Goal: Task Accomplishment & Management: Manage account settings

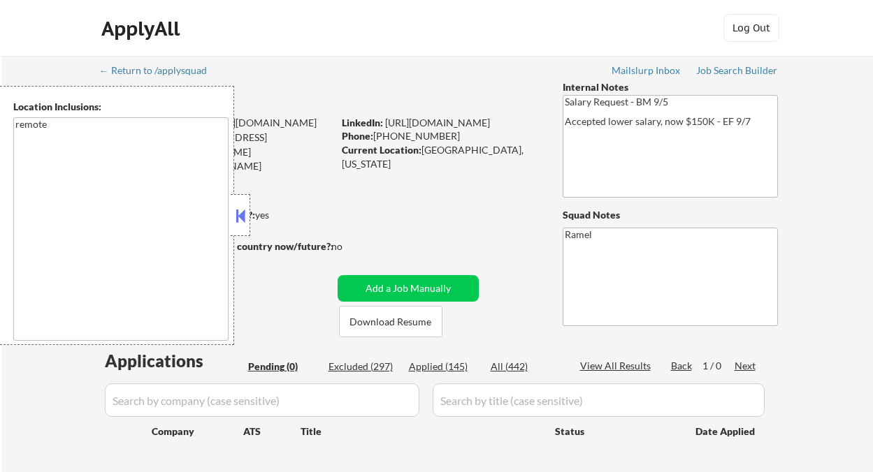
click at [240, 219] on button at bounding box center [240, 215] width 15 height 21
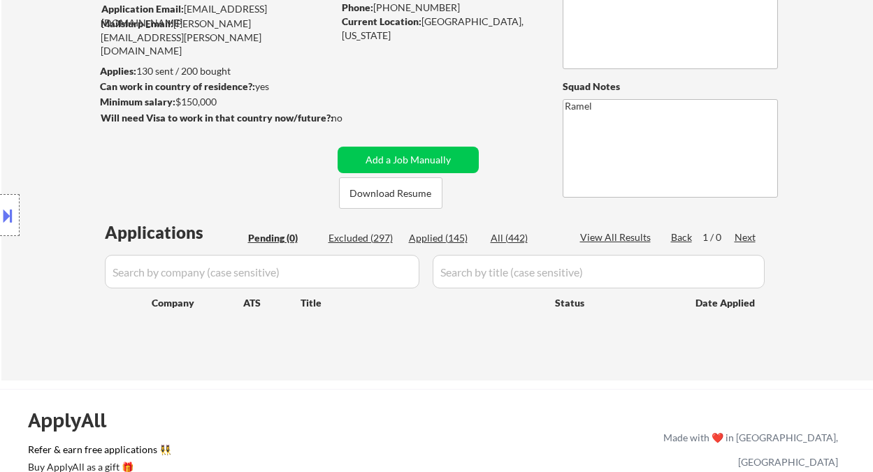
scroll to position [93, 0]
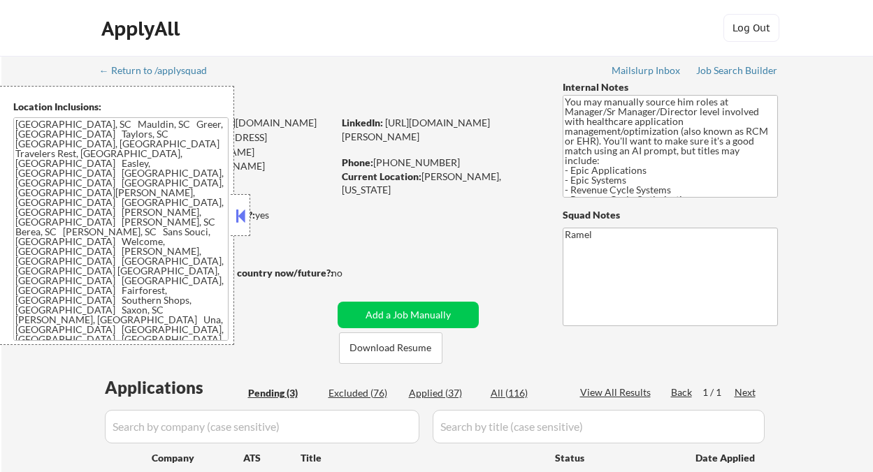
select select ""pending""
click at [243, 221] on button at bounding box center [240, 215] width 15 height 21
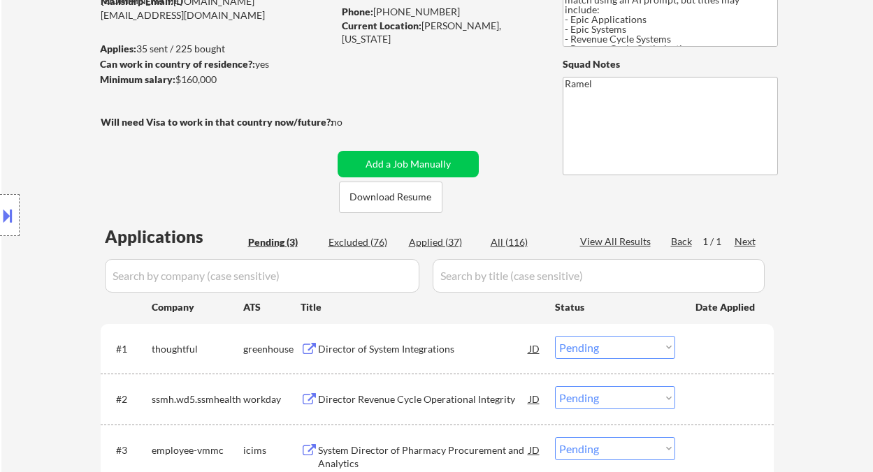
scroll to position [186, 0]
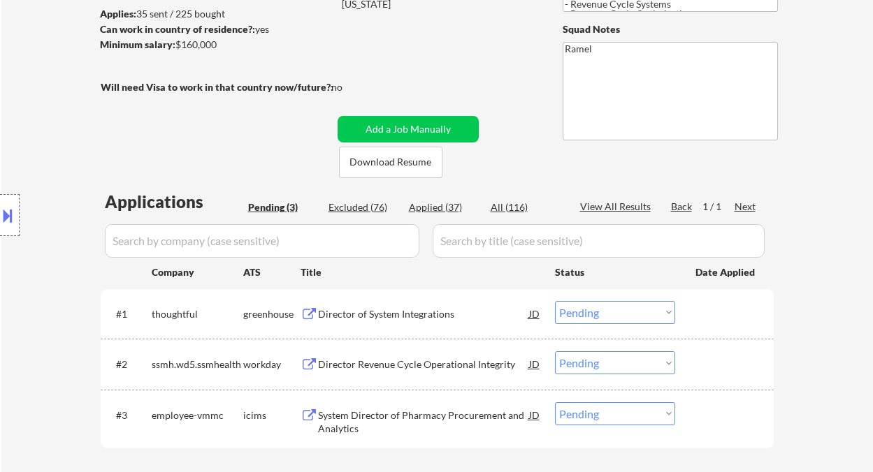
click at [393, 320] on div "Director of System Integrations" at bounding box center [423, 314] width 211 height 14
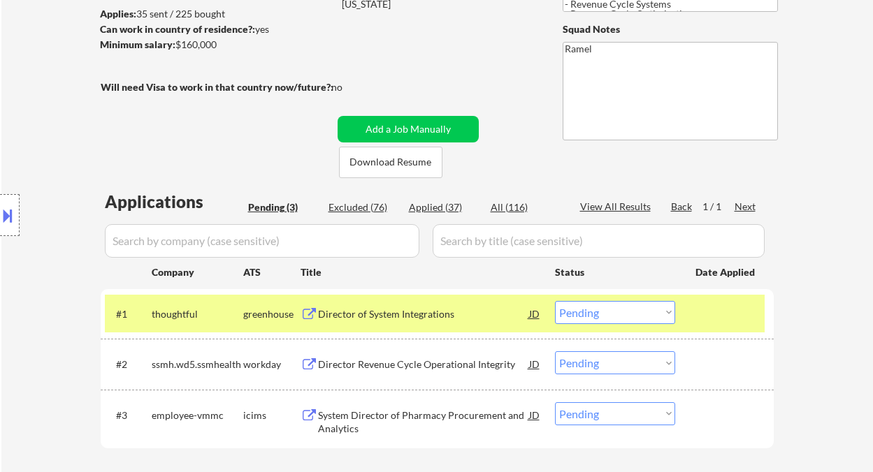
click at [8, 215] on button at bounding box center [7, 215] width 15 height 23
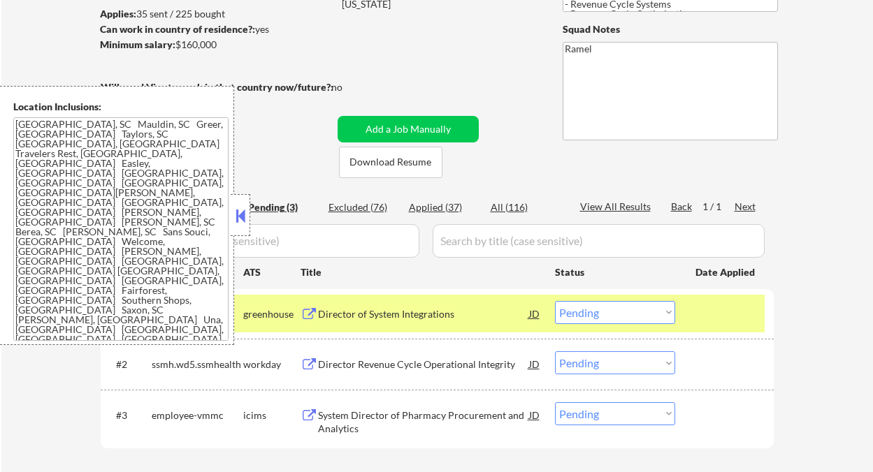
click at [240, 219] on button at bounding box center [240, 215] width 15 height 21
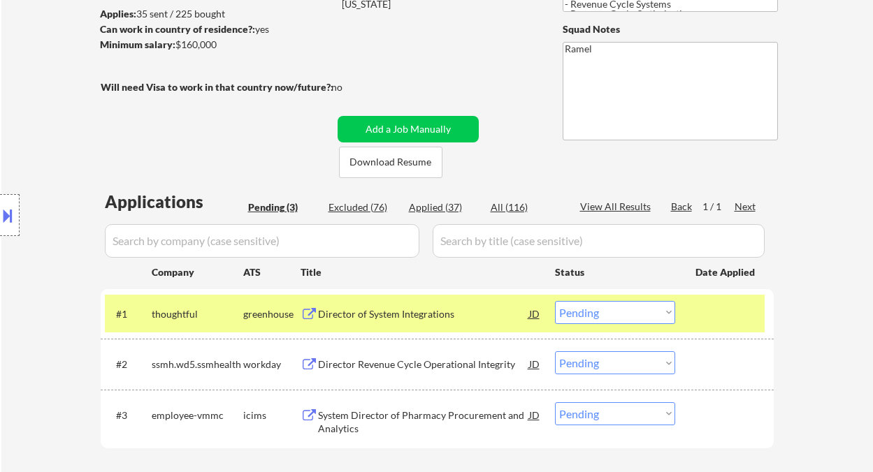
scroll to position [279, 0]
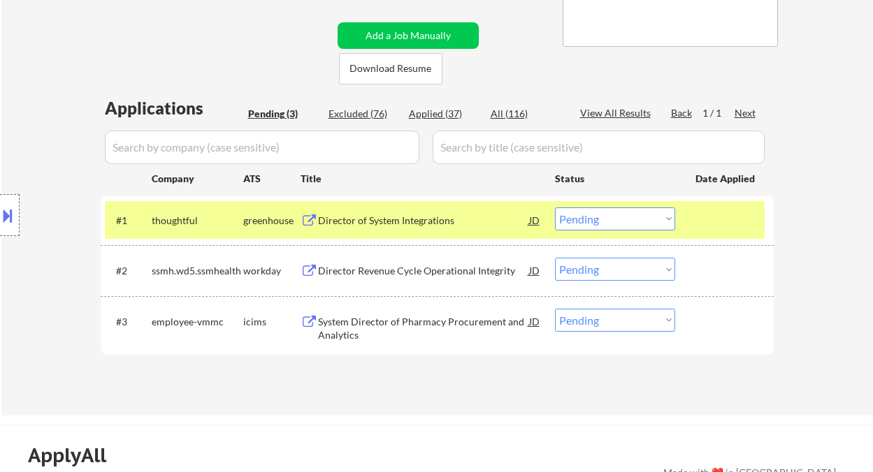
drag, startPoint x: 620, startPoint y: 215, endPoint x: 628, endPoint y: 230, distance: 17.2
click at [620, 215] on select "Choose an option... Pending Applied Excluded (Questions) Excluded (Expired) Exc…" at bounding box center [615, 219] width 120 height 23
click at [555, 208] on select "Choose an option... Pending Applied Excluded (Questions) Excluded (Expired) Exc…" at bounding box center [615, 219] width 120 height 23
click at [458, 275] on div "Director Revenue Cycle Operational Integrity" at bounding box center [423, 271] width 211 height 14
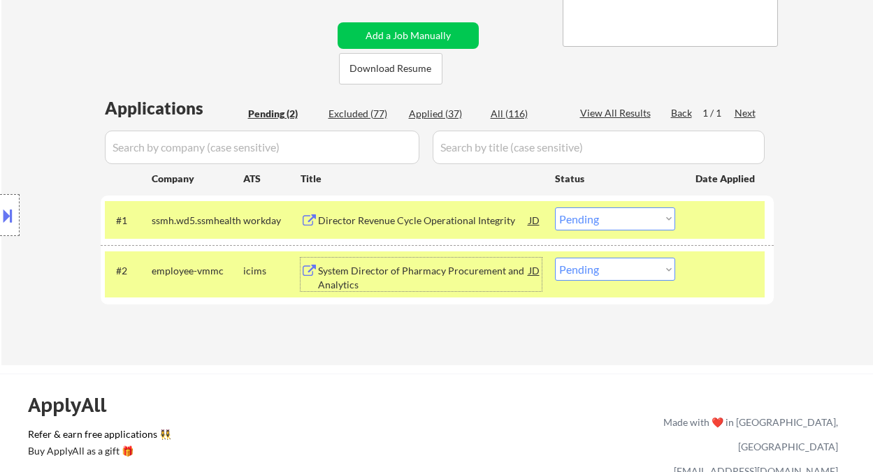
drag, startPoint x: 592, startPoint y: 224, endPoint x: 600, endPoint y: 230, distance: 10.1
click at [592, 224] on select "Choose an option... Pending Applied Excluded (Questions) Excluded (Expired) Exc…" at bounding box center [615, 219] width 120 height 23
click at [555, 208] on select "Choose an option... Pending Applied Excluded (Questions) Excluded (Expired) Exc…" at bounding box center [615, 219] width 120 height 23
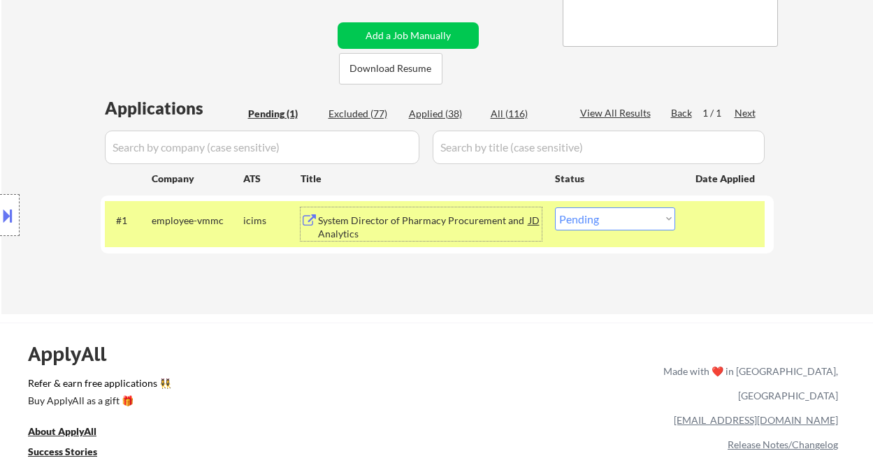
click at [410, 225] on div "System Director of Pharmacy Procurement and Analytics" at bounding box center [423, 227] width 211 height 27
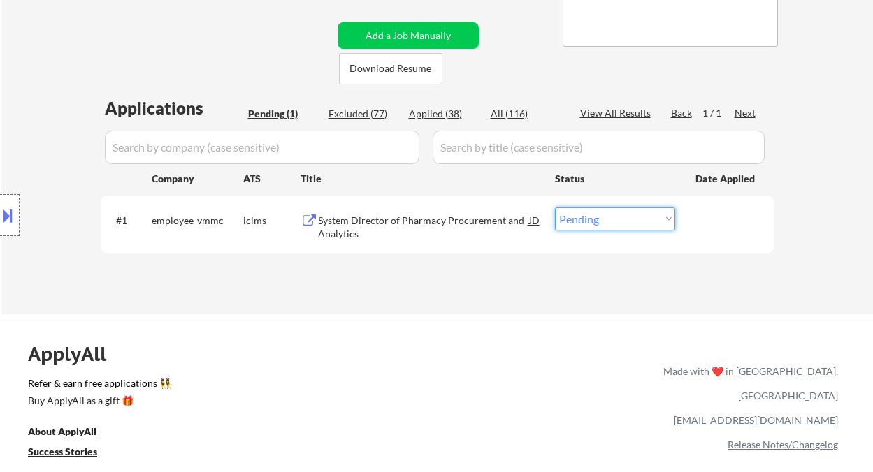
drag, startPoint x: 632, startPoint y: 219, endPoint x: 635, endPoint y: 229, distance: 10.2
click at [632, 219] on select "Choose an option... Pending Applied Excluded (Questions) Excluded (Expired) Exc…" at bounding box center [615, 219] width 120 height 23
select select ""excluded__bad_match_""
click at [555, 208] on select "Choose an option... Pending Applied Excluded (Questions) Excluded (Expired) Exc…" at bounding box center [615, 219] width 120 height 23
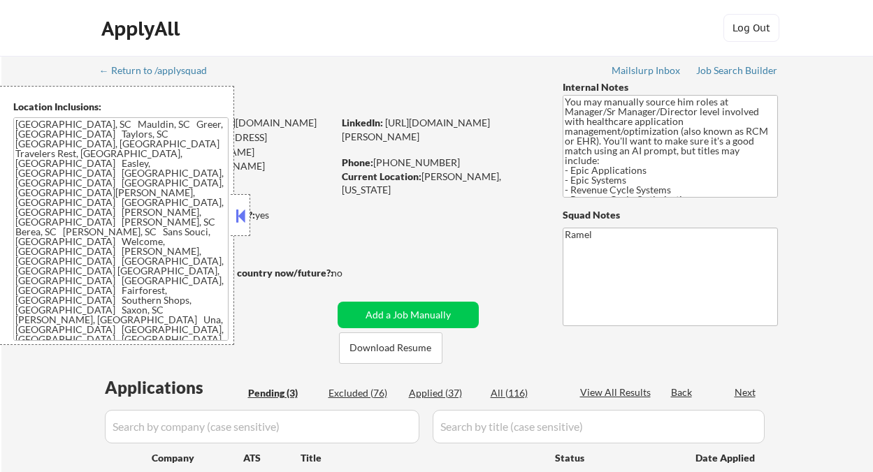
select select ""pending""
click at [233, 216] on button at bounding box center [240, 215] width 15 height 21
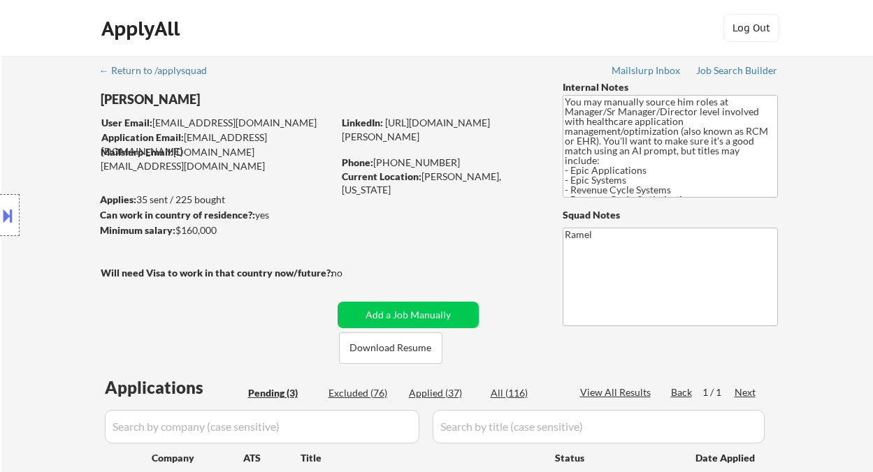
scroll to position [93, 0]
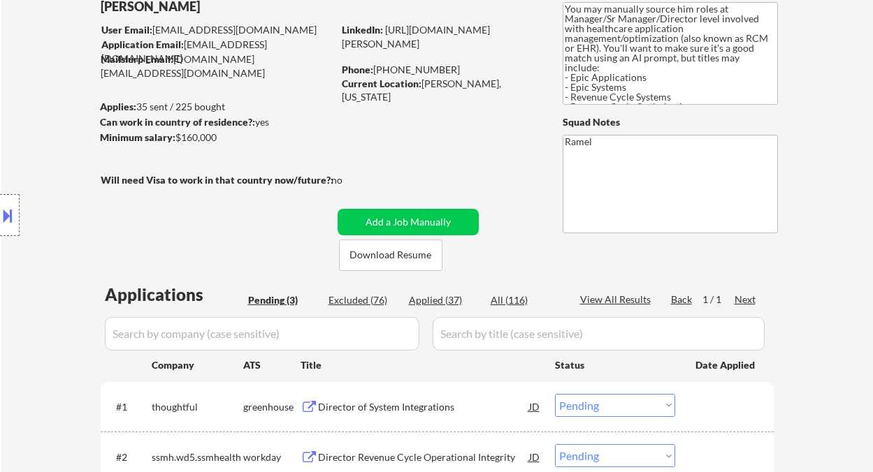
click at [451, 304] on div "Applied (37)" at bounding box center [444, 300] width 70 height 14
select select ""applied""
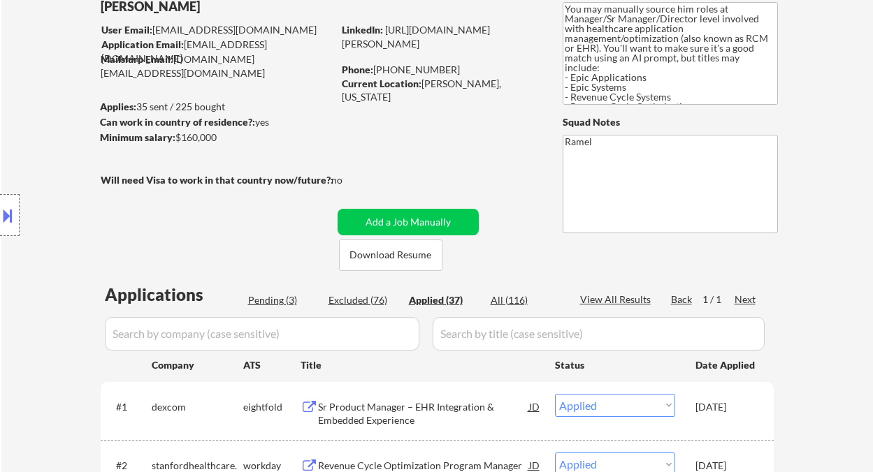
select select ""applied""
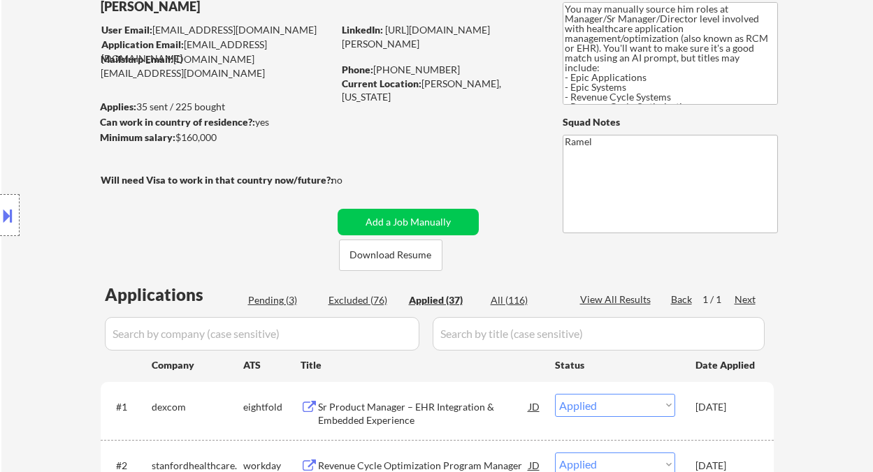
select select ""applied""
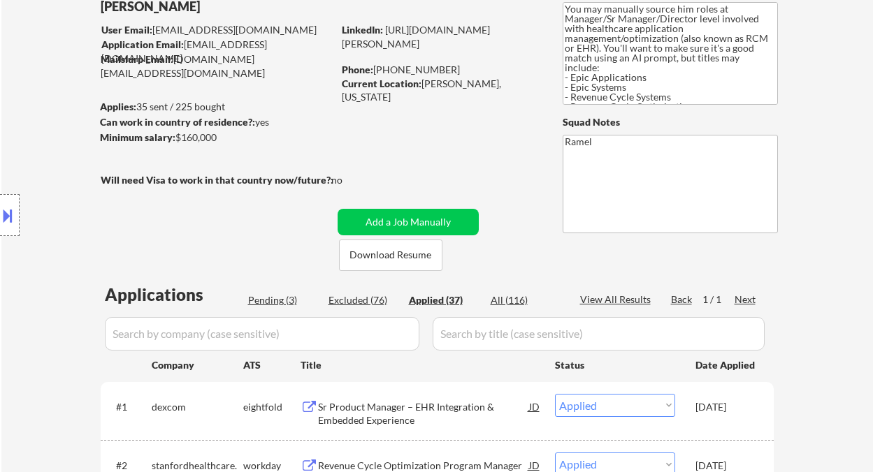
select select ""applied""
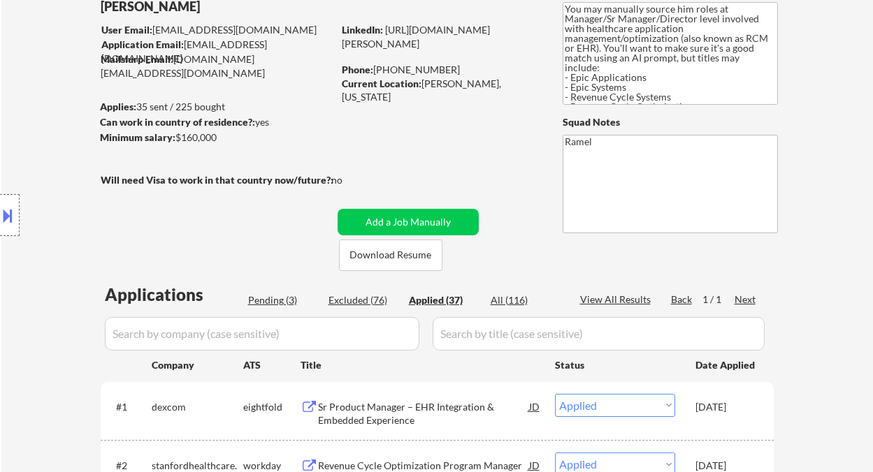
select select ""applied""
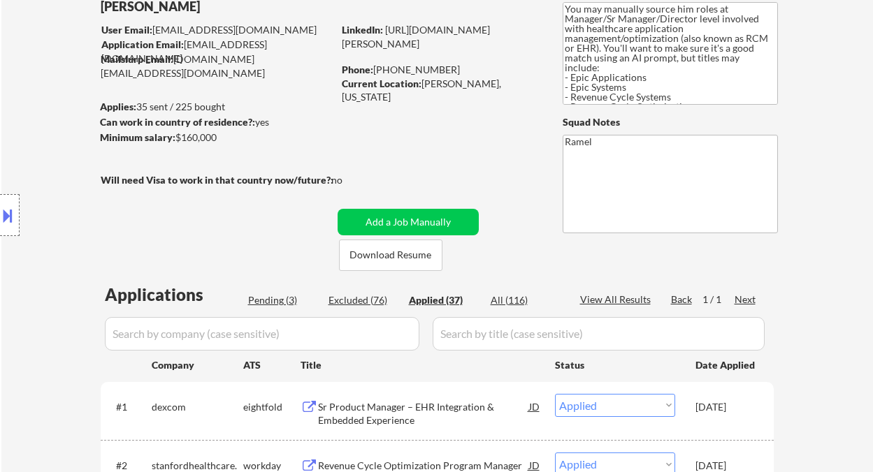
select select ""applied""
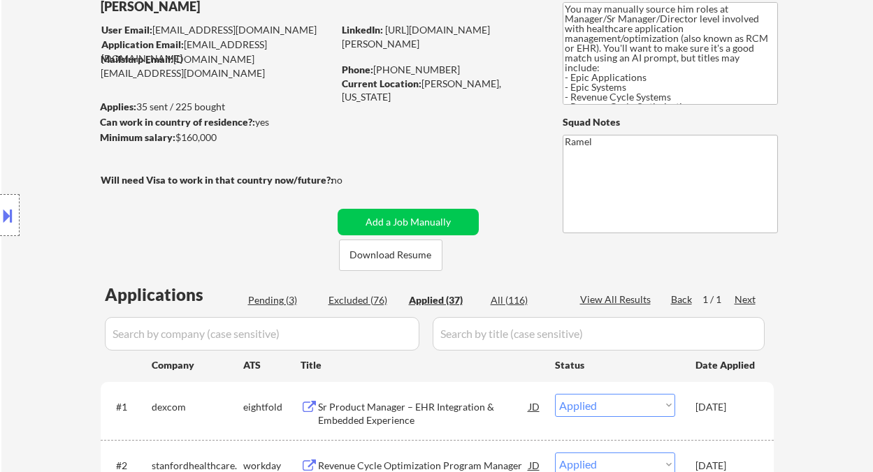
select select ""applied""
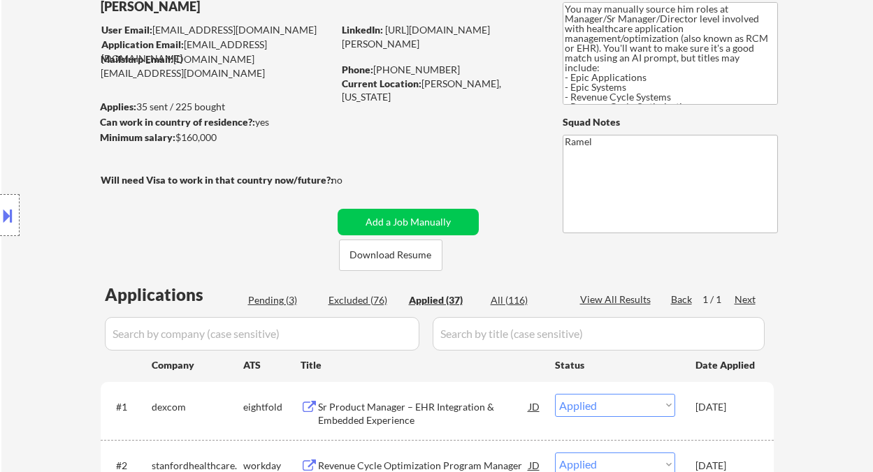
select select ""applied""
drag, startPoint x: 438, startPoint y: 64, endPoint x: 377, endPoint y: 69, distance: 61.0
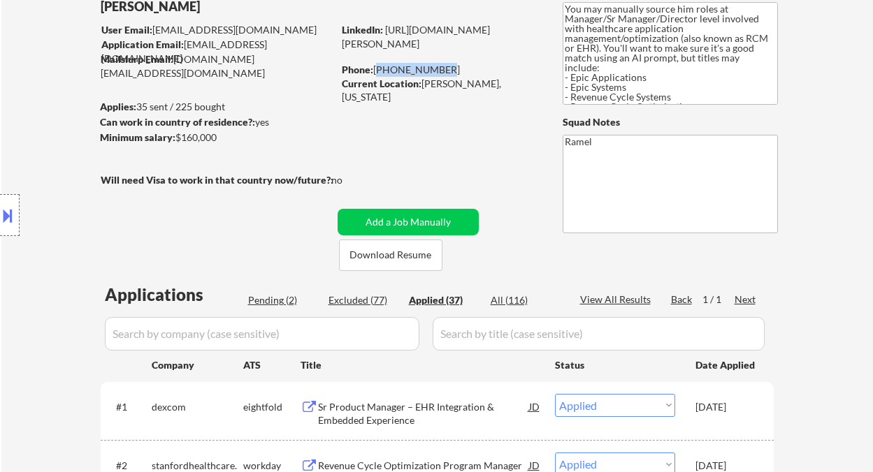
click at [377, 69] on div "Phone: 864-706-0990" at bounding box center [441, 70] width 198 height 14
copy div "864-706-0990"
select select ""applied""
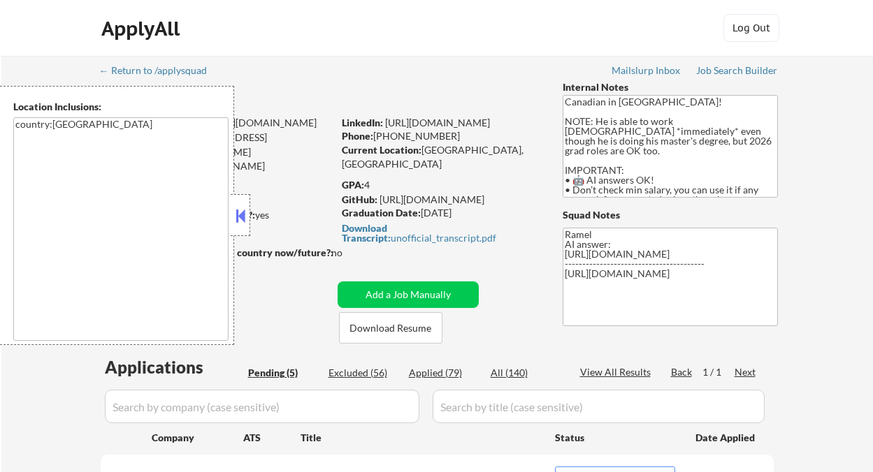
select select ""pending""
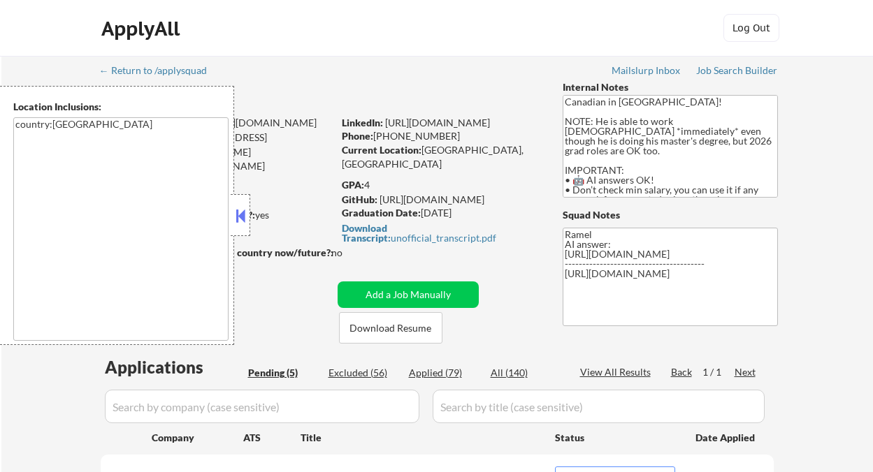
click at [260, 217] on div "Can work in country of residence?: yes" at bounding box center [214, 215] width 228 height 14
click at [245, 208] on button at bounding box center [240, 215] width 15 height 21
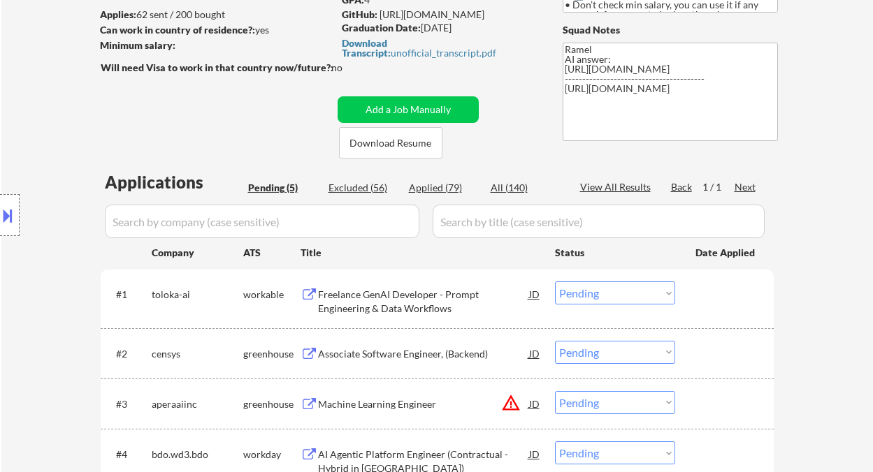
scroll to position [186, 0]
click at [381, 303] on div "Freelance GenAI Developer - Prompt Engineering & Data Workflows" at bounding box center [423, 300] width 211 height 27
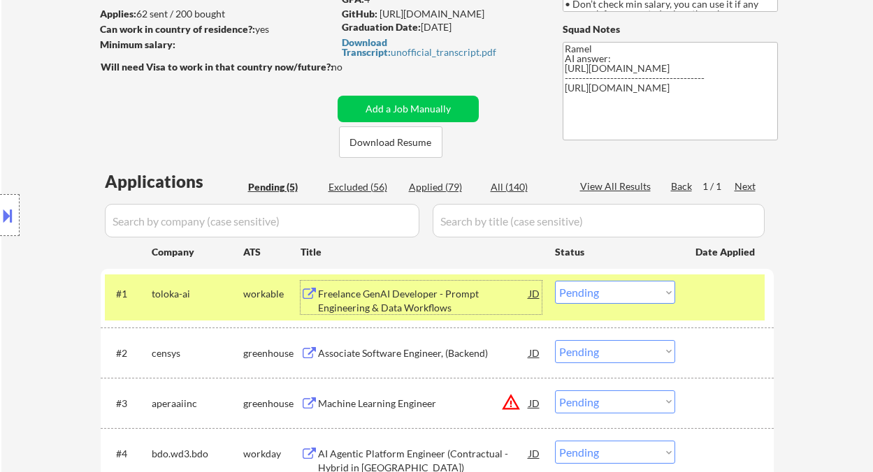
click at [607, 295] on select "Choose an option... Pending Applied Excluded (Questions) Excluded (Expired) Exc…" at bounding box center [615, 292] width 120 height 23
click at [555, 281] on select "Choose an option... Pending Applied Excluded (Questions) Excluded (Expired) Exc…" at bounding box center [615, 292] width 120 height 23
click at [416, 351] on div "Associate Software Engineer, (Backend)" at bounding box center [423, 354] width 211 height 14
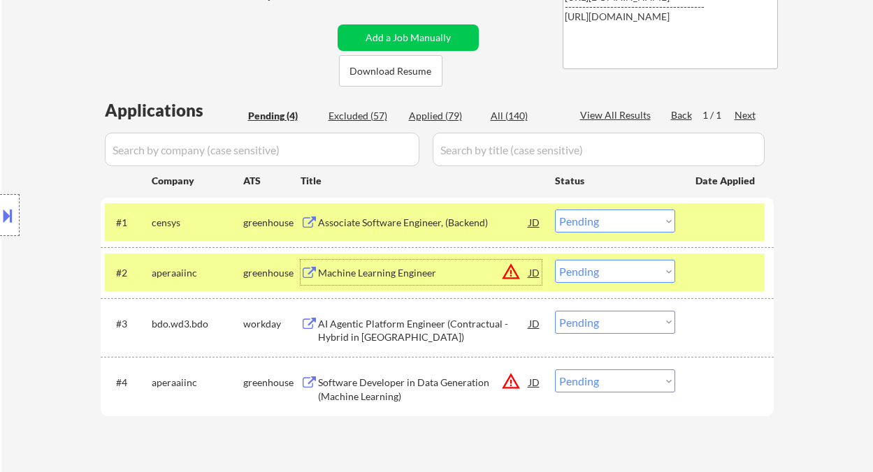
scroll to position [279, 0]
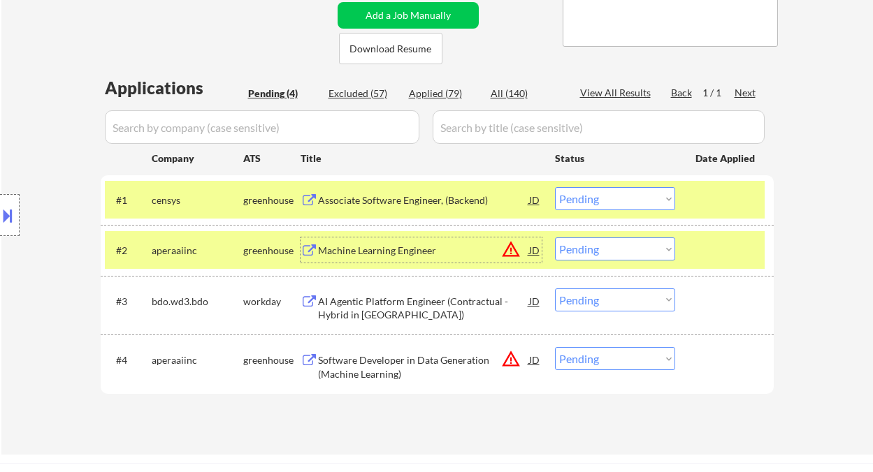
drag, startPoint x: 590, startPoint y: 205, endPoint x: 606, endPoint y: 207, distance: 16.2
click at [590, 205] on select "Choose an option... Pending Applied Excluded (Questions) Excluded (Expired) Exc…" at bounding box center [615, 198] width 120 height 23
click at [555, 187] on select "Choose an option... Pending Applied Excluded (Questions) Excluded (Expired) Exc…" at bounding box center [615, 198] width 120 height 23
click at [432, 307] on div "AI Agentic Platform Engineer (Contractual - Hybrid in Toronto)" at bounding box center [423, 308] width 211 height 27
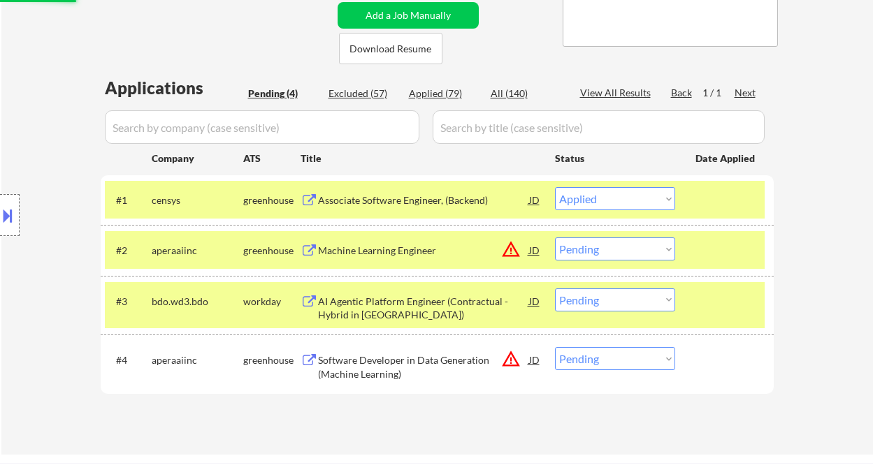
select select ""pending""
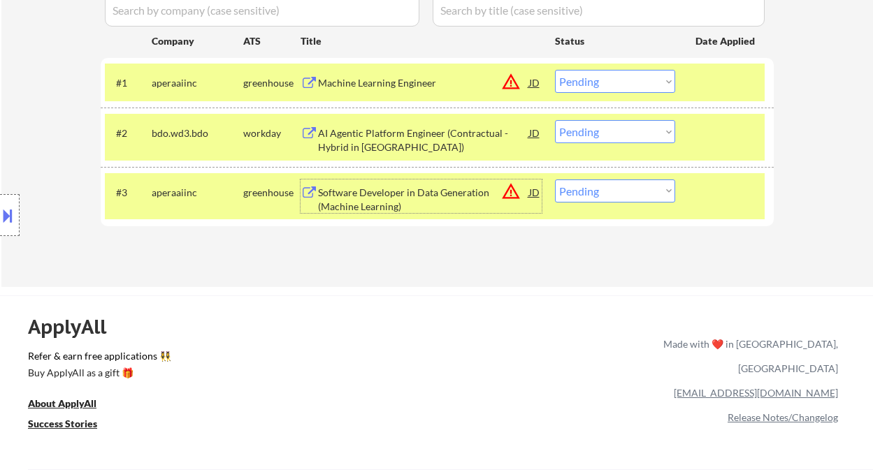
scroll to position [372, 0]
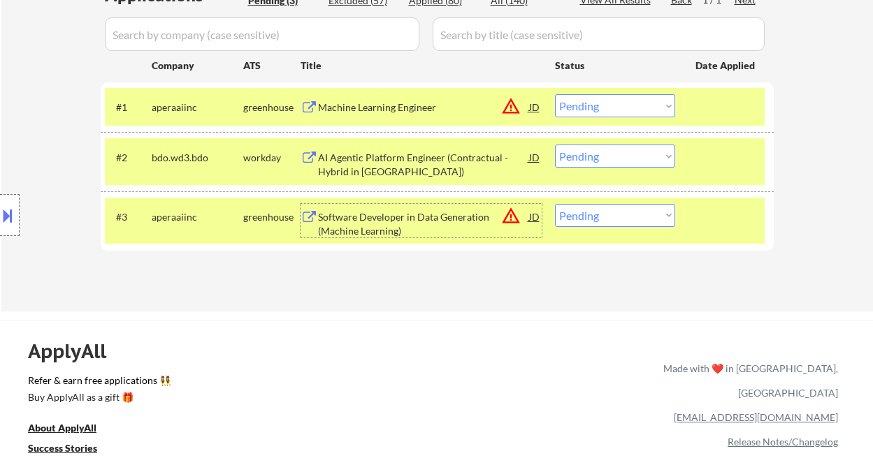
drag, startPoint x: 593, startPoint y: 157, endPoint x: 598, endPoint y: 167, distance: 10.9
click at [593, 157] on select "Choose an option... Pending Applied Excluded (Questions) Excluded (Expired) Exc…" at bounding box center [615, 156] width 120 height 23
click at [555, 145] on select "Choose an option... Pending Applied Excluded (Questions) Excluded (Expired) Exc…" at bounding box center [615, 156] width 120 height 23
select select ""pending""
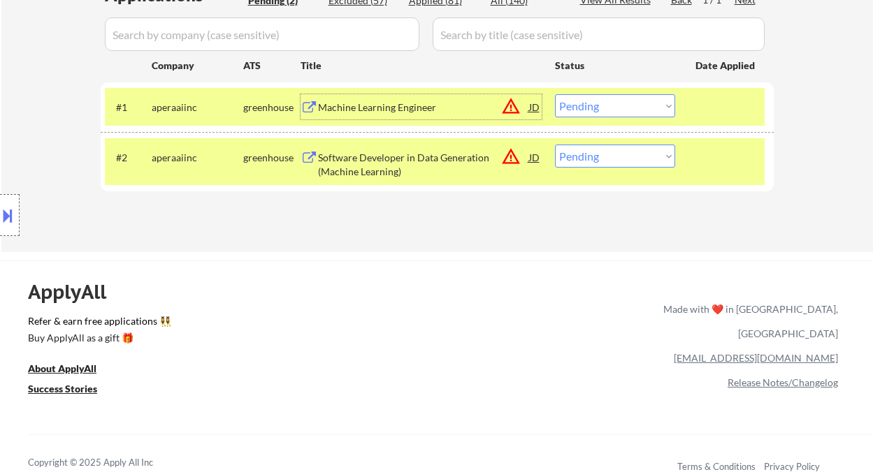
click at [407, 112] on div "Machine Learning Engineer" at bounding box center [423, 108] width 211 height 14
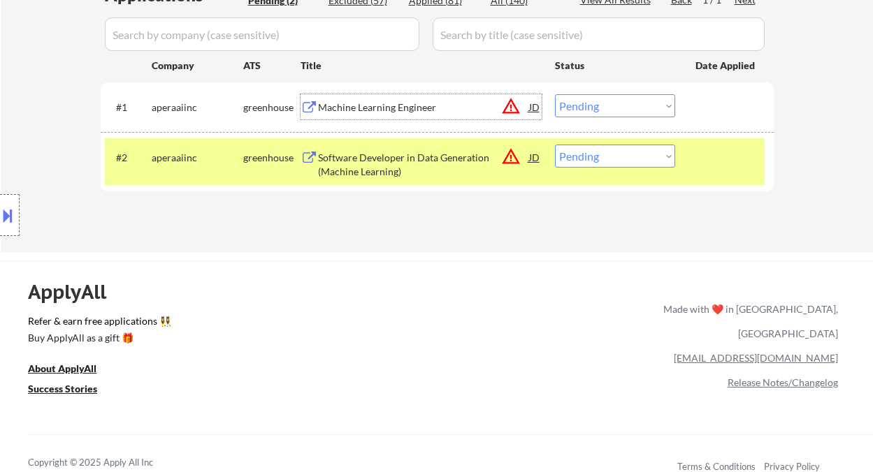
click at [15, 219] on div at bounding box center [10, 215] width 20 height 42
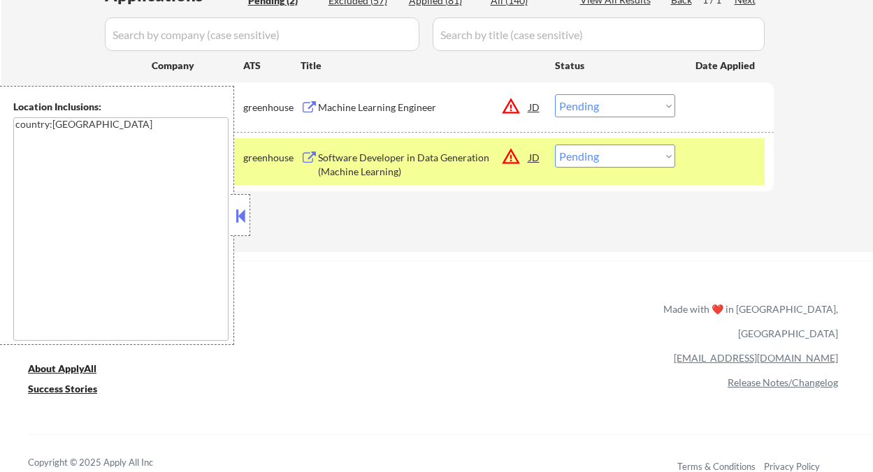
click at [241, 223] on button at bounding box center [240, 215] width 15 height 21
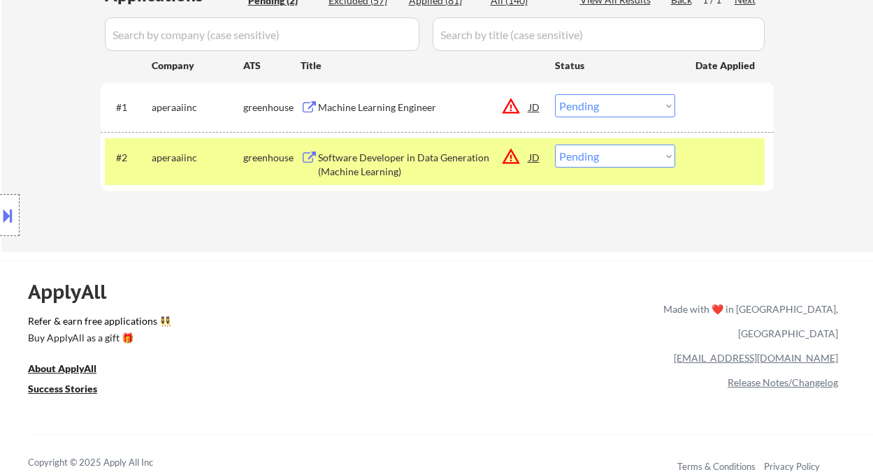
click at [465, 154] on div "Software Developer in Data Generation (Machine Learning)" at bounding box center [423, 164] width 211 height 27
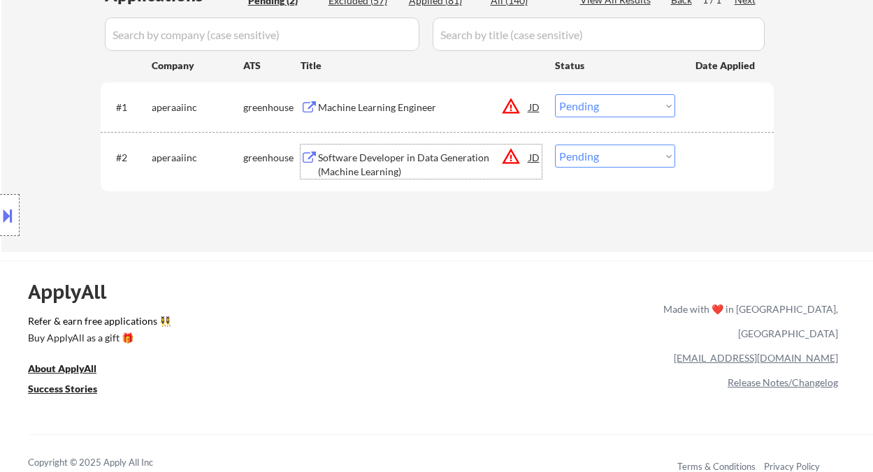
drag, startPoint x: 568, startPoint y: 100, endPoint x: 572, endPoint y: 109, distance: 9.7
click at [568, 100] on select "Choose an option... Pending Applied Excluded (Questions) Excluded (Expired) Exc…" at bounding box center [615, 105] width 120 height 23
select select ""excluded__other_""
click at [555, 94] on select "Choose an option... Pending Applied Excluded (Questions) Excluded (Expired) Exc…" at bounding box center [615, 105] width 120 height 23
drag, startPoint x: 606, startPoint y: 157, endPoint x: 609, endPoint y: 167, distance: 10.8
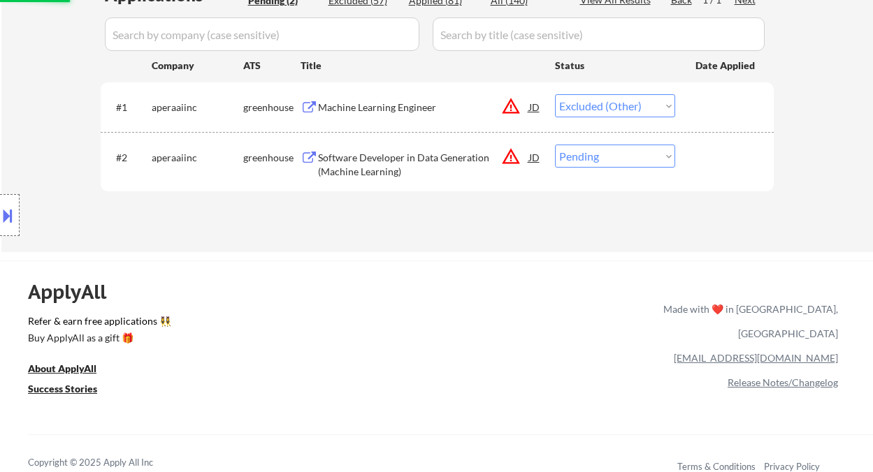
click at [606, 157] on select "Choose an option... Pending Applied Excluded (Questions) Excluded (Expired) Exc…" at bounding box center [615, 156] width 120 height 23
select select ""excluded__other_""
click at [555, 145] on select "Choose an option... Pending Applied Excluded (Questions) Excluded (Expired) Exc…" at bounding box center [615, 156] width 120 height 23
click at [472, 217] on div "Applications Pending (2) Excluded (57) Applied (81) All (140) View All Results …" at bounding box center [437, 104] width 673 height 242
select select ""pending""
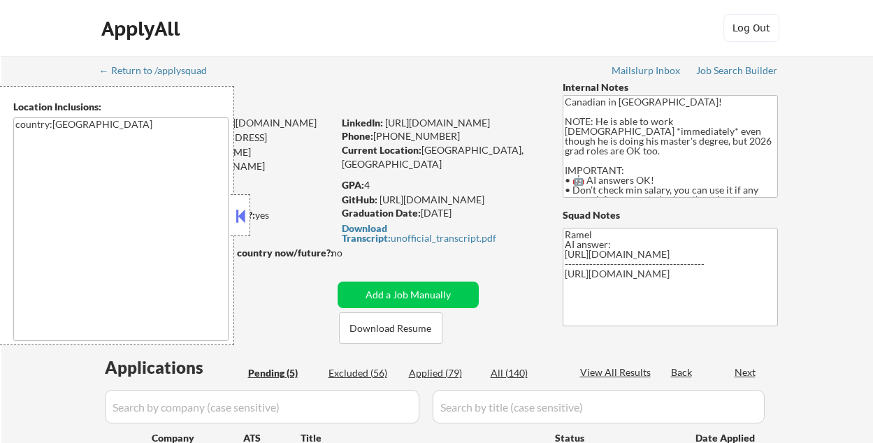
select select ""pending""
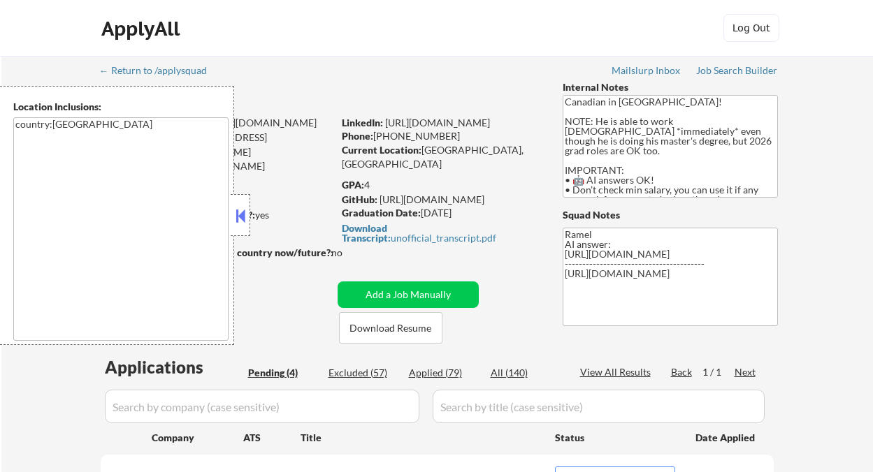
scroll to position [243, 0]
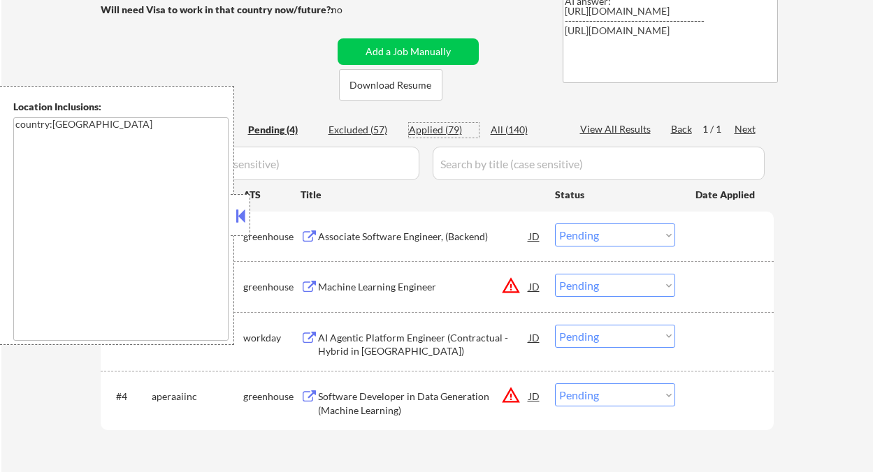
click at [451, 129] on div "Applied (79)" at bounding box center [444, 130] width 70 height 14
select select ""applied""
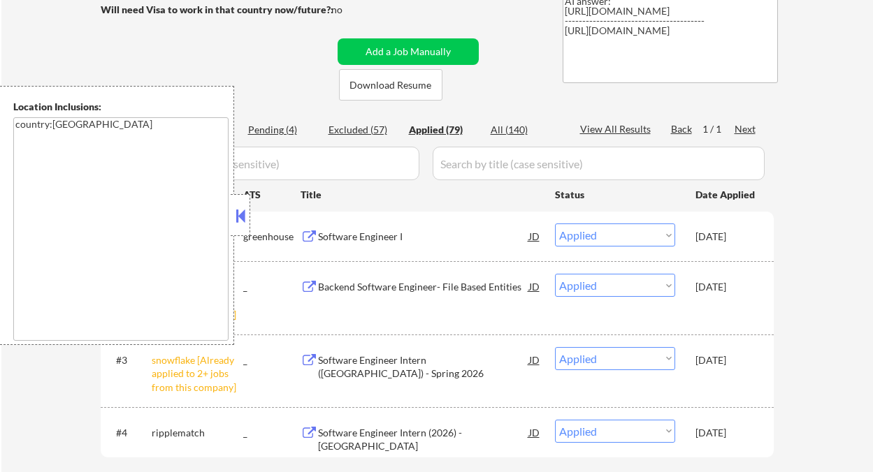
click at [244, 211] on button at bounding box center [240, 215] width 15 height 21
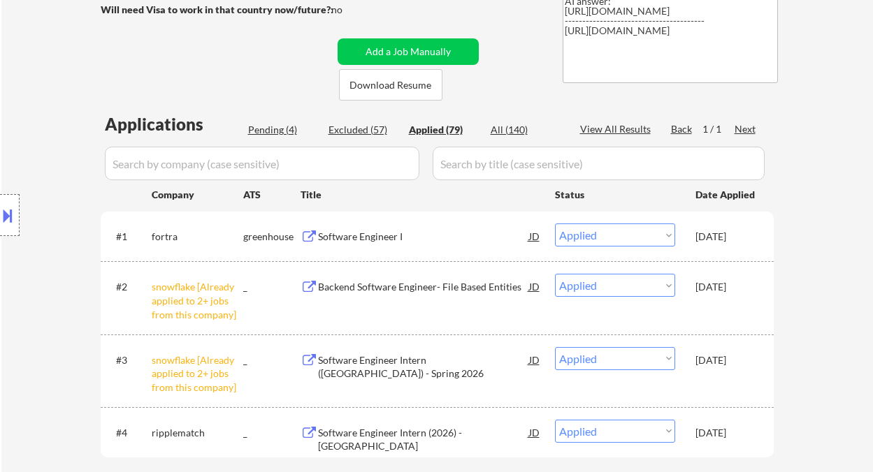
select select ""applied""
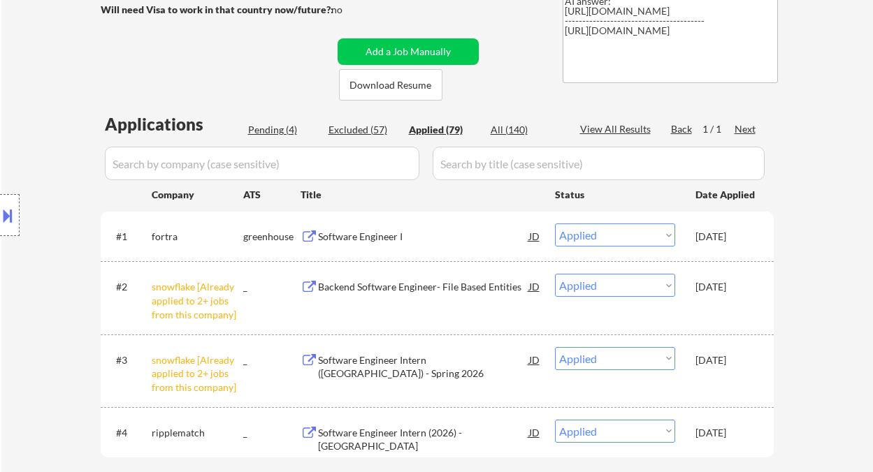
select select ""applied""
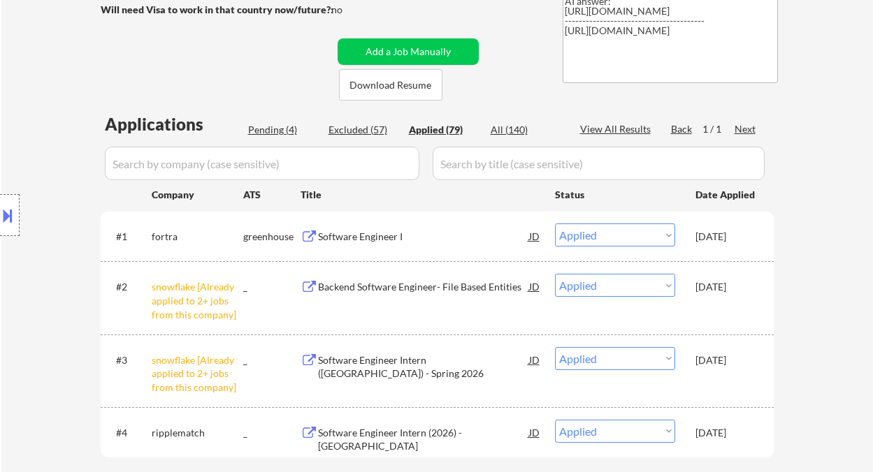
select select ""applied""
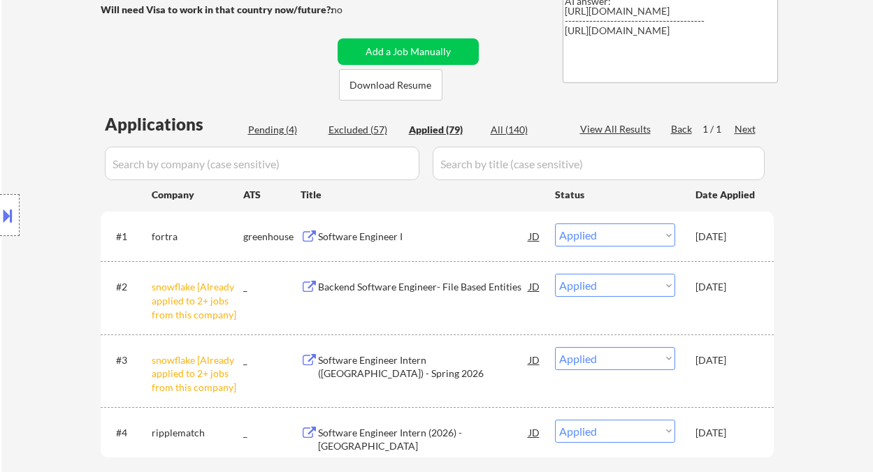
select select ""applied""
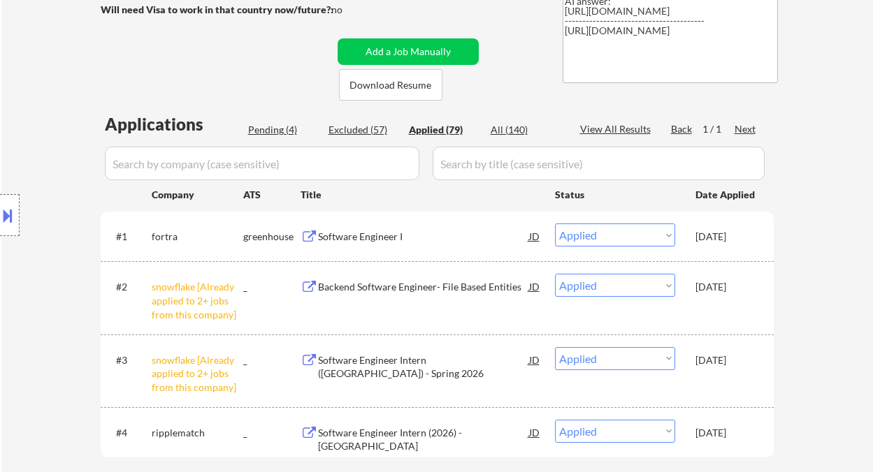
select select ""applied""
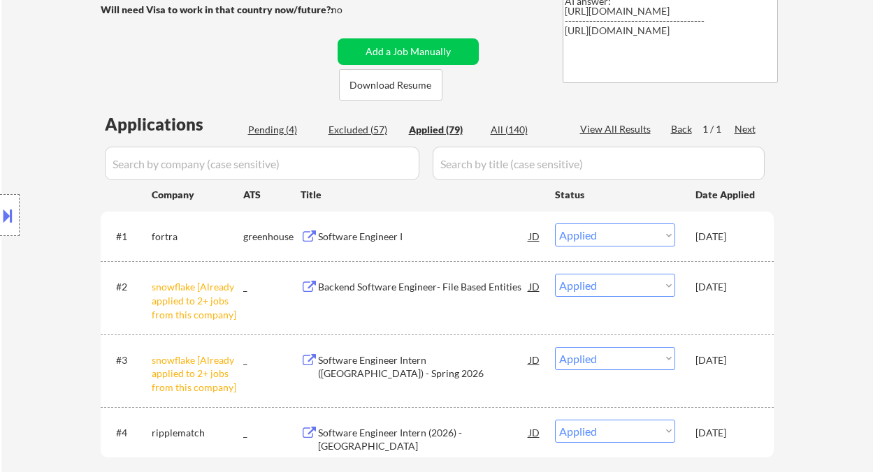
select select ""applied""
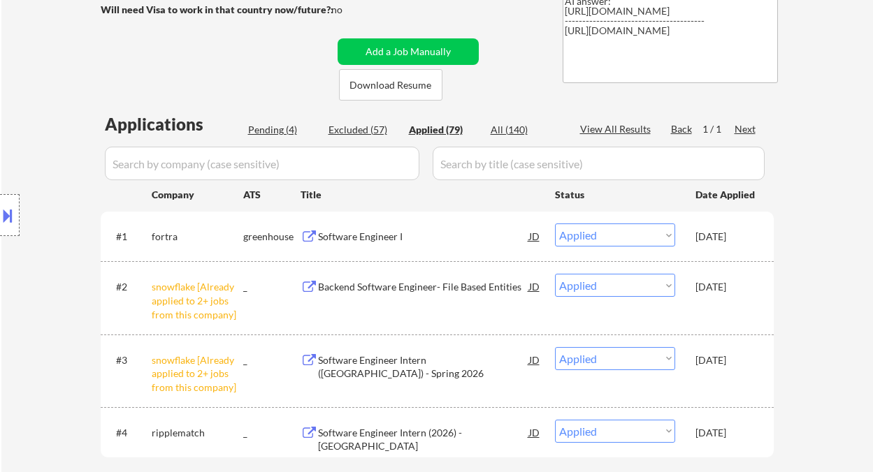
select select ""applied""
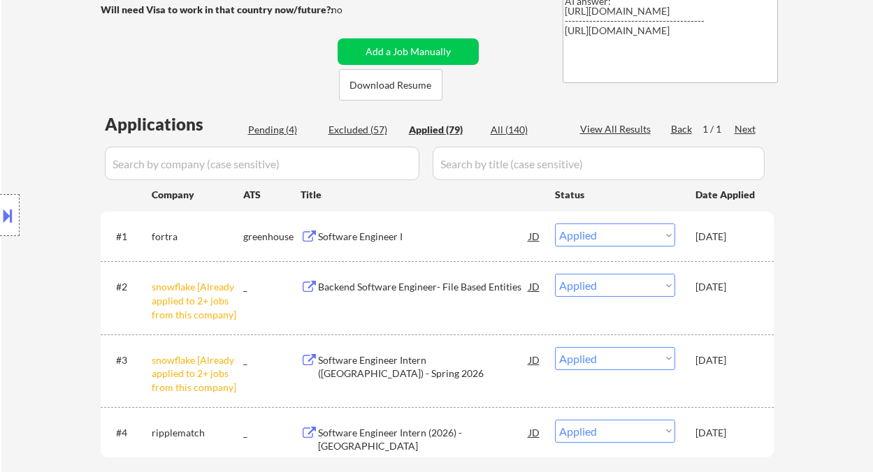
select select ""applied""
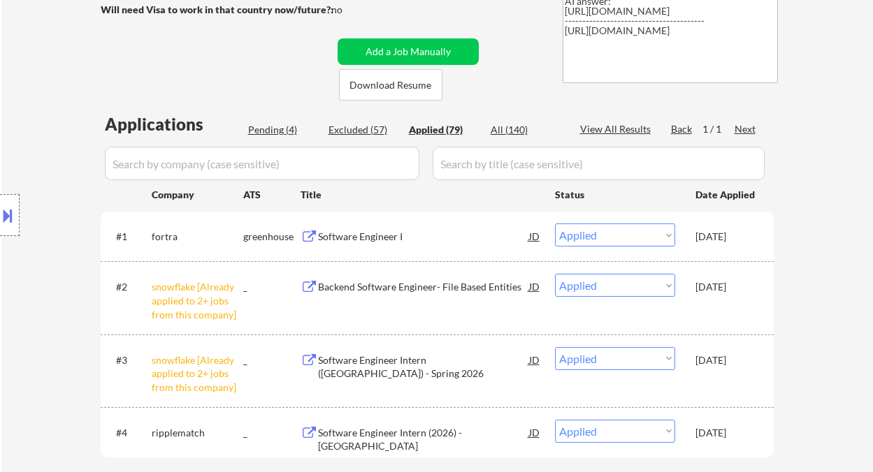
select select ""applied""
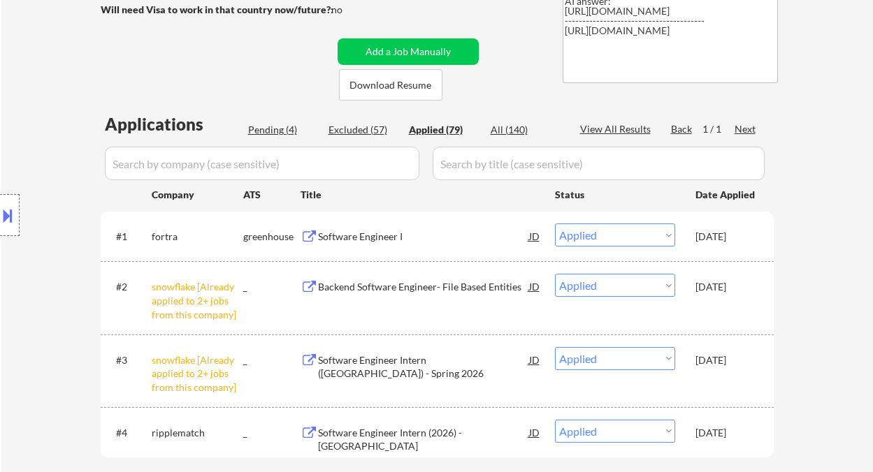
select select ""applied""
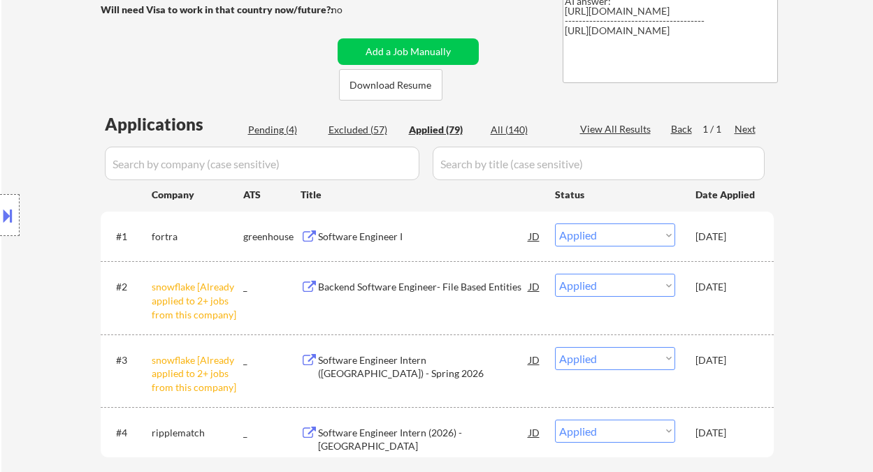
select select ""applied""
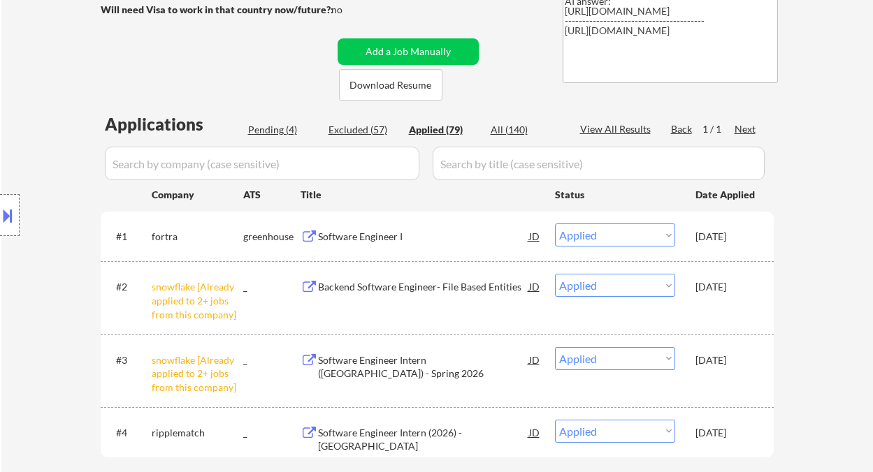
select select ""applied""
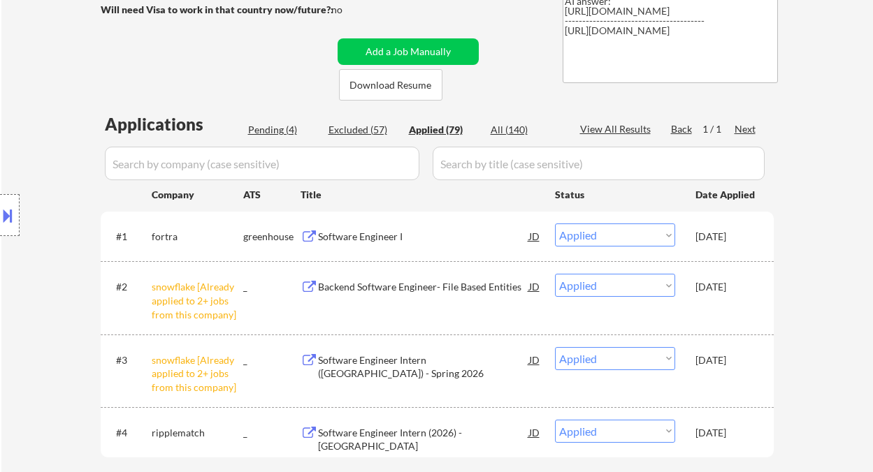
select select ""applied""
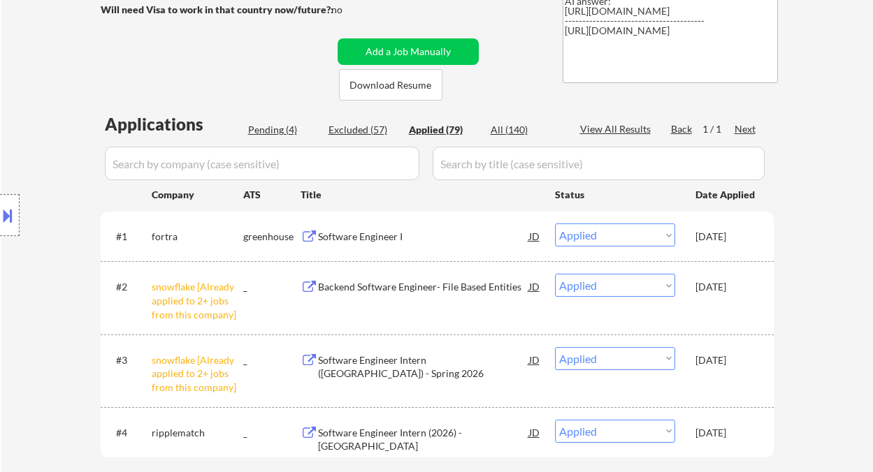
select select ""applied""
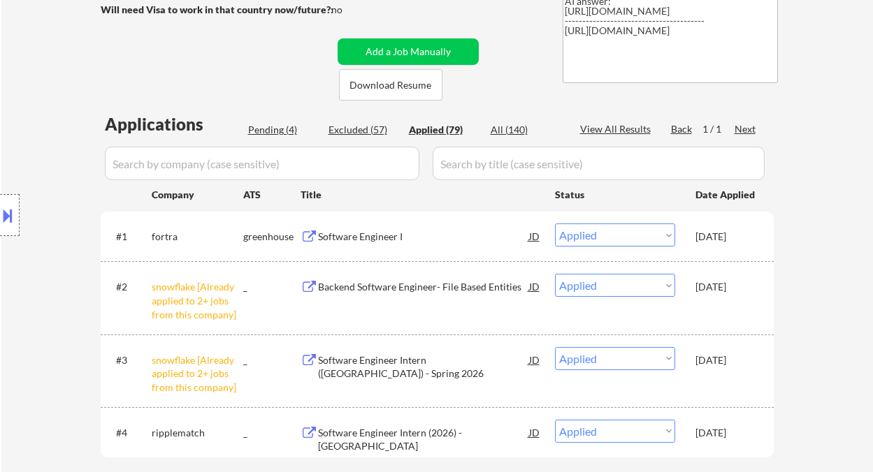
select select ""applied""
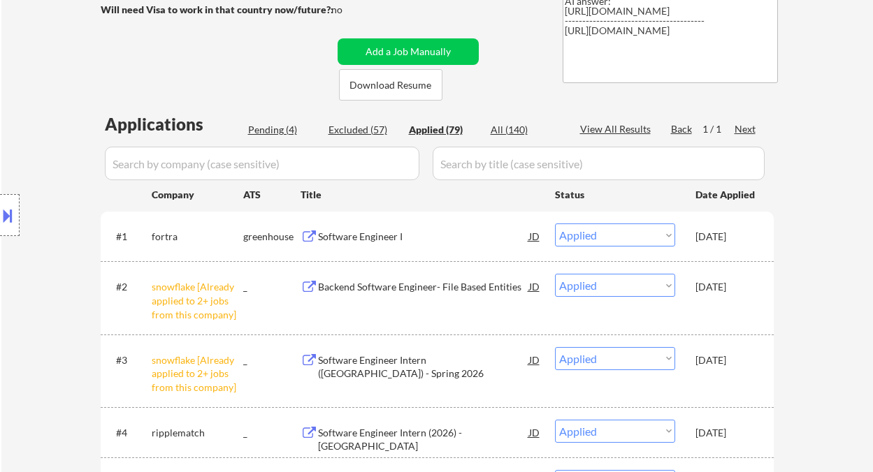
scroll to position [57, 0]
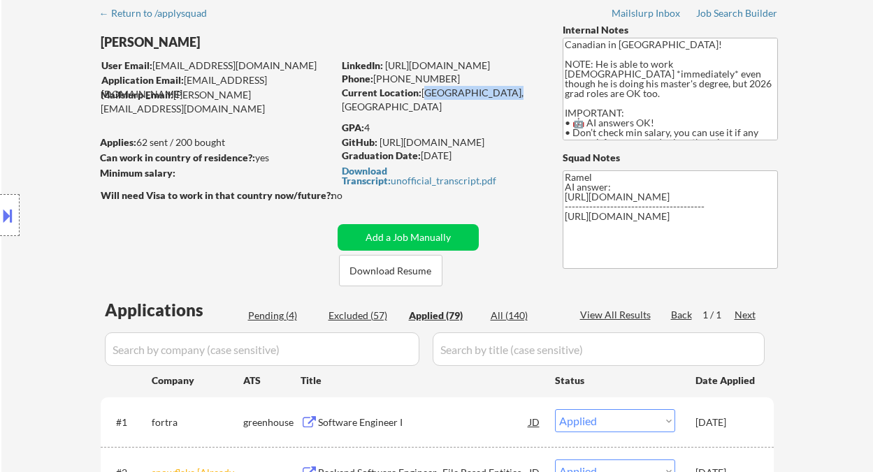
drag, startPoint x: 425, startPoint y: 93, endPoint x: 504, endPoint y: 95, distance: 79.7
click at [504, 95] on div "Current Location: Waterloo, Ontario" at bounding box center [441, 99] width 198 height 27
copy div "Waterloo, Ontario"
select select ""applied""
drag, startPoint x: 505, startPoint y: 94, endPoint x: 425, endPoint y: 92, distance: 80.4
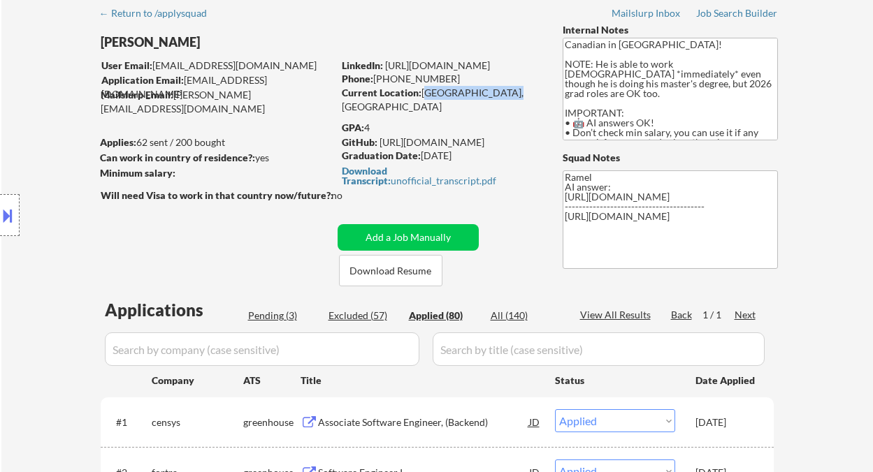
click at [425, 92] on div "Current Location: Waterloo, Ontario" at bounding box center [441, 99] width 198 height 27
copy div "Waterloo, Ontario"
drag, startPoint x: 458, startPoint y: 81, endPoint x: 375, endPoint y: 75, distance: 84.1
click at [375, 75] on div "Phone: +1 (416) 357-8105" at bounding box center [441, 79] width 198 height 14
copy div "+1 (416) 357-8105"
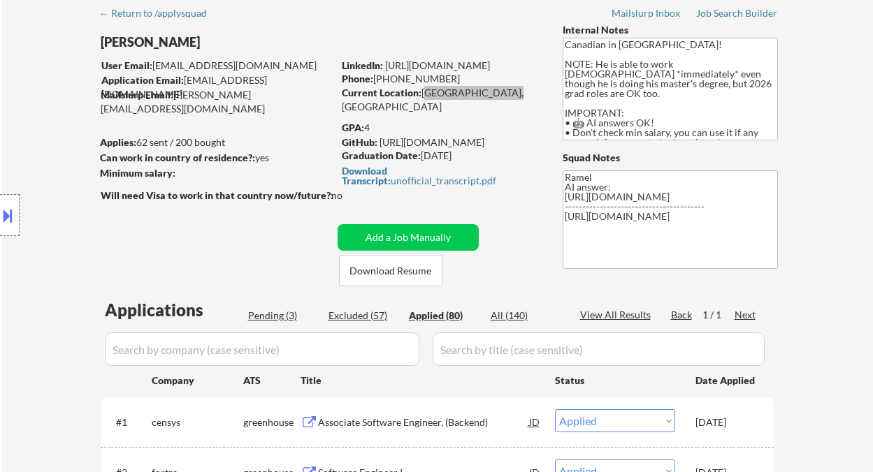
select select ""applied""
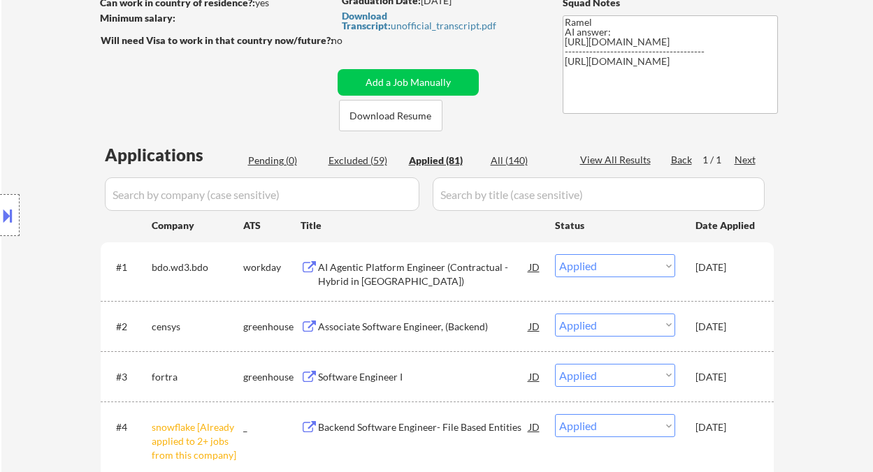
scroll to position [243, 0]
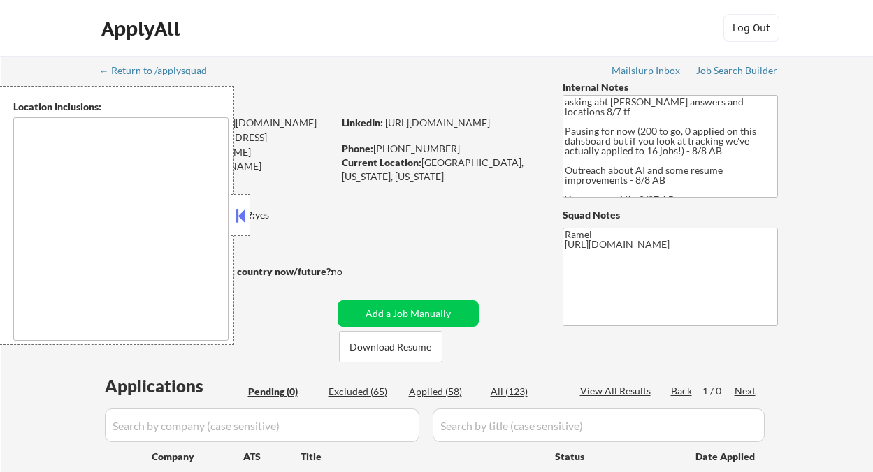
drag, startPoint x: 239, startPoint y: 221, endPoint x: 251, endPoint y: 222, distance: 12.0
click at [239, 221] on button at bounding box center [240, 215] width 15 height 21
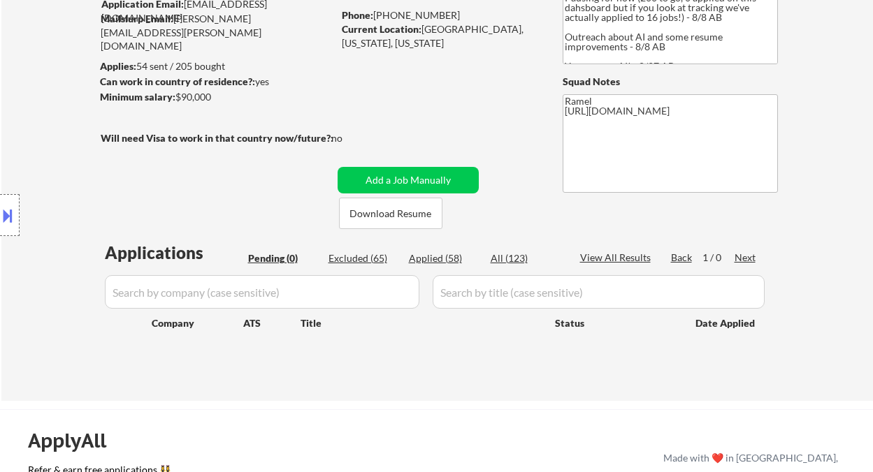
scroll to position [186, 0]
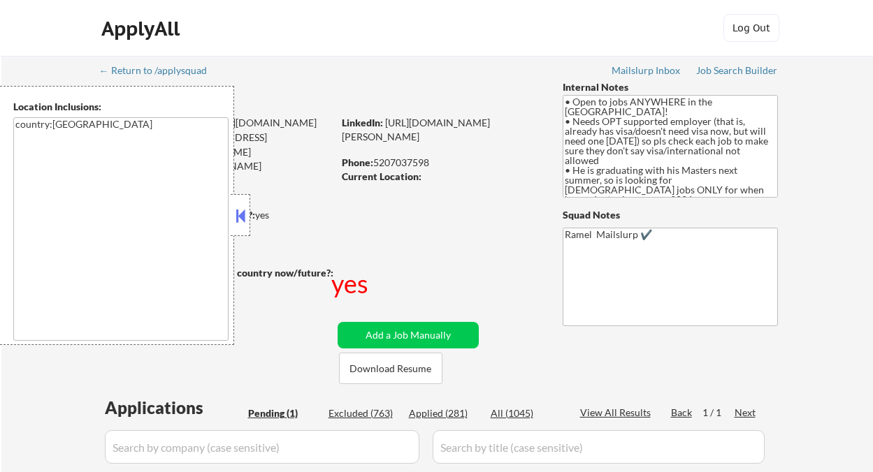
click at [236, 208] on button at bounding box center [240, 215] width 15 height 21
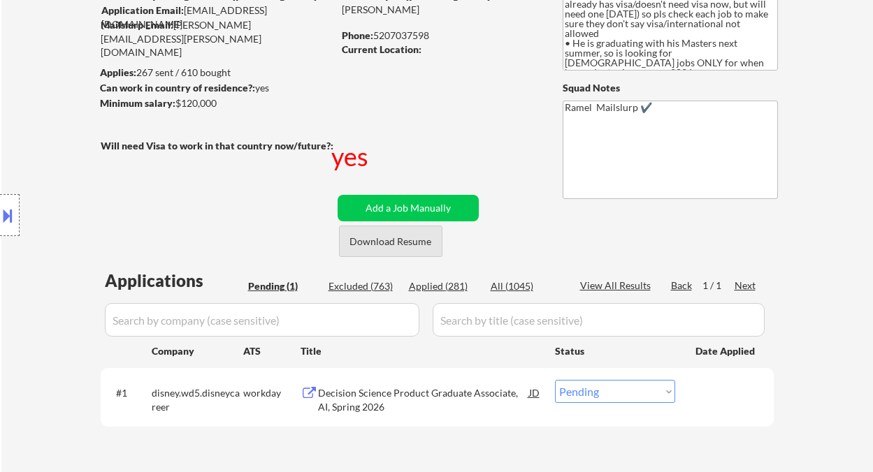
scroll to position [186, 0]
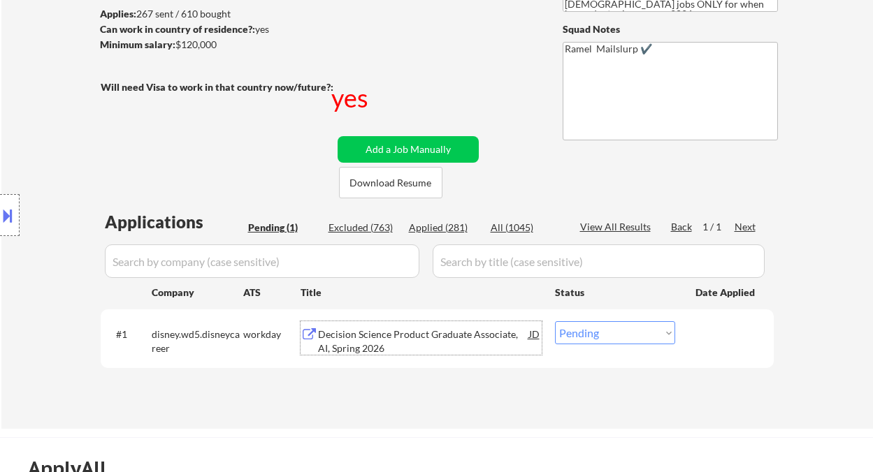
click at [391, 331] on div "Decision Science Product Graduate Associate, AI, Spring 2026" at bounding box center [423, 341] width 211 height 27
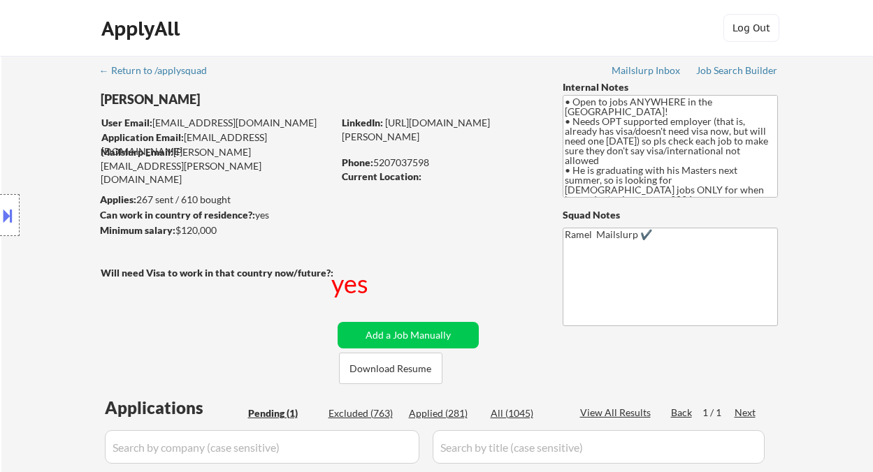
scroll to position [279, 0]
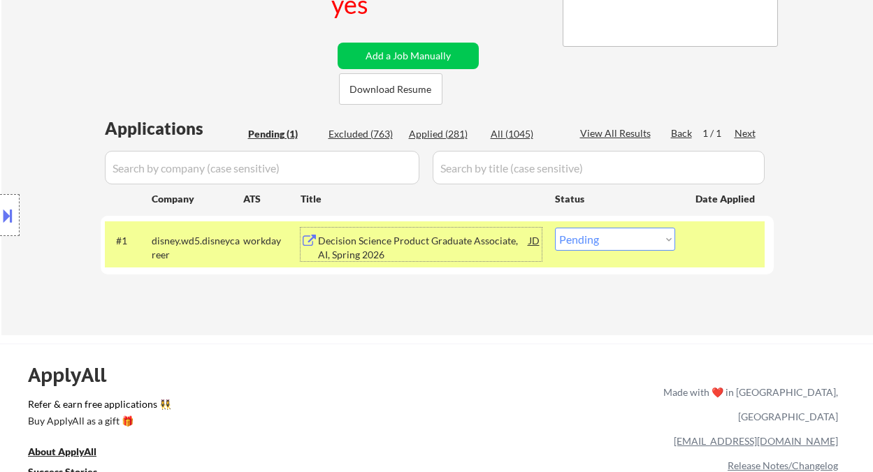
click at [617, 238] on select "Choose an option... Pending Applied Excluded (Questions) Excluded (Expired) Exc…" at bounding box center [615, 239] width 120 height 23
select select ""excluded__salary_""
click at [555, 228] on select "Choose an option... Pending Applied Excluded (Questions) Excluded (Expired) Exc…" at bounding box center [615, 239] width 120 height 23
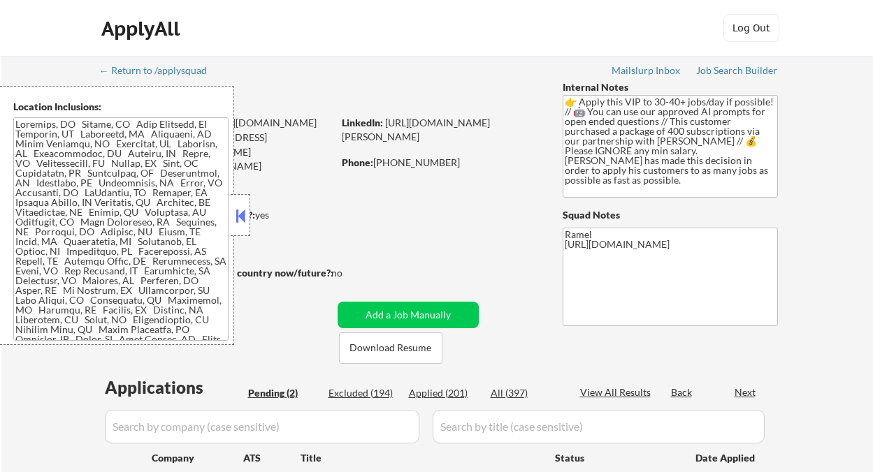
select select ""pending""
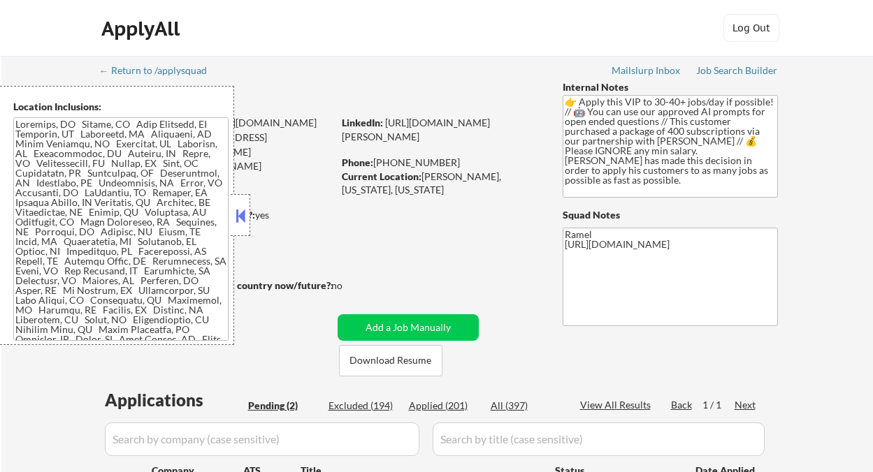
click at [237, 207] on button at bounding box center [240, 215] width 15 height 21
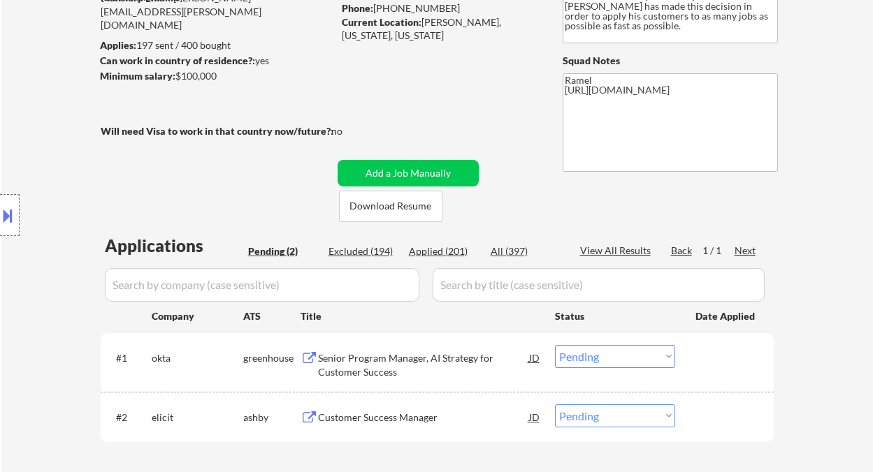
scroll to position [186, 0]
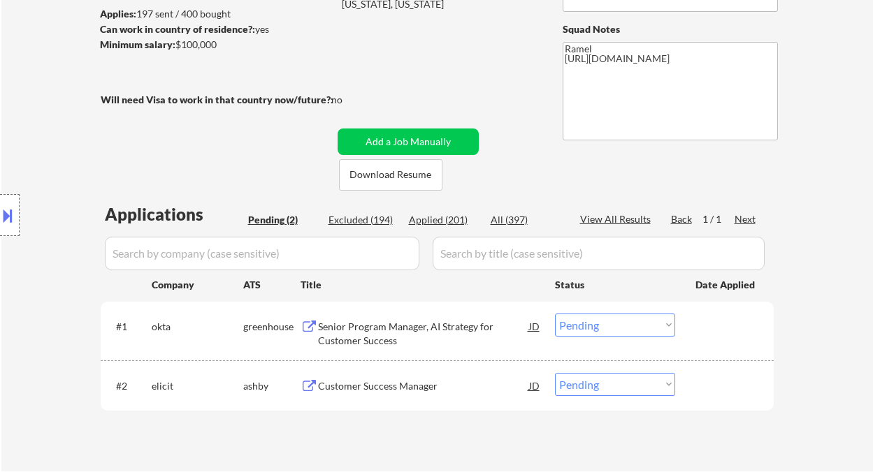
click at [419, 340] on div "Senior Program Manager, AI Strategy for Customer Success" at bounding box center [423, 333] width 211 height 27
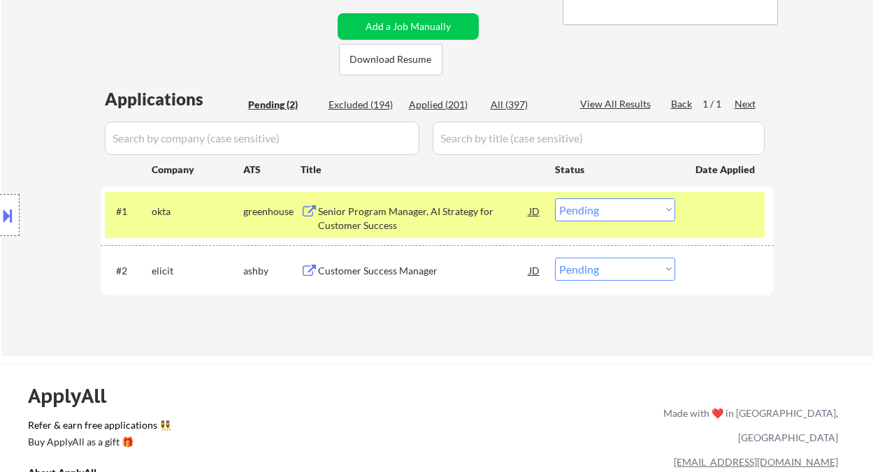
scroll to position [279, 0]
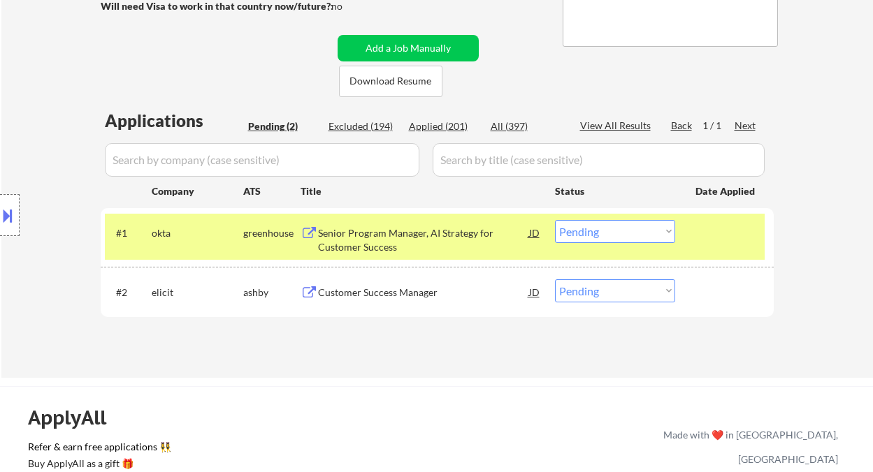
drag, startPoint x: 593, startPoint y: 234, endPoint x: 607, endPoint y: 242, distance: 16.6
click at [593, 234] on select "Choose an option... Pending Applied Excluded (Questions) Excluded (Expired) Exc…" at bounding box center [615, 231] width 120 height 23
click at [555, 220] on select "Choose an option... Pending Applied Excluded (Questions) Excluded (Expired) Exc…" at bounding box center [615, 231] width 120 height 23
click at [411, 296] on div "Customer Success Manager" at bounding box center [423, 293] width 211 height 14
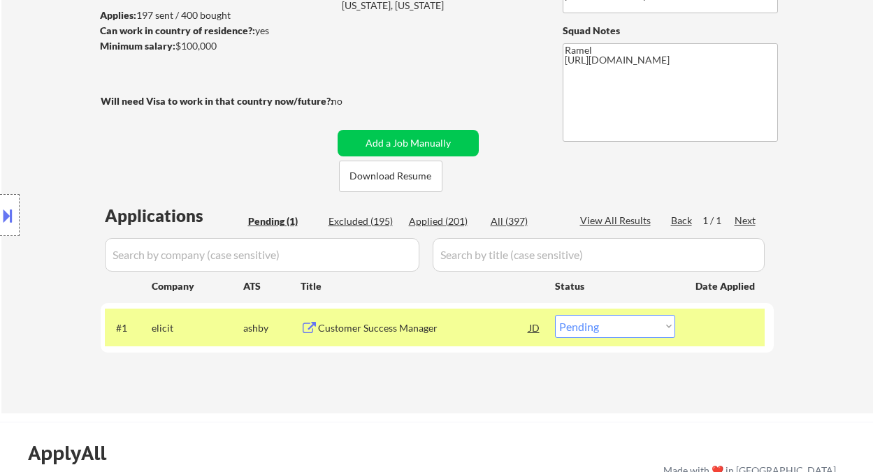
scroll to position [186, 0]
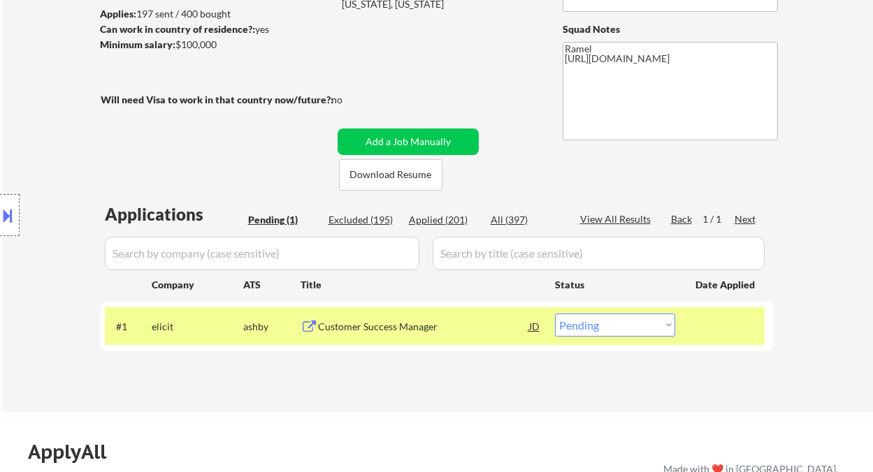
drag, startPoint x: 613, startPoint y: 327, endPoint x: 615, endPoint y: 335, distance: 7.8
click at [613, 327] on select "Choose an option... Pending Applied Excluded (Questions) Excluded (Expired) Exc…" at bounding box center [615, 325] width 120 height 23
select select ""excluded__bad_match_""
click at [555, 314] on select "Choose an option... Pending Applied Excluded (Questions) Excluded (Expired) Exc…" at bounding box center [615, 325] width 120 height 23
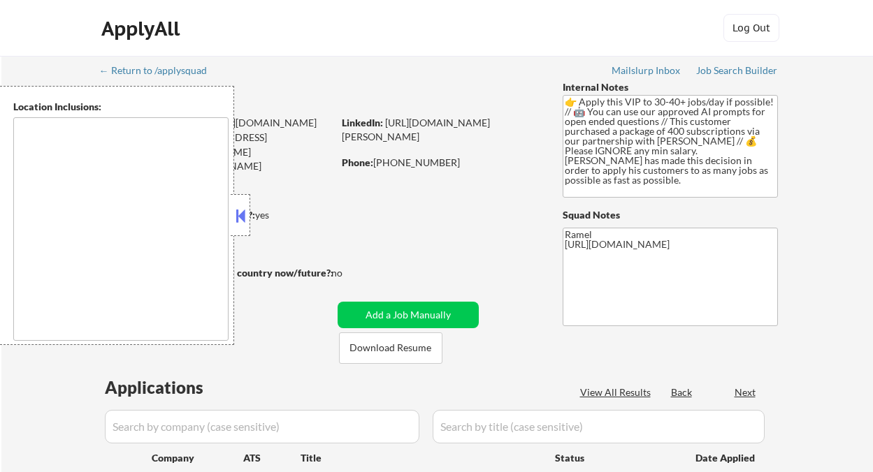
select select ""pending""
type textarea "[GEOGRAPHIC_DATA], [GEOGRAPHIC_DATA] [GEOGRAPHIC_DATA], [GEOGRAPHIC_DATA] [GEOG…"
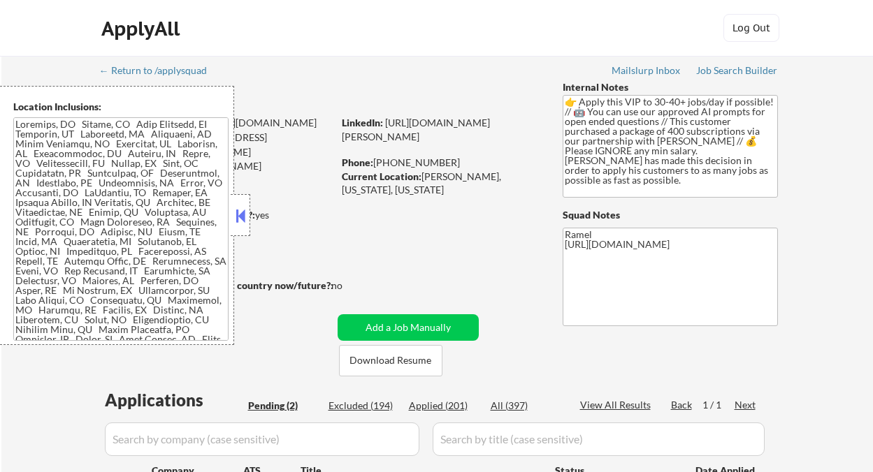
click at [445, 406] on div "Applied (201)" at bounding box center [444, 406] width 70 height 14
click at [234, 219] on button at bounding box center [240, 215] width 15 height 21
select select ""applied""
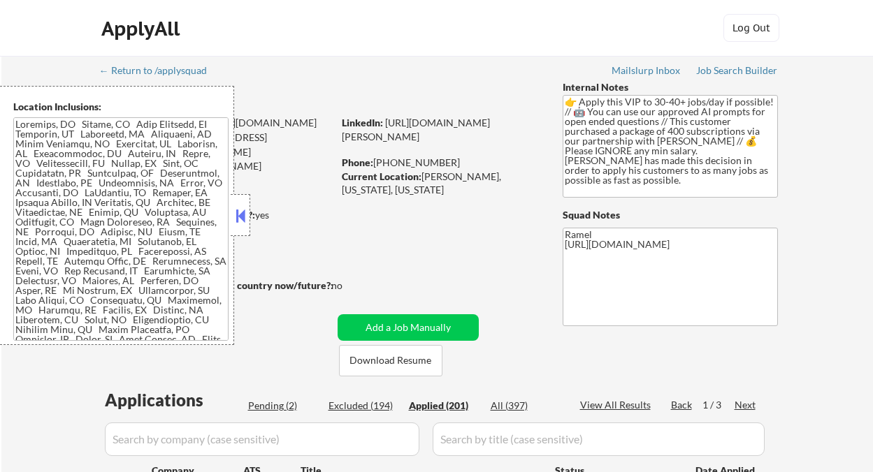
select select ""applied""
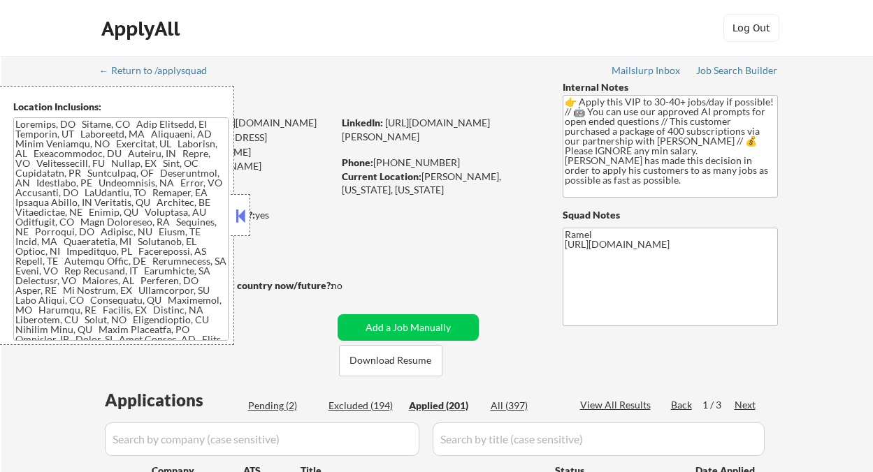
select select ""applied""
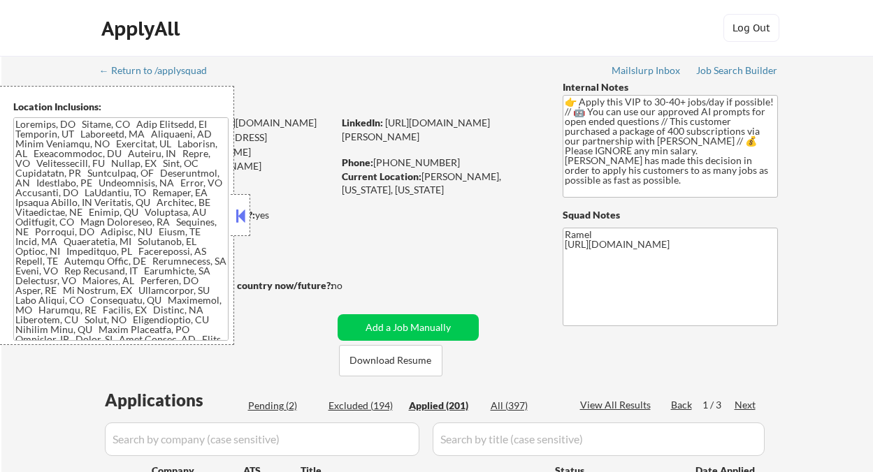
select select ""applied""
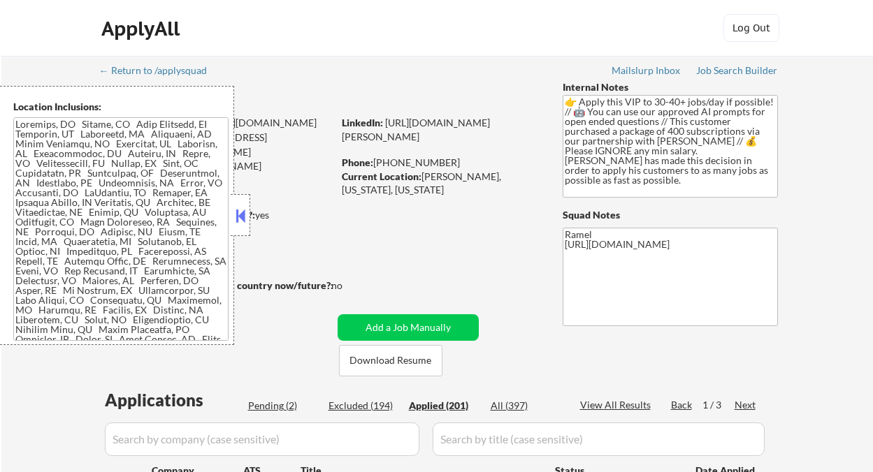
select select ""applied""
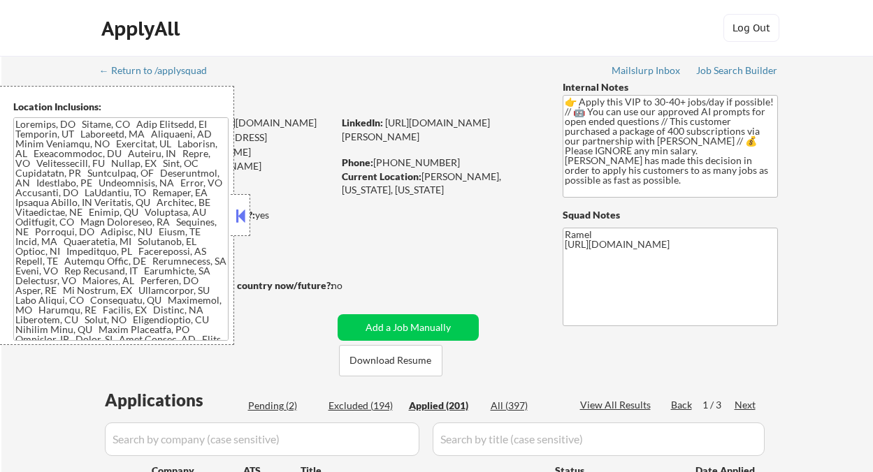
select select ""applied""
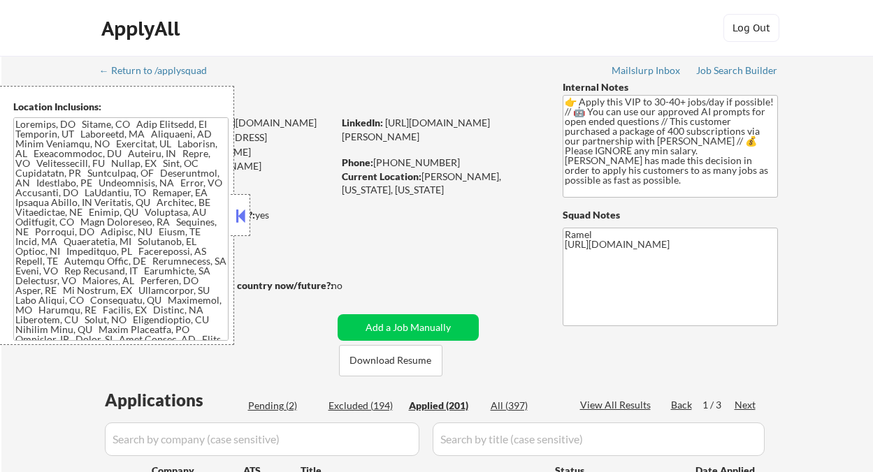
select select ""applied""
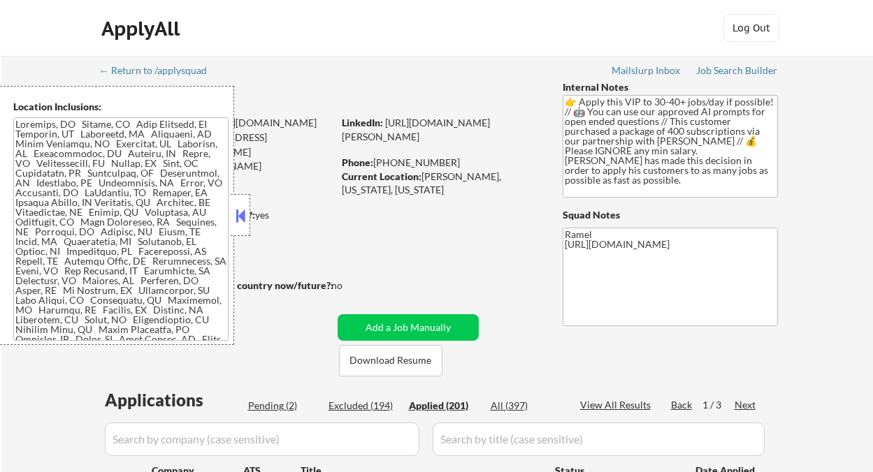
select select ""applied""
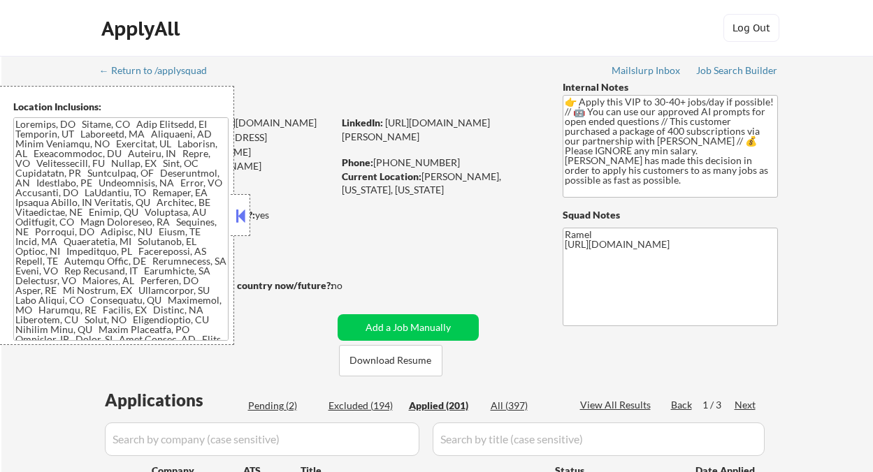
select select ""applied""
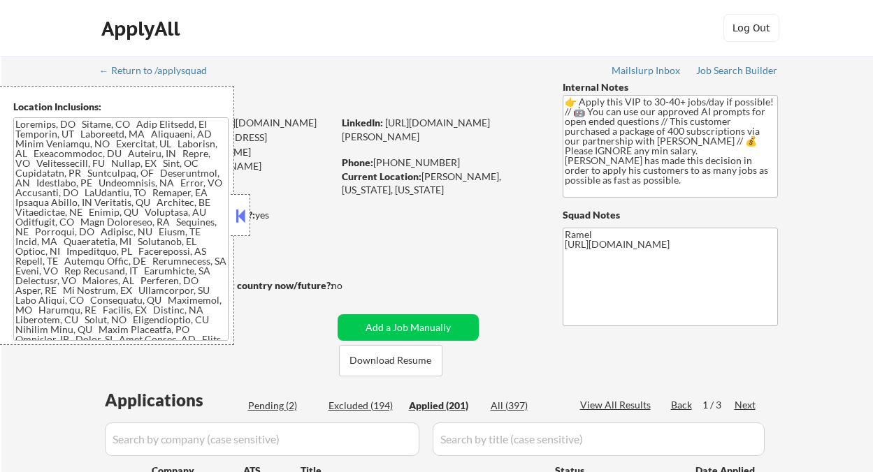
select select ""applied""
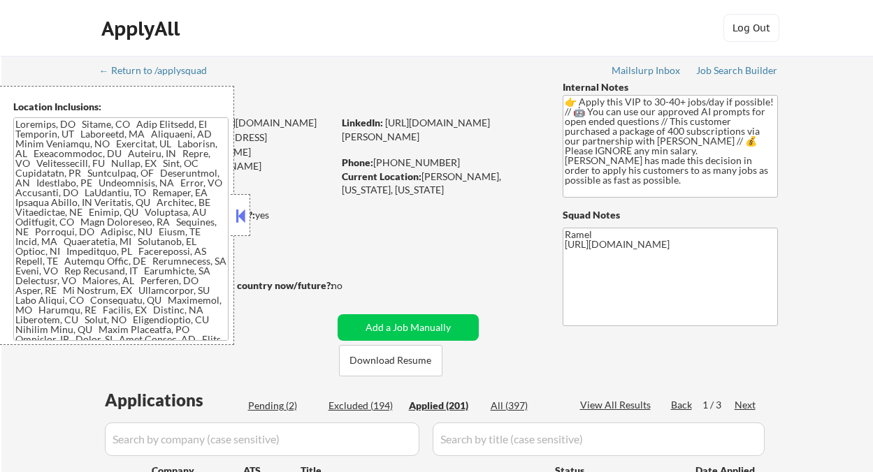
select select ""applied""
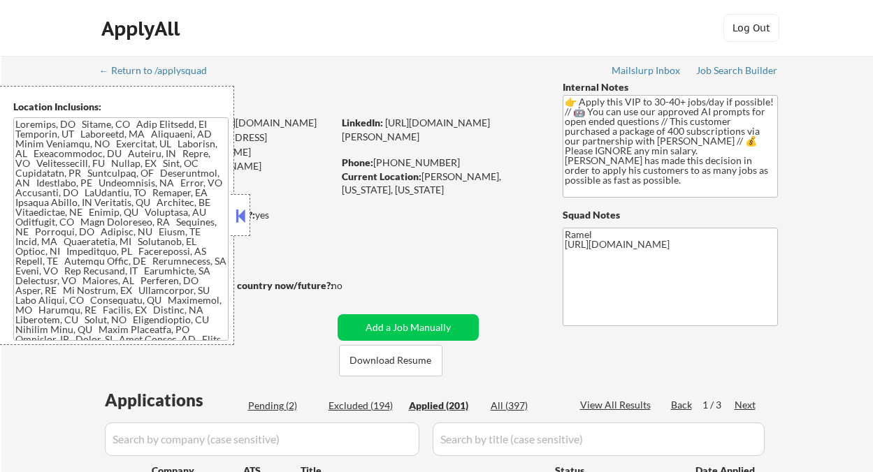
select select ""applied""
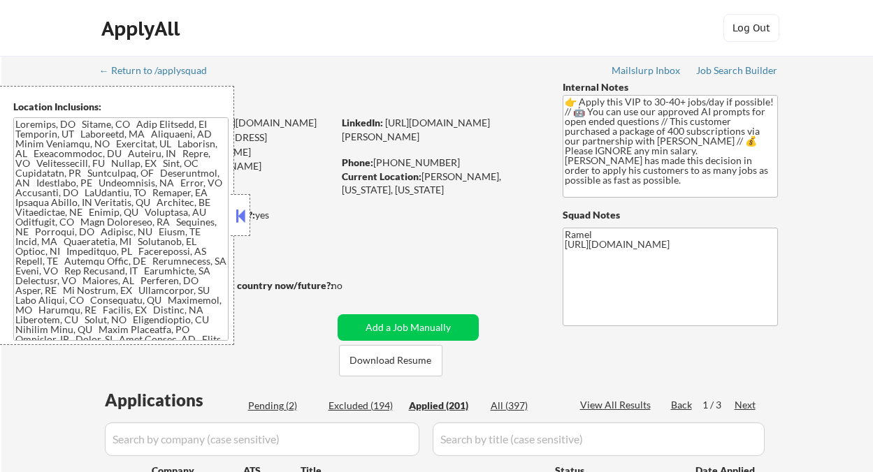
select select ""applied""
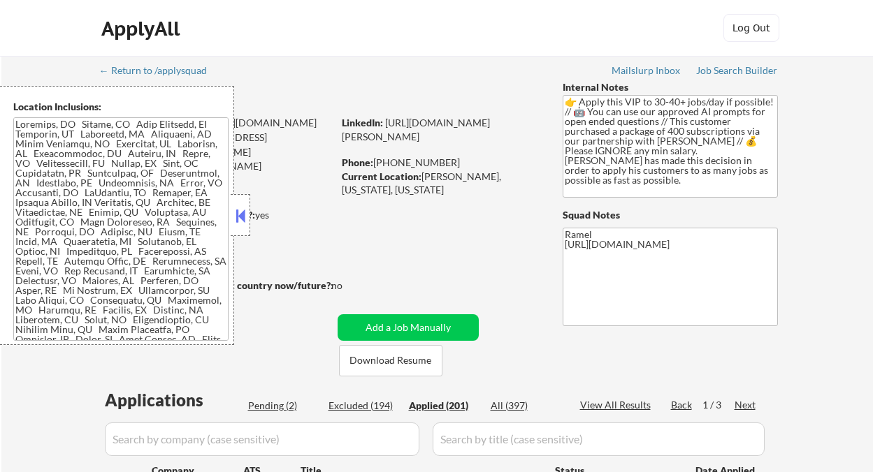
select select ""applied""
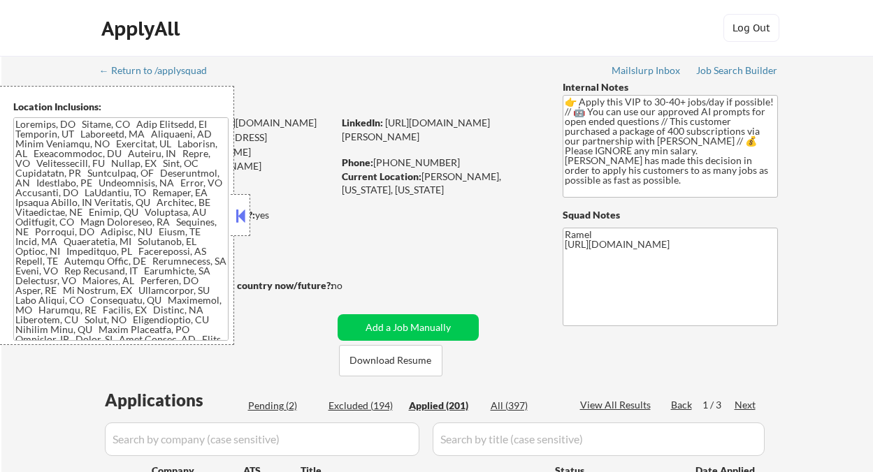
select select ""applied""
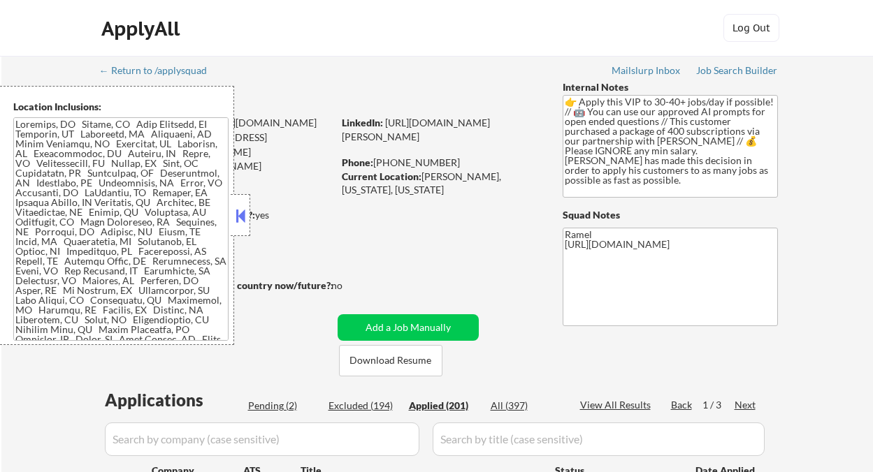
select select ""applied""
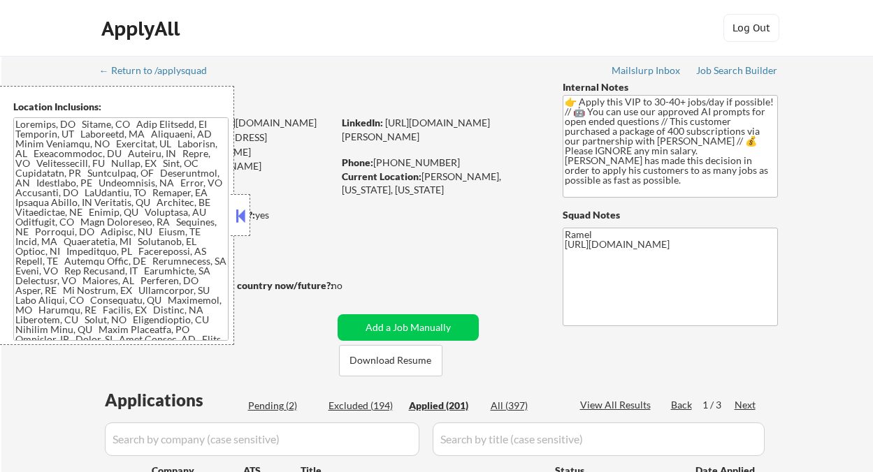
select select ""applied""
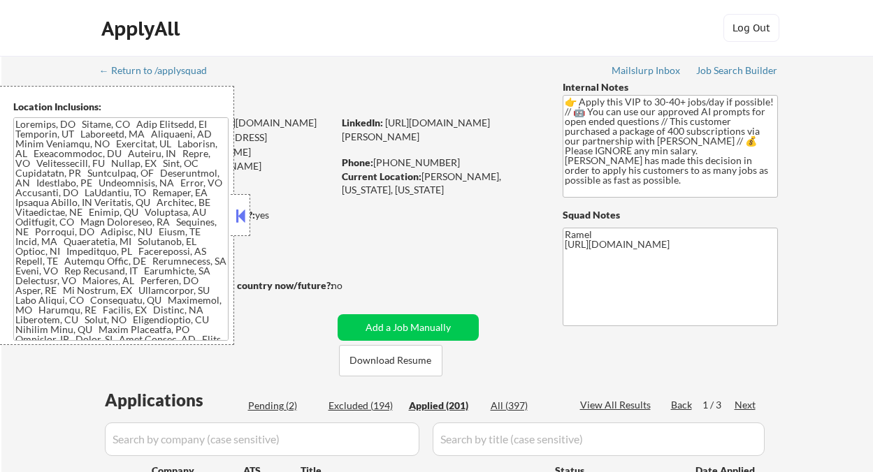
select select ""applied""
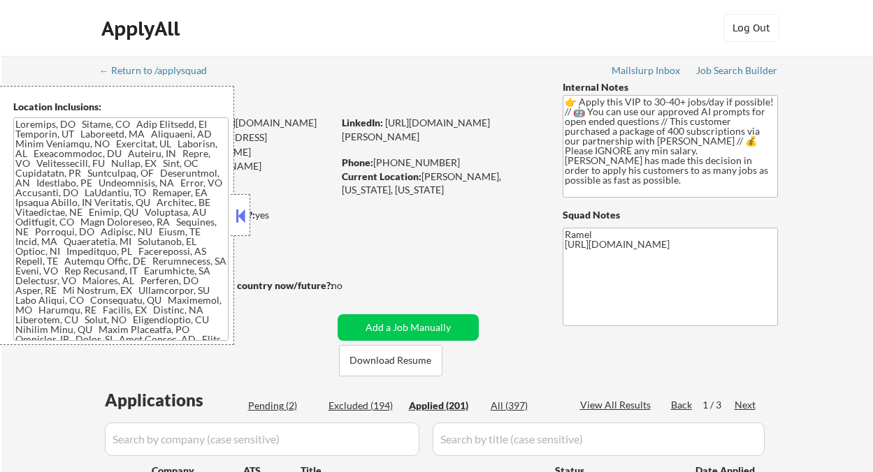
select select ""applied""
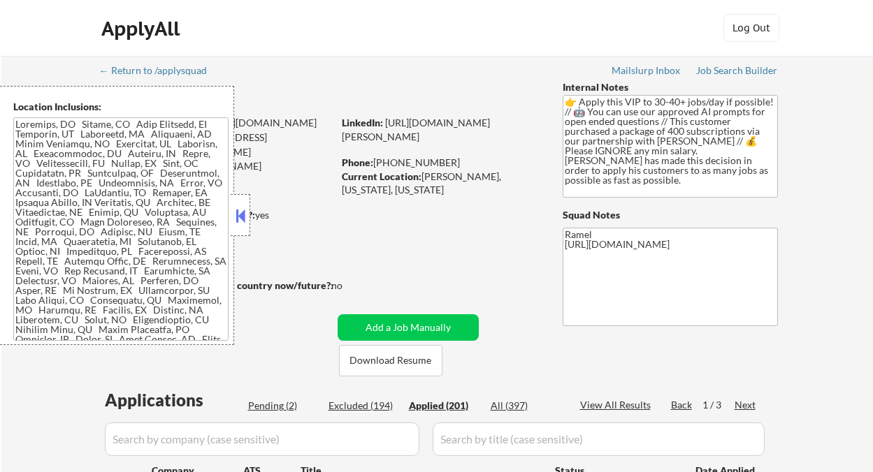
select select ""applied""
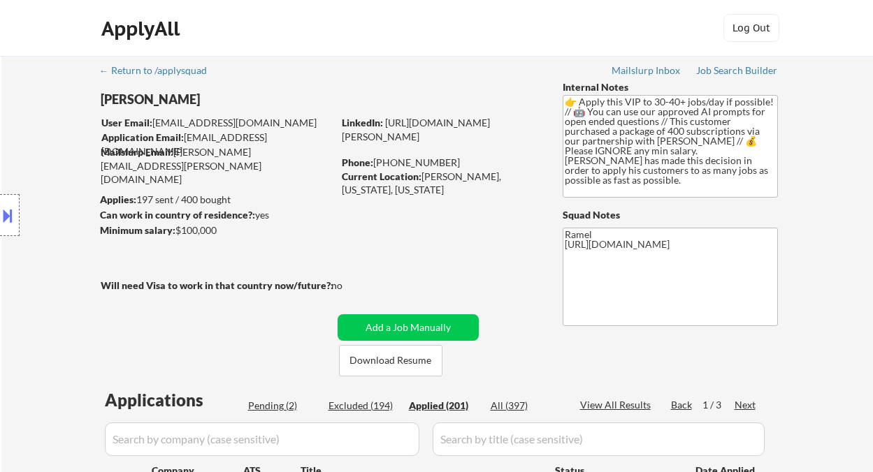
select select ""applied""
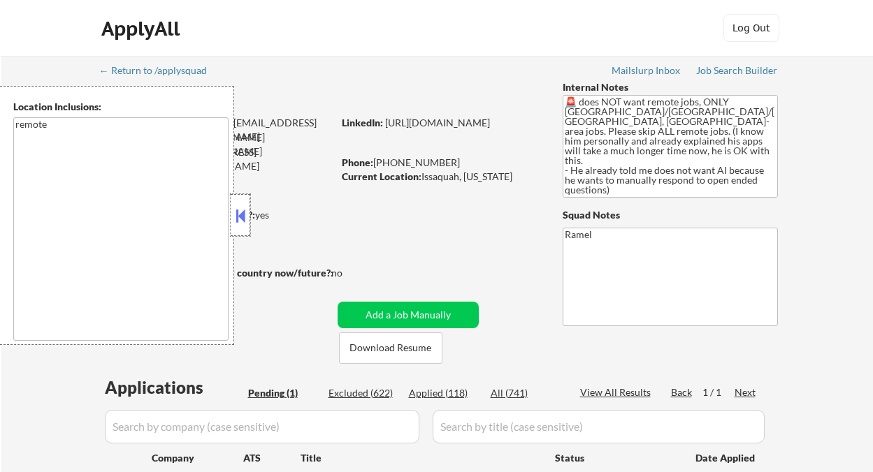
click at [249, 215] on div at bounding box center [241, 215] width 20 height 42
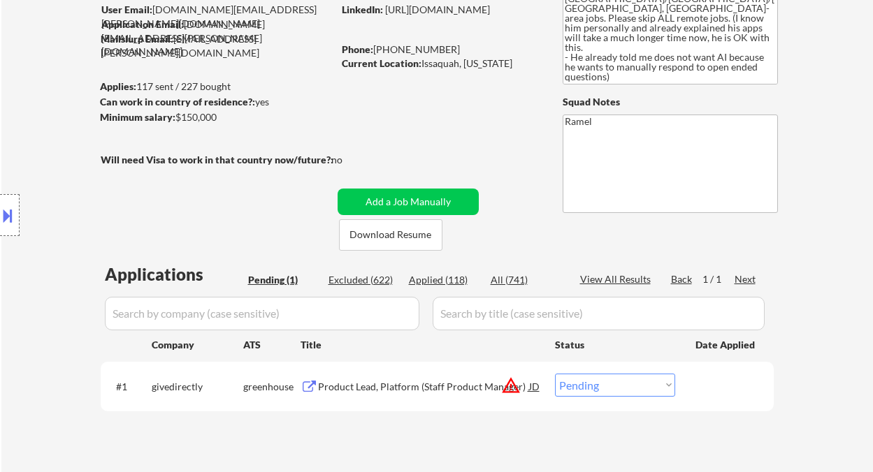
scroll to position [93, 0]
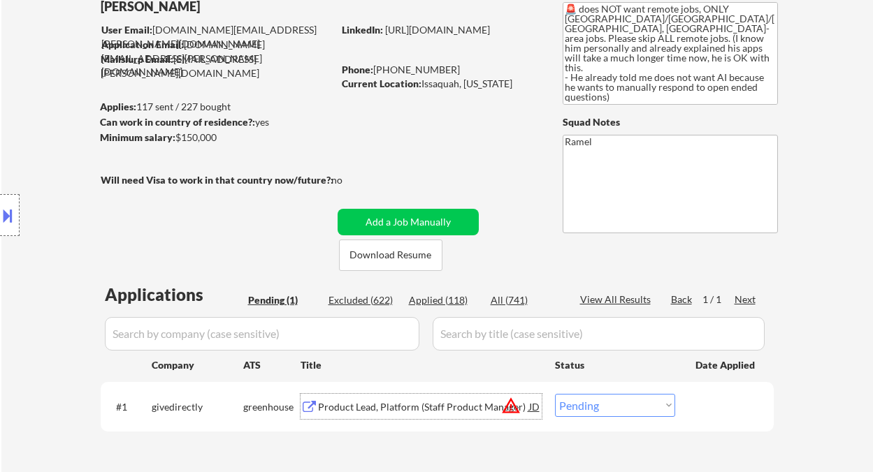
click at [430, 412] on div "Product Lead, Platform (Staff Product Manager)" at bounding box center [423, 407] width 211 height 14
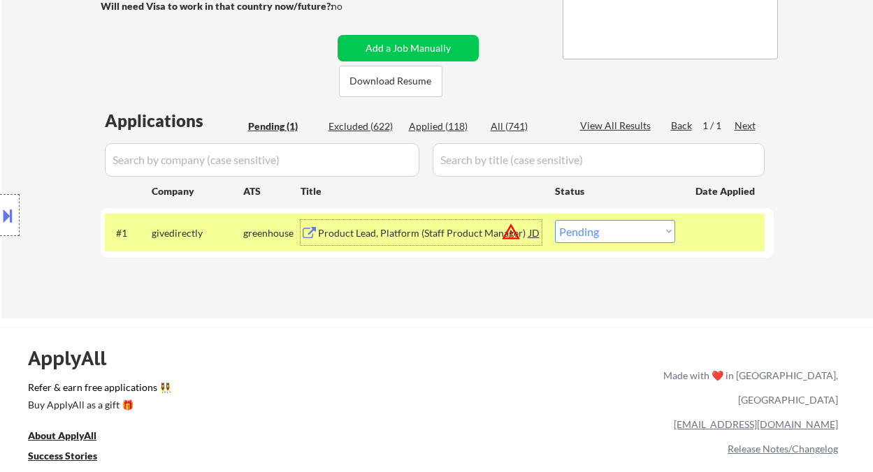
scroll to position [372, 0]
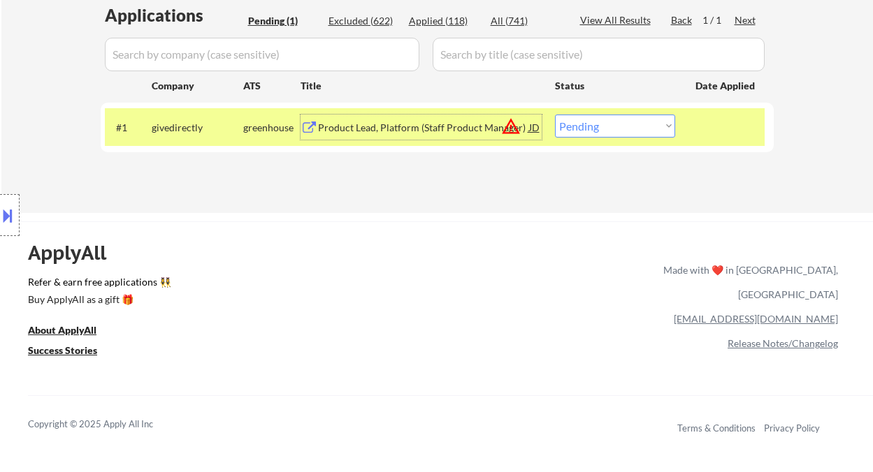
click at [608, 127] on select "Choose an option... Pending Applied Excluded (Questions) Excluded (Expired) Exc…" at bounding box center [615, 126] width 120 height 23
select select ""excluded__location_""
click at [555, 115] on select "Choose an option... Pending Applied Excluded (Questions) Excluded (Expired) Exc…" at bounding box center [615, 126] width 120 height 23
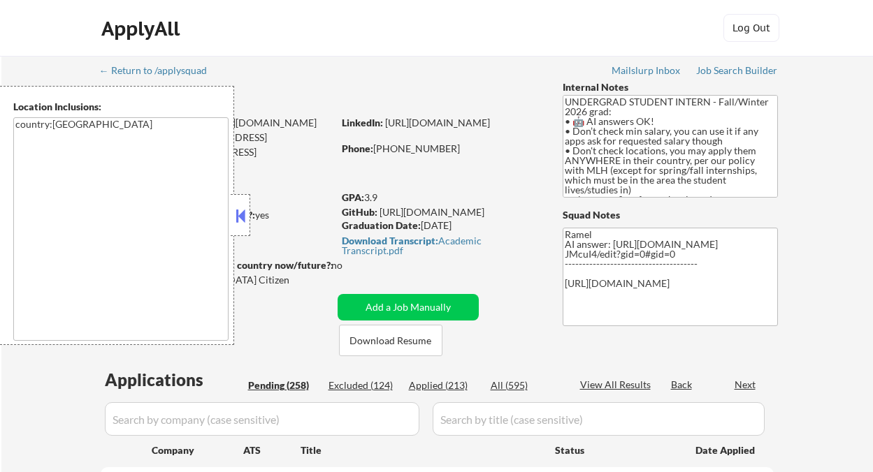
select select ""pending""
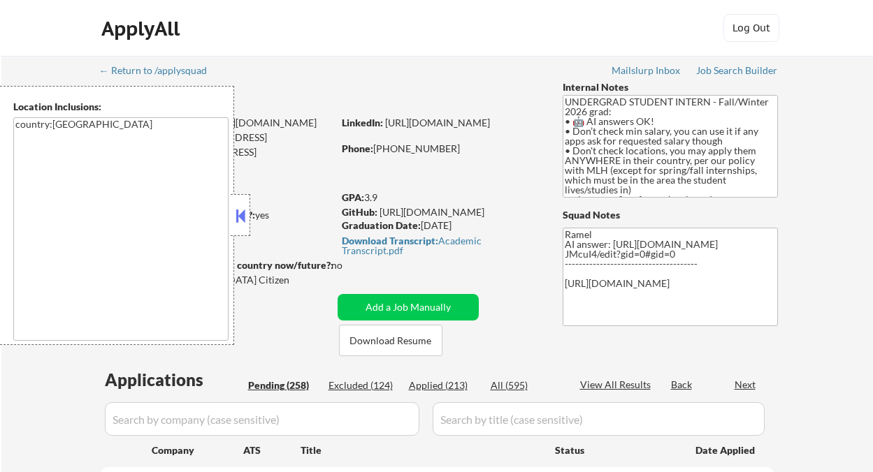
select select ""pending""
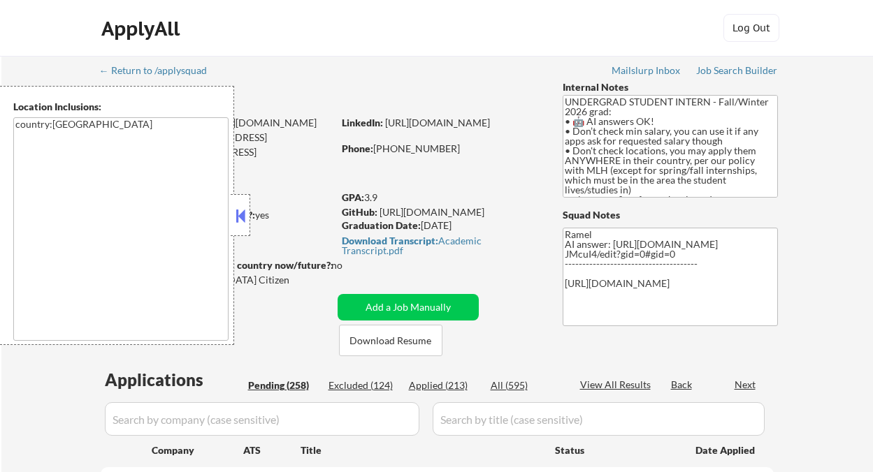
select select ""pending""
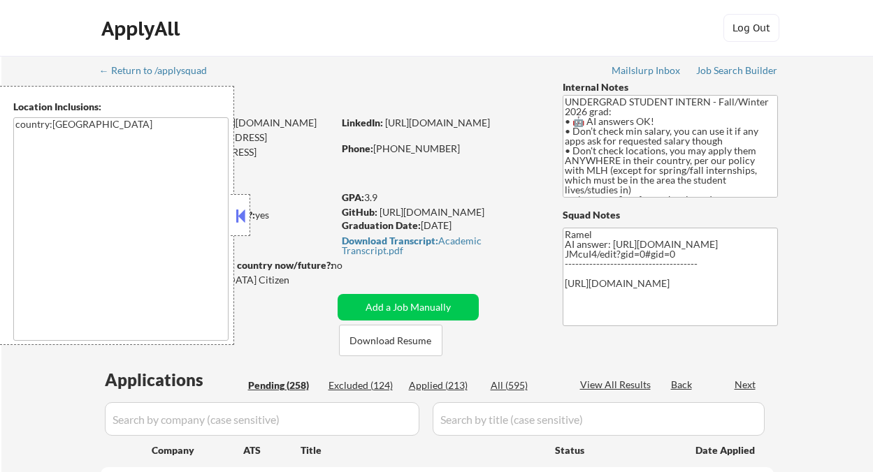
select select ""pending""
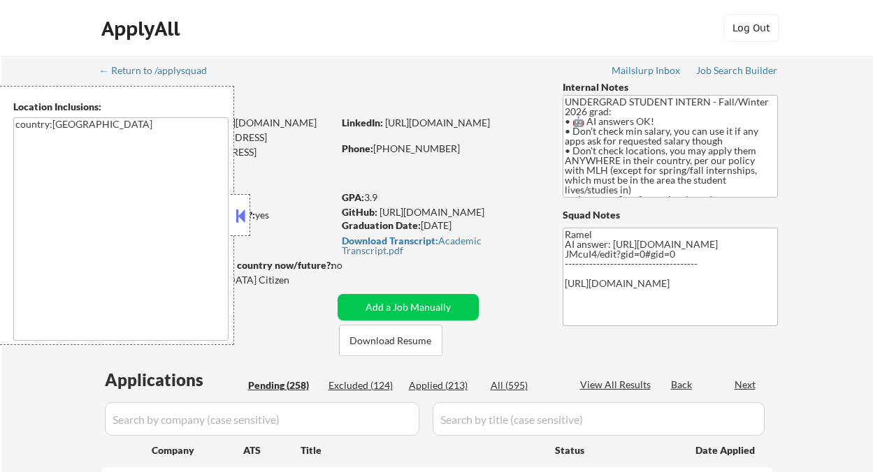
select select ""pending""
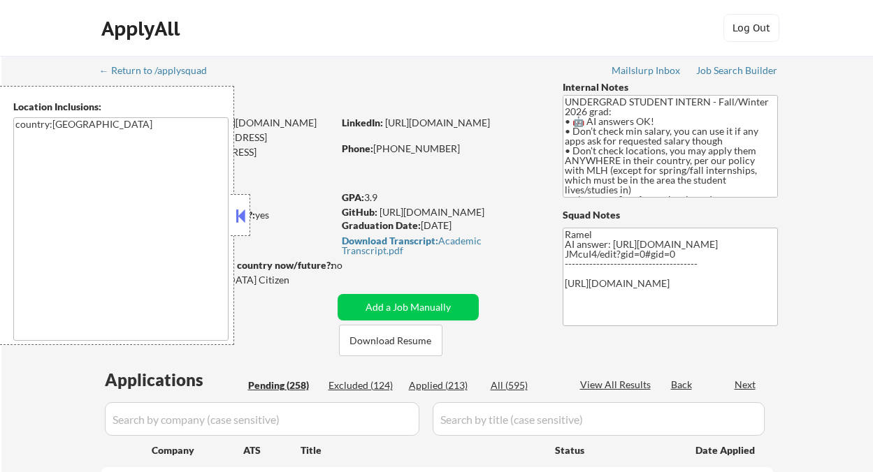
select select ""pending""
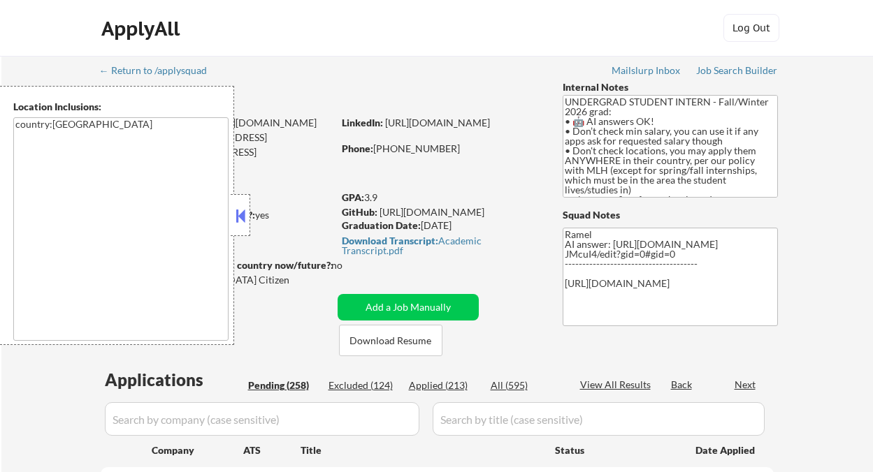
select select ""pending""
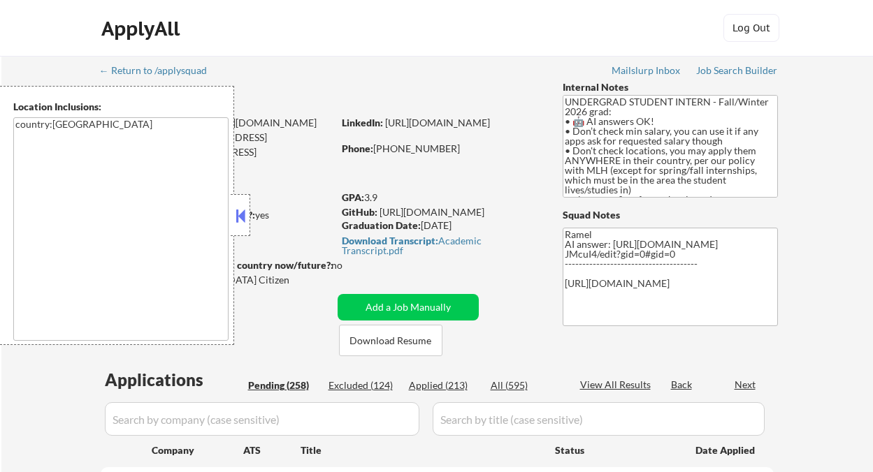
select select ""pending""
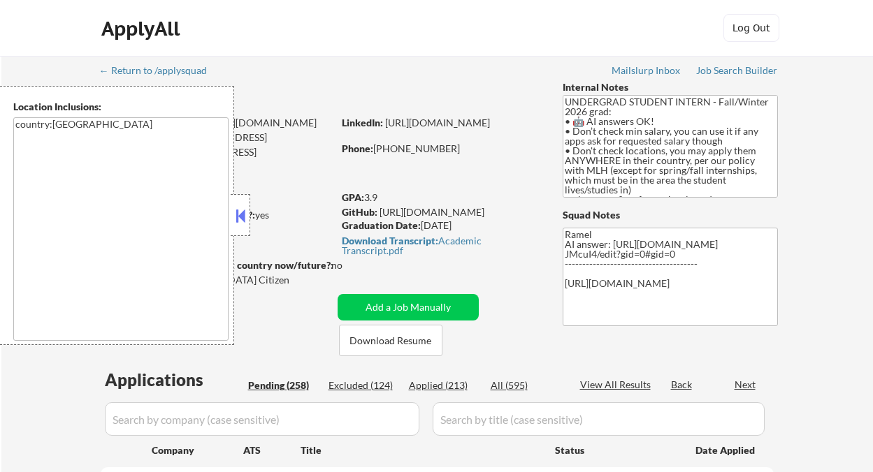
select select ""pending""
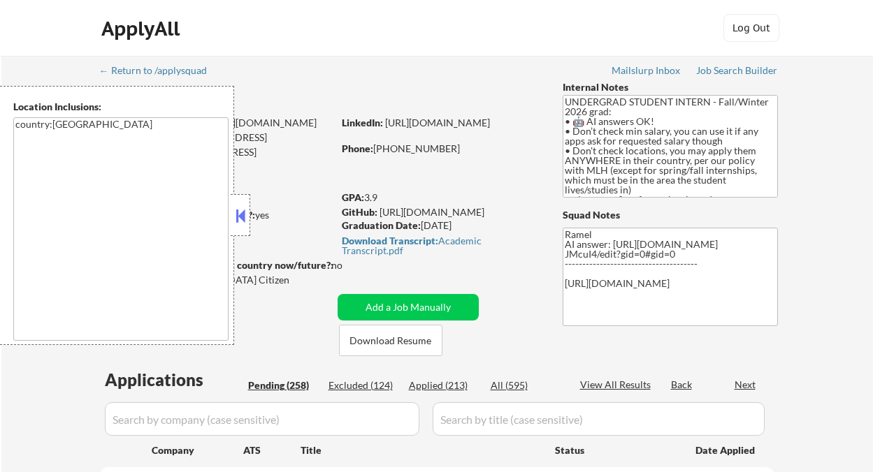
select select ""pending""
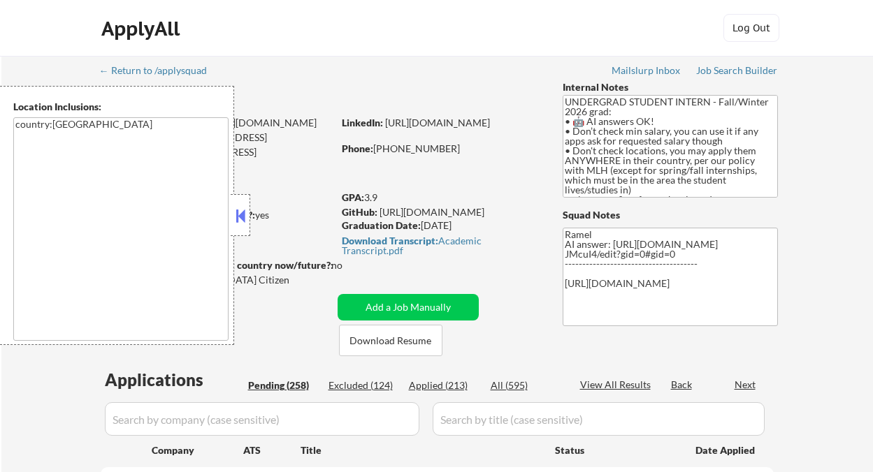
select select ""pending""
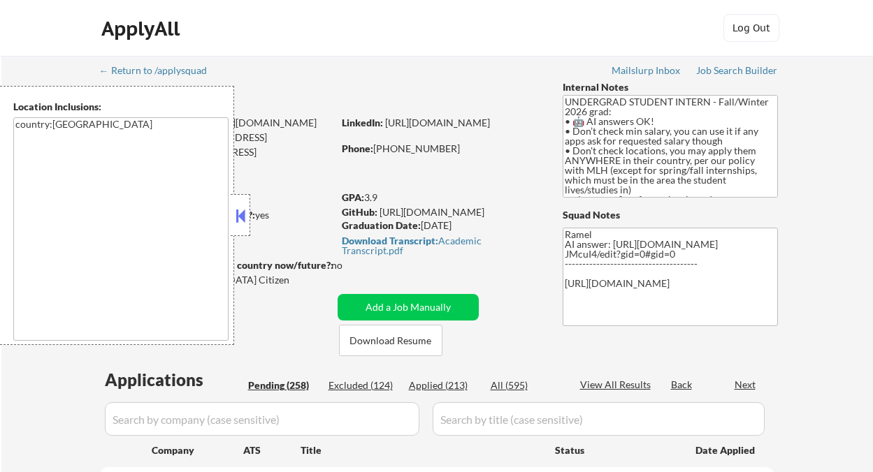
select select ""pending""
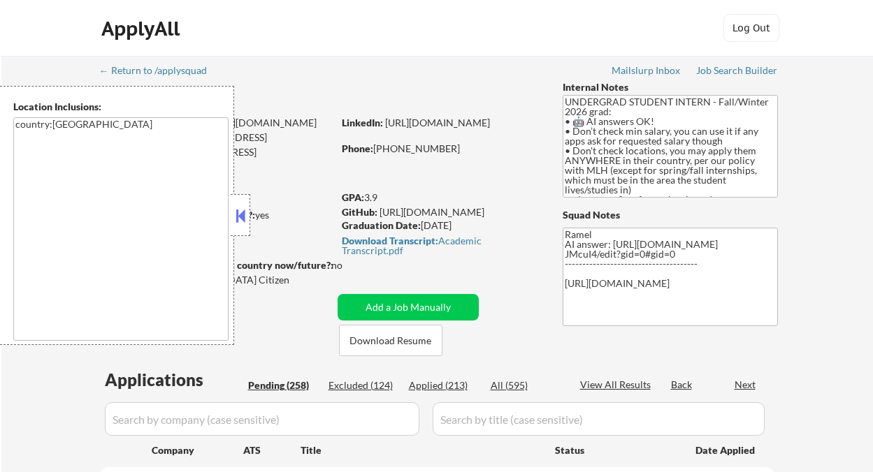
select select ""pending""
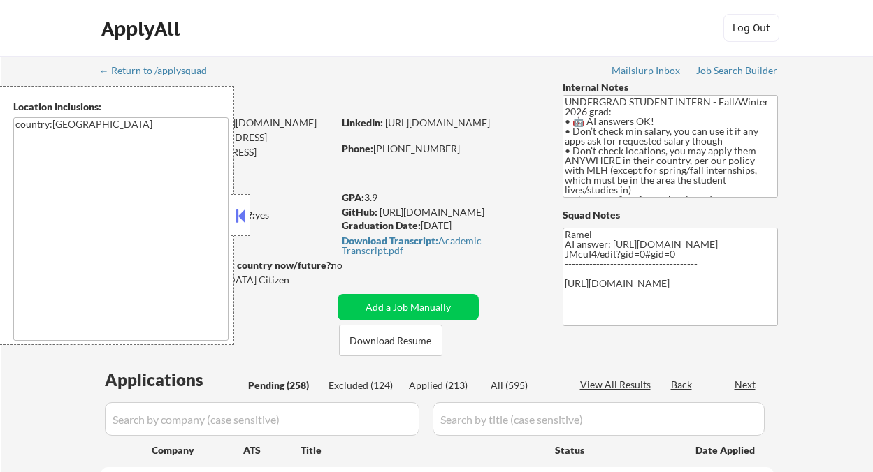
select select ""pending""
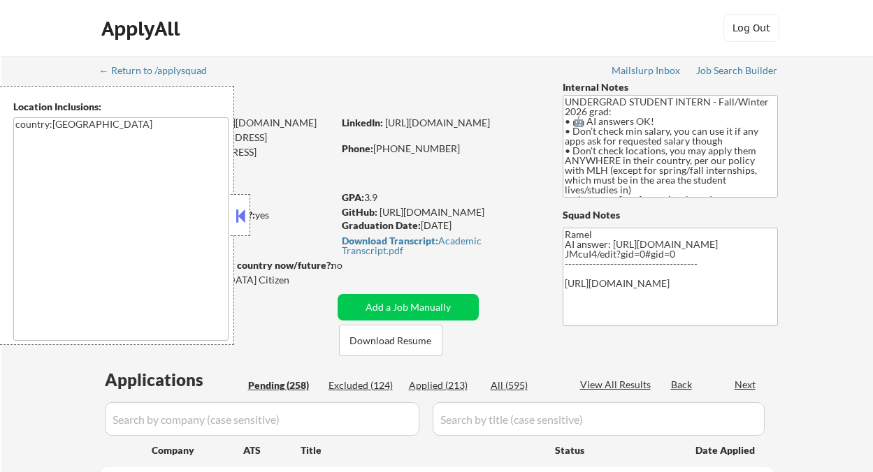
select select ""pending""
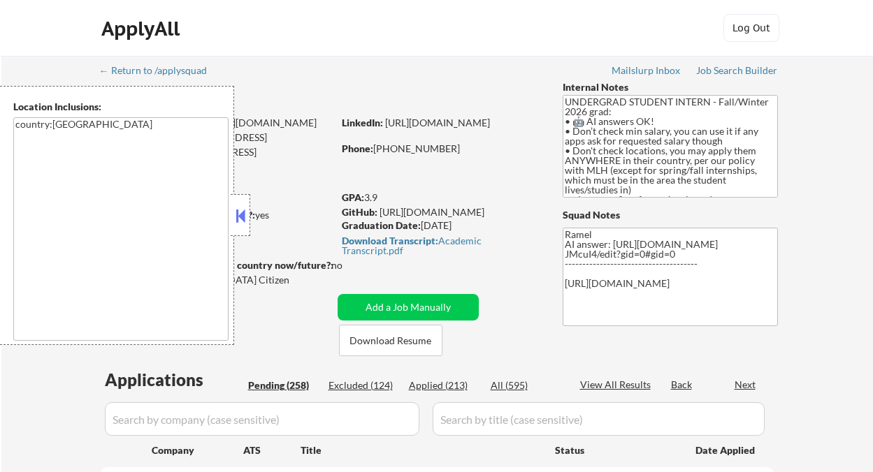
select select ""pending""
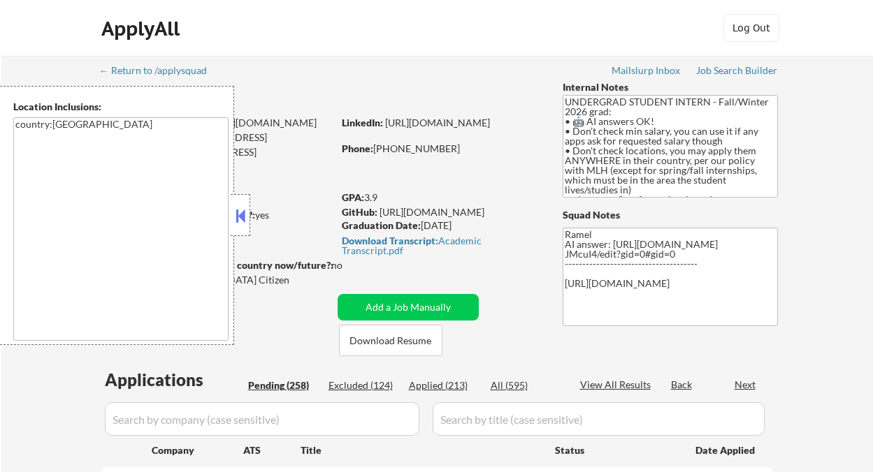
select select ""pending""
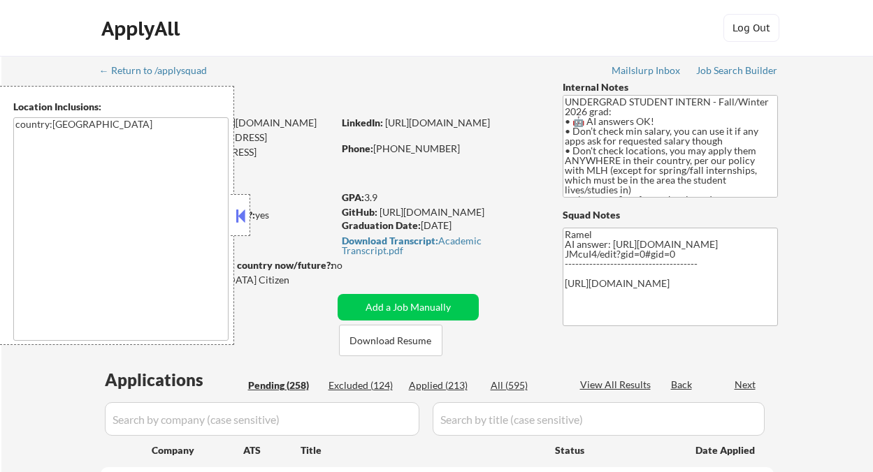
select select ""pending""
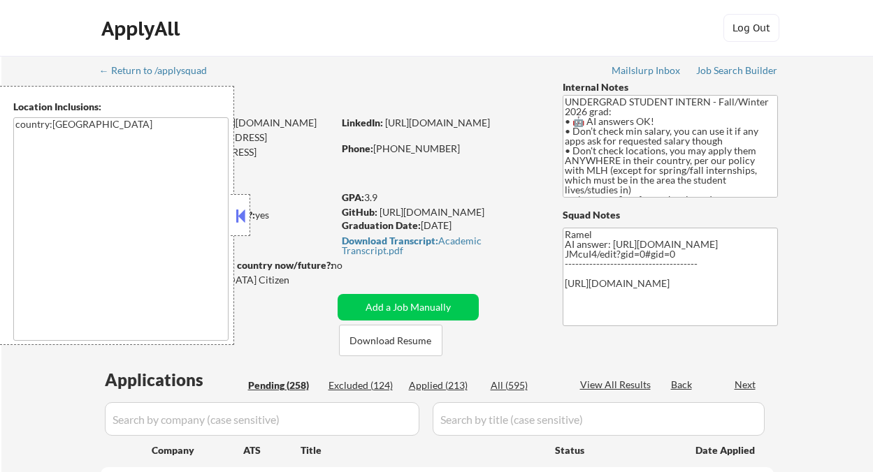
select select ""pending""
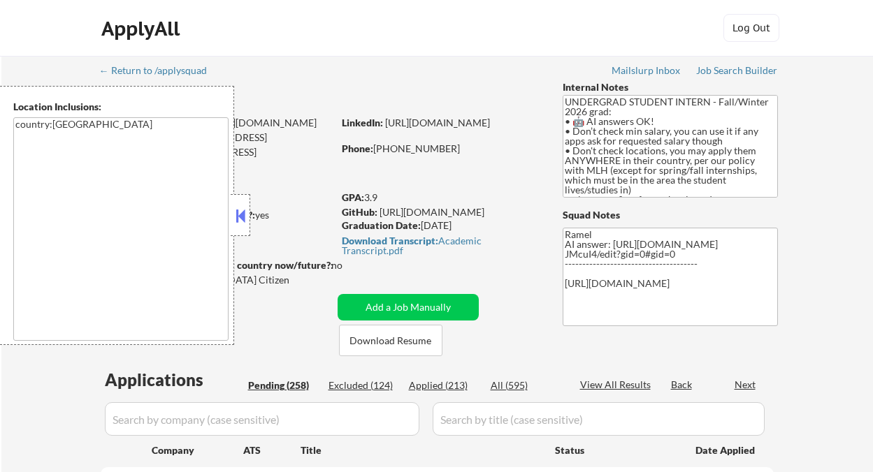
select select ""pending""
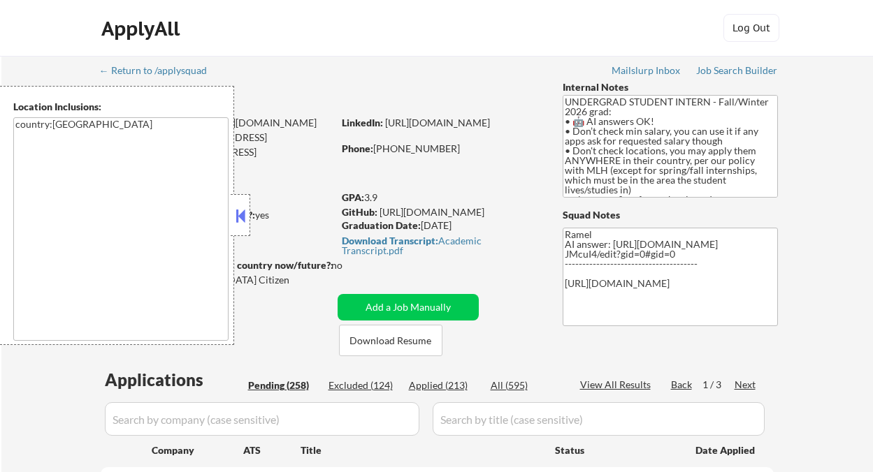
drag, startPoint x: 246, startPoint y: 220, endPoint x: 256, endPoint y: 222, distance: 10.7
click at [246, 220] on button at bounding box center [240, 215] width 15 height 21
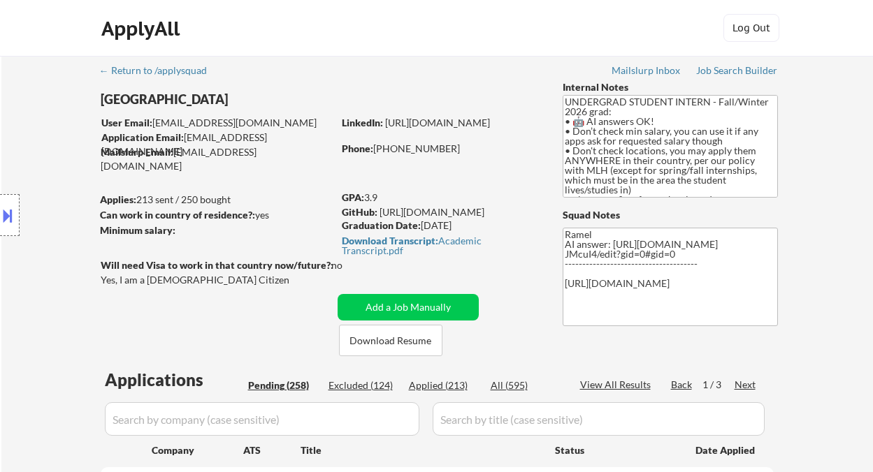
scroll to position [186, 0]
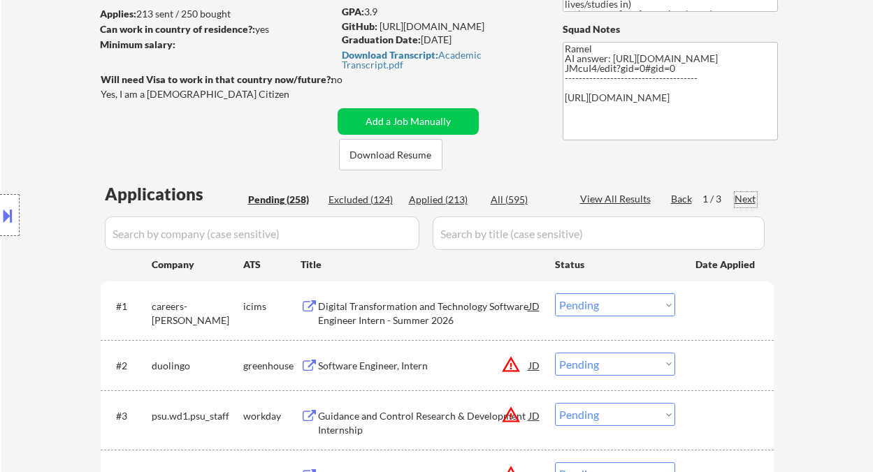
click at [743, 199] on div "Next" at bounding box center [745, 199] width 22 height 14
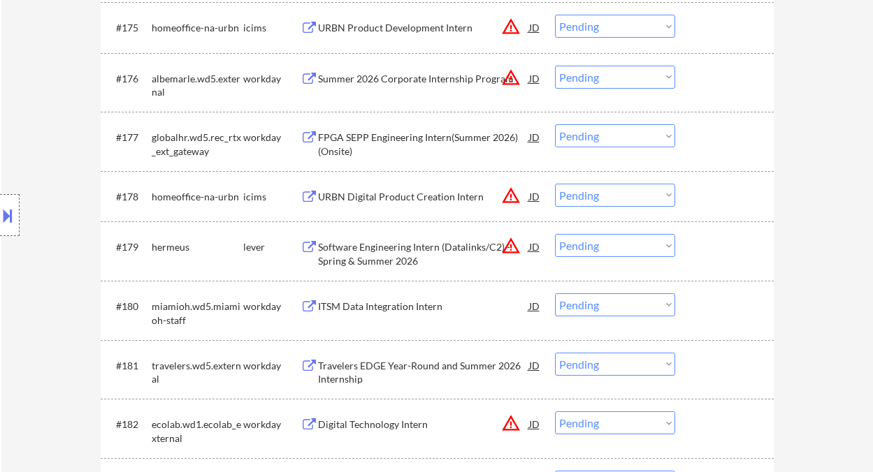
scroll to position [5031, 0]
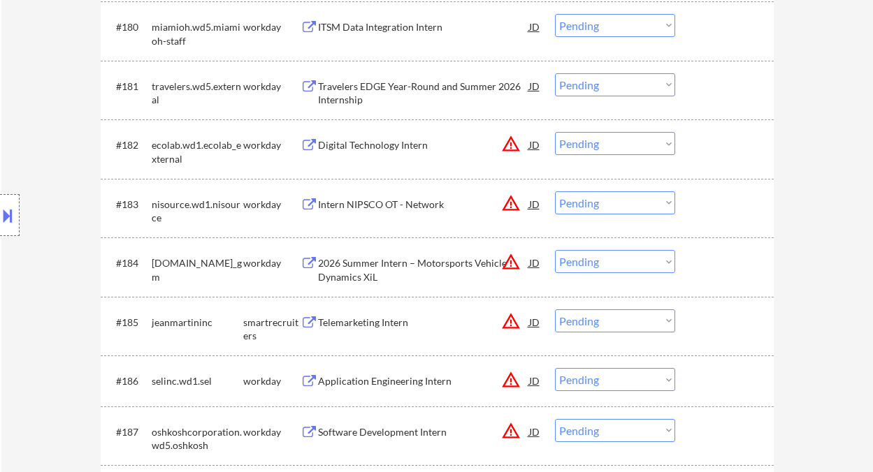
click at [3, 217] on button at bounding box center [7, 215] width 15 height 23
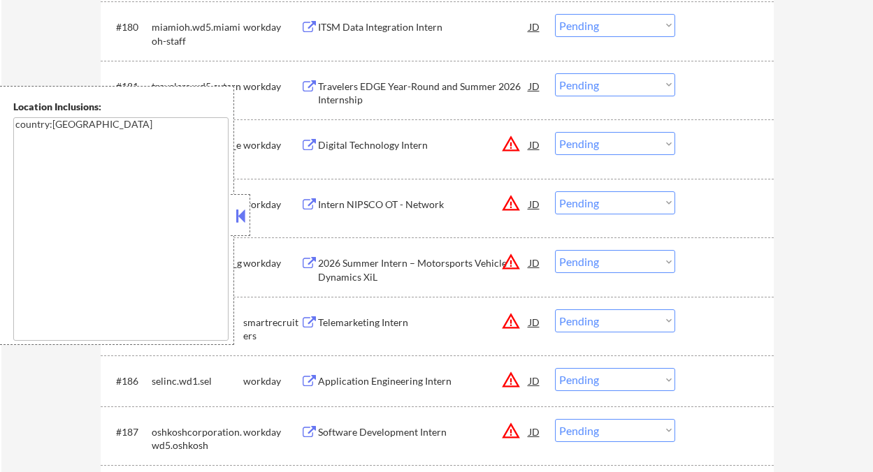
click at [240, 218] on button at bounding box center [240, 215] width 15 height 21
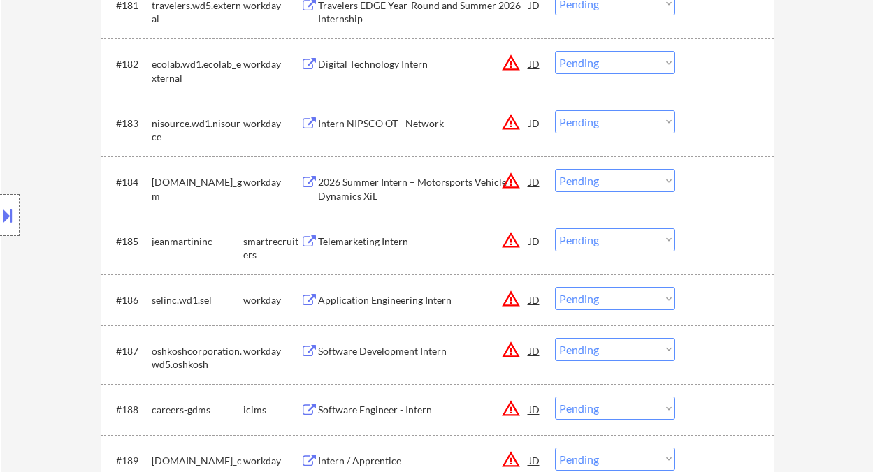
scroll to position [5124, 0]
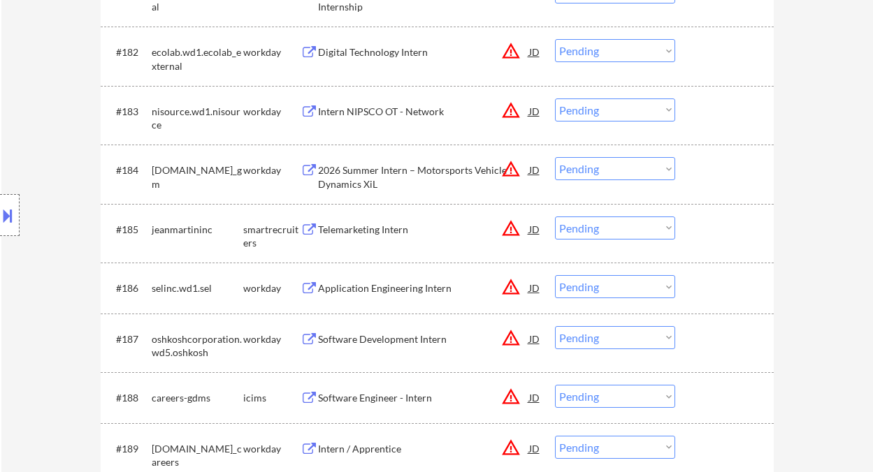
click at [370, 239] on div "Telemarketing Intern" at bounding box center [423, 229] width 211 height 25
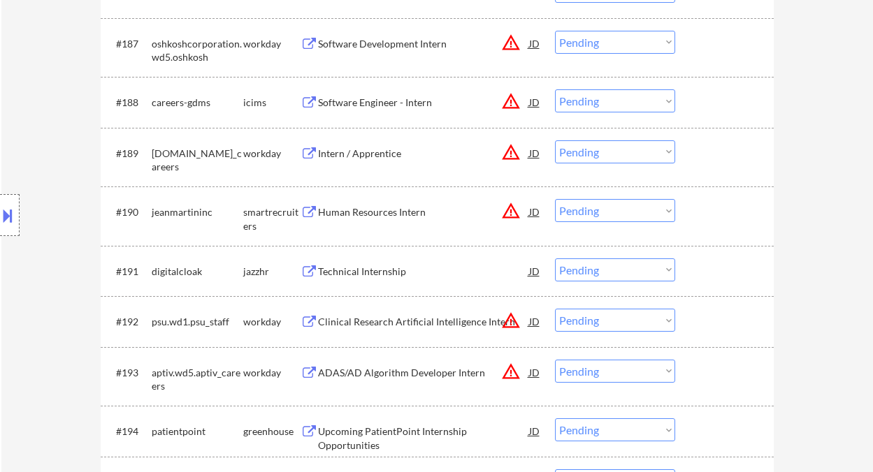
scroll to position [5590, 0]
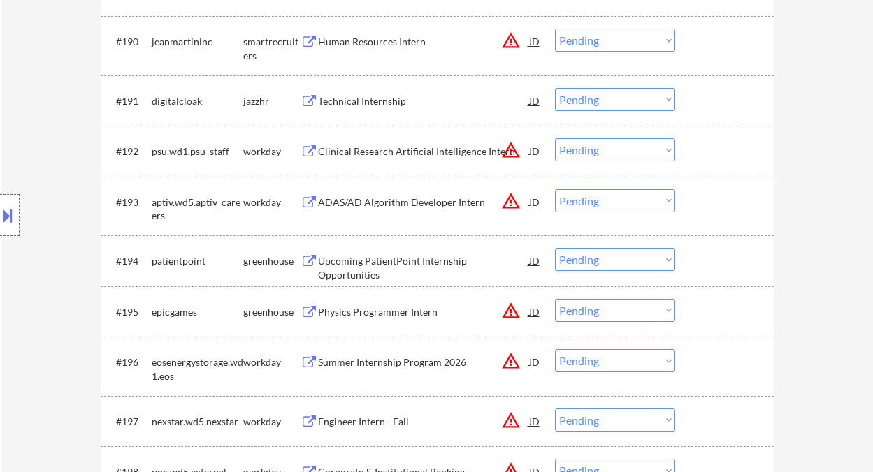
click at [388, 313] on div "Physics Programmer Intern" at bounding box center [423, 312] width 211 height 14
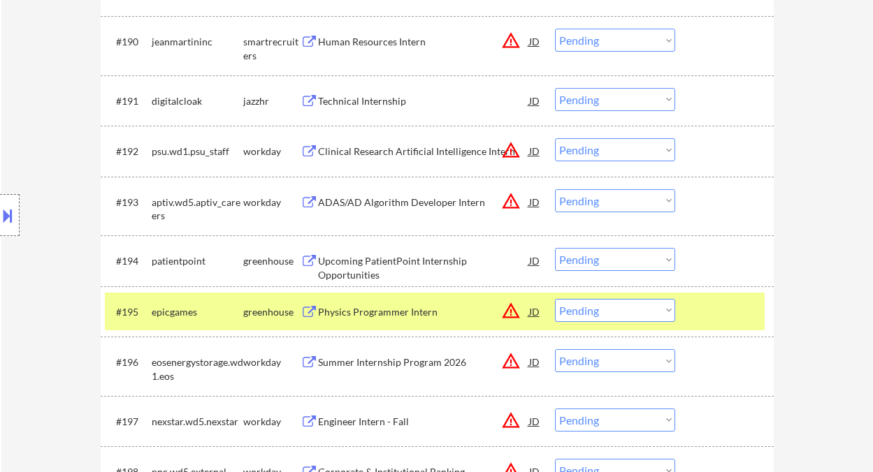
scroll to position [5117, 0]
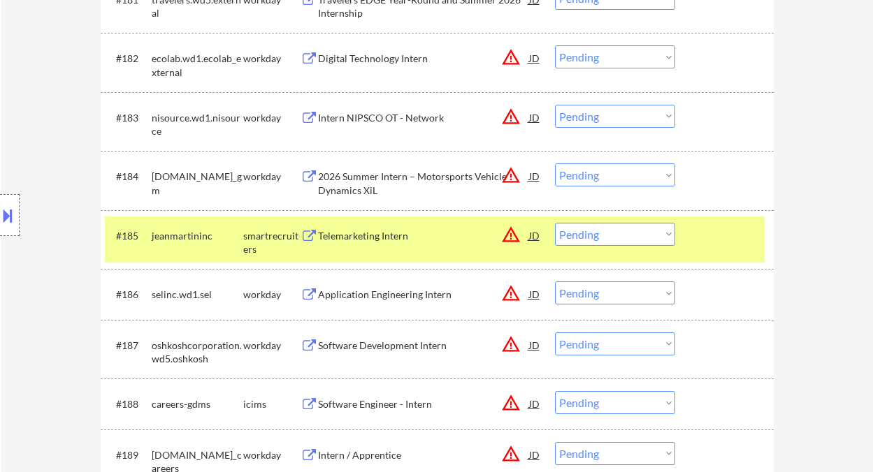
click at [585, 240] on select "Choose an option... Pending Applied Excluded (Questions) Excluded (Expired) Exc…" at bounding box center [615, 234] width 120 height 23
click at [555, 223] on select "Choose an option... Pending Applied Excluded (Questions) Excluded (Expired) Exc…" at bounding box center [615, 234] width 120 height 23
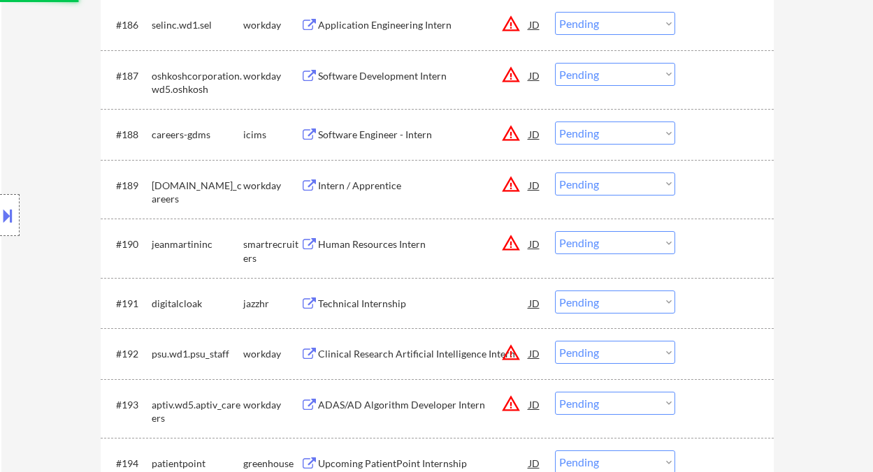
scroll to position [5397, 0]
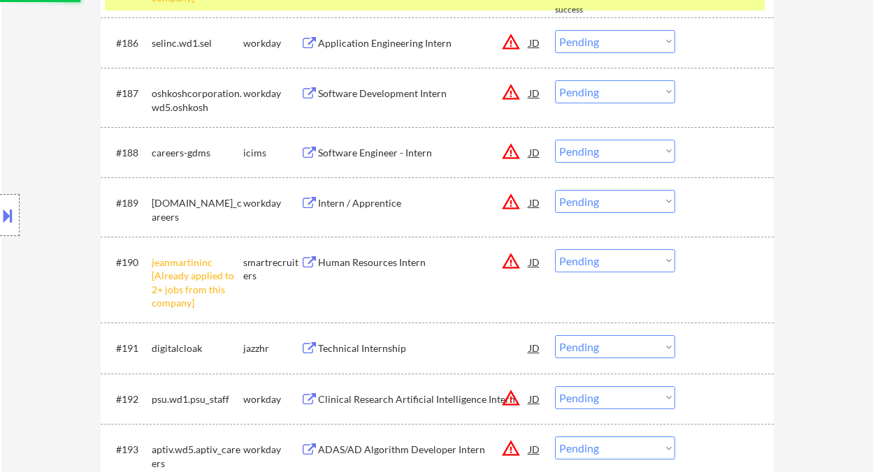
select select ""pending""
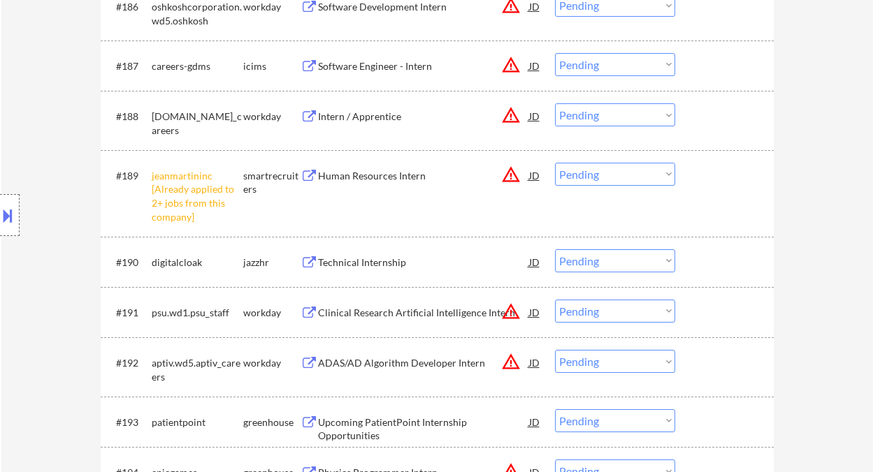
click at [616, 177] on select "Choose an option... Pending Applied Excluded (Questions) Excluded (Expired) Exc…" at bounding box center [615, 174] width 120 height 23
click at [555, 163] on select "Choose an option... Pending Applied Excluded (Questions) Excluded (Expired) Exc…" at bounding box center [615, 174] width 120 height 23
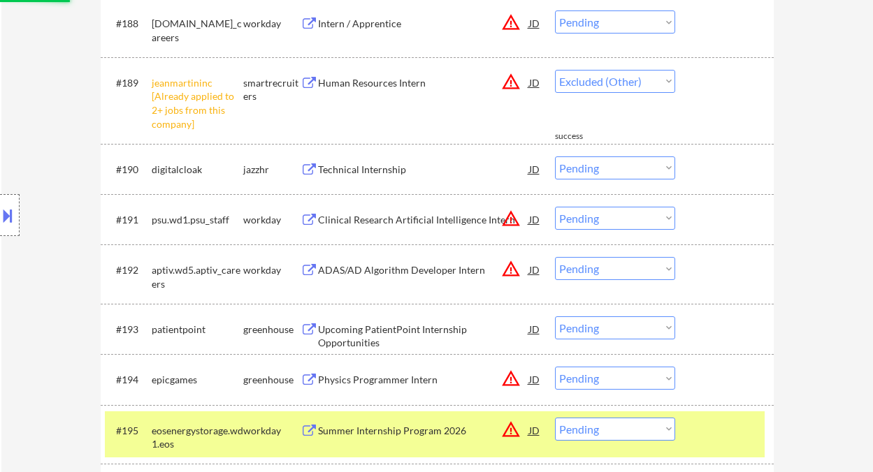
select select ""pending""
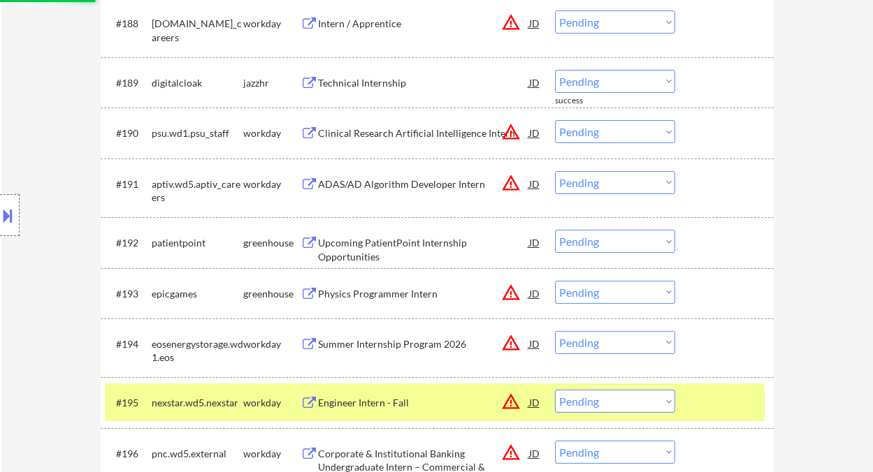
click at [375, 87] on div "Technical Internship" at bounding box center [423, 83] width 211 height 14
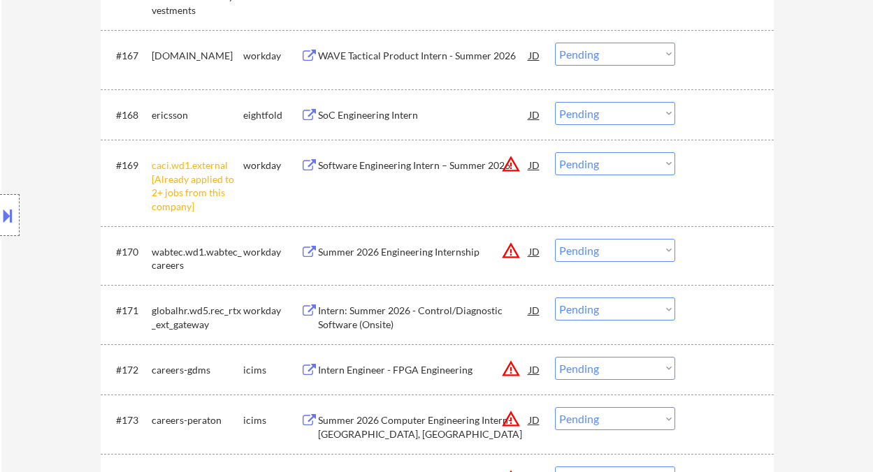
scroll to position [4185, 0]
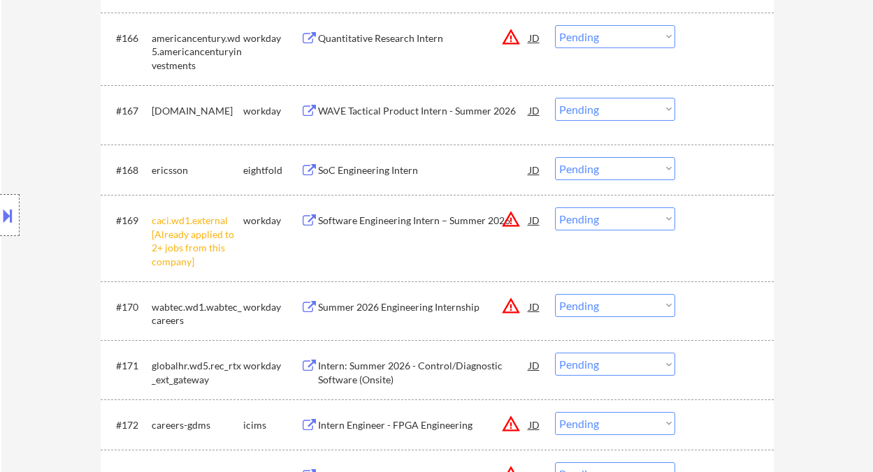
click at [593, 218] on select "Choose an option... Pending Applied Excluded (Questions) Excluded (Expired) Exc…" at bounding box center [615, 219] width 120 height 23
click at [555, 208] on select "Choose an option... Pending Applied Excluded (Questions) Excluded (Expired) Exc…" at bounding box center [615, 219] width 120 height 23
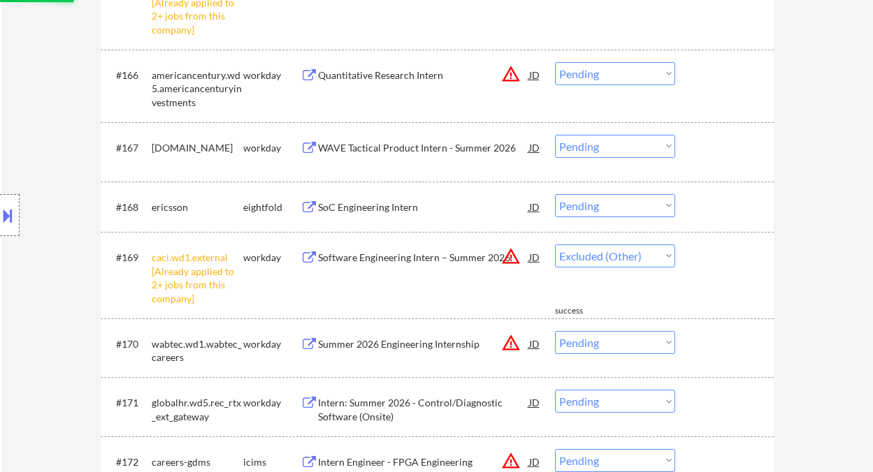
select select ""pending""
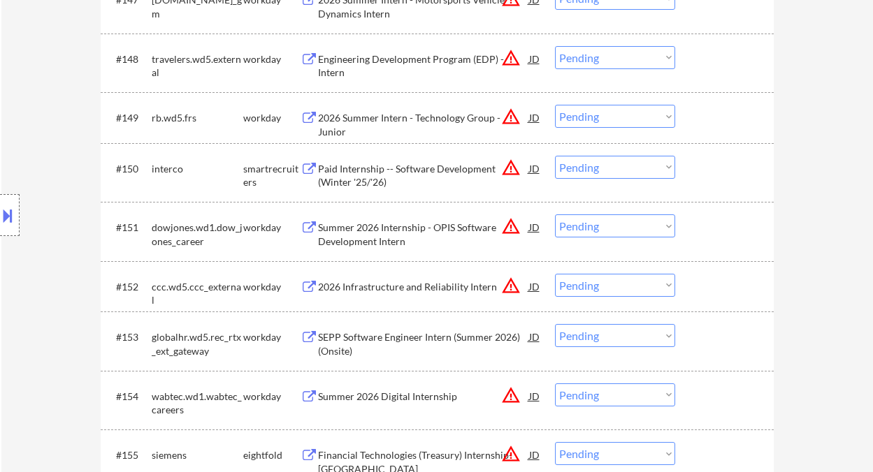
scroll to position [3067, 0]
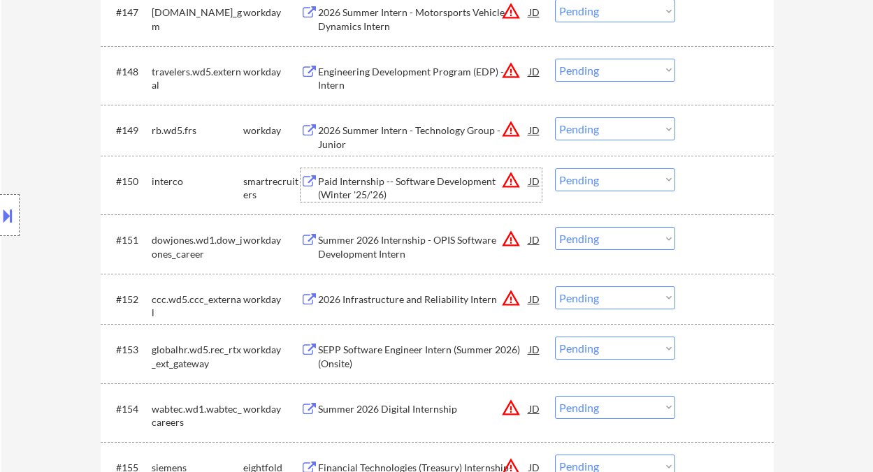
click at [375, 184] on div "Paid Internship -- Software Development (Winter '25/'26)" at bounding box center [423, 188] width 211 height 27
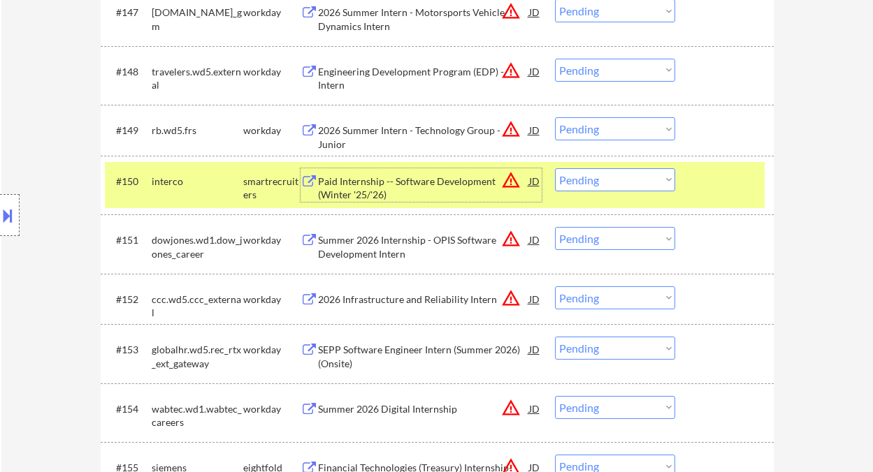
drag, startPoint x: 630, startPoint y: 177, endPoint x: 636, endPoint y: 190, distance: 14.7
click at [630, 177] on select "Choose an option... Pending Applied Excluded (Questions) Excluded (Expired) Exc…" at bounding box center [615, 179] width 120 height 23
click at [555, 168] on select "Choose an option... Pending Applied Excluded (Questions) Excluded (Expired) Exc…" at bounding box center [615, 179] width 120 height 23
select select ""pending""
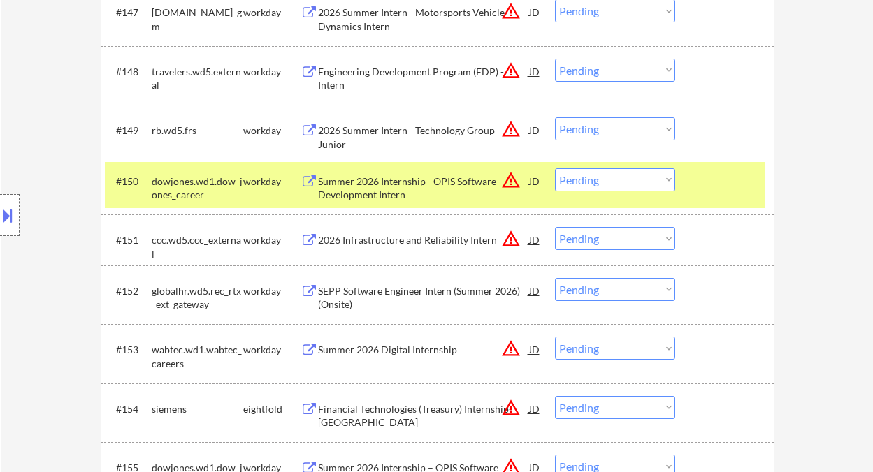
click at [10, 92] on div "Location Inclusions: country:US" at bounding box center [125, 215] width 250 height 259
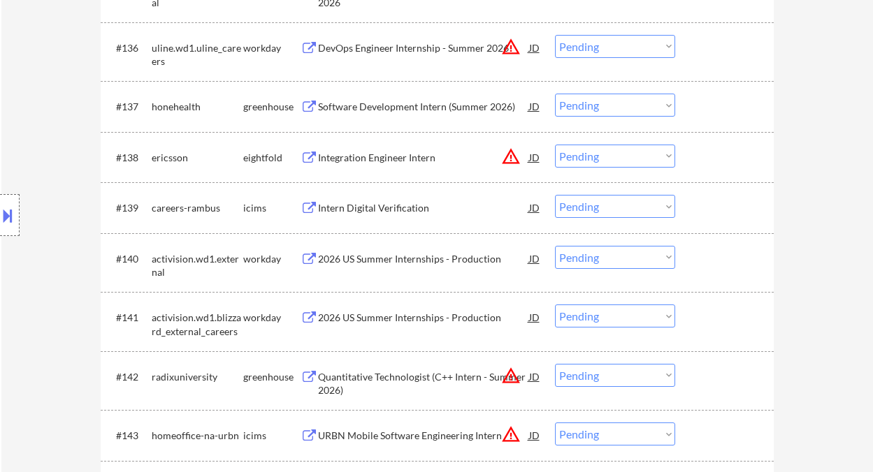
scroll to position [2415, 0]
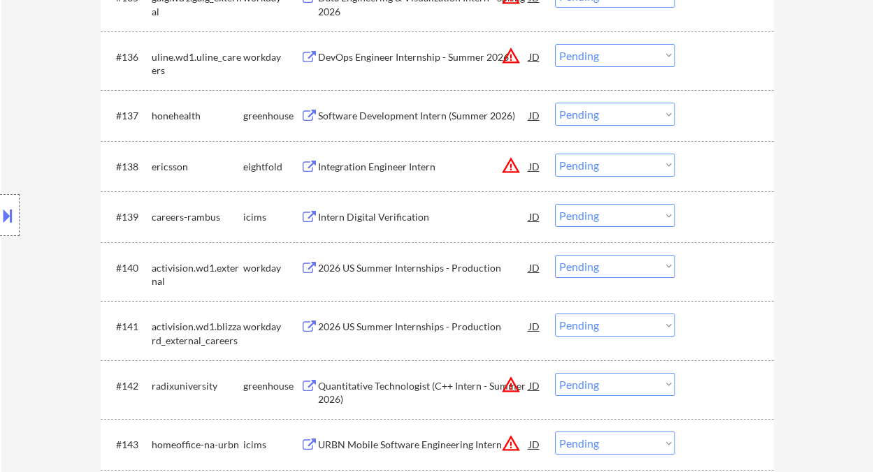
click at [381, 119] on div "Software Development Intern (Summer 2026)" at bounding box center [423, 116] width 211 height 14
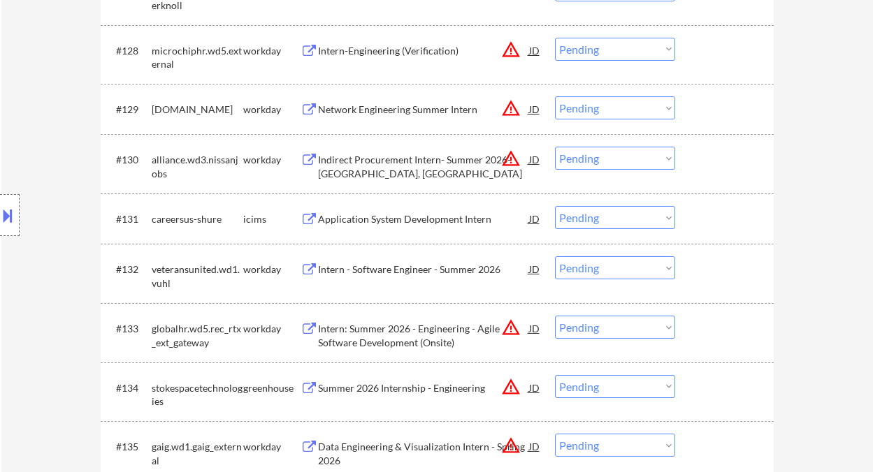
scroll to position [1949, 0]
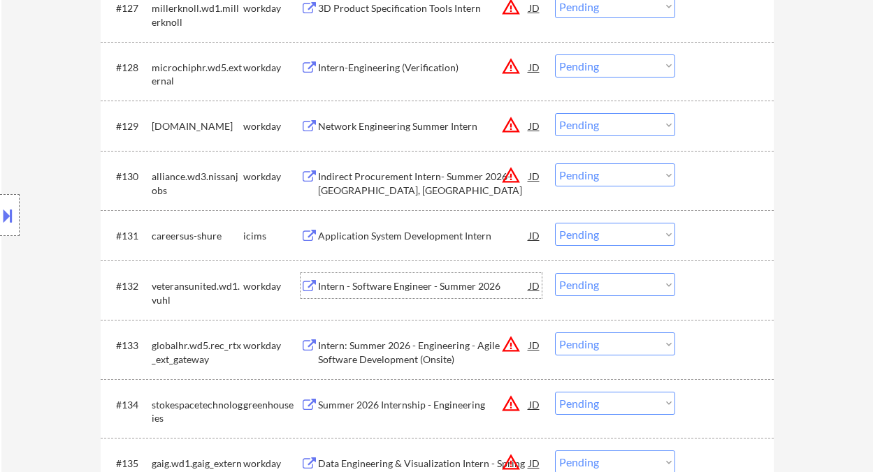
click at [396, 287] on div "Intern - Software Engineer - Summer 2026" at bounding box center [423, 286] width 211 height 14
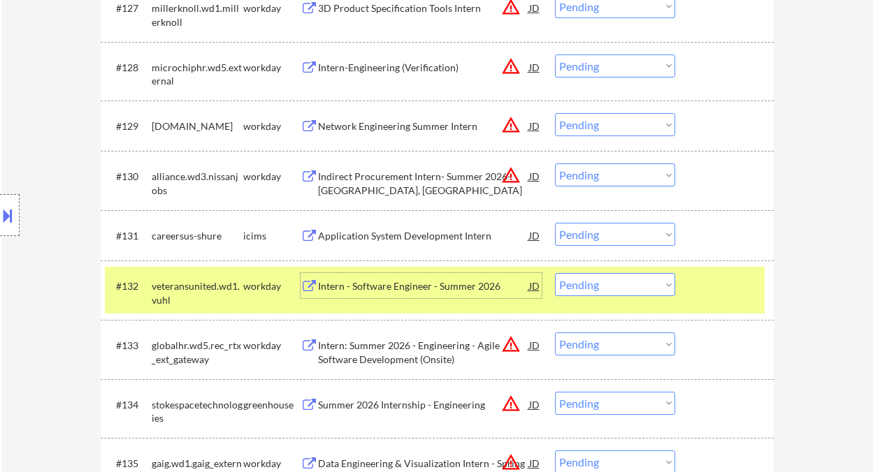
click at [588, 286] on select "Choose an option... Pending Applied Excluded (Questions) Excluded (Expired) Exc…" at bounding box center [615, 284] width 120 height 23
click at [555, 273] on select "Choose an option... Pending Applied Excluded (Questions) Excluded (Expired) Exc…" at bounding box center [615, 284] width 120 height 23
click at [392, 238] on div "Application System Development Intern" at bounding box center [423, 236] width 211 height 14
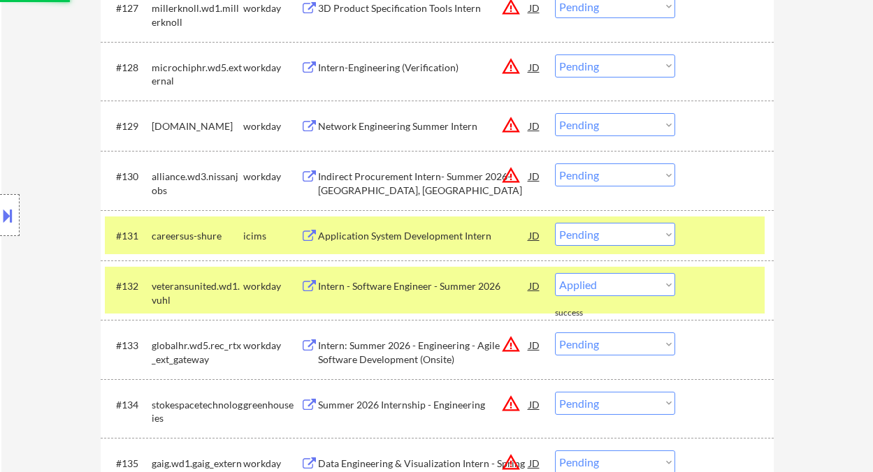
select select ""pending""
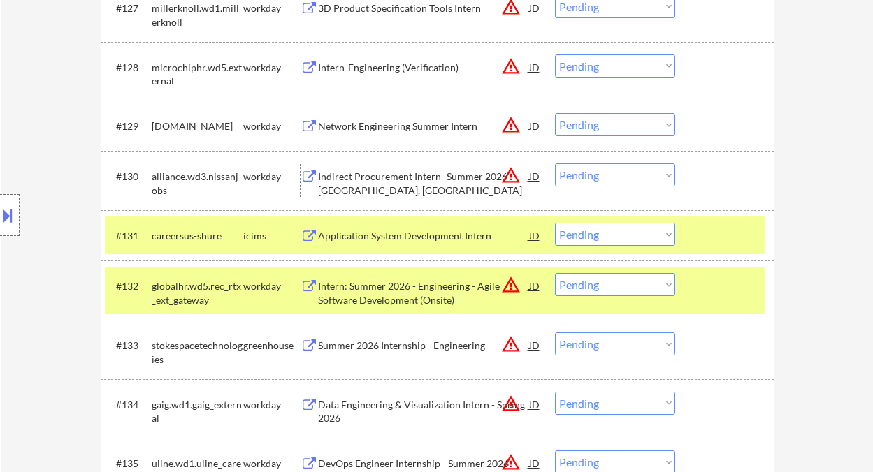
click at [396, 180] on div "Indirect Procurement Intern- Summer 2026- Franklin, TN" at bounding box center [423, 183] width 211 height 27
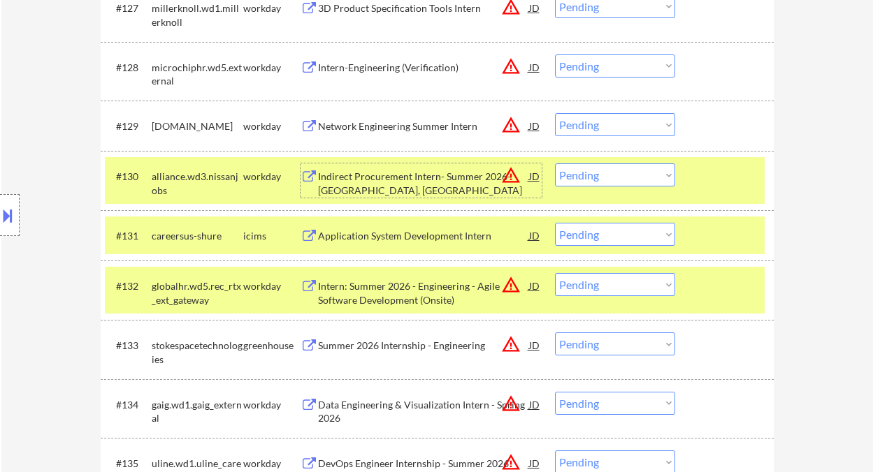
click at [608, 177] on select "Choose an option... Pending Applied Excluded (Questions) Excluded (Expired) Exc…" at bounding box center [615, 174] width 120 height 23
click at [555, 163] on select "Choose an option... Pending Applied Excluded (Questions) Excluded (Expired) Exc…" at bounding box center [615, 174] width 120 height 23
click at [391, 124] on div "Network Engineering Summer Intern" at bounding box center [423, 126] width 211 height 14
select select ""pending""
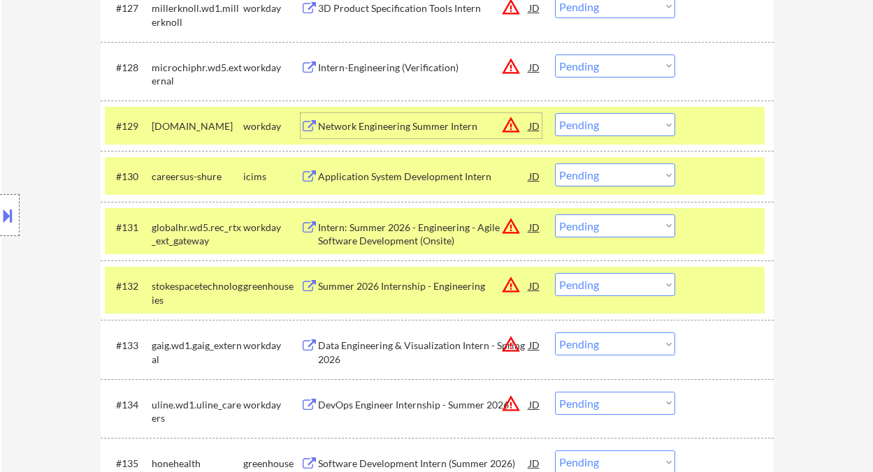
click at [583, 126] on select "Choose an option... Pending Applied Excluded (Questions) Excluded (Expired) Exc…" at bounding box center [615, 124] width 120 height 23
click at [555, 113] on select "Choose an option... Pending Applied Excluded (Questions) Excluded (Expired) Exc…" at bounding box center [615, 124] width 120 height 23
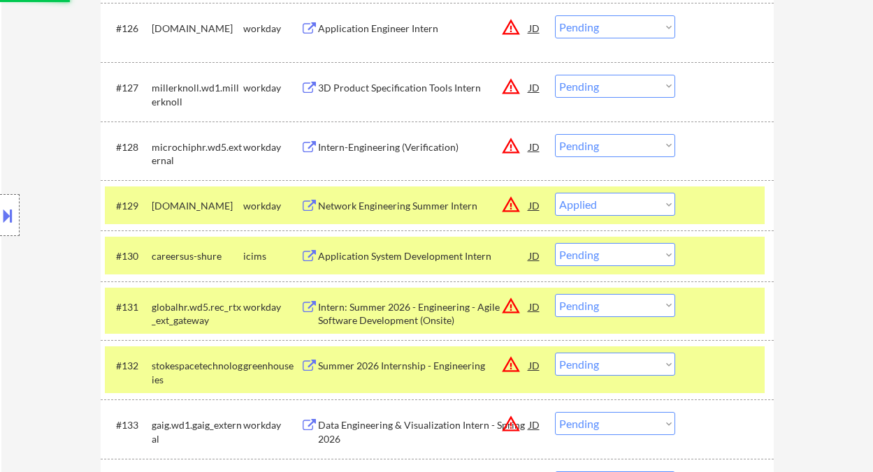
scroll to position [1856, 0]
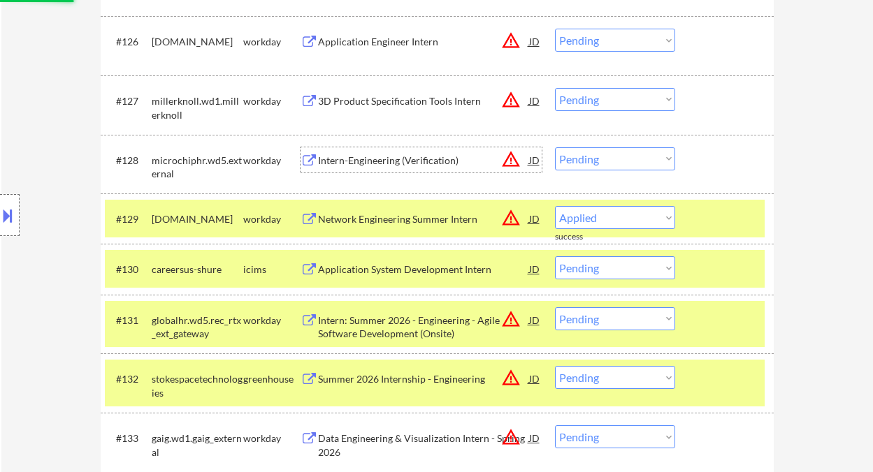
click at [383, 167] on div "Intern-Engineering (Verification)" at bounding box center [423, 159] width 211 height 25
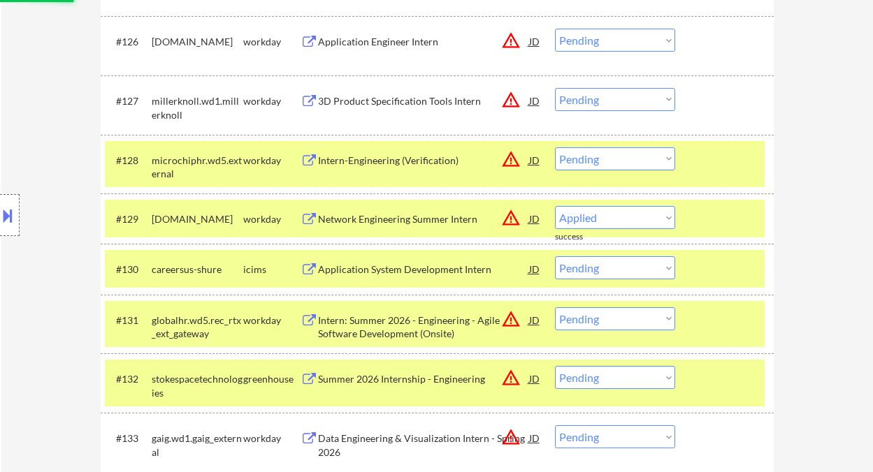
select select ""pending""
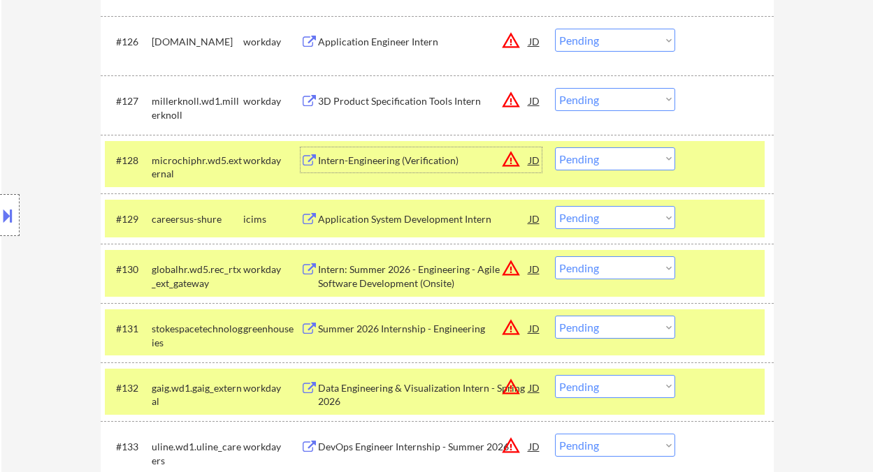
drag, startPoint x: 564, startPoint y: 157, endPoint x: 584, endPoint y: 168, distance: 23.1
click at [564, 157] on select "Choose an option... Pending Applied Excluded (Questions) Excluded (Expired) Exc…" at bounding box center [615, 158] width 120 height 23
click at [555, 147] on select "Choose an option... Pending Applied Excluded (Questions) Excluded (Expired) Exc…" at bounding box center [615, 158] width 120 height 23
click at [356, 101] on div "3D Product Specification Tools Intern" at bounding box center [423, 101] width 211 height 14
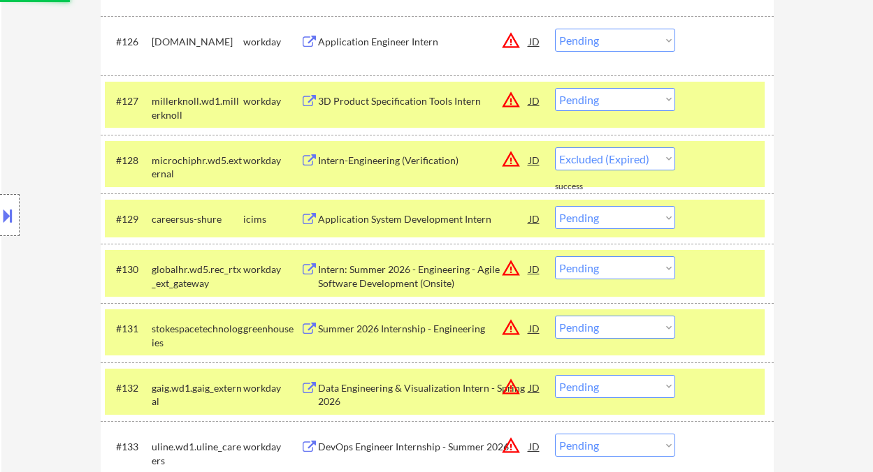
select select ""pending""
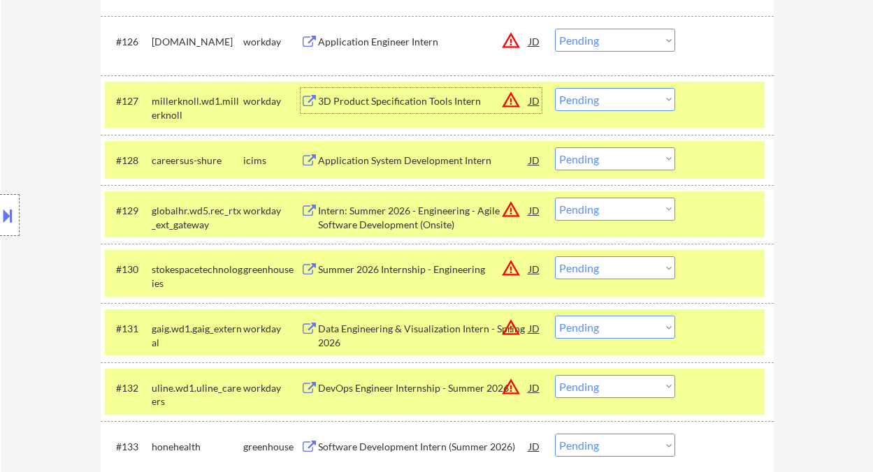
click at [595, 106] on select "Choose an option... Pending Applied Excluded (Questions) Excluded (Expired) Exc…" at bounding box center [615, 99] width 120 height 23
click at [555, 88] on select "Choose an option... Pending Applied Excluded (Questions) Excluded (Expired) Exc…" at bounding box center [615, 99] width 120 height 23
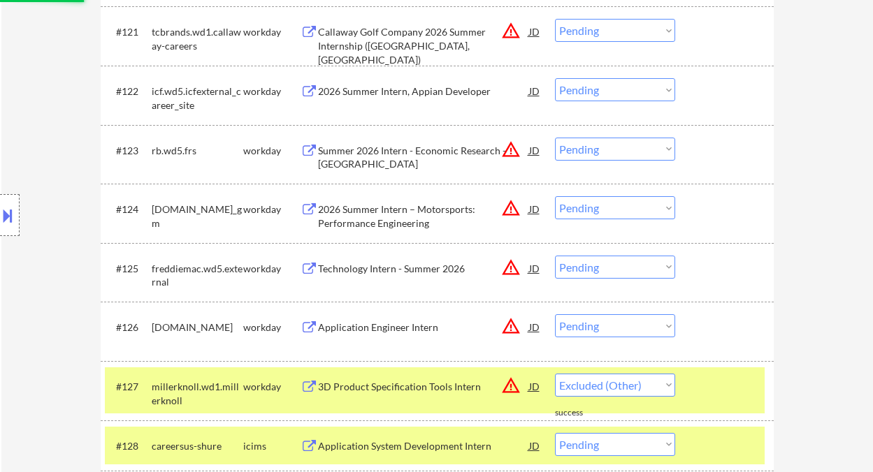
select select ""pending""
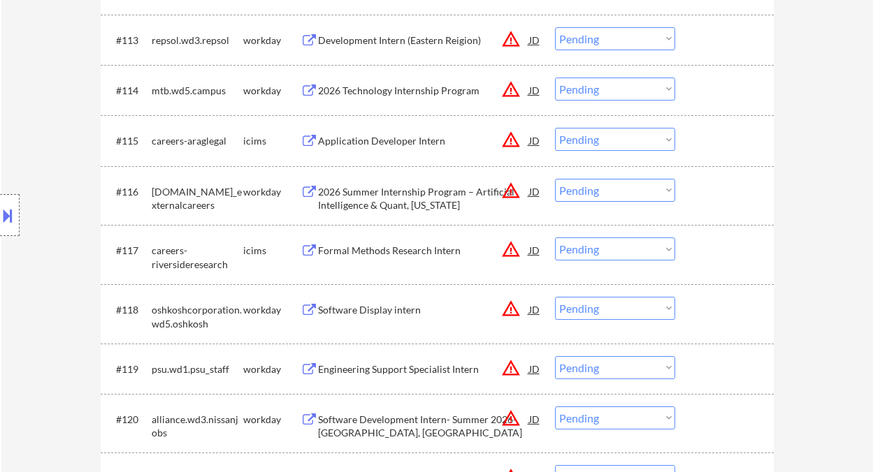
scroll to position [1111, 0]
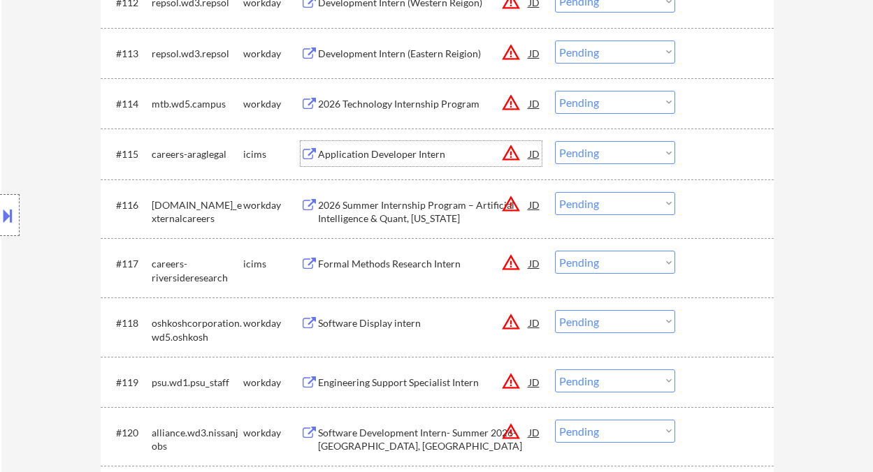
click at [361, 159] on div "Application Developer Intern" at bounding box center [423, 154] width 211 height 14
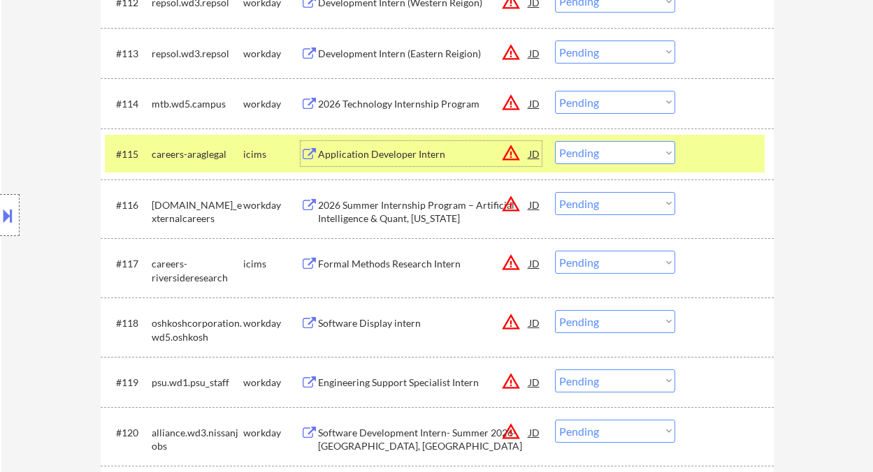
drag, startPoint x: 574, startPoint y: 146, endPoint x: 604, endPoint y: 163, distance: 34.8
click at [574, 146] on select "Choose an option... Pending Applied Excluded (Questions) Excluded (Expired) Exc…" at bounding box center [615, 152] width 120 height 23
click at [555, 141] on select "Choose an option... Pending Applied Excluded (Questions) Excluded (Expired) Exc…" at bounding box center [615, 152] width 120 height 23
click at [386, 108] on div "2026 Technology Internship Program" at bounding box center [423, 104] width 211 height 14
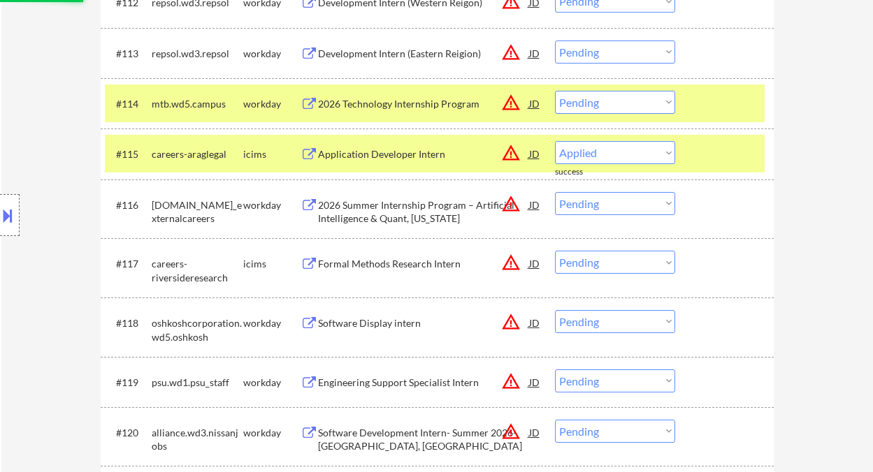
select select ""pending""
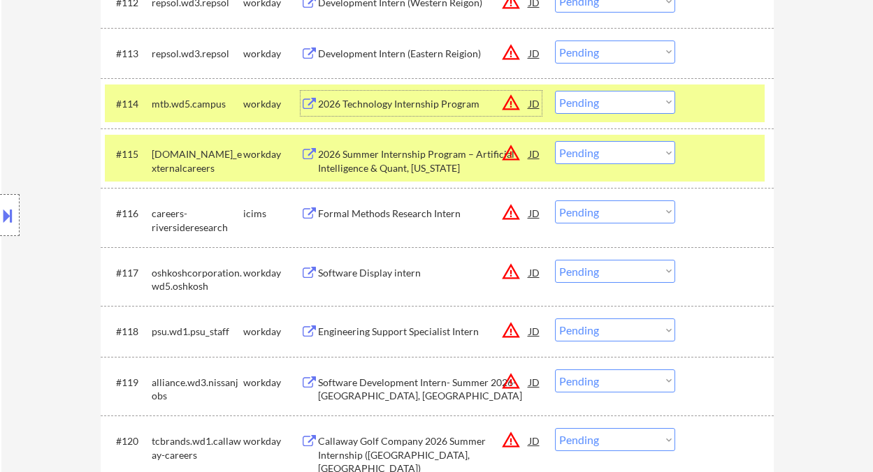
click at [599, 106] on select "Choose an option... Pending Applied Excluded (Questions) Excluded (Expired) Exc…" at bounding box center [615, 102] width 120 height 23
click at [555, 91] on select "Choose an option... Pending Applied Excluded (Questions) Excluded (Expired) Exc…" at bounding box center [615, 102] width 120 height 23
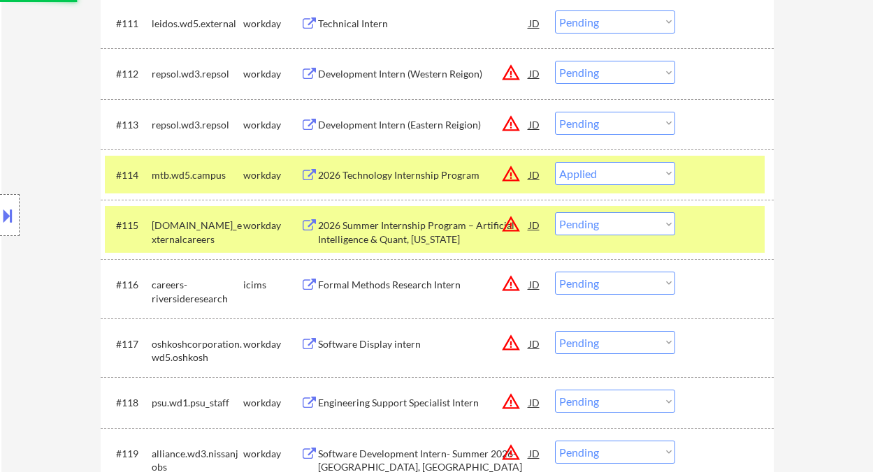
scroll to position [1018, 0]
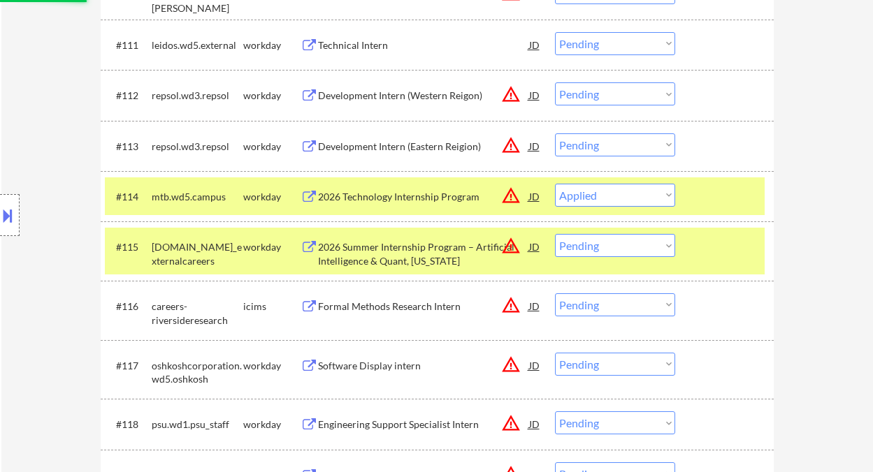
click at [399, 142] on div "Development Intern (Eastern Reigion)" at bounding box center [423, 147] width 211 height 14
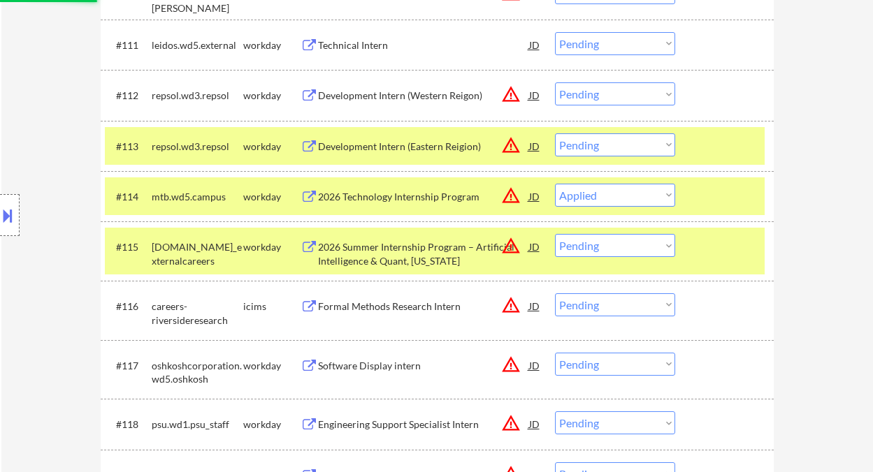
select select ""pending""
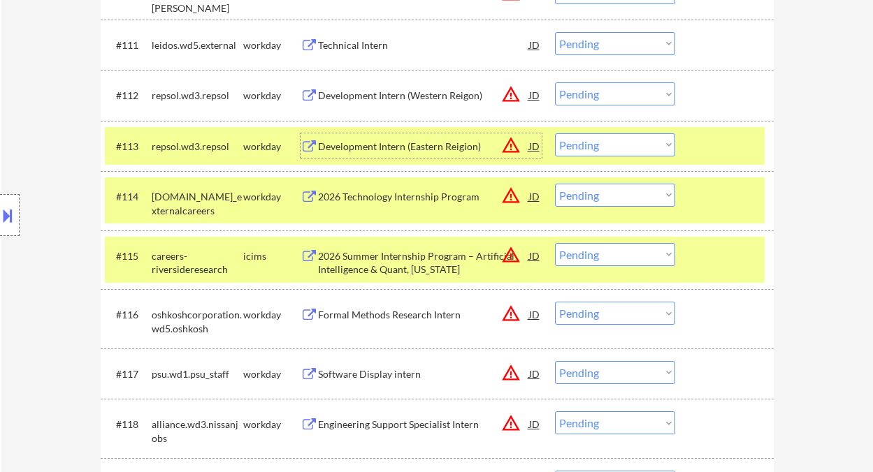
click at [613, 139] on select "Choose an option... Pending Applied Excluded (Questions) Excluded (Expired) Exc…" at bounding box center [615, 144] width 120 height 23
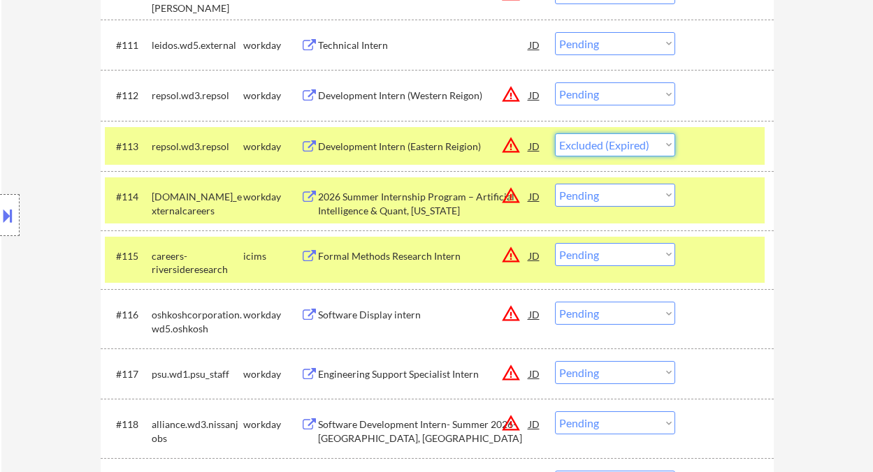
click at [555, 133] on select "Choose an option... Pending Applied Excluded (Questions) Excluded (Expired) Exc…" at bounding box center [615, 144] width 120 height 23
click at [409, 95] on div "Development Intern (Western Reigon)" at bounding box center [423, 96] width 211 height 14
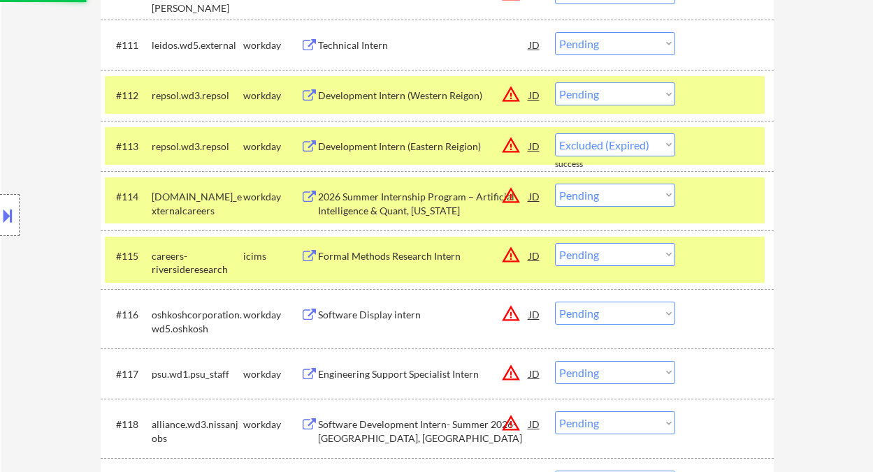
select select ""pending""
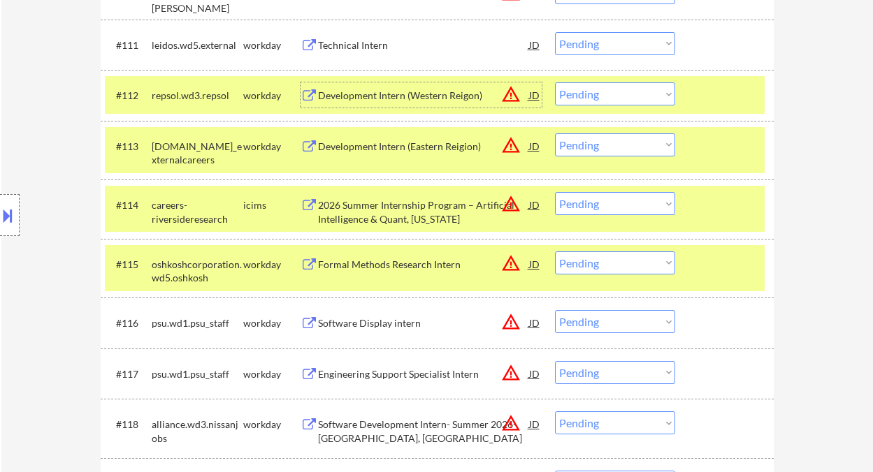
drag, startPoint x: 616, startPoint y: 86, endPoint x: 625, endPoint y: 105, distance: 20.9
click at [616, 86] on select "Choose an option... Pending Applied Excluded (Questions) Excluded (Expired) Exc…" at bounding box center [615, 93] width 120 height 23
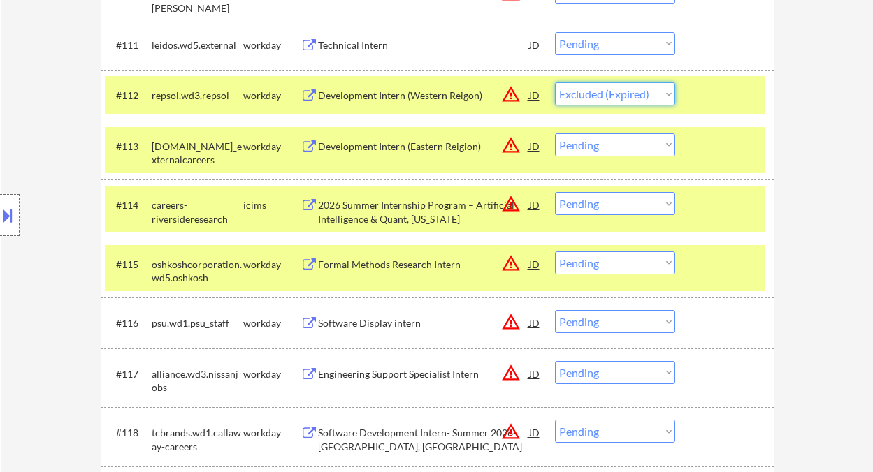
click at [555, 82] on select "Choose an option... Pending Applied Excluded (Questions) Excluded (Expired) Exc…" at bounding box center [615, 93] width 120 height 23
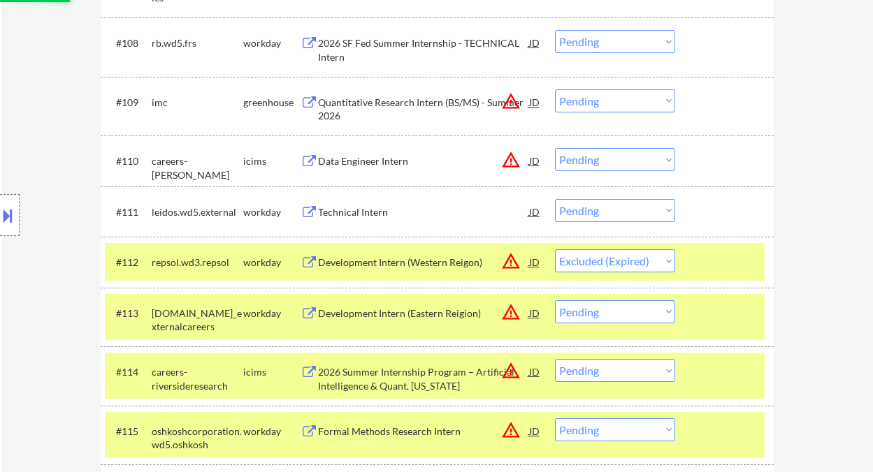
scroll to position [831, 0]
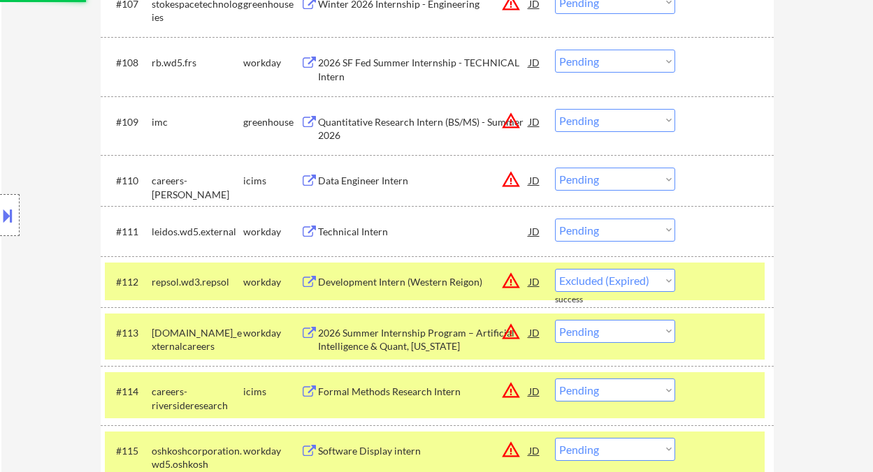
select select ""pending""
click at [368, 181] on div "Data Engineer Intern" at bounding box center [423, 181] width 211 height 14
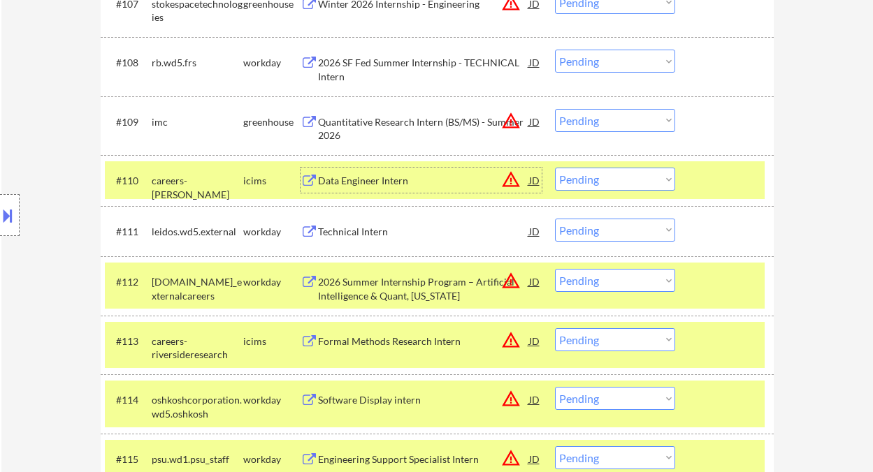
drag, startPoint x: 627, startPoint y: 182, endPoint x: 625, endPoint y: 190, distance: 8.0
click at [627, 182] on select "Choose an option... Pending Applied Excluded (Questions) Excluded (Expired) Exc…" at bounding box center [615, 179] width 120 height 23
click at [555, 168] on select "Choose an option... Pending Applied Excluded (Questions) Excluded (Expired) Exc…" at bounding box center [615, 179] width 120 height 23
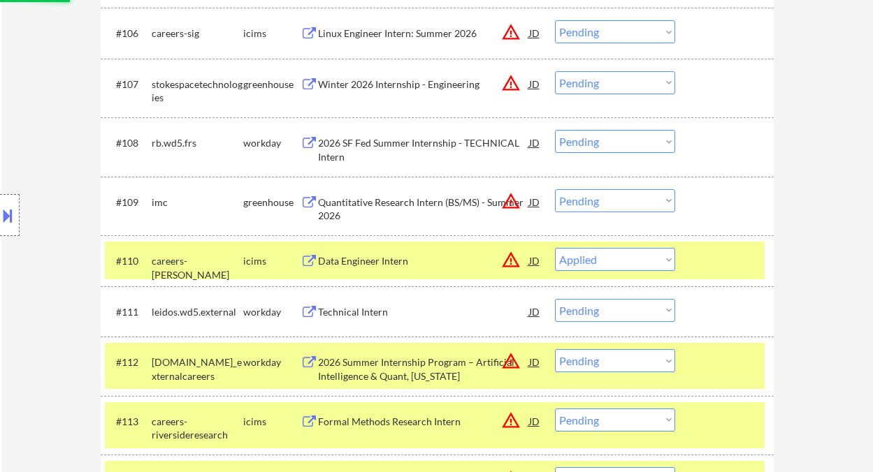
scroll to position [739, 0]
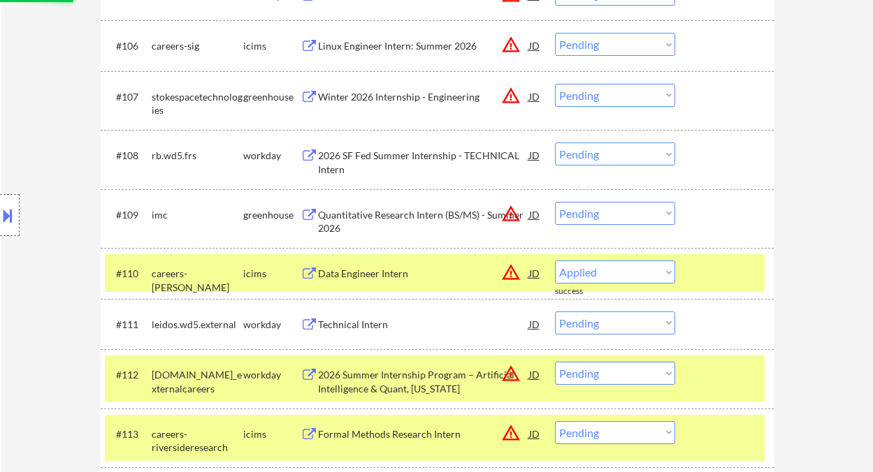
select select ""pending""
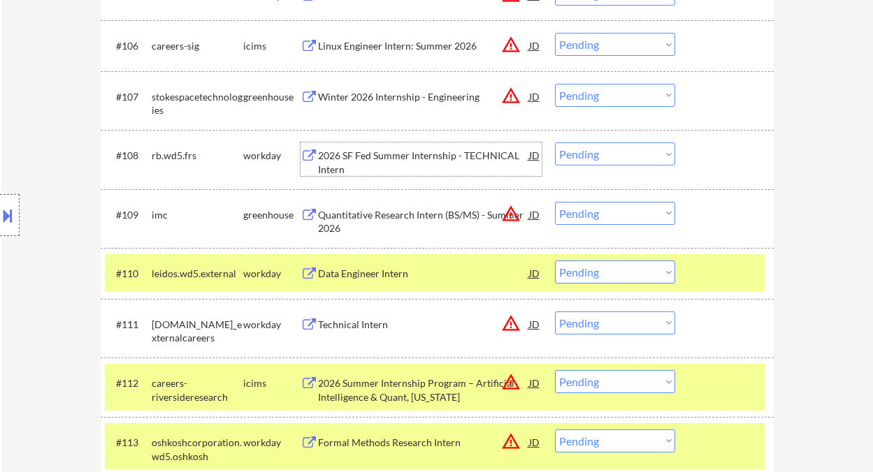
click at [383, 163] on div "2026 SF Fed Summer Internship - TECHNICAL Intern" at bounding box center [423, 162] width 211 height 27
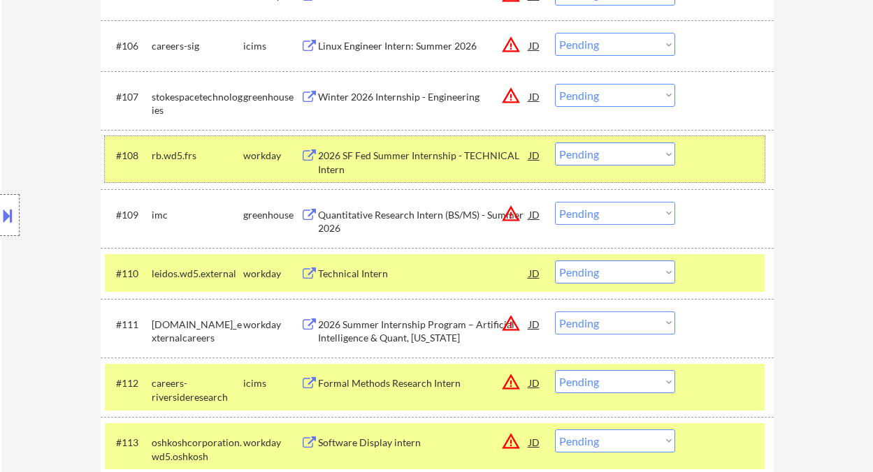
click at [598, 166] on div "#108 rb.wd5.frs workday 2026 SF Fed Summer Internship - TECHNICAL Intern JD war…" at bounding box center [435, 159] width 660 height 46
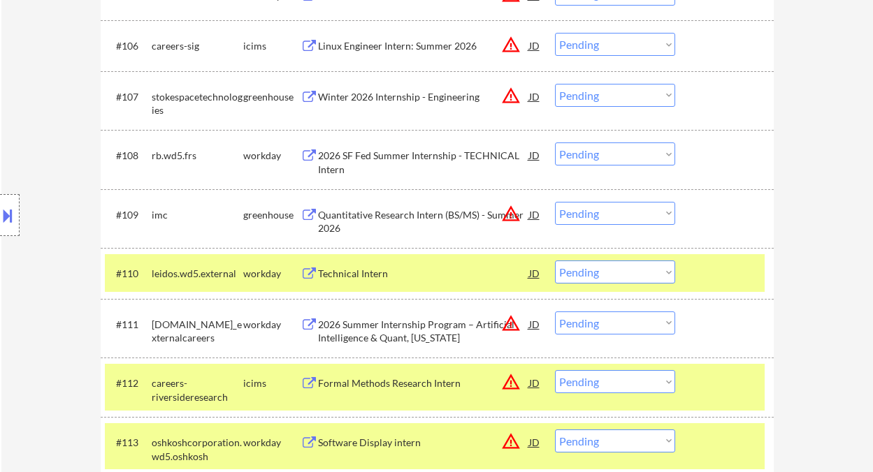
click at [615, 159] on select "Choose an option... Pending Applied Excluded (Questions) Excluded (Expired) Exc…" at bounding box center [615, 154] width 120 height 23
click at [555, 143] on select "Choose an option... Pending Applied Excluded (Questions) Excluded (Expired) Exc…" at bounding box center [615, 154] width 120 height 23
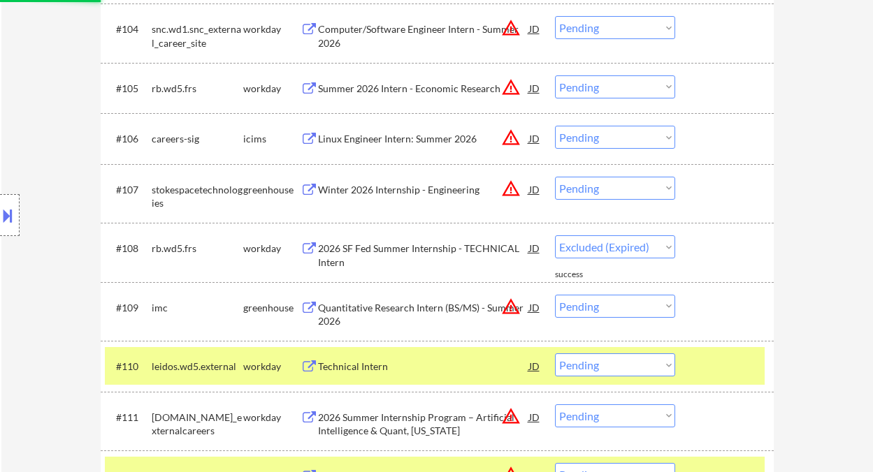
select select ""pending""
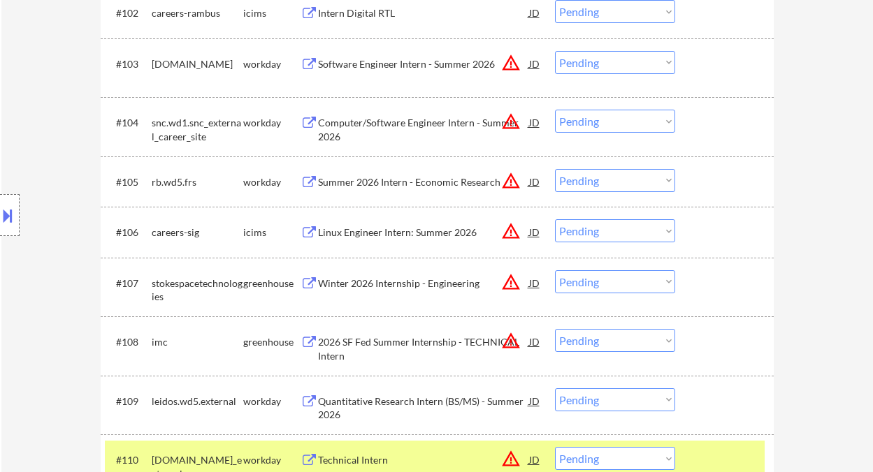
click at [393, 183] on div "Summer 2026 Intern - Economic Research" at bounding box center [423, 182] width 211 height 14
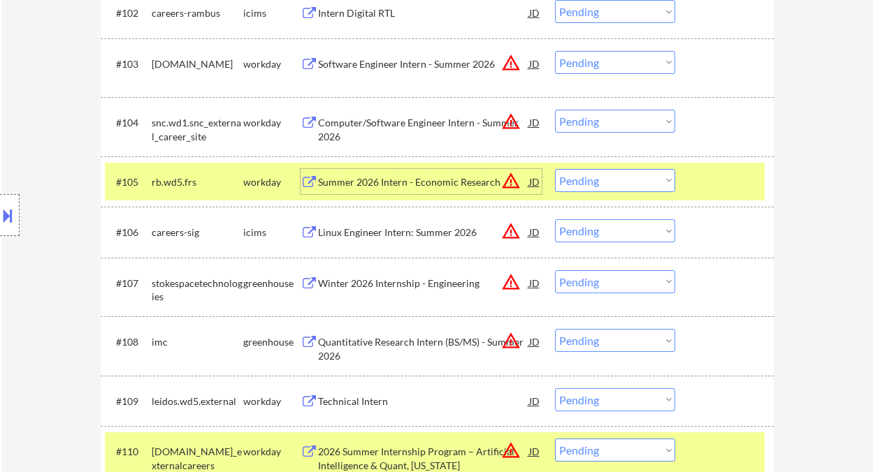
click at [610, 177] on select "Choose an option... Pending Applied Excluded (Questions) Excluded (Expired) Exc…" at bounding box center [615, 180] width 120 height 23
click at [555, 169] on select "Choose an option... Pending Applied Excluded (Questions) Excluded (Expired) Exc…" at bounding box center [615, 180] width 120 height 23
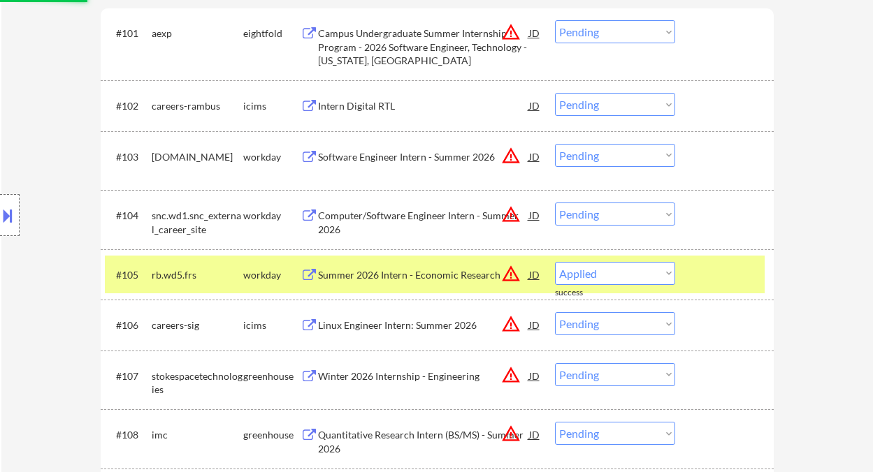
select select ""pending""
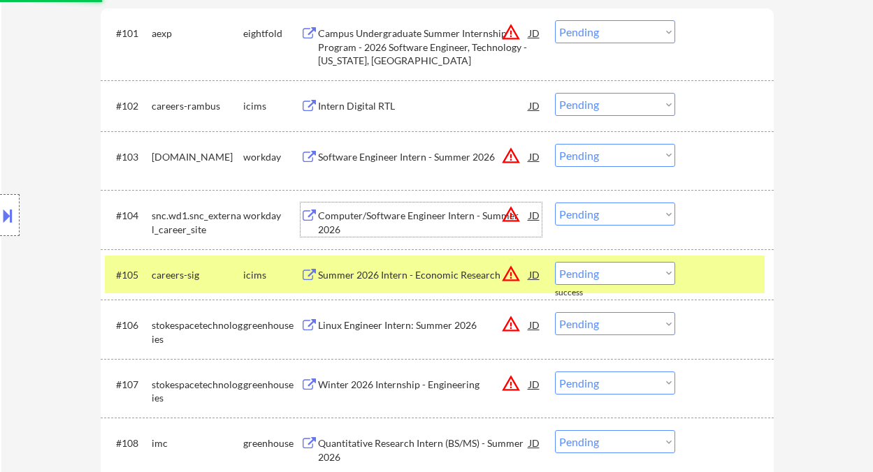
click at [401, 221] on div "Computer/Software Engineer Intern - Summer 2026" at bounding box center [423, 222] width 211 height 27
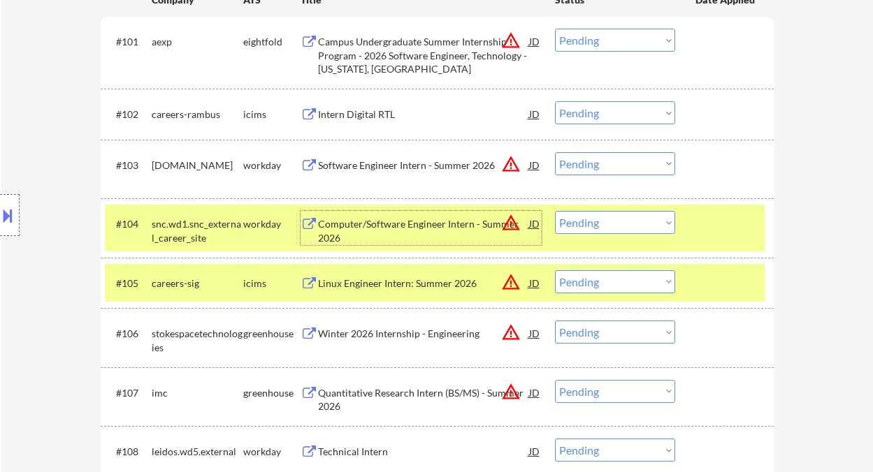
scroll to position [366, 0]
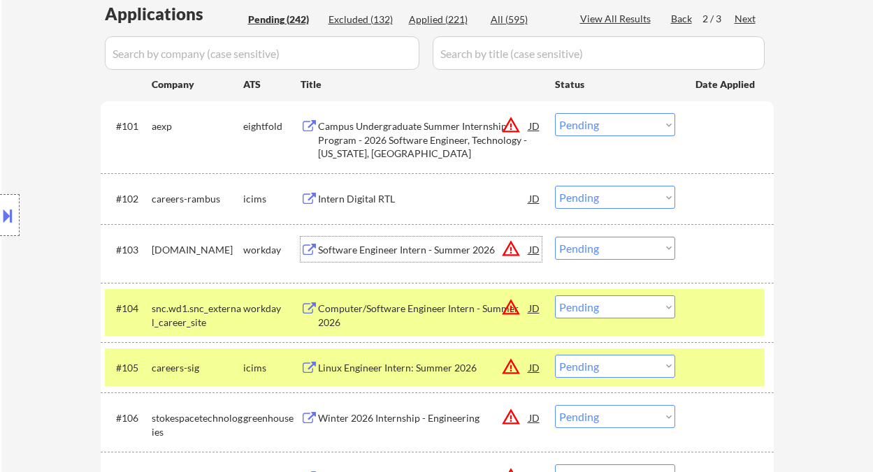
click at [399, 253] on div "Software Engineer Intern - Summer 2026" at bounding box center [423, 250] width 211 height 14
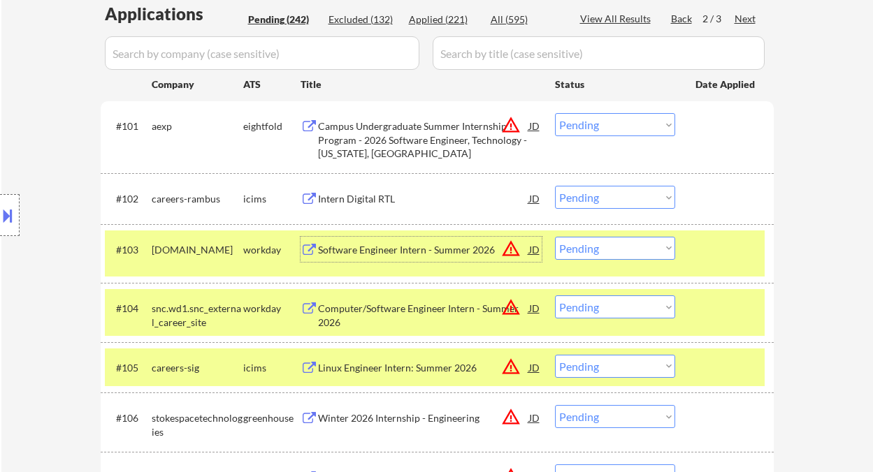
click at [627, 247] on select "Choose an option... Pending Applied Excluded (Questions) Excluded (Expired) Exc…" at bounding box center [615, 248] width 120 height 23
click at [555, 237] on select "Choose an option... Pending Applied Excluded (Questions) Excluded (Expired) Exc…" at bounding box center [615, 248] width 120 height 23
click at [351, 197] on div "Intern Digital RTL" at bounding box center [423, 199] width 211 height 14
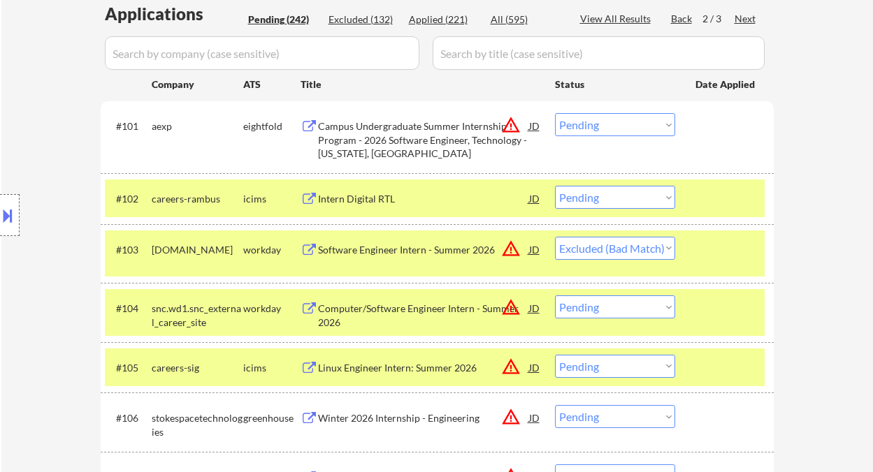
select select ""pending""
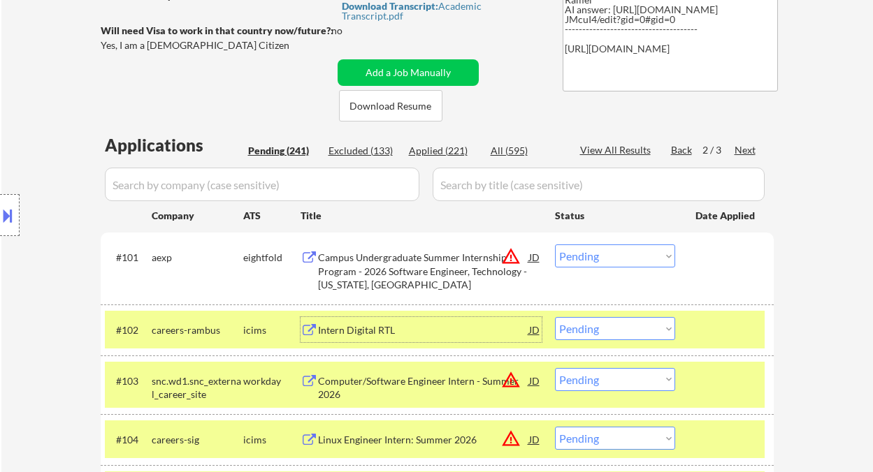
scroll to position [87, 0]
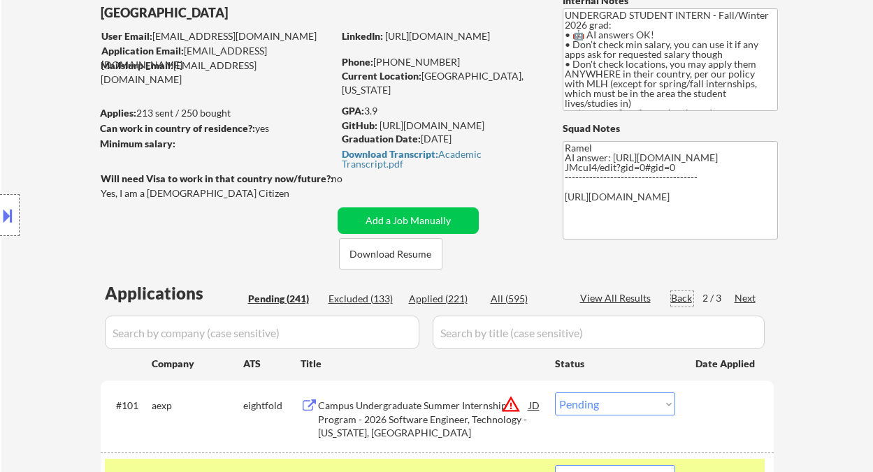
click at [688, 302] on div "Back" at bounding box center [682, 298] width 22 height 14
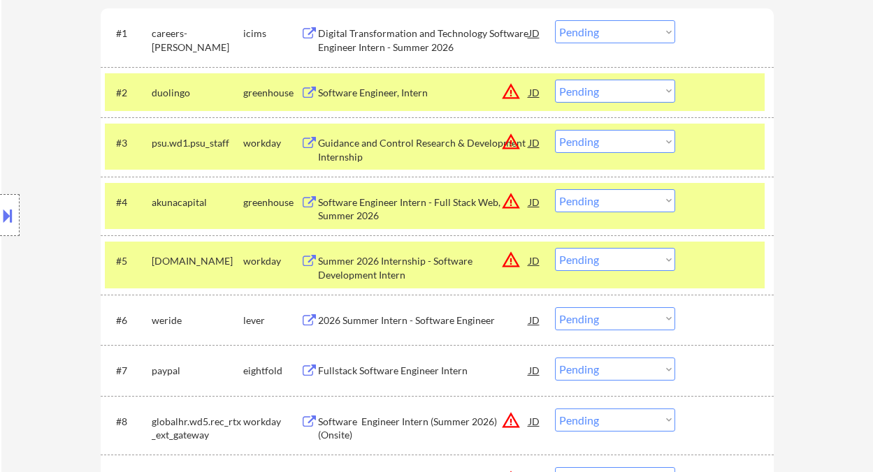
scroll to position [366, 0]
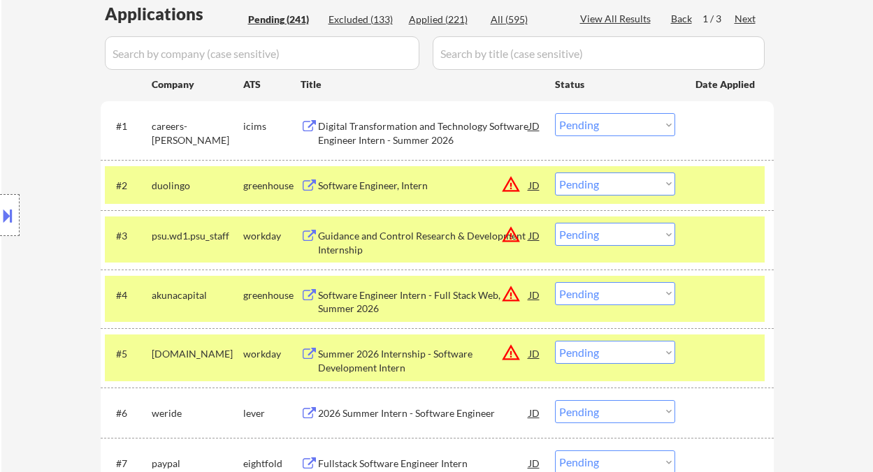
click at [398, 249] on div "Guidance and Control Research & Development Internship" at bounding box center [423, 242] width 211 height 27
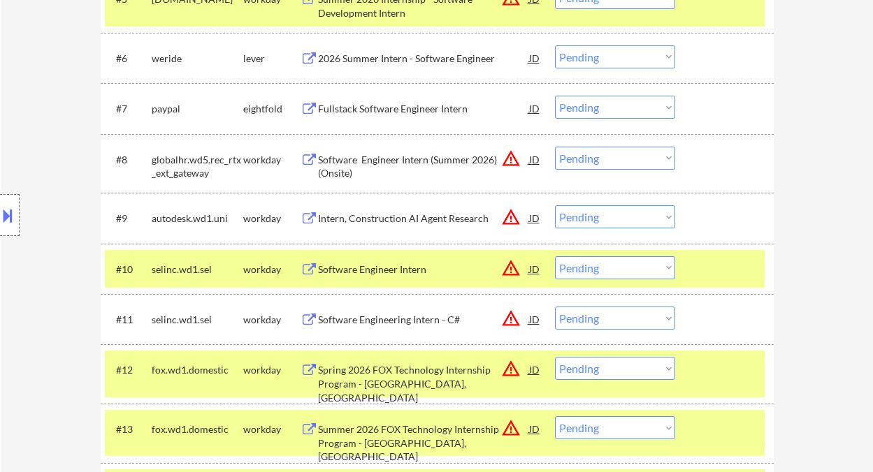
scroll to position [739, 0]
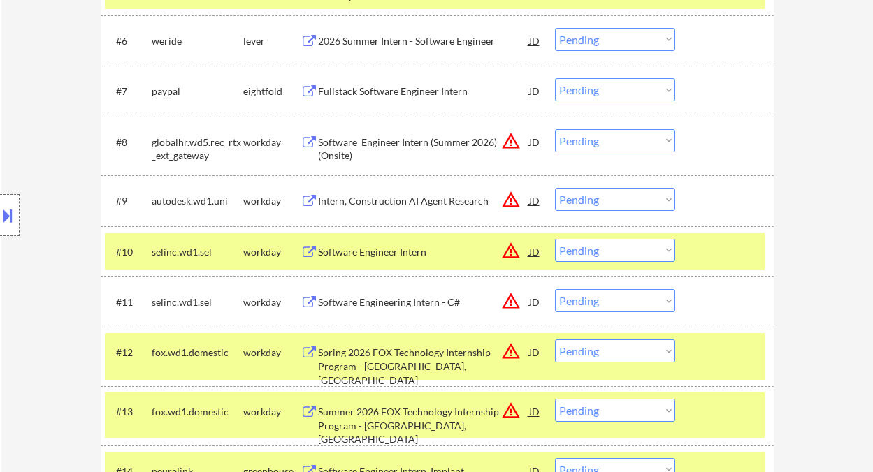
click at [383, 249] on div "Software Engineer Intern" at bounding box center [423, 252] width 211 height 14
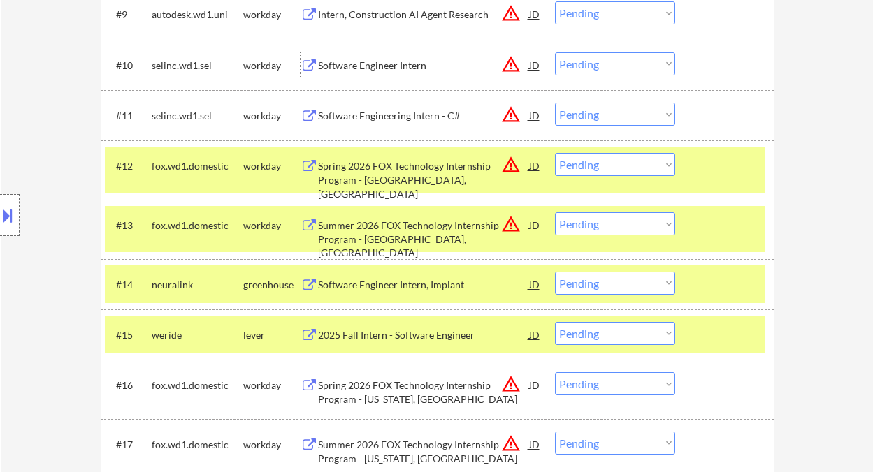
scroll to position [1111, 0]
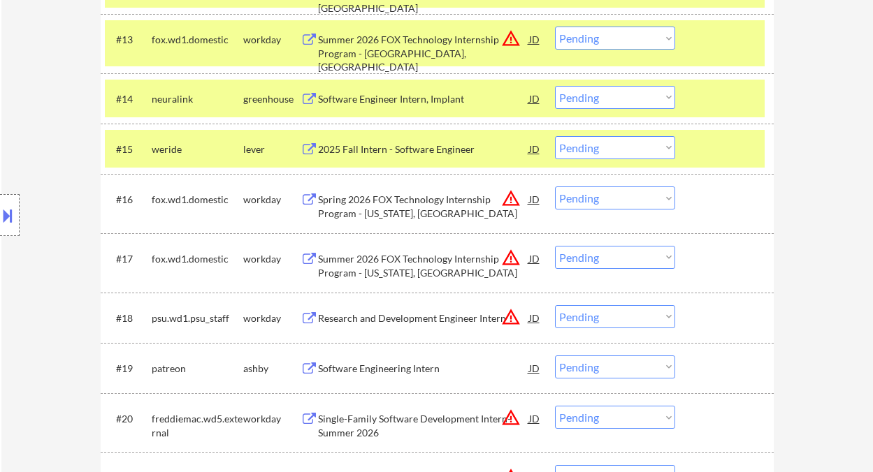
click at [660, 201] on select "Choose an option... Pending Applied Excluded (Questions) Excluded (Expired) Exc…" at bounding box center [615, 198] width 120 height 23
select select ""excluded__other_""
click at [555, 187] on select "Choose an option... Pending Applied Excluded (Questions) Excluded (Expired) Exc…" at bounding box center [615, 198] width 120 height 23
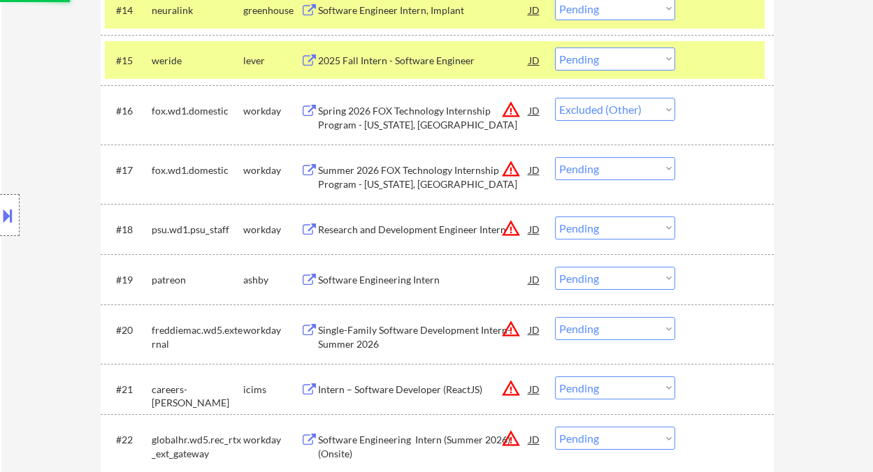
scroll to position [1205, 0]
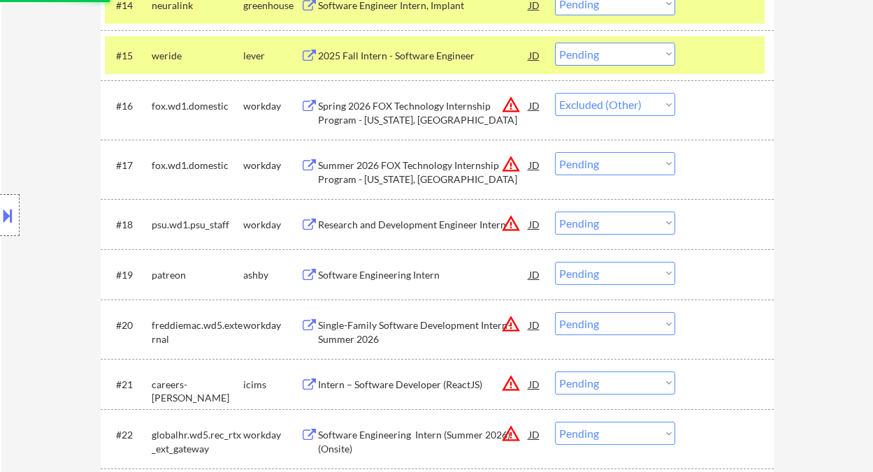
click at [405, 176] on div "Summer 2026 FOX Technology Internship Program - New York, NY" at bounding box center [423, 172] width 211 height 27
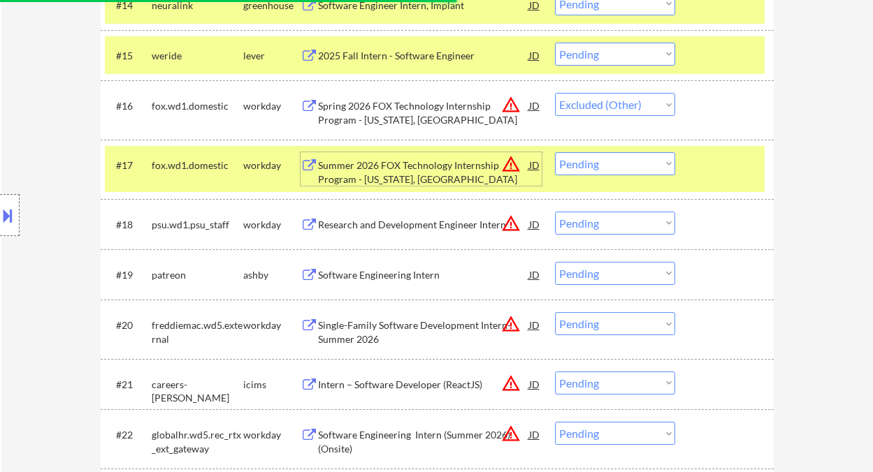
drag, startPoint x: 621, startPoint y: 161, endPoint x: 630, endPoint y: 174, distance: 16.1
click at [621, 161] on select "Choose an option... Pending Applied Excluded (Questions) Excluded (Expired) Exc…" at bounding box center [615, 163] width 120 height 23
select select ""excluded__other_""
click at [555, 152] on select "Choose an option... Pending Applied Excluded (Questions) Excluded (Expired) Exc…" at bounding box center [615, 163] width 120 height 23
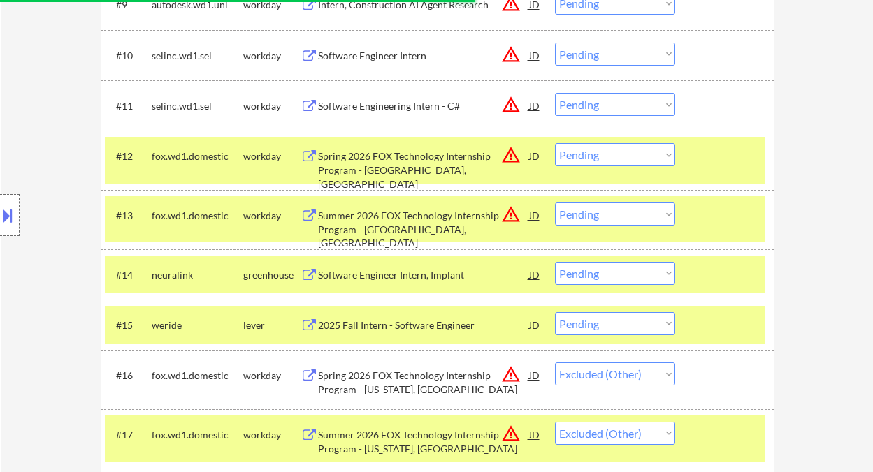
scroll to position [925, 0]
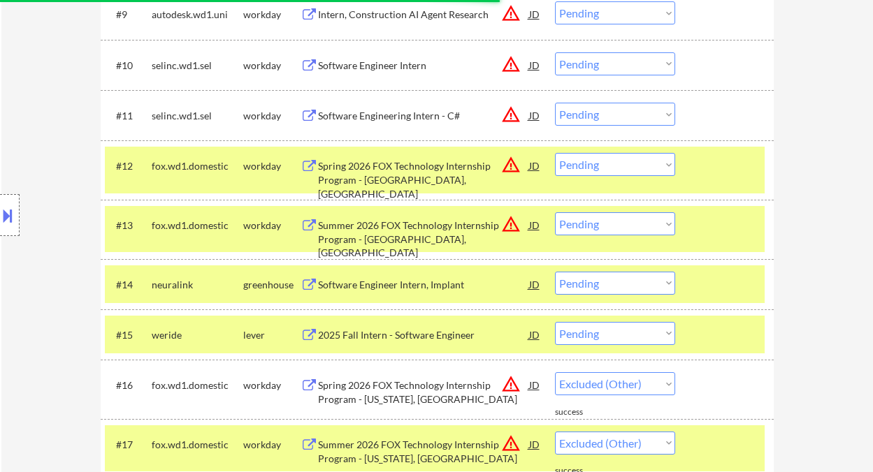
select select ""pending""
drag, startPoint x: 595, startPoint y: 166, endPoint x: 602, endPoint y: 175, distance: 11.5
click at [595, 166] on select "Choose an option... Pending Applied Excluded (Questions) Excluded (Expired) Exc…" at bounding box center [615, 164] width 120 height 23
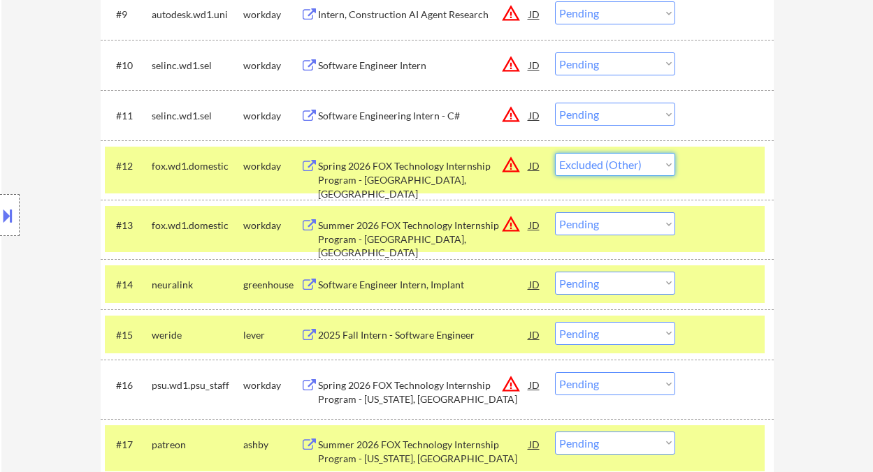
click at [555, 153] on select "Choose an option... Pending Applied Excluded (Questions) Excluded (Expired) Exc…" at bounding box center [615, 164] width 120 height 23
drag, startPoint x: 607, startPoint y: 220, endPoint x: 613, endPoint y: 235, distance: 16.0
click at [607, 220] on select "Choose an option... Pending Applied Excluded (Questions) Excluded (Expired) Exc…" at bounding box center [615, 223] width 120 height 23
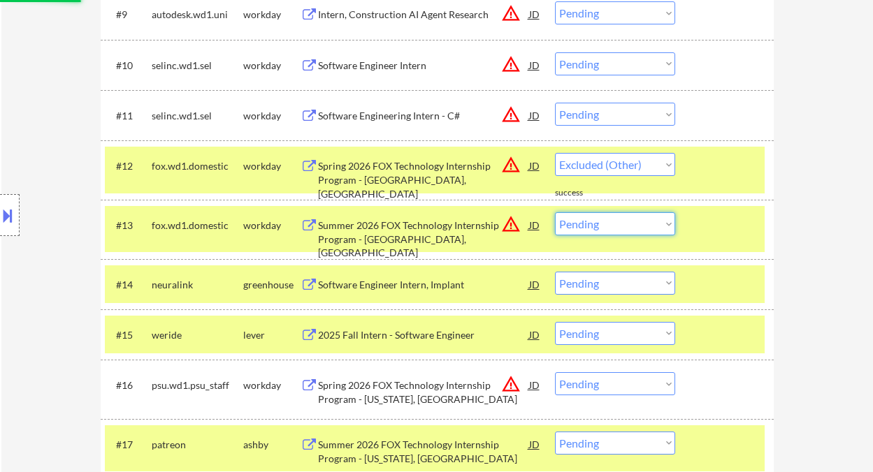
select select ""pending""
click at [555, 212] on select "Choose an option... Pending Applied Excluded (Questions) Excluded (Expired) Exc…" at bounding box center [615, 223] width 120 height 23
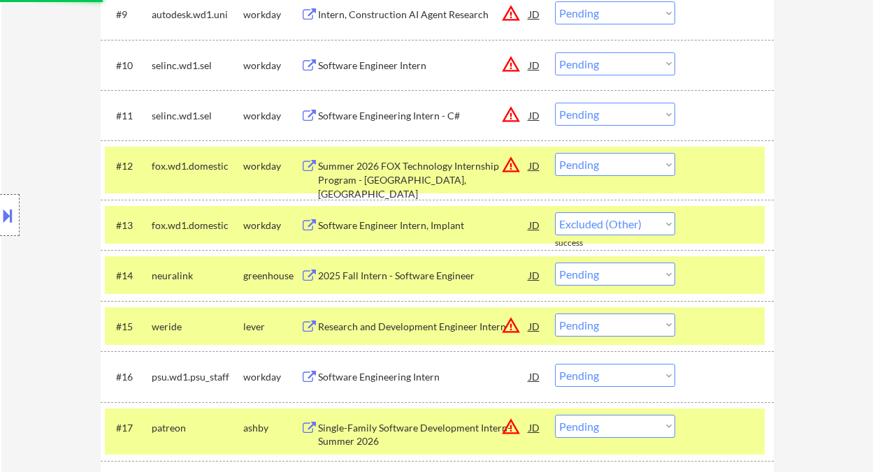
select select ""pending""
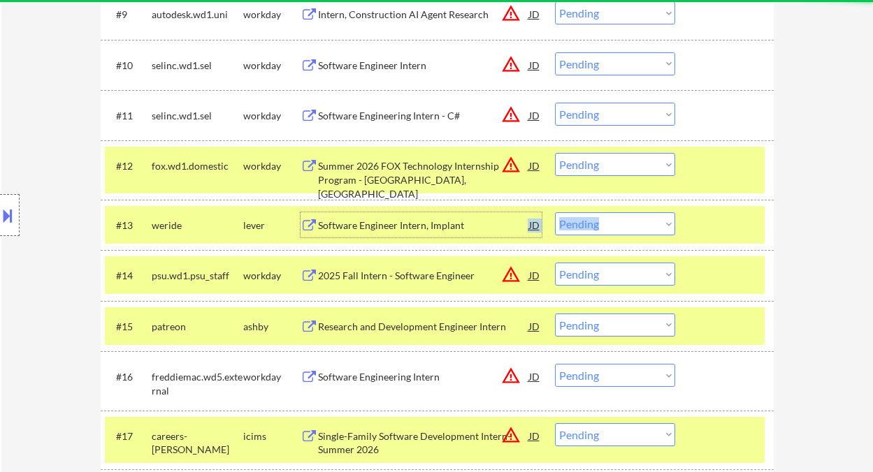
drag, startPoint x: 461, startPoint y: 222, endPoint x: 714, endPoint y: 238, distance: 253.4
click at [714, 238] on div "#13 weride lever Software Engineer Intern, Implant JD warning_amber Choose an o…" at bounding box center [435, 225] width 660 height 38
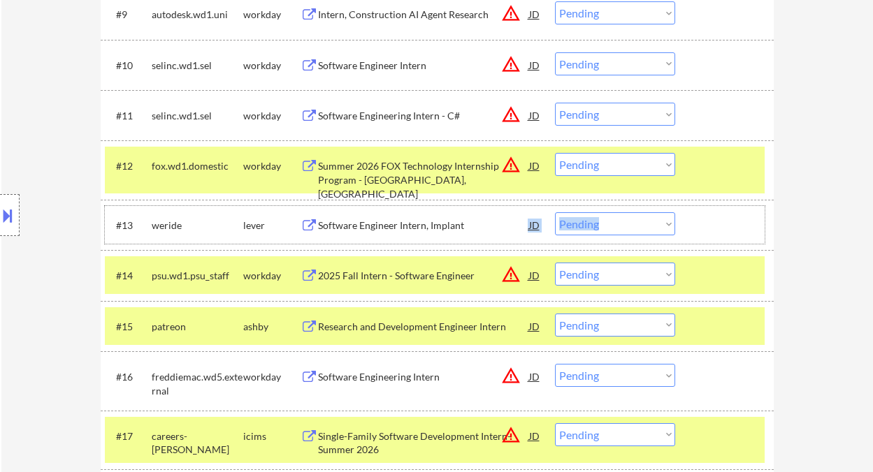
click at [758, 242] on div "#13 weride lever Software Engineer Intern, Implant JD warning_amber Choose an o…" at bounding box center [435, 225] width 660 height 38
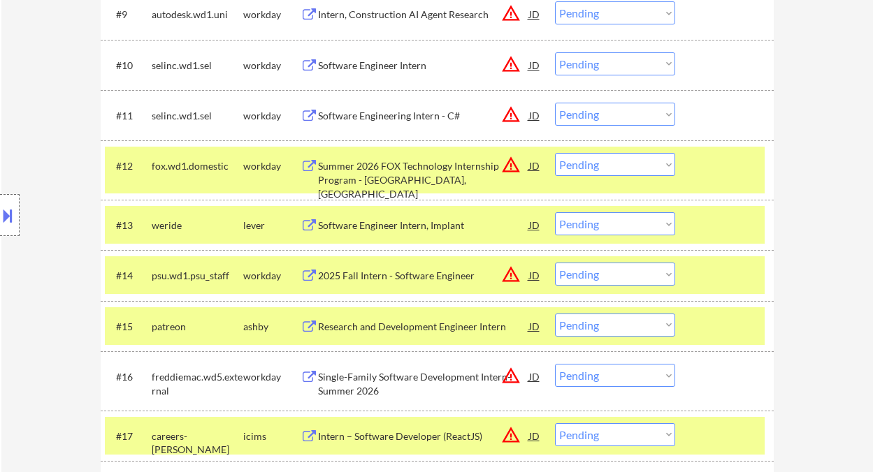
click at [594, 163] on select "Choose an option... Pending Applied Excluded (Questions) Excluded (Expired) Exc…" at bounding box center [615, 164] width 120 height 23
click at [555, 153] on select "Choose an option... Pending Applied Excluded (Questions) Excluded (Expired) Exc…" at bounding box center [615, 164] width 120 height 23
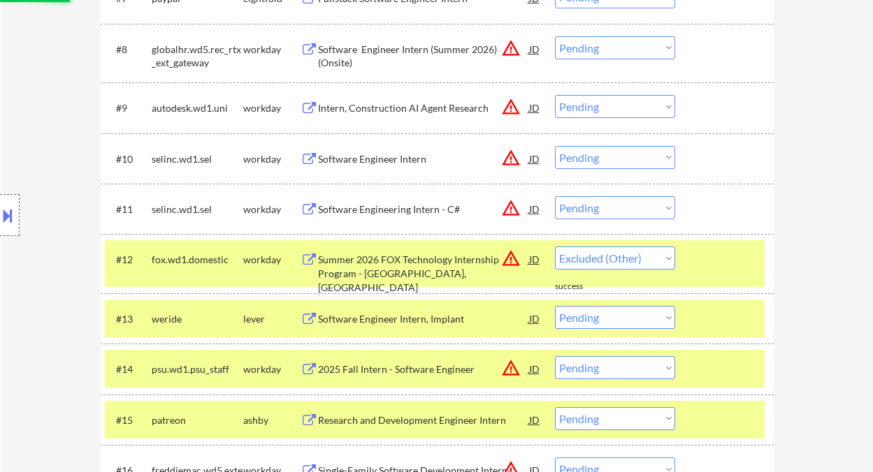
select select ""pending""
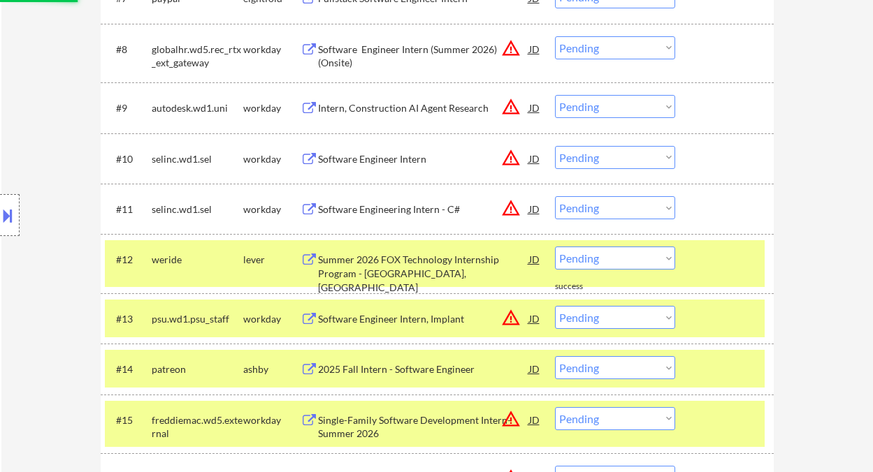
scroll to position [1018, 0]
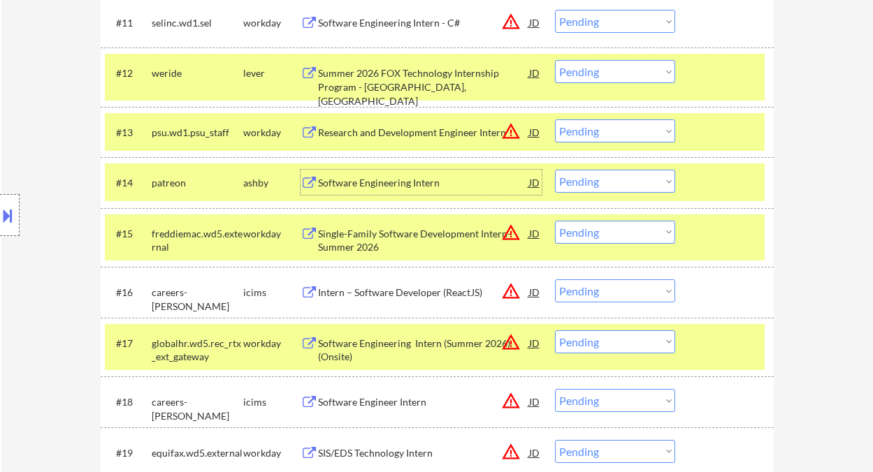
click at [393, 186] on div "Software Engineering Intern" at bounding box center [423, 183] width 211 height 14
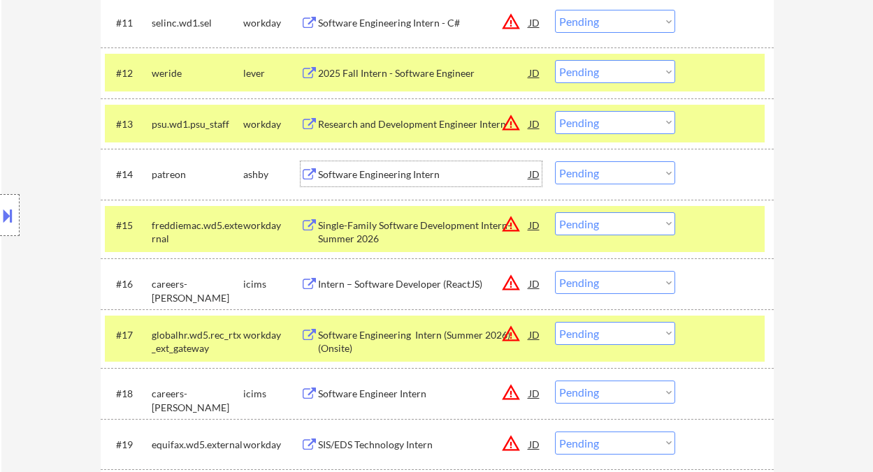
click at [579, 185] on div "#14 patreon ashby Software Engineering Intern JD warning_amber Choose an option…" at bounding box center [435, 174] width 660 height 38
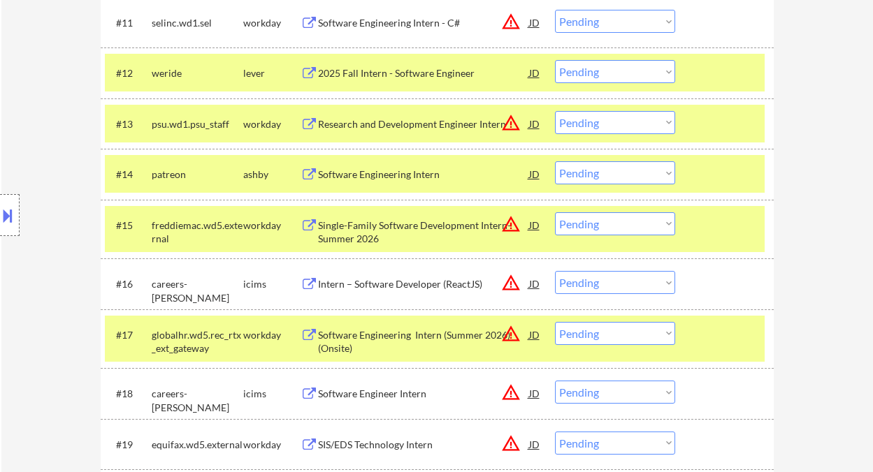
click at [593, 175] on select "Choose an option... Pending Applied Excluded (Questions) Excluded (Expired) Exc…" at bounding box center [615, 172] width 120 height 23
click at [555, 161] on select "Choose an option... Pending Applied Excluded (Questions) Excluded (Expired) Exc…" at bounding box center [615, 172] width 120 height 23
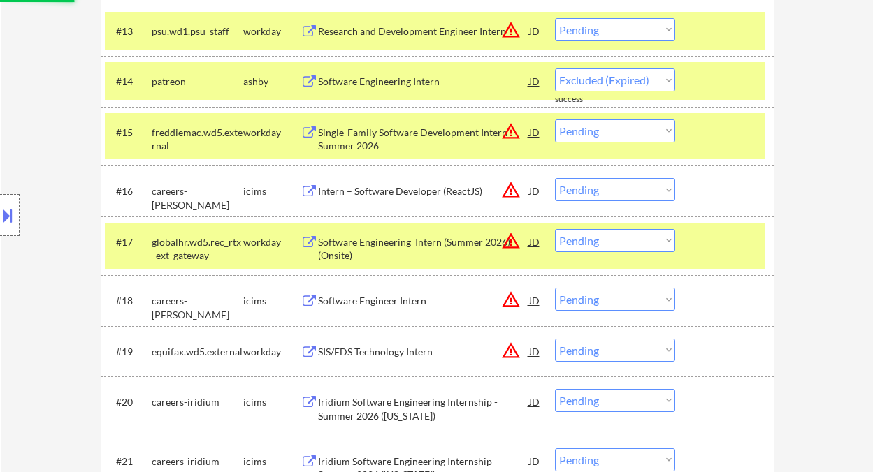
click at [408, 138] on div "Single-Family Software Development Intern- Summer 2026" at bounding box center [423, 139] width 211 height 27
select select ""pending""
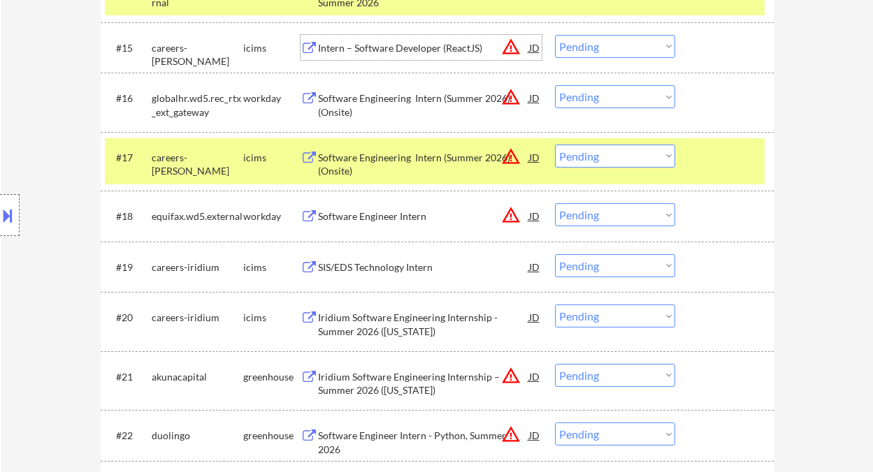
scroll to position [1205, 0]
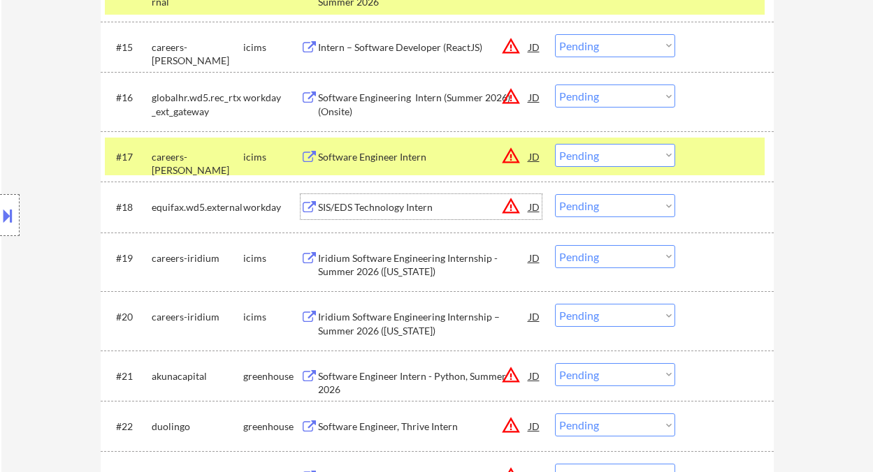
click at [385, 204] on div "SIS/EDS Technology Intern" at bounding box center [423, 208] width 211 height 14
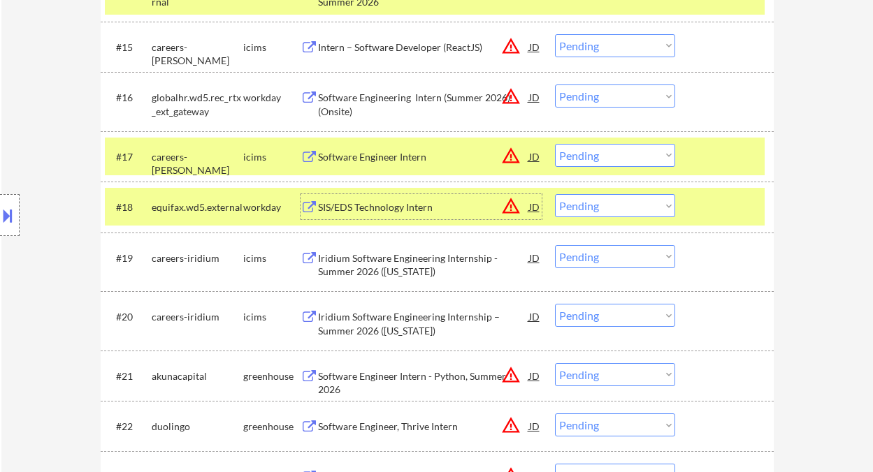
click at [590, 151] on select "Choose an option... Pending Applied Excluded (Questions) Excluded (Expired) Exc…" at bounding box center [615, 155] width 120 height 23
drag, startPoint x: 634, startPoint y: 208, endPoint x: 639, endPoint y: 217, distance: 10.0
click at [634, 208] on select "Choose an option... Pending Applied Excluded (Questions) Excluded (Expired) Exc…" at bounding box center [615, 205] width 120 height 23
click at [555, 194] on select "Choose an option... Pending Applied Excluded (Questions) Excluded (Expired) Exc…" at bounding box center [615, 205] width 120 height 23
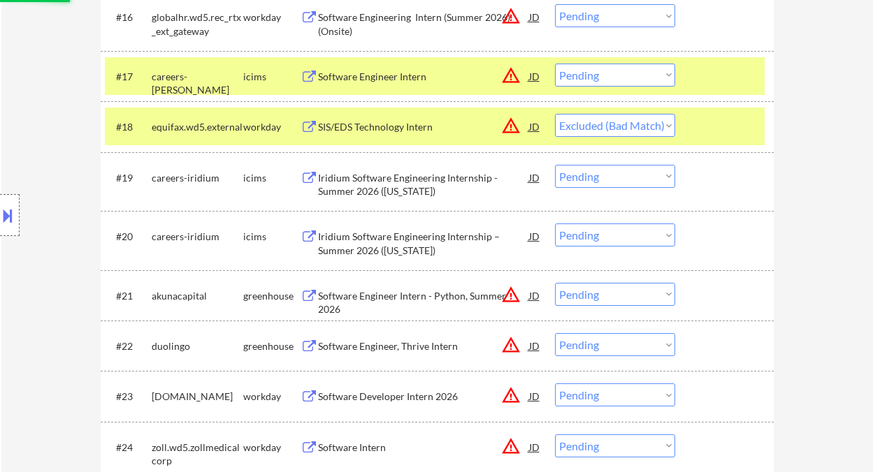
scroll to position [1297, 0]
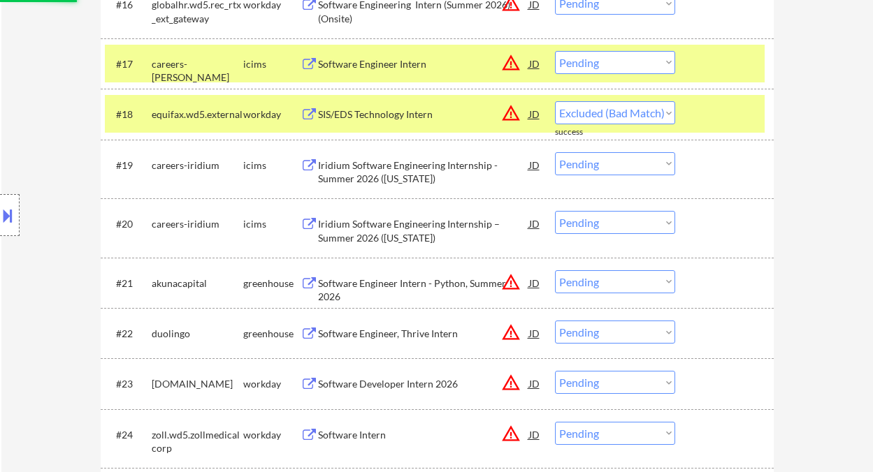
click at [419, 175] on div "Iridium Software Engineering Internship - Summer 2026 (Arizona)" at bounding box center [423, 172] width 211 height 27
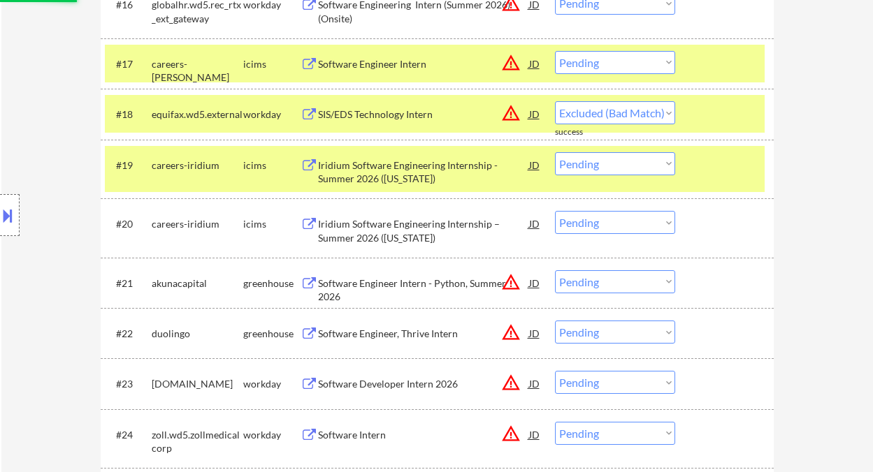
select select ""pending""
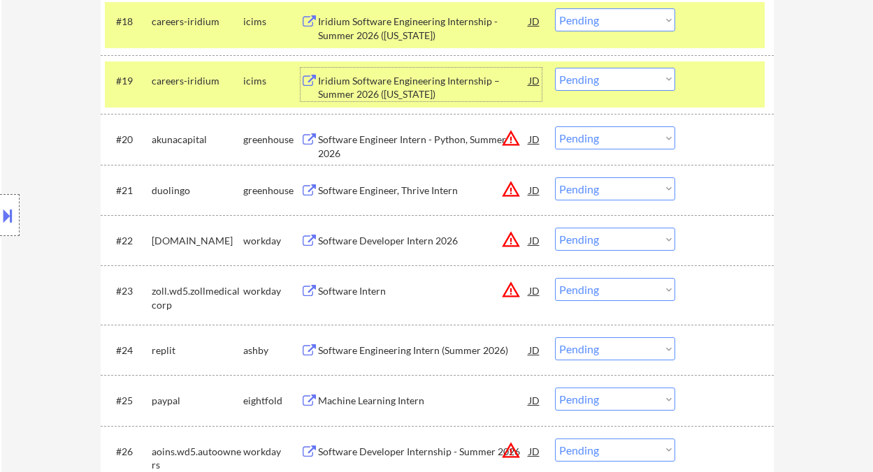
scroll to position [1484, 0]
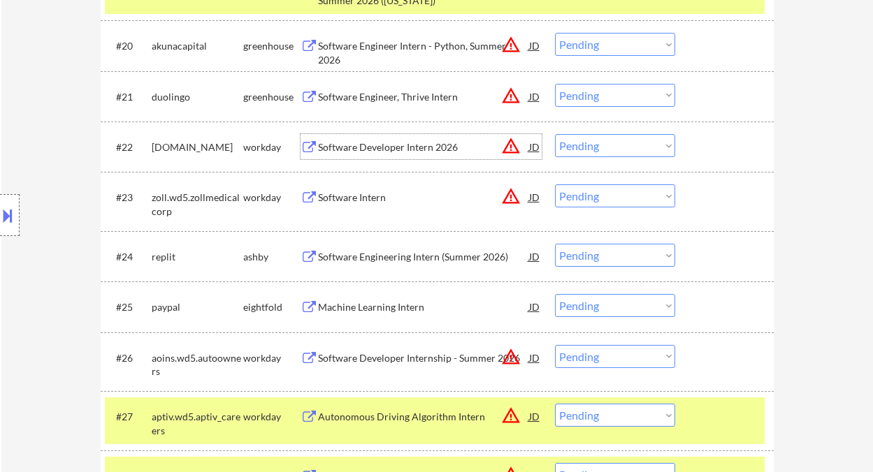
click at [389, 151] on div "Software Developer Intern 2026" at bounding box center [423, 147] width 211 height 14
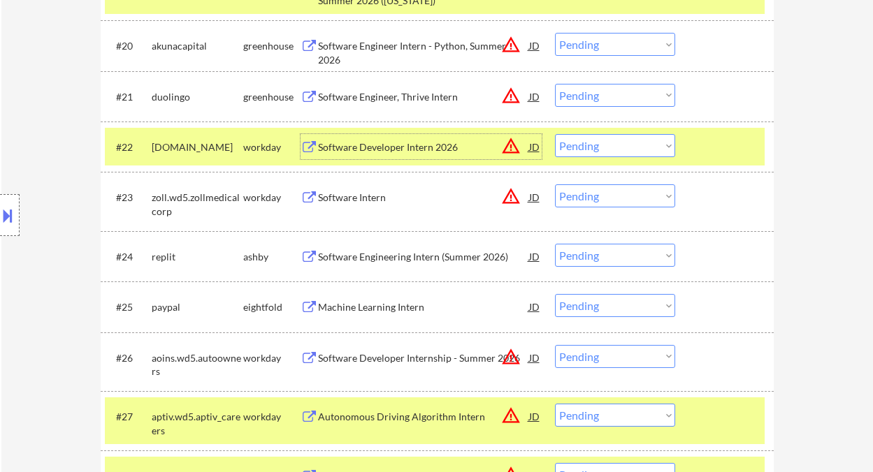
click at [590, 146] on select "Choose an option... Pending Applied Excluded (Questions) Excluded (Expired) Exc…" at bounding box center [615, 145] width 120 height 23
click at [555, 134] on select "Choose an option... Pending Applied Excluded (Questions) Excluded (Expired) Exc…" at bounding box center [615, 145] width 120 height 23
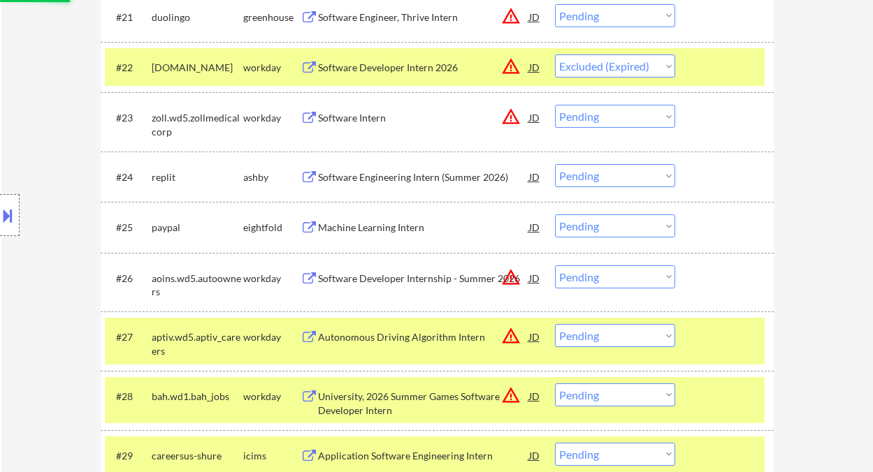
scroll to position [1577, 0]
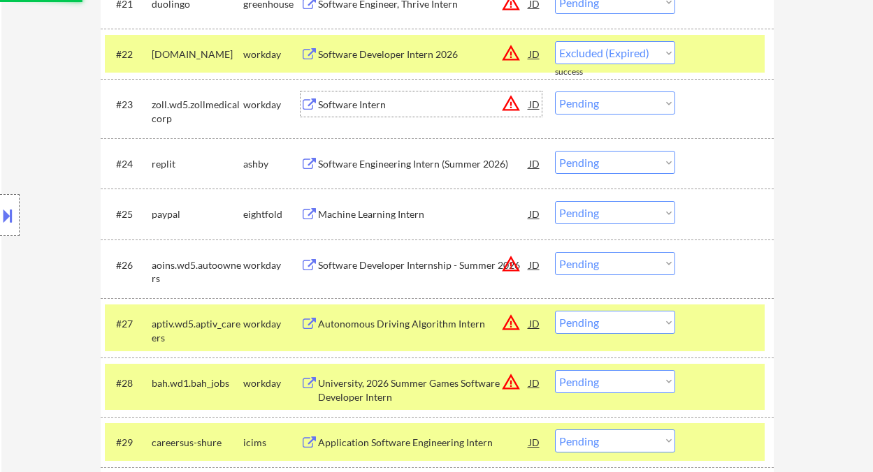
click at [369, 103] on div "Software Intern" at bounding box center [423, 105] width 211 height 14
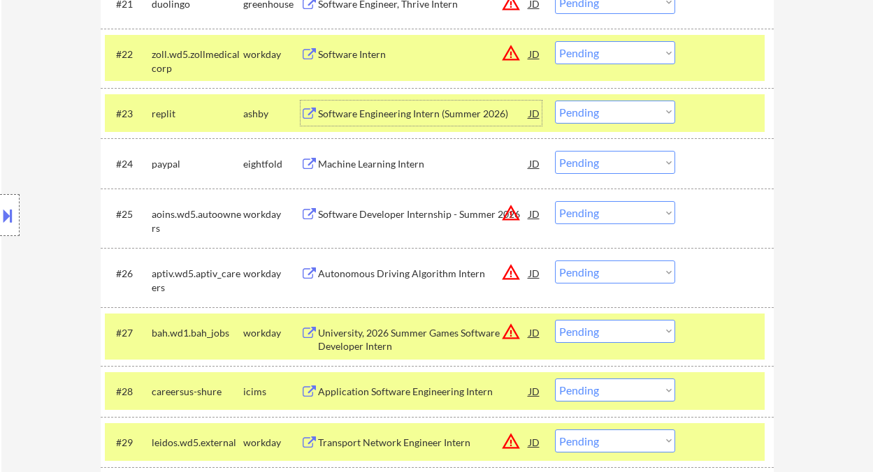
click at [388, 108] on div "Software Engineering Intern (Summer 2026)" at bounding box center [423, 114] width 211 height 14
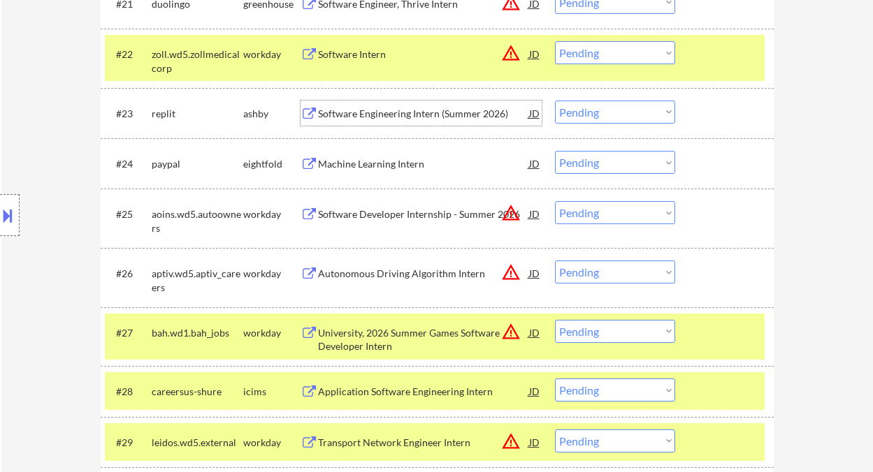
click at [375, 110] on div "Software Engineering Intern (Summer 2026)" at bounding box center [423, 114] width 211 height 14
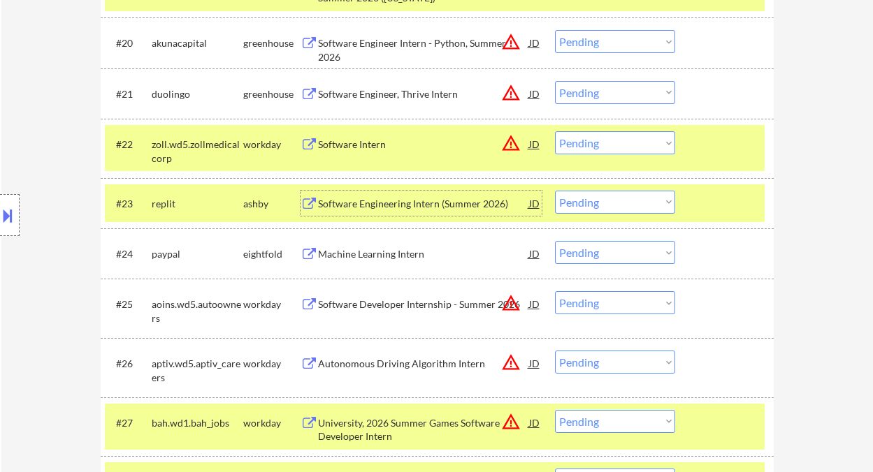
scroll to position [1484, 0]
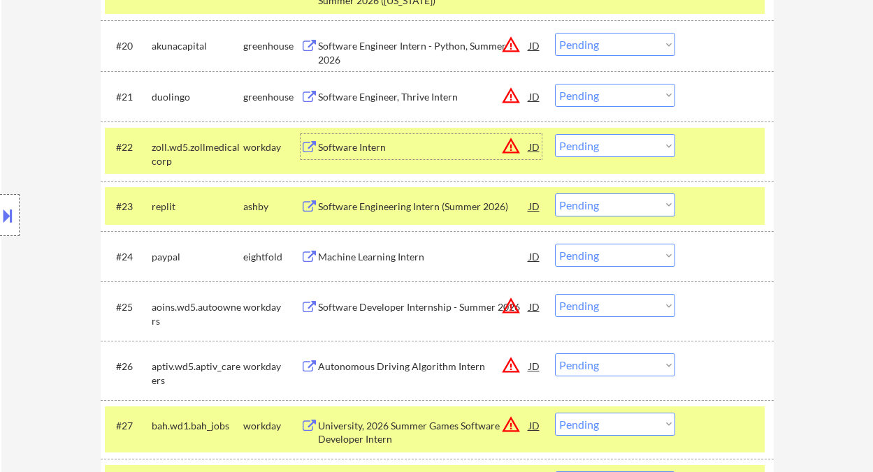
click at [373, 147] on div "Software Intern" at bounding box center [423, 147] width 211 height 14
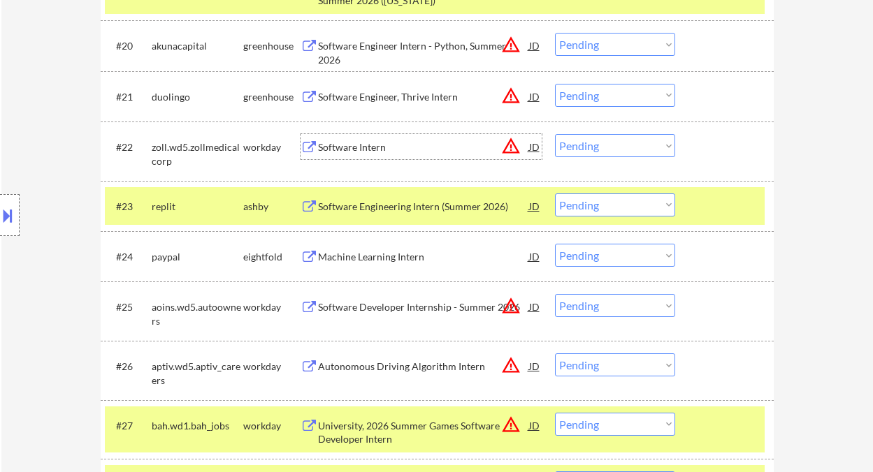
click at [597, 147] on select "Choose an option... Pending Applied Excluded (Questions) Excluded (Expired) Exc…" at bounding box center [615, 145] width 120 height 23
click at [555, 134] on select "Choose an option... Pending Applied Excluded (Questions) Excluded (Expired) Exc…" at bounding box center [615, 145] width 120 height 23
select select ""pending""
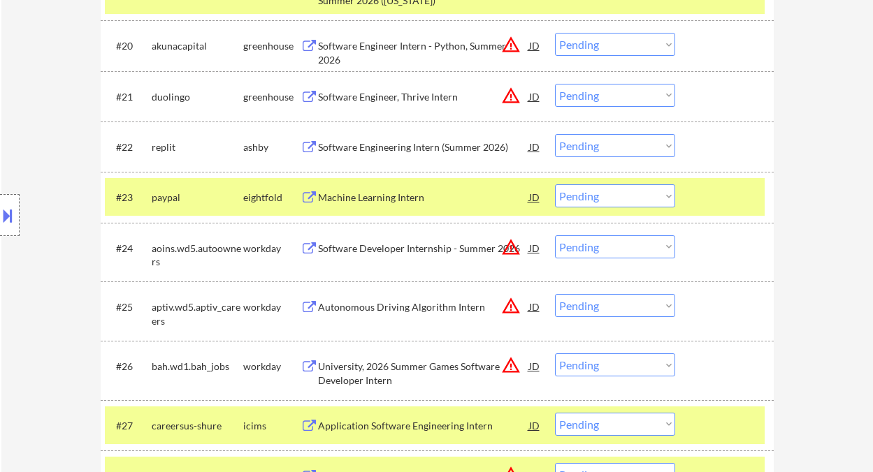
scroll to position [1577, 0]
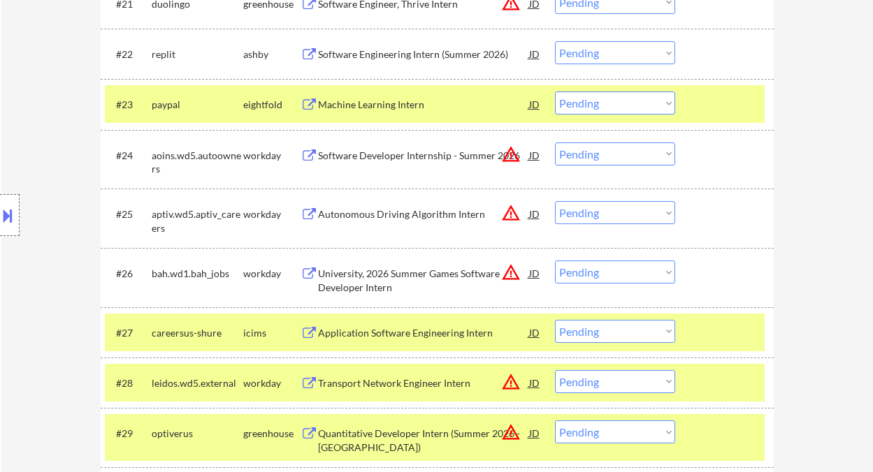
click at [375, 157] on div "Software Developer Internship - Summer 2026" at bounding box center [423, 156] width 211 height 14
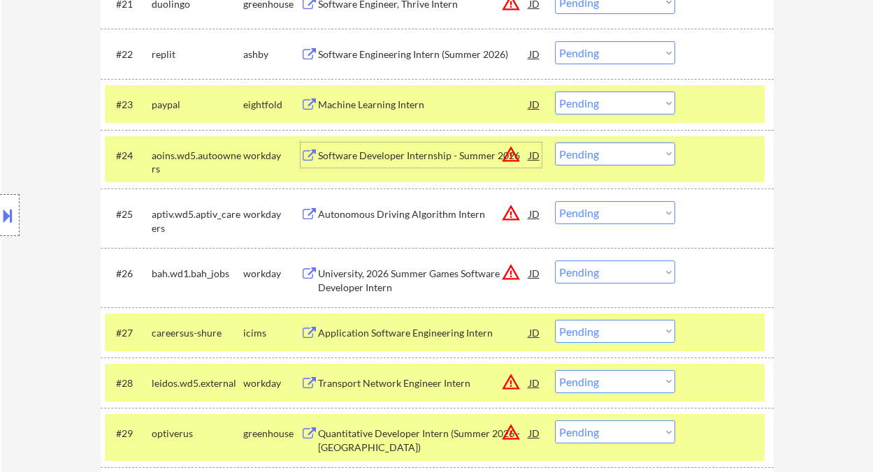
click at [609, 155] on select "Choose an option... Pending Applied Excluded (Questions) Excluded (Expired) Exc…" at bounding box center [615, 154] width 120 height 23
click at [555, 143] on select "Choose an option... Pending Applied Excluded (Questions) Excluded (Expired) Exc…" at bounding box center [615, 154] width 120 height 23
click at [425, 221] on div "Autonomous Driving Algorithm Intern" at bounding box center [423, 215] width 211 height 14
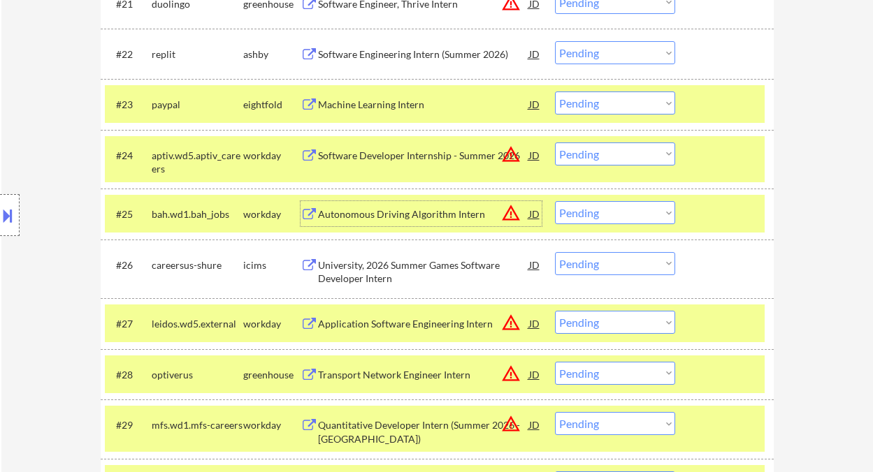
click at [609, 156] on select "Choose an option... Pending Applied Excluded (Questions) Excluded (Expired) Exc…" at bounding box center [615, 154] width 120 height 23
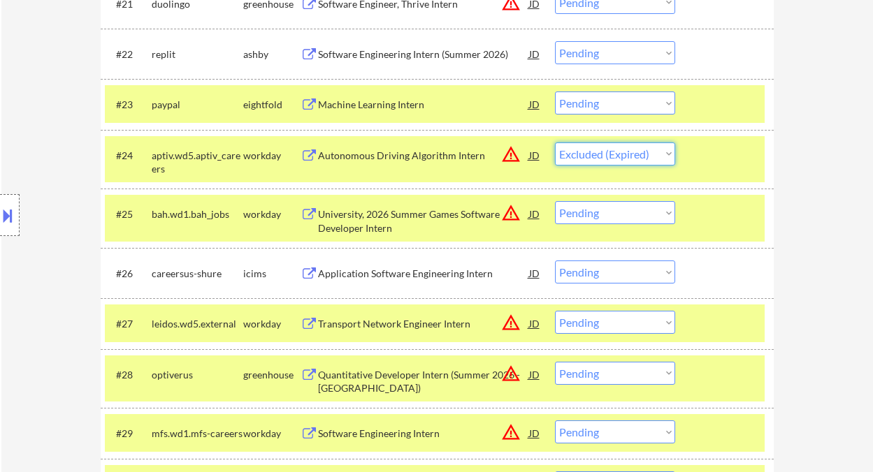
click at [555, 143] on select "Choose an option... Pending Applied Excluded (Questions) Excluded (Expired) Exc…" at bounding box center [615, 154] width 120 height 23
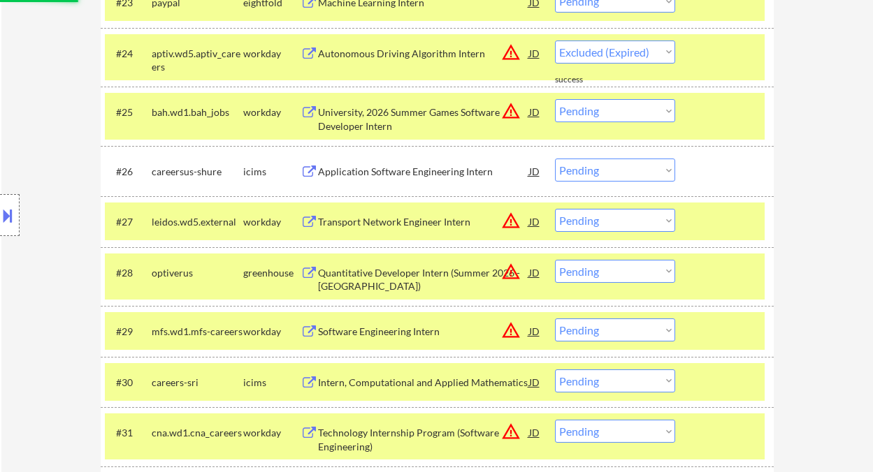
scroll to position [1670, 0]
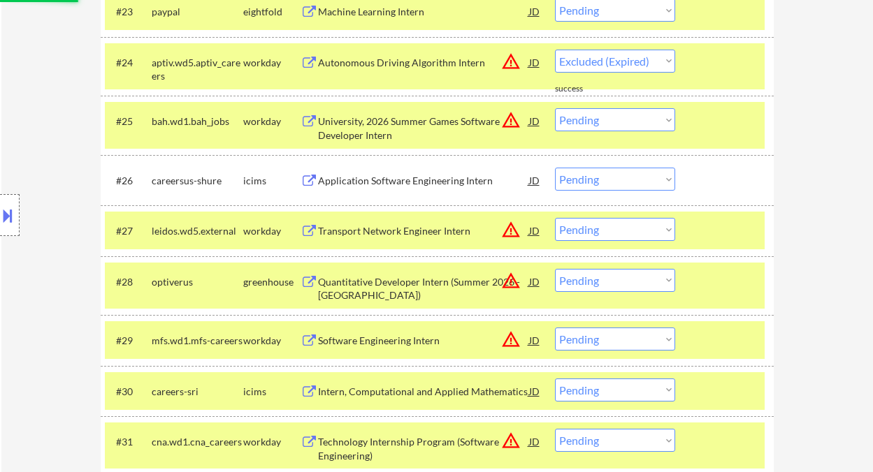
select select ""pending""
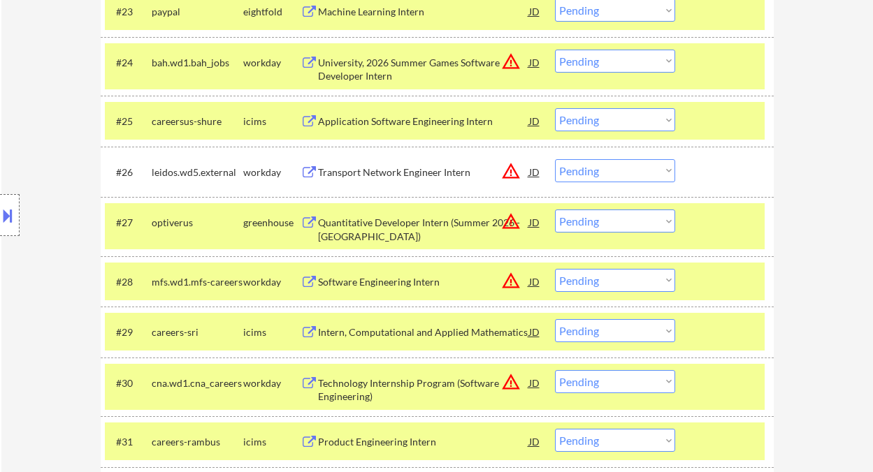
scroll to position [1764, 0]
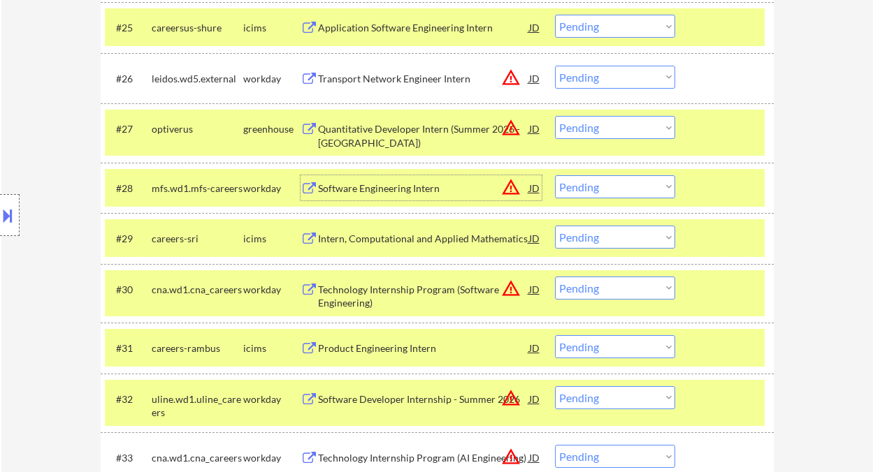
click at [407, 189] on div "Software Engineering Intern" at bounding box center [423, 189] width 211 height 14
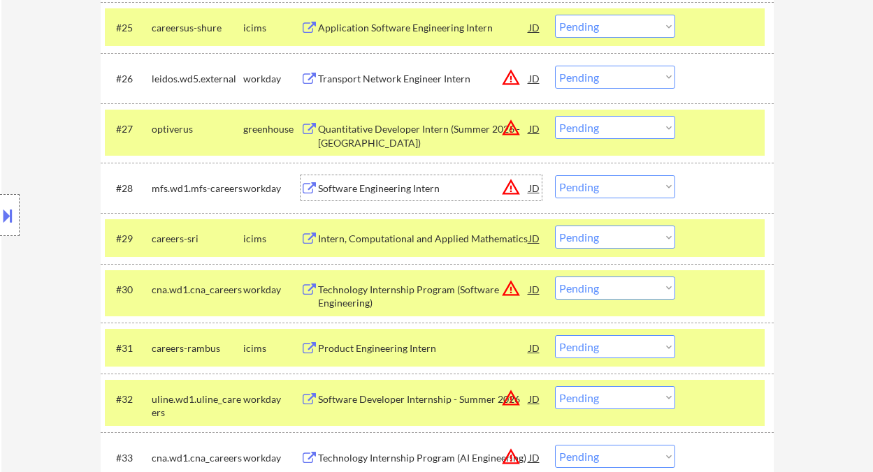
drag, startPoint x: 586, startPoint y: 183, endPoint x: 601, endPoint y: 196, distance: 19.9
click at [586, 183] on select "Choose an option... Pending Applied Excluded (Questions) Excluded (Expired) Exc…" at bounding box center [615, 186] width 120 height 23
click at [555, 175] on select "Choose an option... Pending Applied Excluded (Questions) Excluded (Expired) Exc…" at bounding box center [615, 186] width 120 height 23
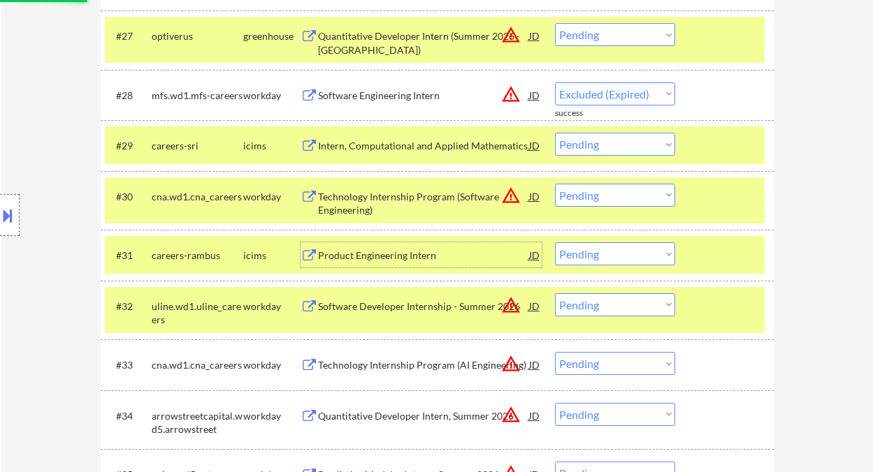
click at [412, 256] on div "Product Engineering Intern" at bounding box center [423, 256] width 211 height 14
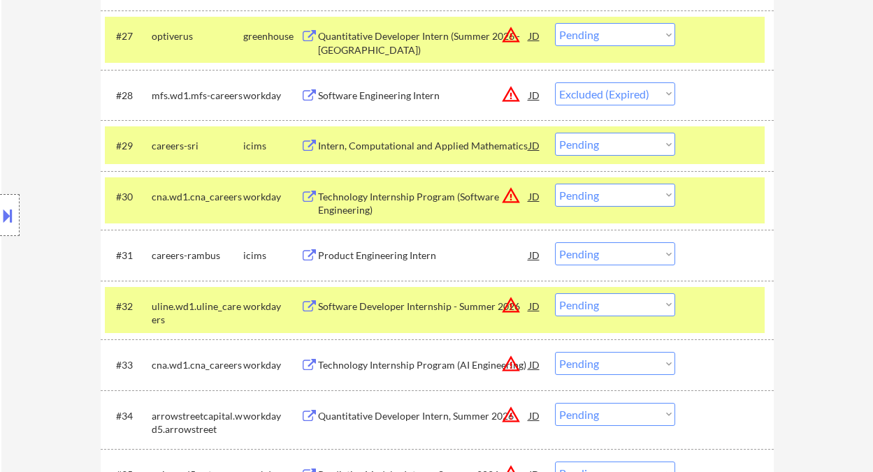
select select ""pending""
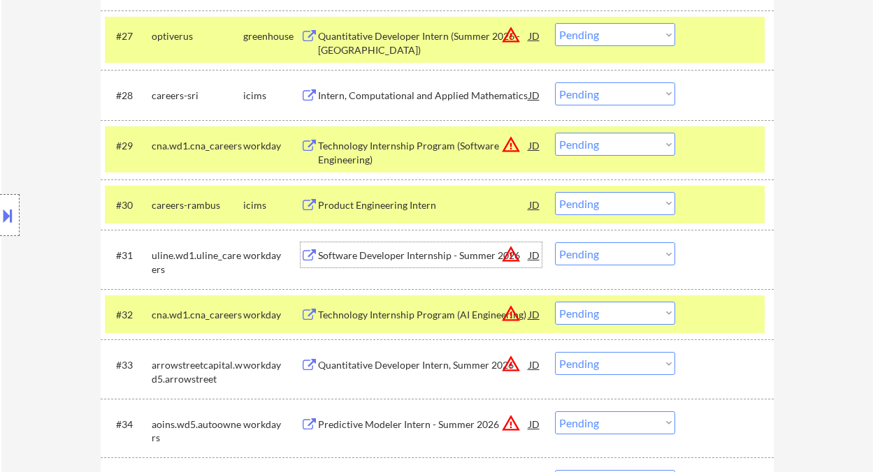
click at [634, 201] on select "Choose an option... Pending Applied Excluded (Questions) Excluded (Expired) Exc…" at bounding box center [615, 203] width 120 height 23
click at [555, 192] on select "Choose an option... Pending Applied Excluded (Questions) Excluded (Expired) Exc…" at bounding box center [615, 203] width 120 height 23
click at [453, 253] on div "Software Developer Internship - Summer 2026" at bounding box center [423, 256] width 211 height 14
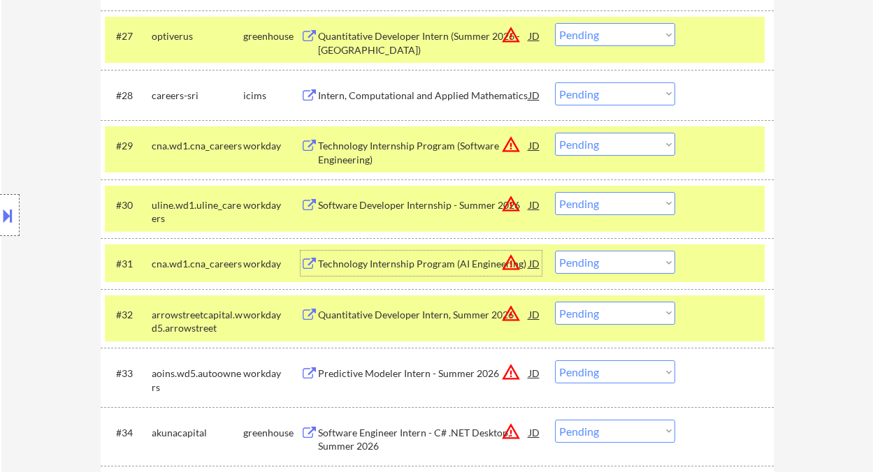
drag, startPoint x: 610, startPoint y: 201, endPoint x: 630, endPoint y: 214, distance: 23.8
click at [610, 201] on select "Choose an option... Pending Applied Excluded (Questions) Excluded (Expired) Exc…" at bounding box center [615, 203] width 120 height 23
click at [555, 192] on select "Choose an option... Pending Applied Excluded (Questions) Excluded (Expired) Exc…" at bounding box center [615, 203] width 120 height 23
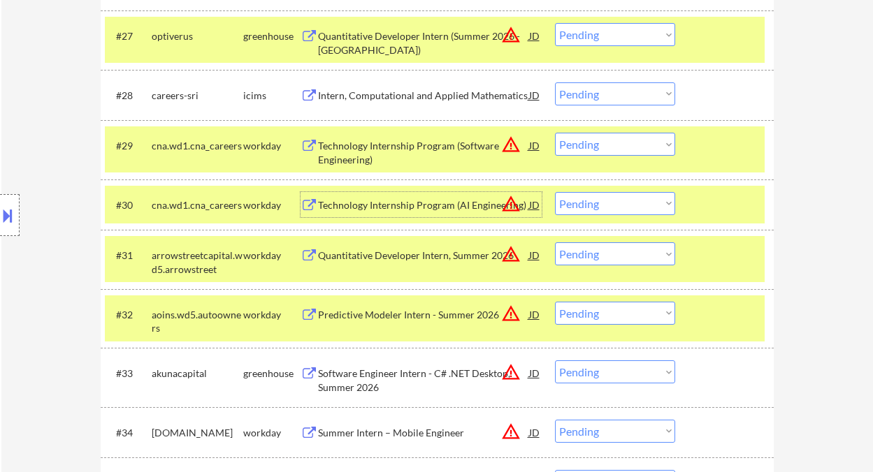
click at [428, 214] on div "Technology Internship Program (AI Engineering)" at bounding box center [423, 204] width 211 height 25
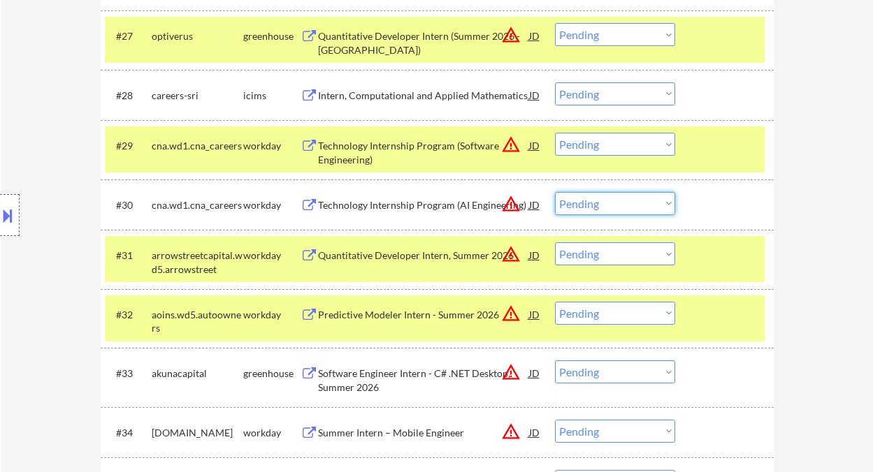
click at [607, 196] on select "Choose an option... Pending Applied Excluded (Questions) Excluded (Expired) Exc…" at bounding box center [615, 203] width 120 height 23
click at [555, 192] on select "Choose an option... Pending Applied Excluded (Questions) Excluded (Expired) Exc…" at bounding box center [615, 203] width 120 height 23
select select ""pending""
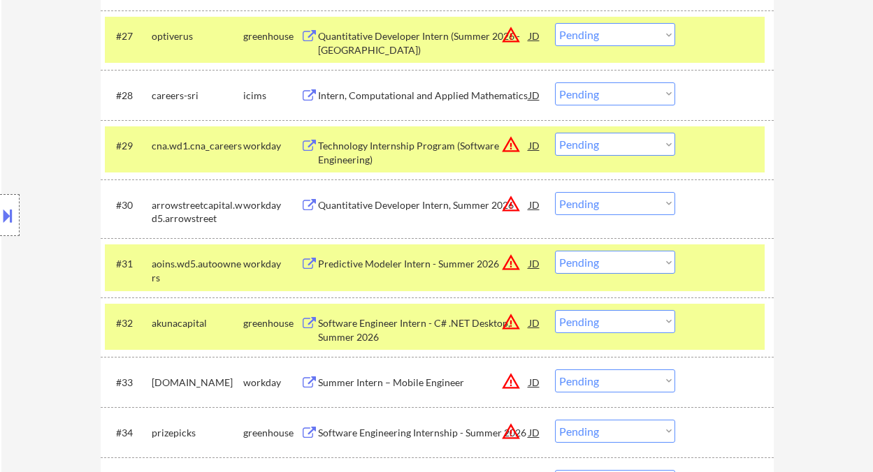
click at [454, 145] on div "Technology Internship Program (Software Engineering)" at bounding box center [423, 152] width 211 height 27
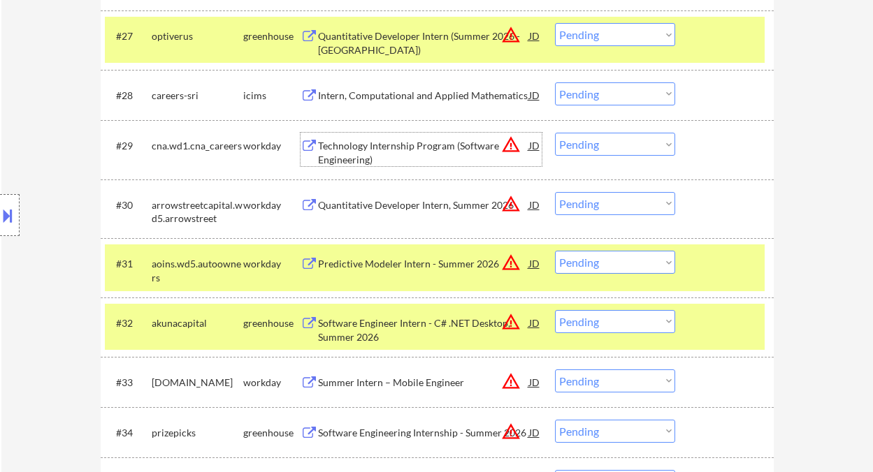
click at [595, 144] on select "Choose an option... Pending Applied Excluded (Questions) Excluded (Expired) Exc…" at bounding box center [615, 144] width 120 height 23
click at [555, 133] on select "Choose an option... Pending Applied Excluded (Questions) Excluded (Expired) Exc…" at bounding box center [615, 144] width 120 height 23
select select ""pending""
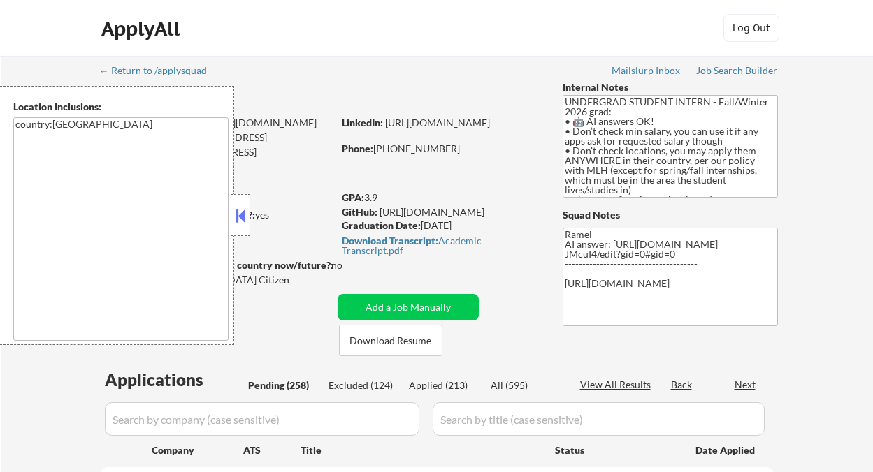
select select ""pending""
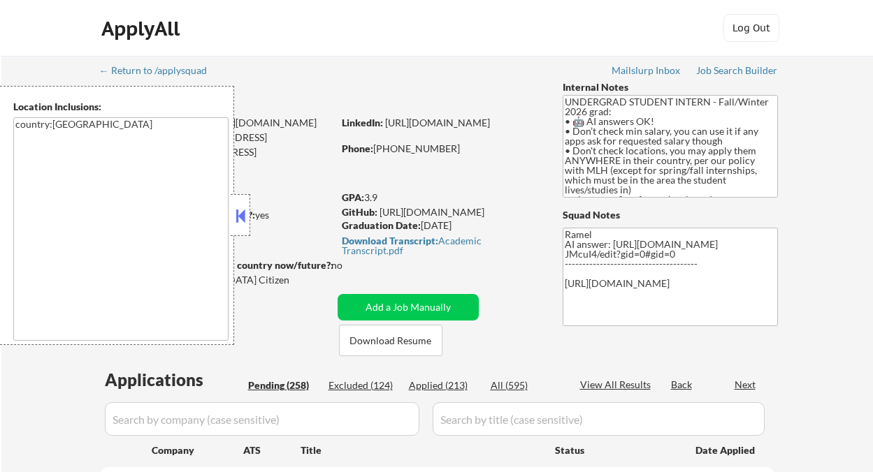
select select ""pending""
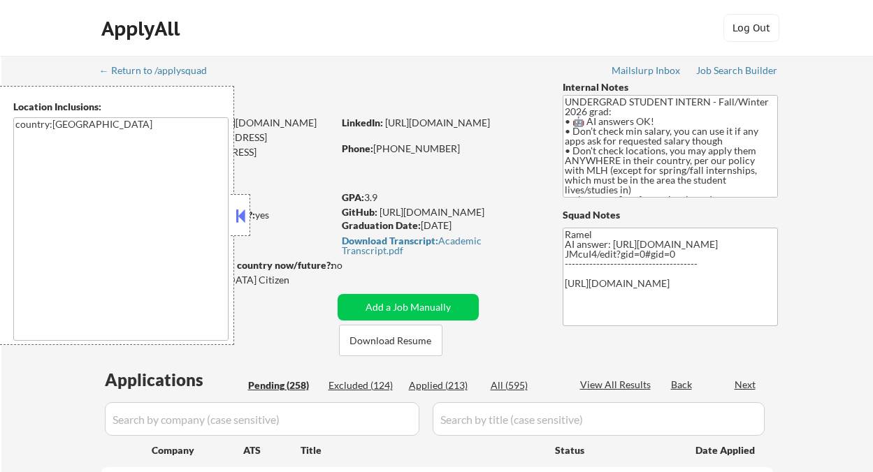
select select ""pending""
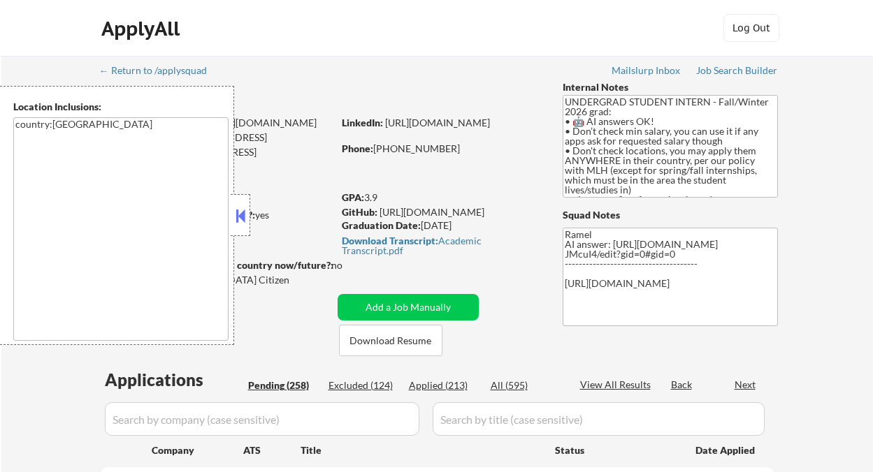
select select ""pending""
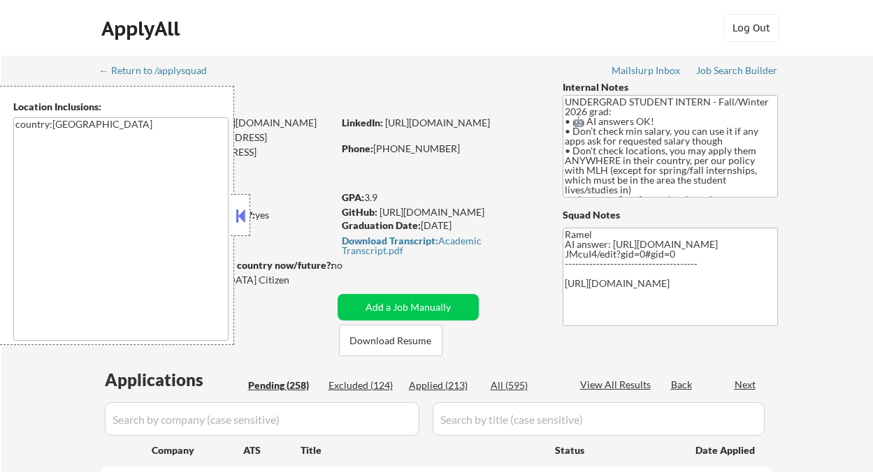
select select ""pending""
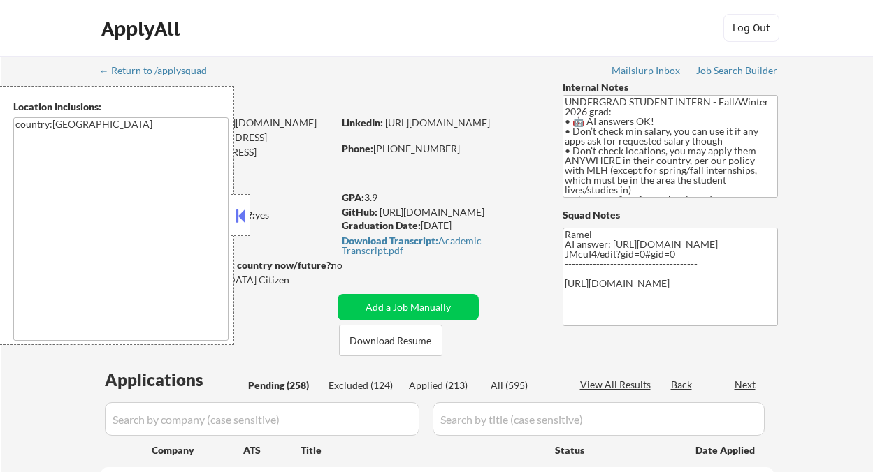
select select ""pending""
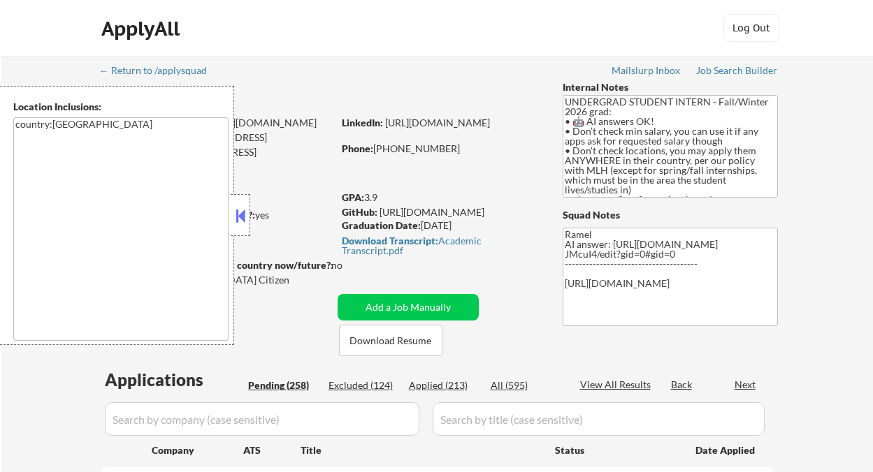
select select ""pending""
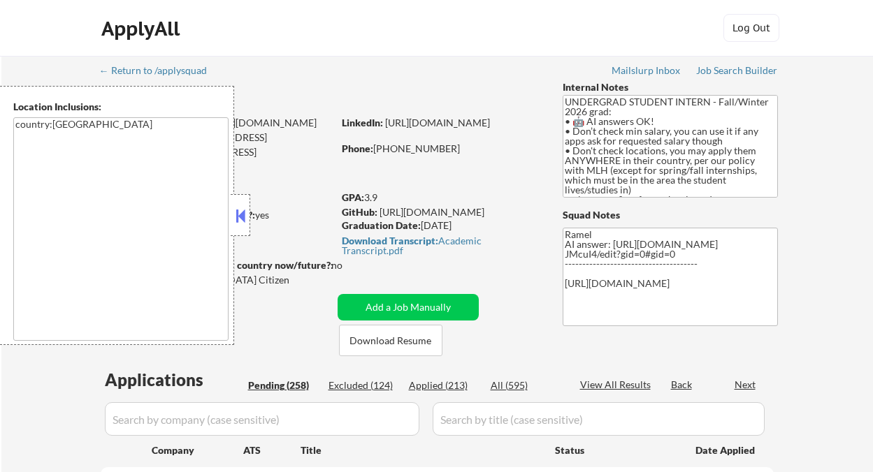
select select ""pending""
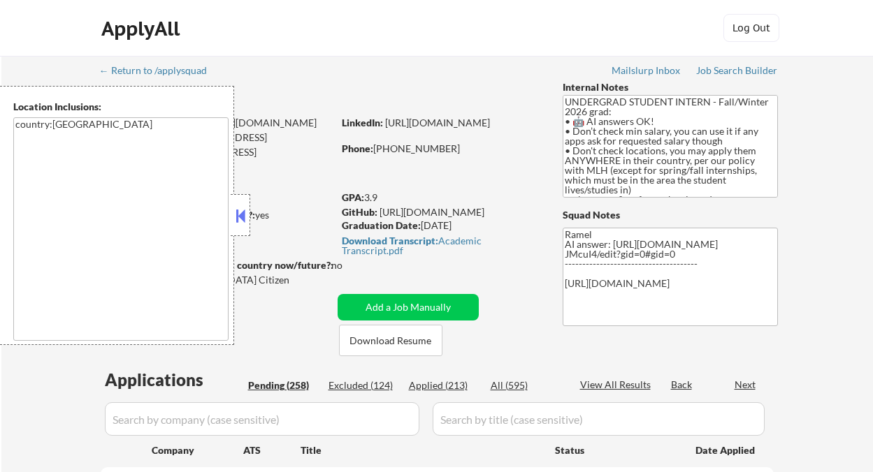
select select ""pending""
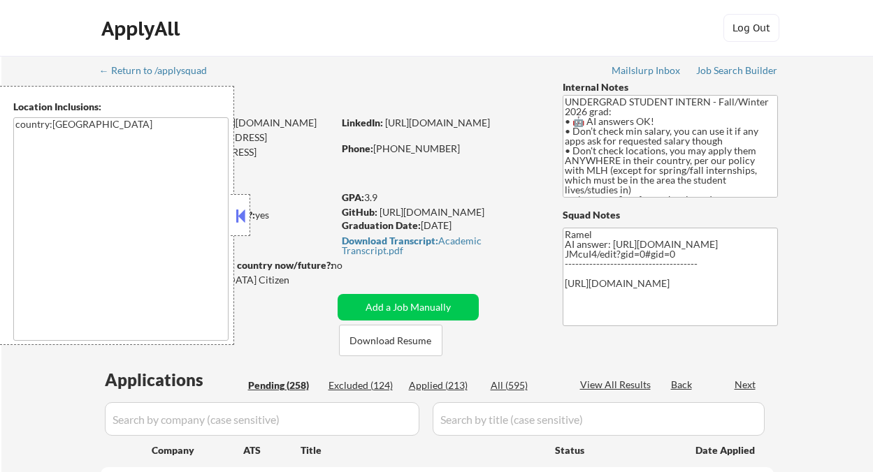
select select ""pending""
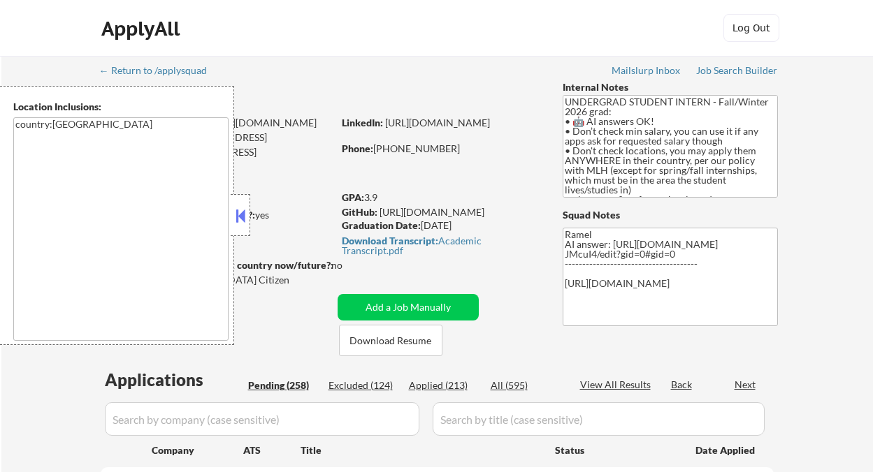
select select ""pending""
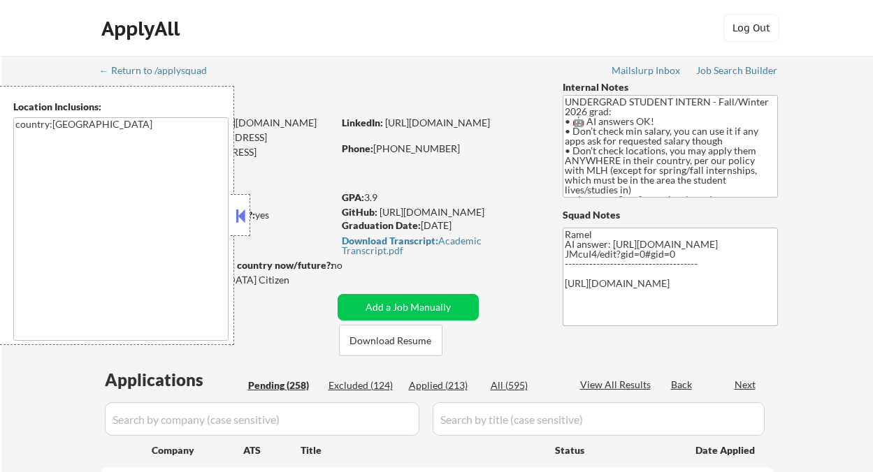
select select ""pending""
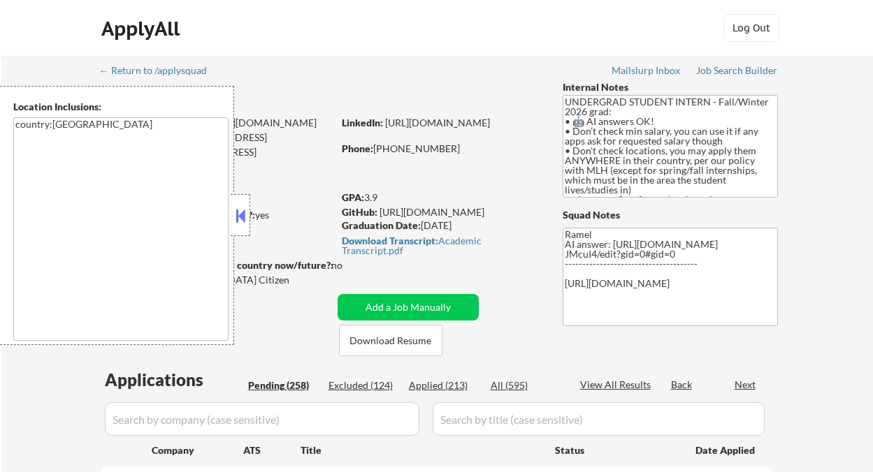
select select ""pending""
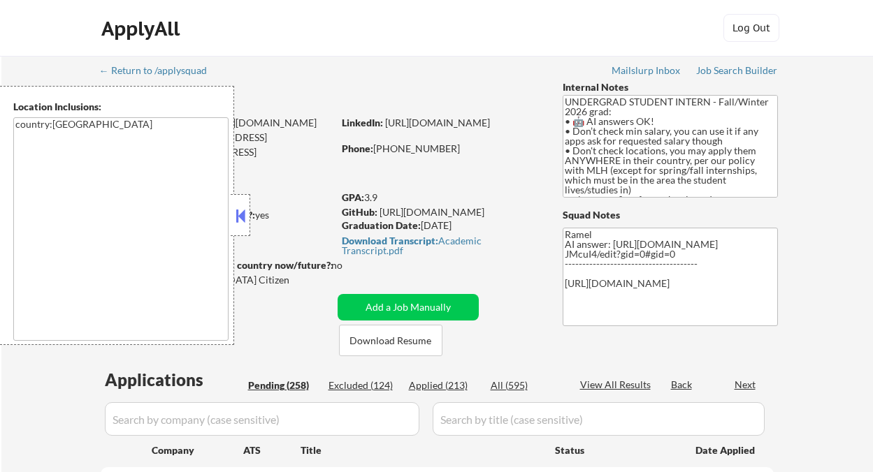
select select ""pending""
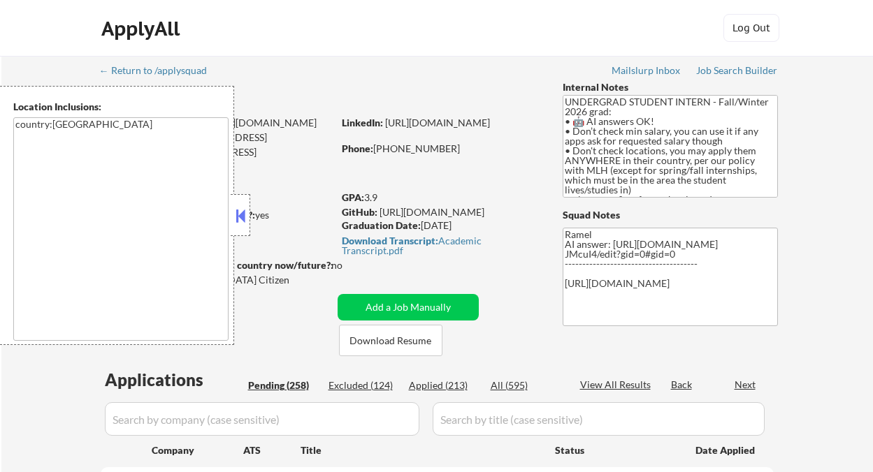
select select ""pending""
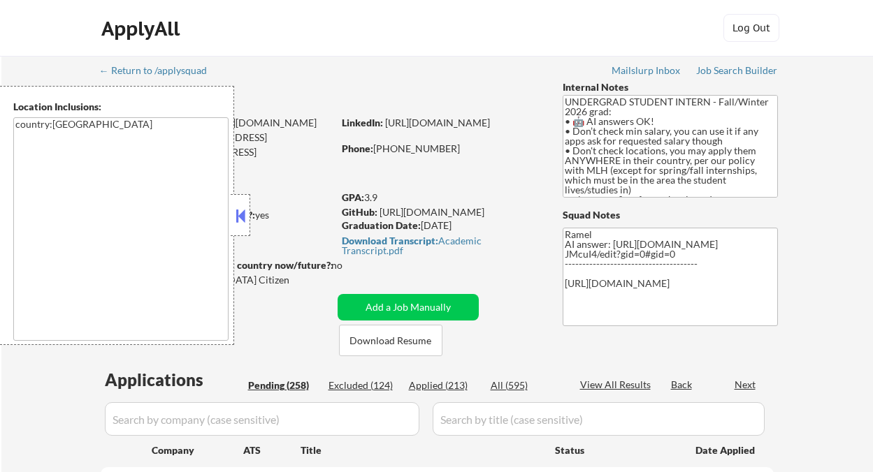
select select ""pending""
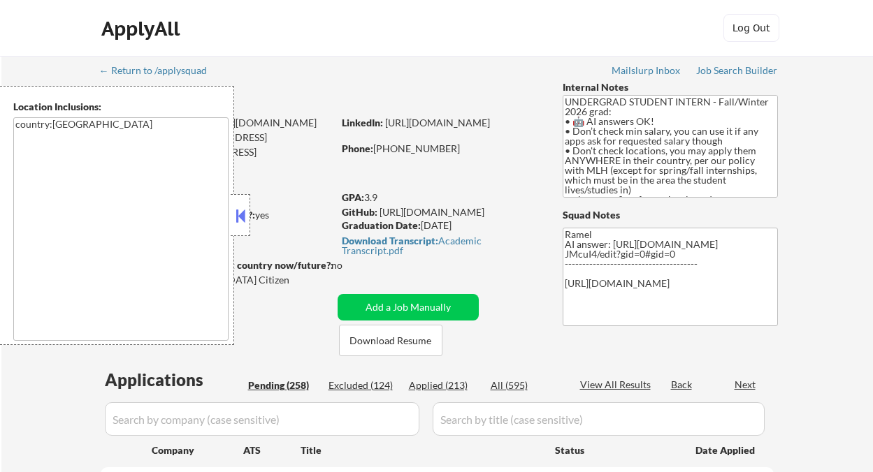
select select ""pending""
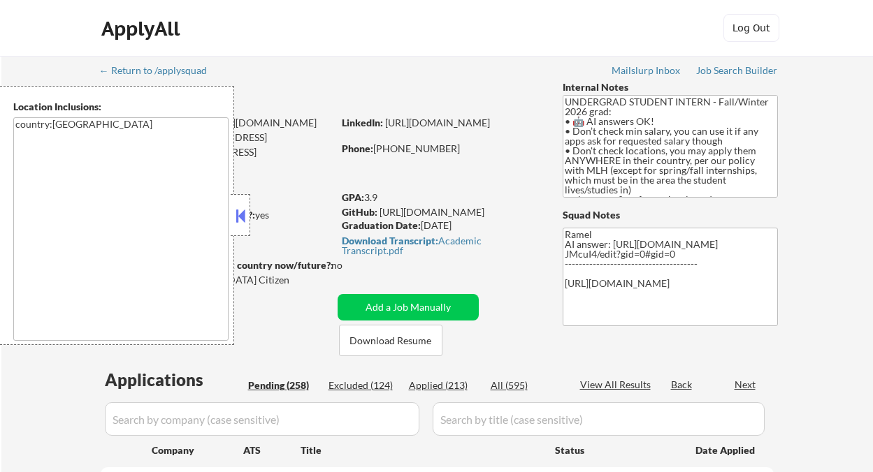
select select ""pending""
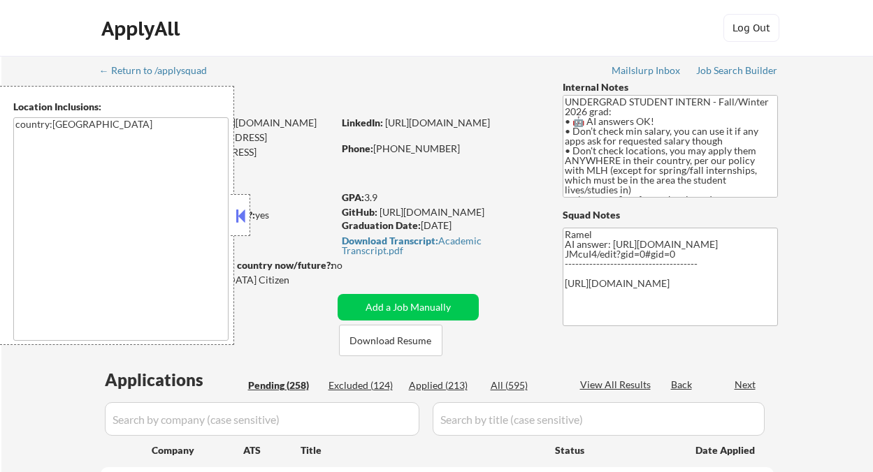
select select ""pending""
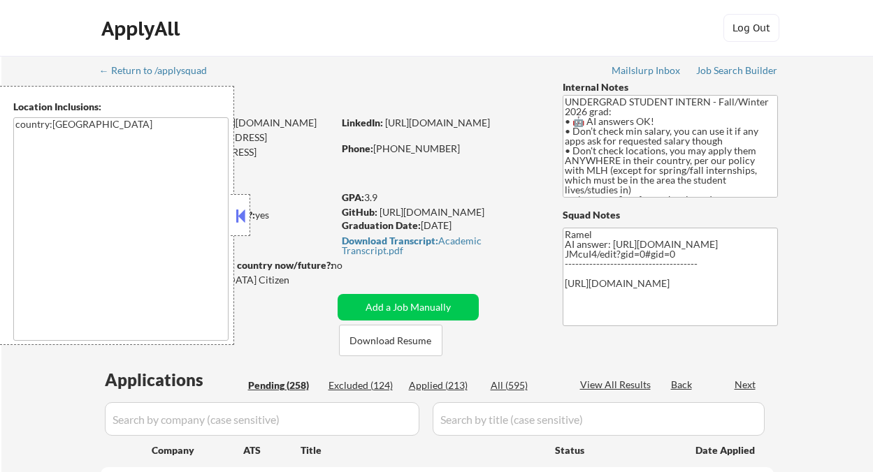
select select ""pending""
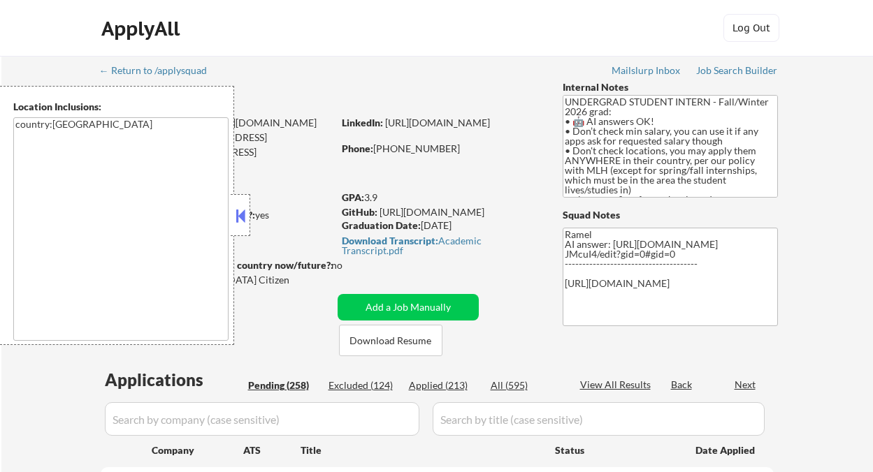
click at [243, 218] on button at bounding box center [240, 215] width 15 height 21
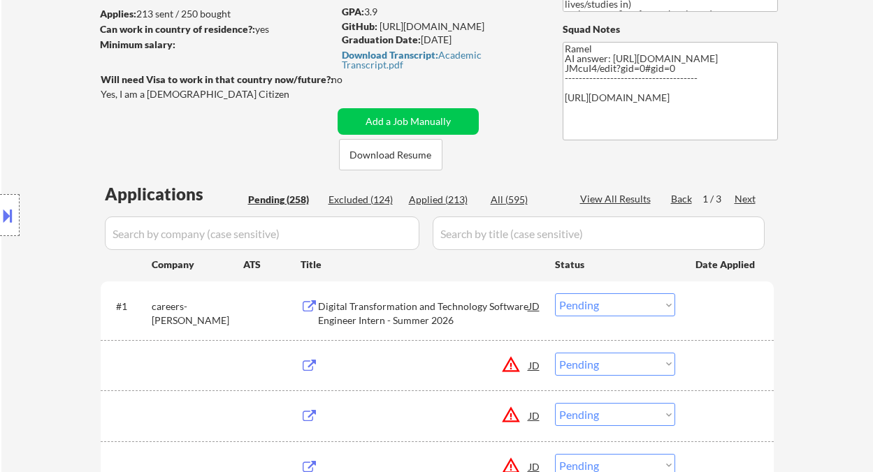
scroll to position [186, 0]
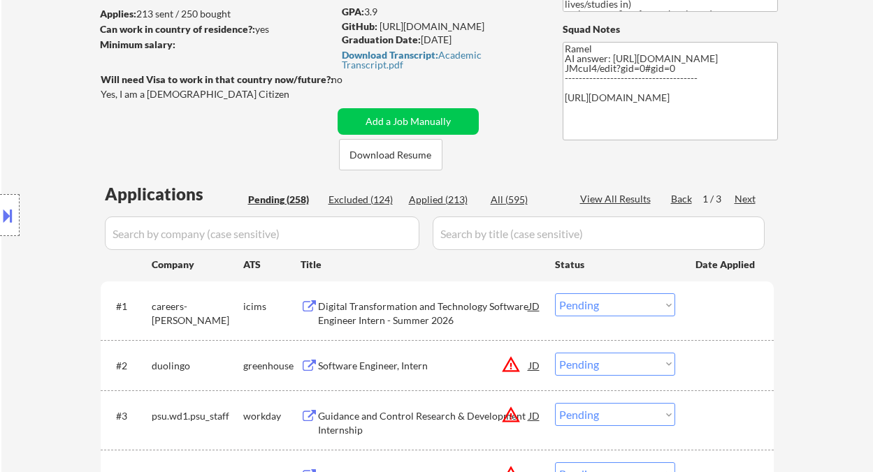
click at [449, 203] on div "Applied (213)" at bounding box center [444, 200] width 70 height 14
select select ""applied""
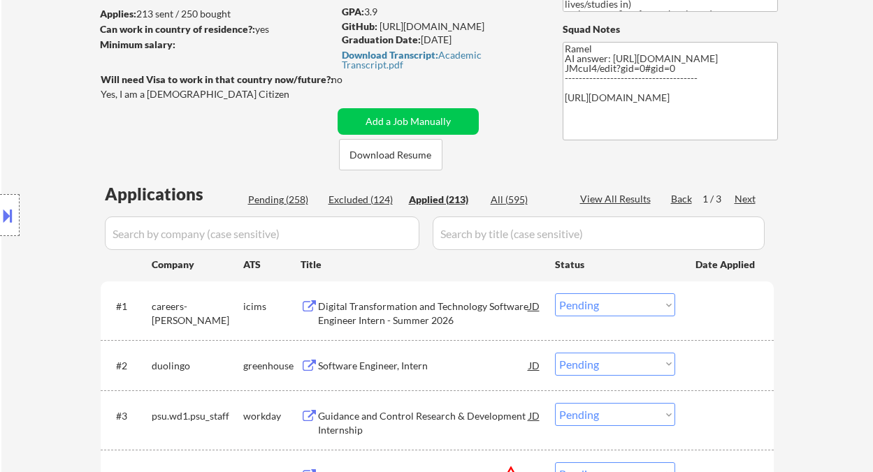
select select ""applied""
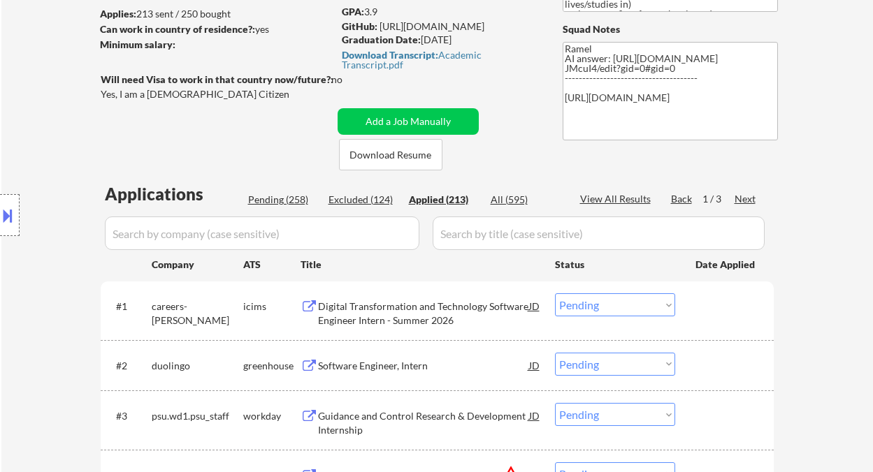
select select ""applied""
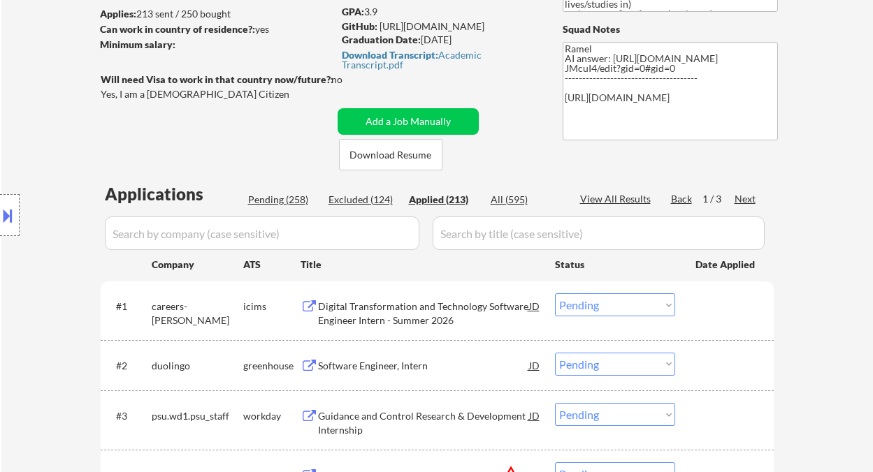
select select ""applied""
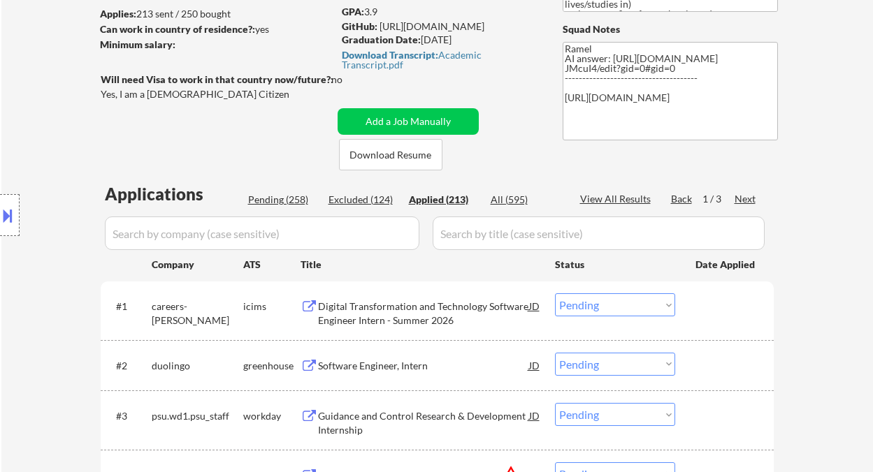
select select ""applied""
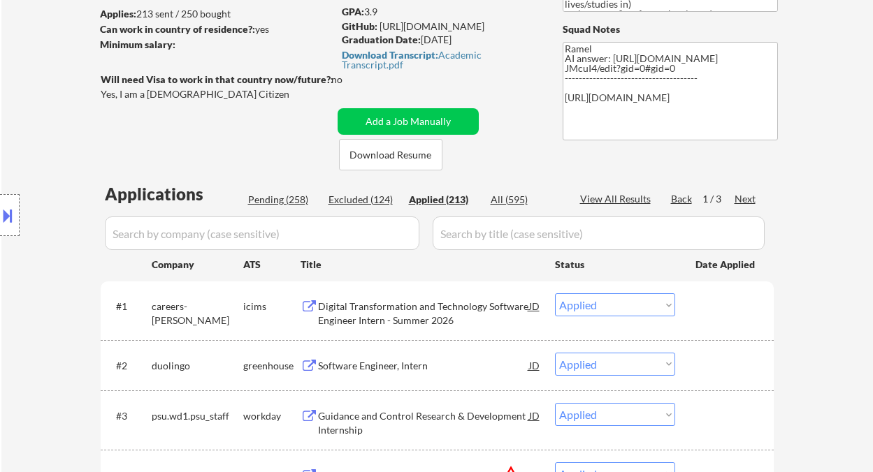
select select ""applied""
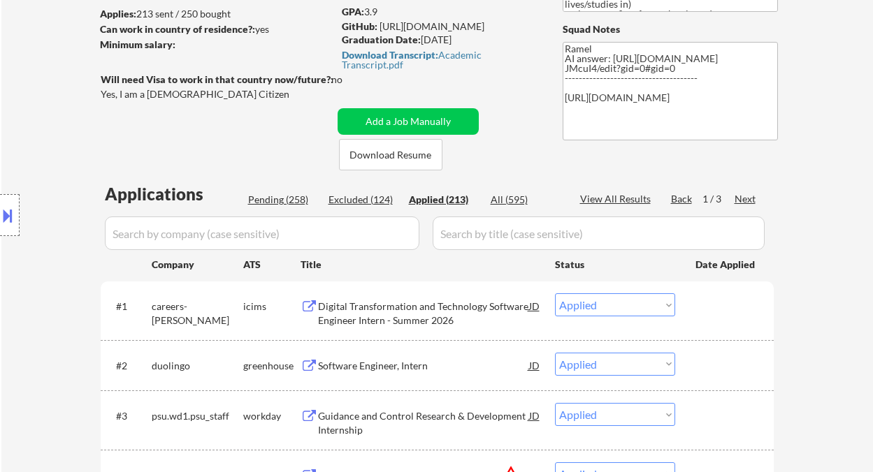
select select ""applied""
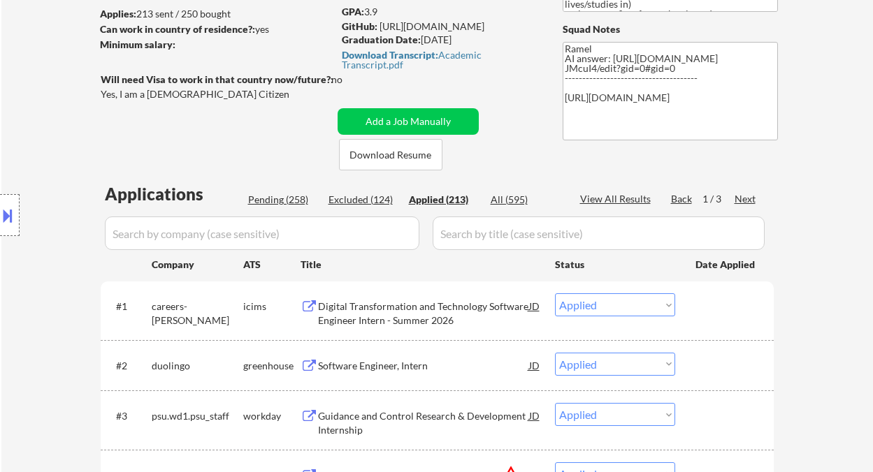
select select ""applied""
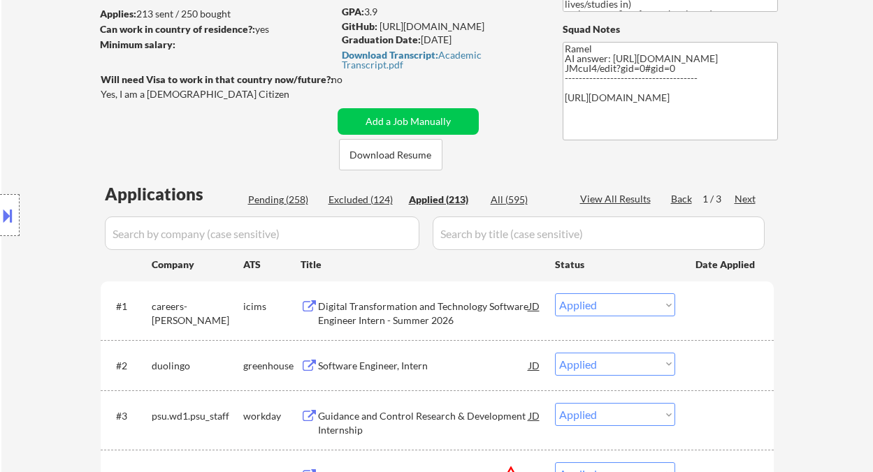
select select ""applied""
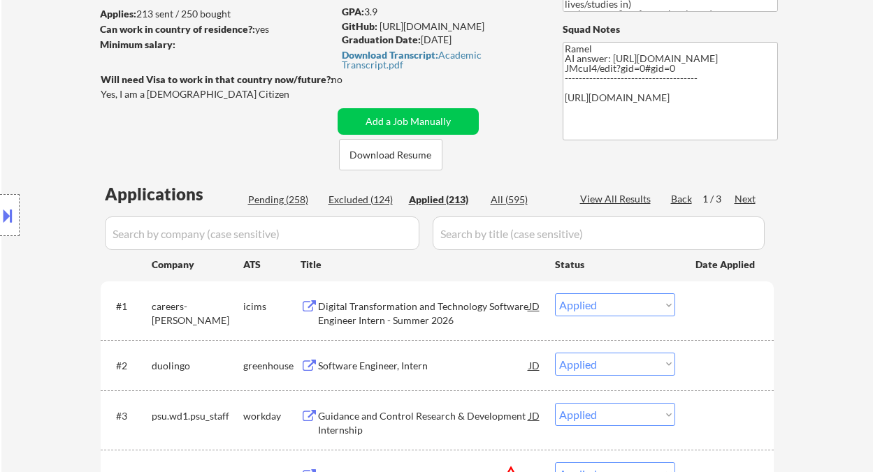
select select ""applied""
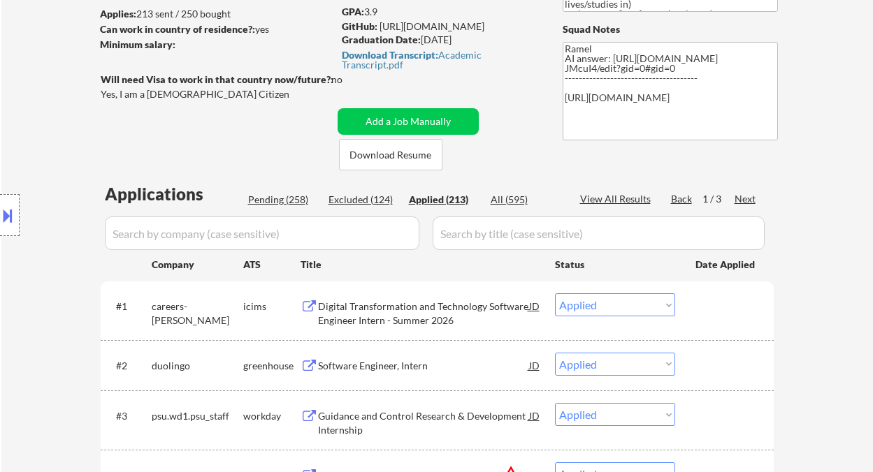
select select ""applied""
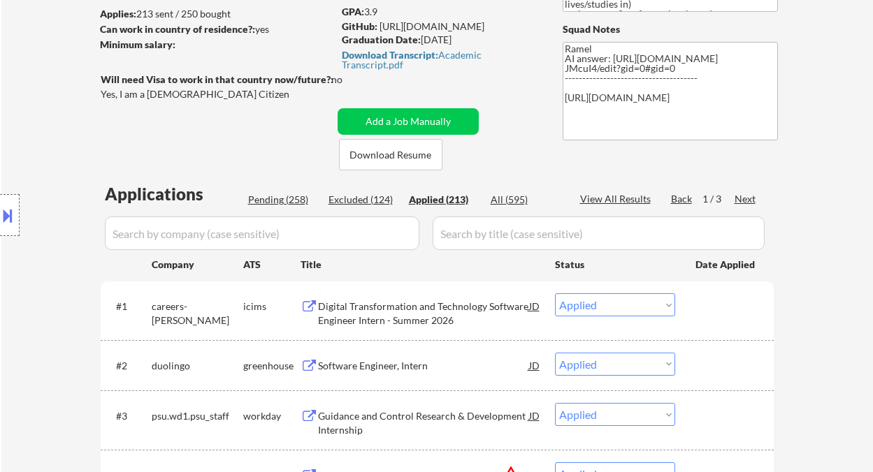
select select ""applied""
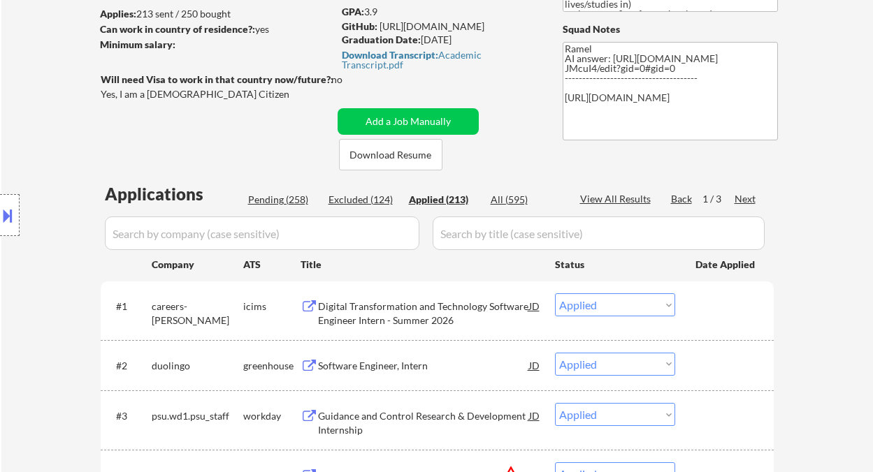
select select ""applied""
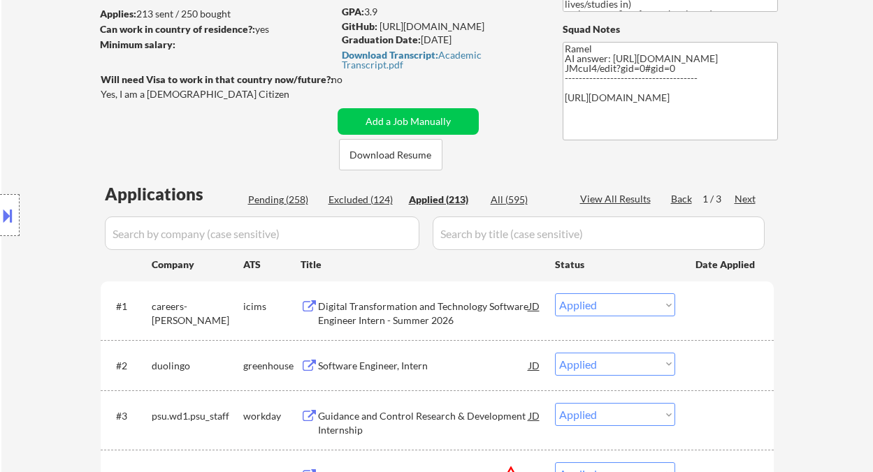
select select ""applied""
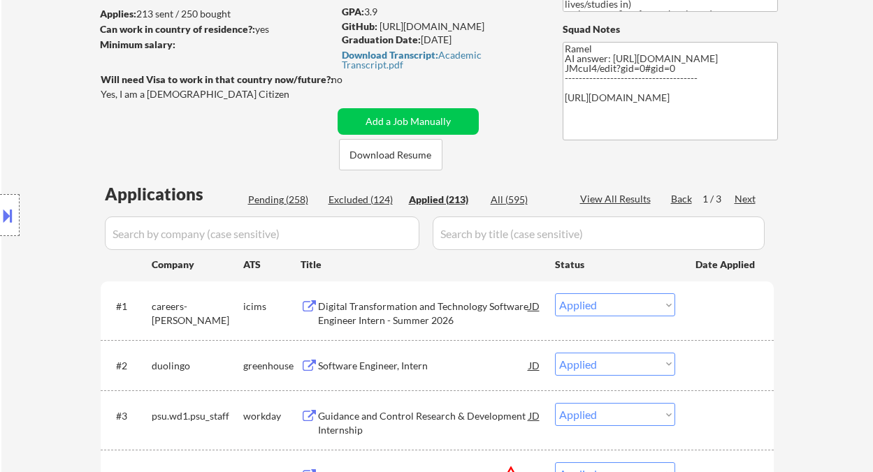
select select ""applied""
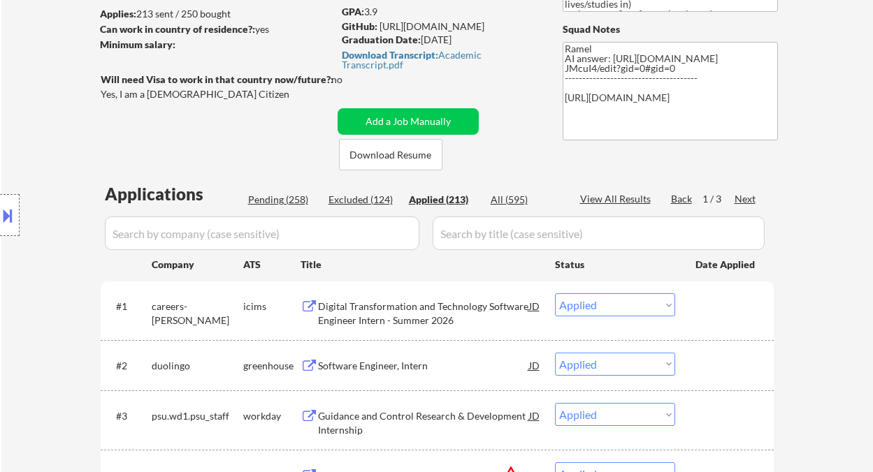
select select ""applied""
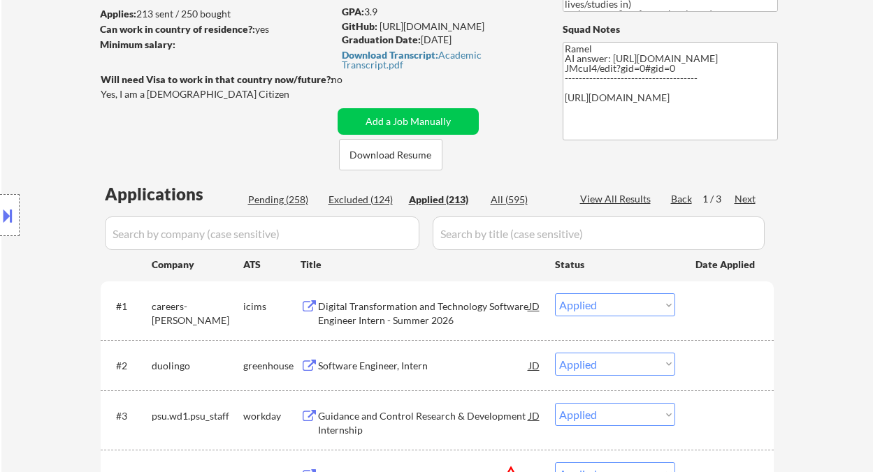
select select ""applied""
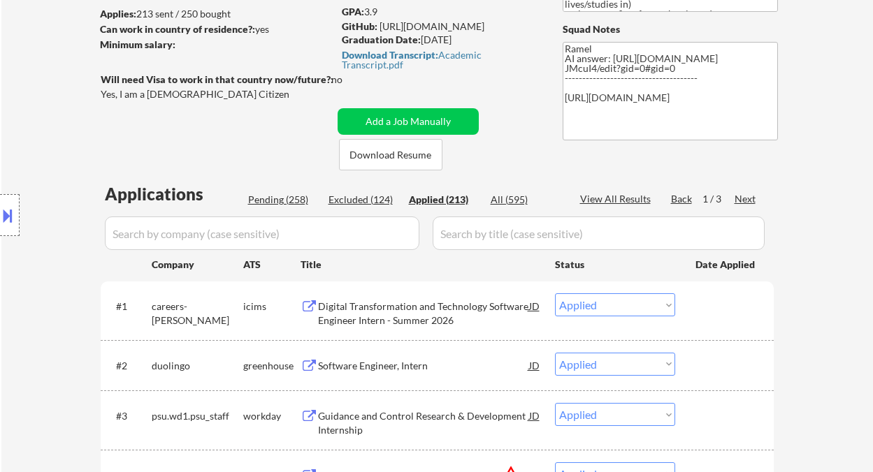
select select ""applied""
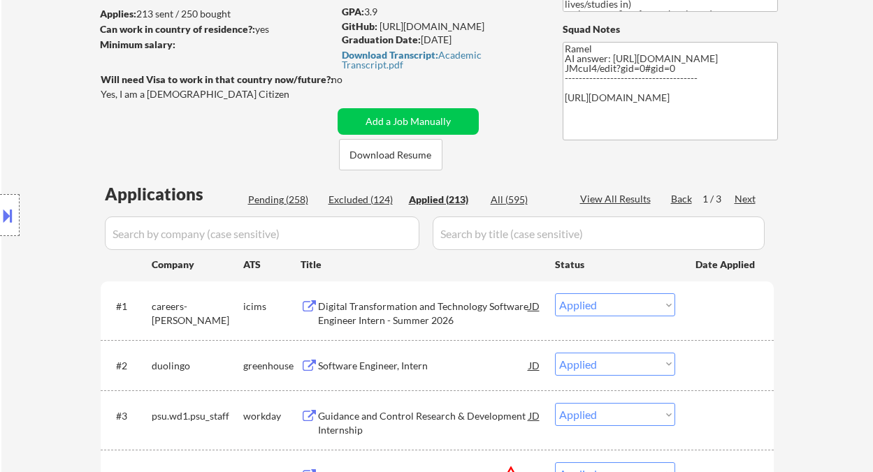
select select ""applied""
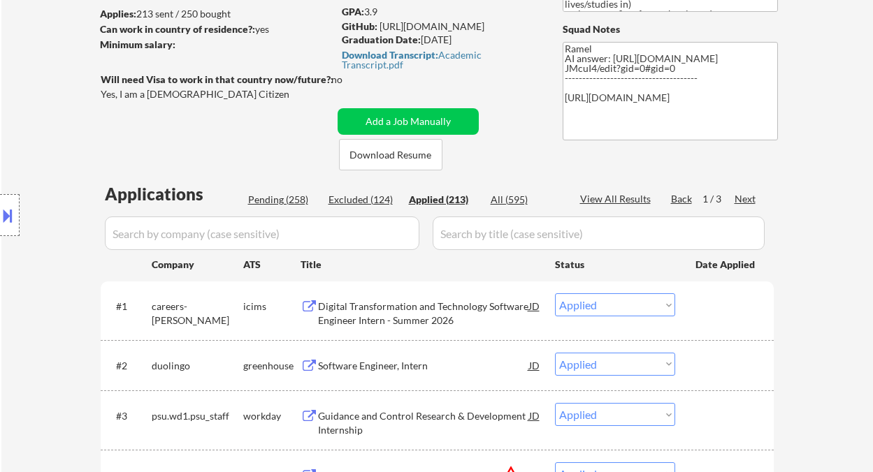
select select ""applied""
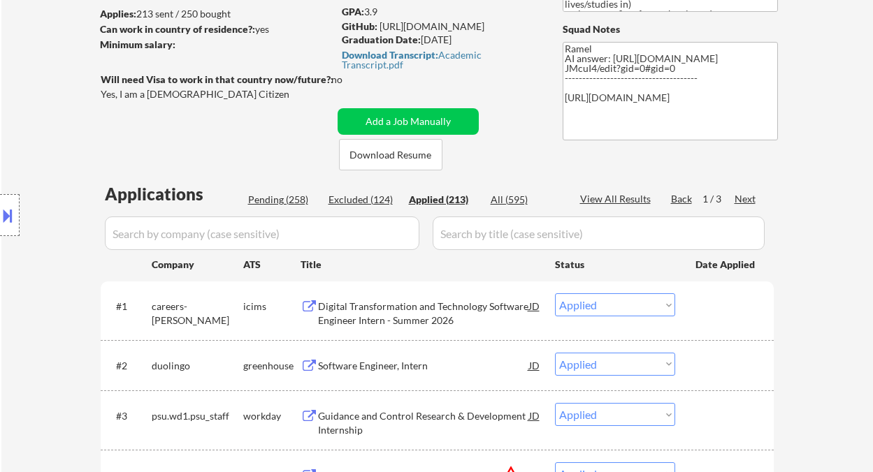
select select ""applied""
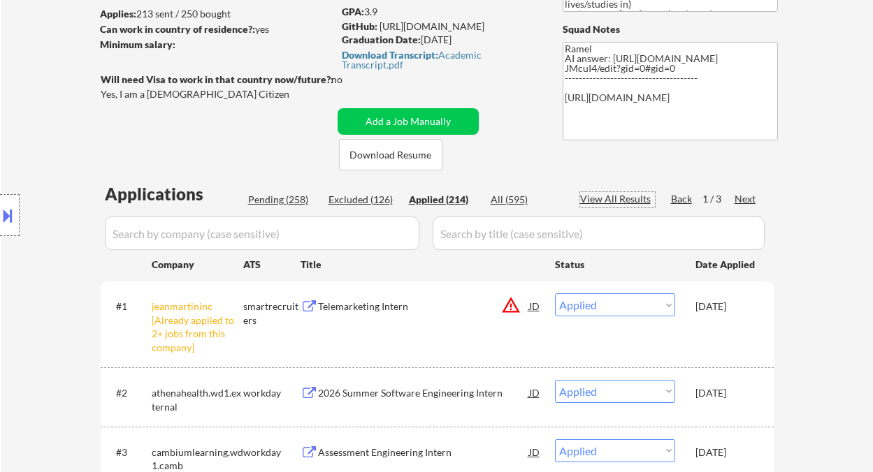
click at [628, 200] on div "View All Results" at bounding box center [617, 199] width 75 height 14
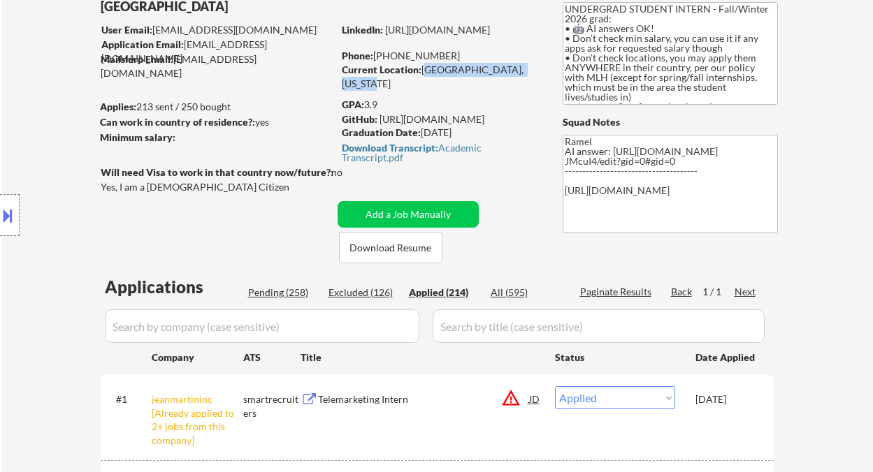
drag, startPoint x: 421, startPoint y: 71, endPoint x: 459, endPoint y: 56, distance: 41.1
click at [536, 73] on div "Current Location: Mountain View, California" at bounding box center [441, 76] width 198 height 27
copy div "Mountain View, California"
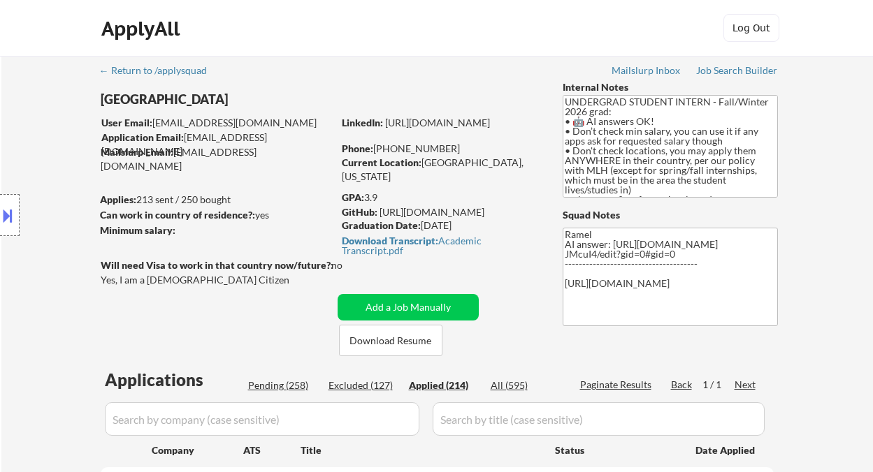
drag, startPoint x: 459, startPoint y: 143, endPoint x: 388, endPoint y: 149, distance: 70.8
click at [388, 149] on div "Phone: +1 (347) 834-7434" at bounding box center [441, 149] width 198 height 14
copy div "(347) 834-7434"
drag, startPoint x: 417, startPoint y: 150, endPoint x: 363, endPoint y: 119, distance: 62.0
click at [387, 148] on div "Phone: +1 (347) 834-7434" at bounding box center [441, 149] width 198 height 14
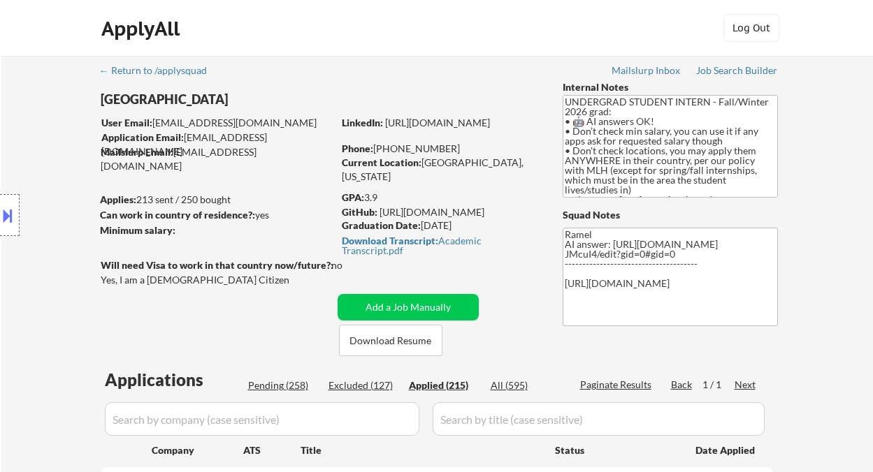
copy div "(347) 834-7434"
click at [21, 126] on div "Location Inclusions: country:US" at bounding box center [125, 215] width 250 height 259
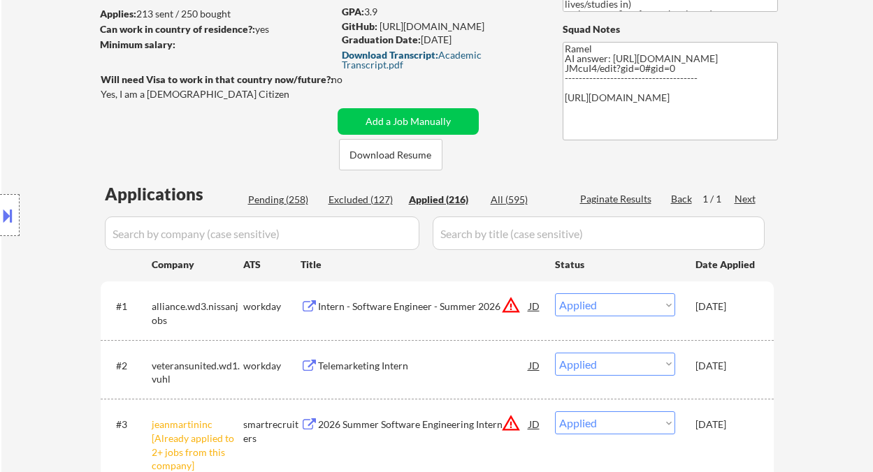
scroll to position [93, 0]
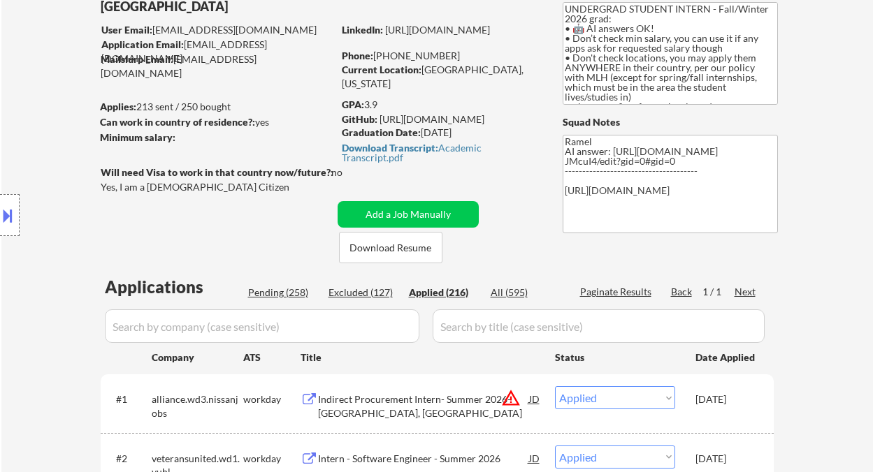
drag, startPoint x: 456, startPoint y: 61, endPoint x: 389, endPoint y: 51, distance: 67.1
click at [389, 51] on div "Phone: +1 (347) 834-7434" at bounding box center [441, 56] width 198 height 14
copy div "(347) 834-7434"
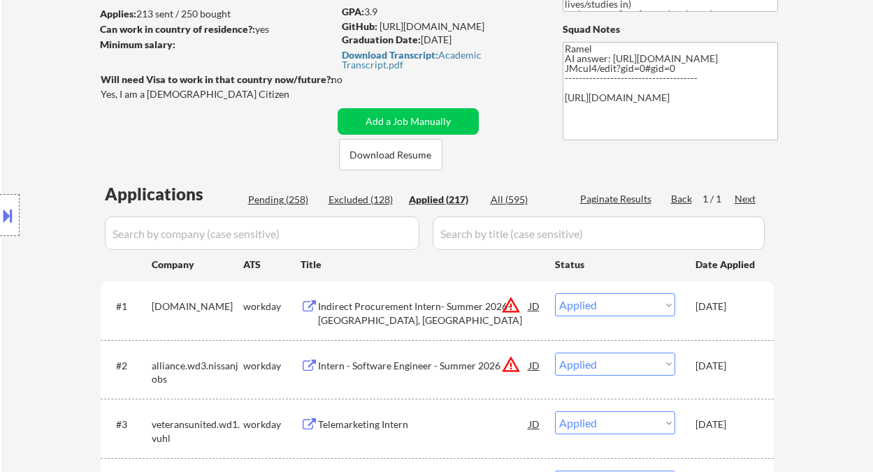
scroll to position [0, 0]
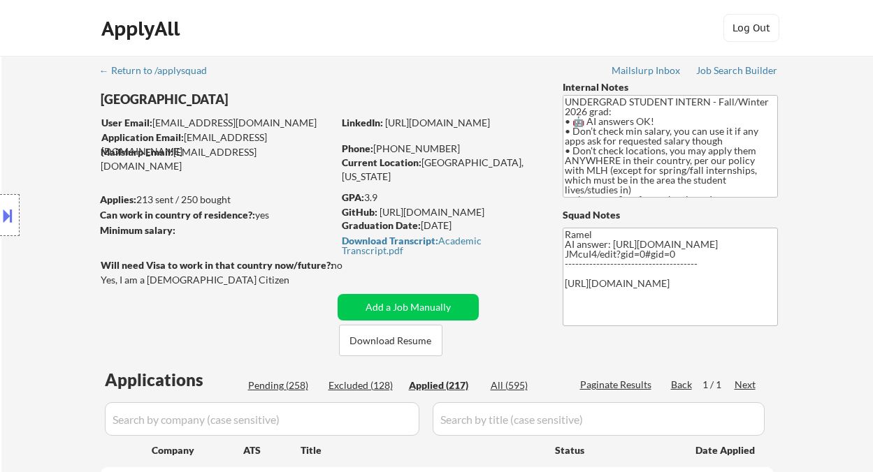
drag, startPoint x: 460, startPoint y: 145, endPoint x: 388, endPoint y: 145, distance: 72.0
click at [388, 145] on div "Phone: +1 (347) 834-7434" at bounding box center [441, 149] width 198 height 14
copy div "(347) 834-7434"
drag, startPoint x: 456, startPoint y: 148, endPoint x: 388, endPoint y: 146, distance: 67.8
click at [388, 146] on div "Phone: +1 (347) 834-7434" at bounding box center [441, 149] width 198 height 14
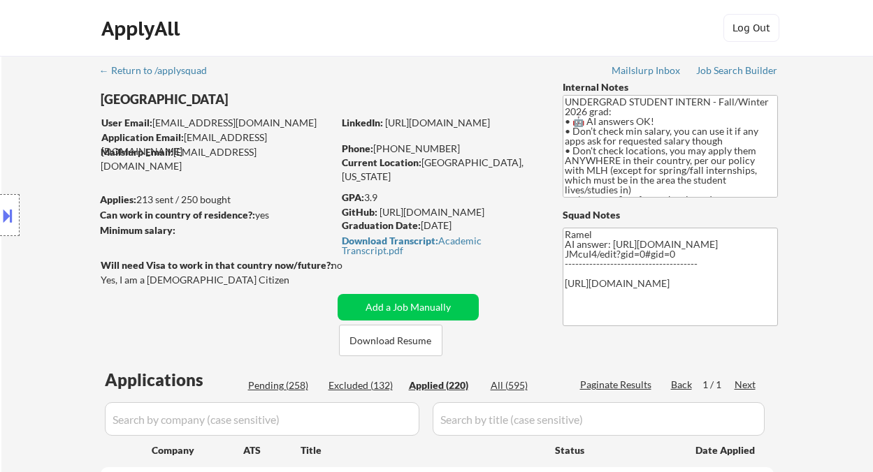
drag, startPoint x: 460, startPoint y: 146, endPoint x: 384, endPoint y: 142, distance: 76.3
click at [384, 142] on div "Phone: +1 (347) 834-7434" at bounding box center [441, 149] width 198 height 14
drag, startPoint x: 463, startPoint y: 150, endPoint x: 389, endPoint y: 146, distance: 73.4
click at [389, 146] on div "Phone: +1 (347) 834-7434" at bounding box center [441, 149] width 198 height 14
copy div "(347) 834-7434"
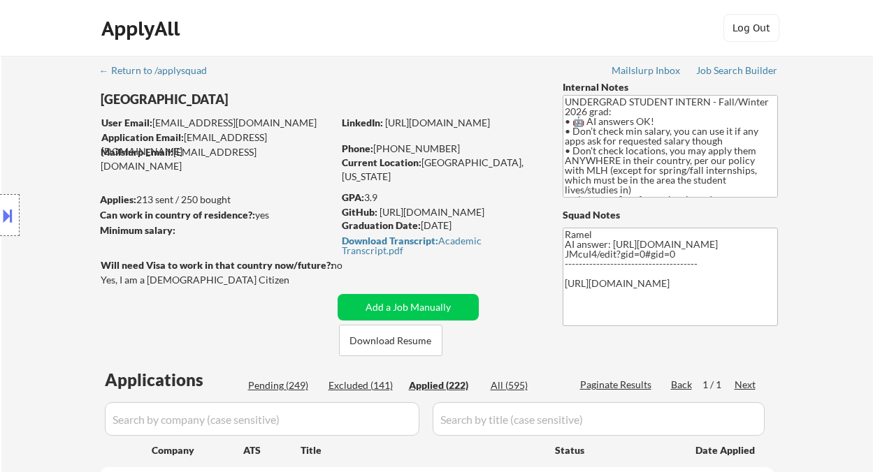
drag, startPoint x: 456, startPoint y: 148, endPoint x: 372, endPoint y: 109, distance: 92.5
click at [388, 145] on div "Phone: +1 (347) 834-7434" at bounding box center [441, 149] width 198 height 14
copy div "(347) 834-7434"
drag, startPoint x: 458, startPoint y: 150, endPoint x: 388, endPoint y: 147, distance: 69.2
click at [388, 147] on div "Phone: +1 (347) 834-7434" at bounding box center [441, 149] width 198 height 14
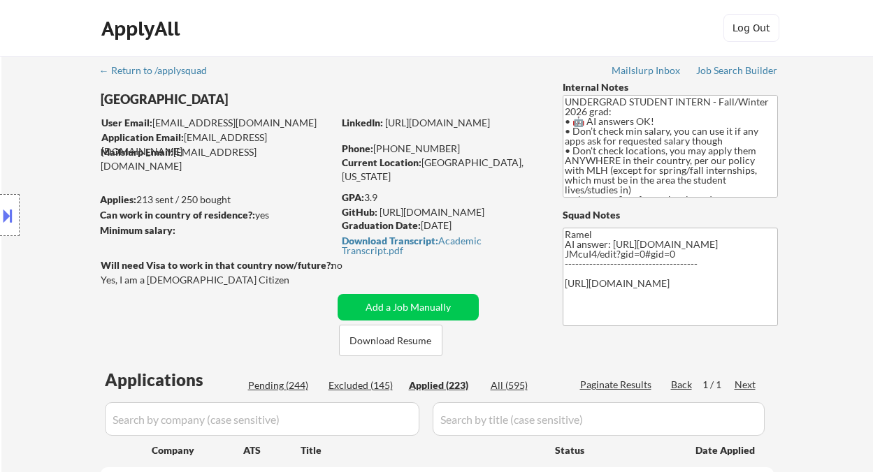
copy div "(347) 834-7434"
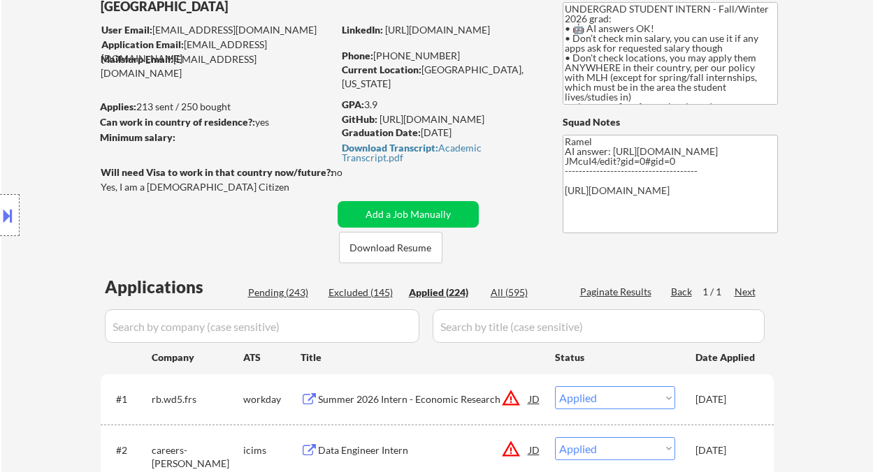
scroll to position [186, 0]
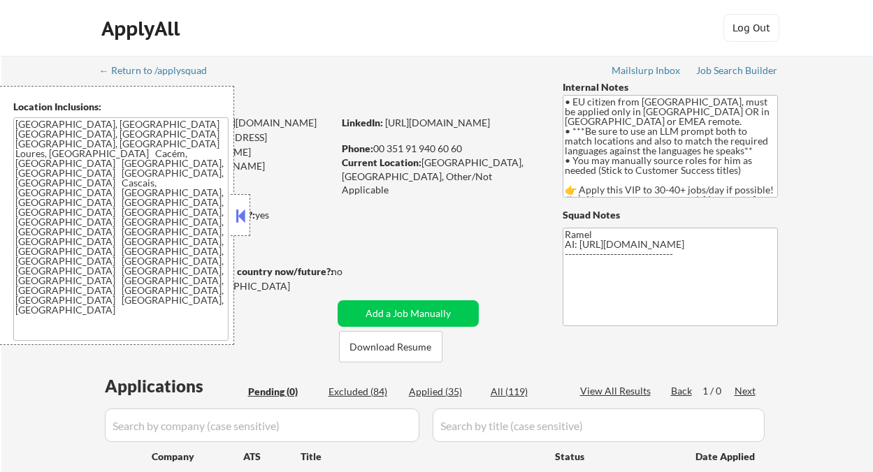
click at [242, 219] on button at bounding box center [240, 215] width 15 height 21
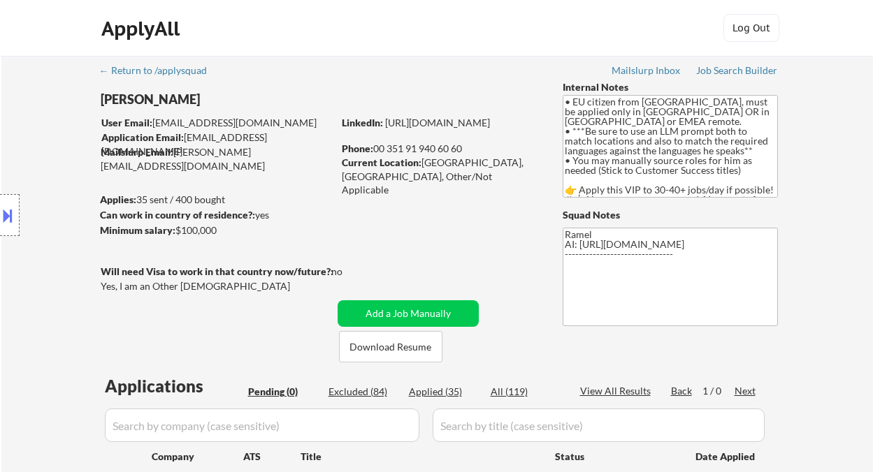
click at [15, 135] on div "Location Inclusions: [GEOGRAPHIC_DATA], [GEOGRAPHIC_DATA] [GEOGRAPHIC_DATA], [G…" at bounding box center [125, 215] width 250 height 259
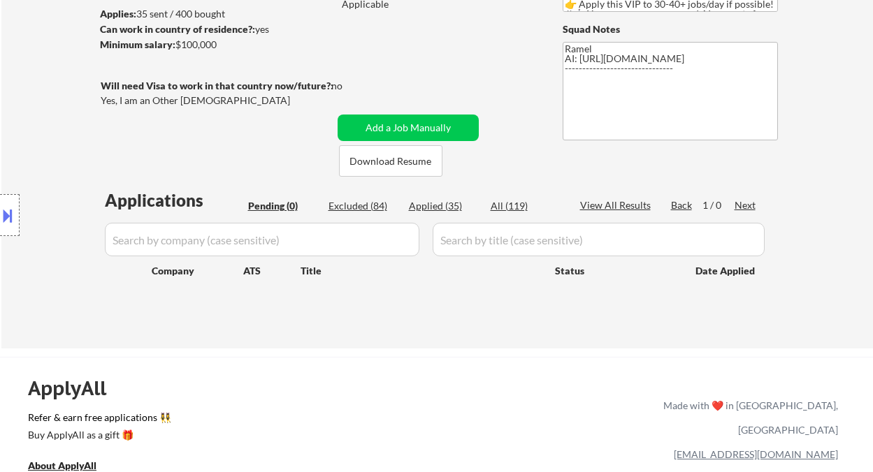
click at [439, 205] on div "Applied (35)" at bounding box center [444, 206] width 70 height 14
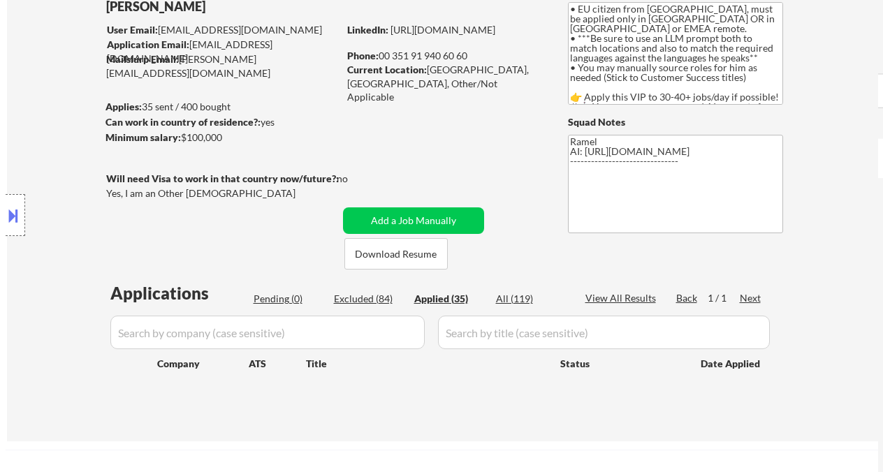
scroll to position [93, 0]
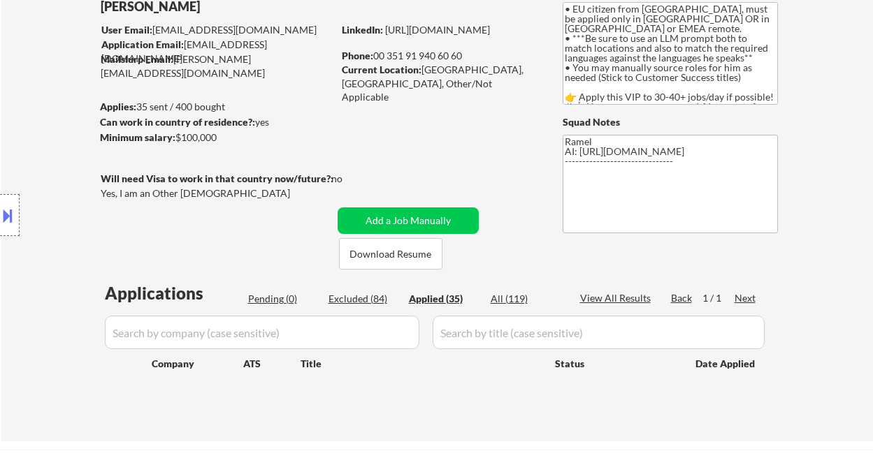
select select ""applied""
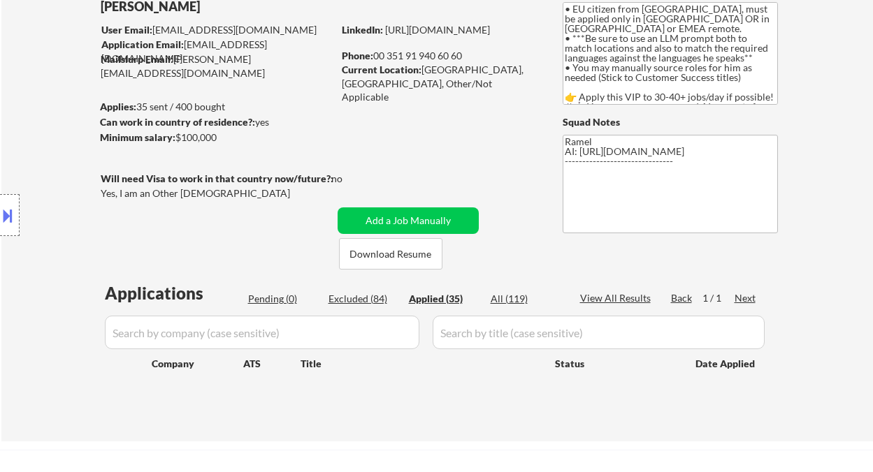
select select ""applied""
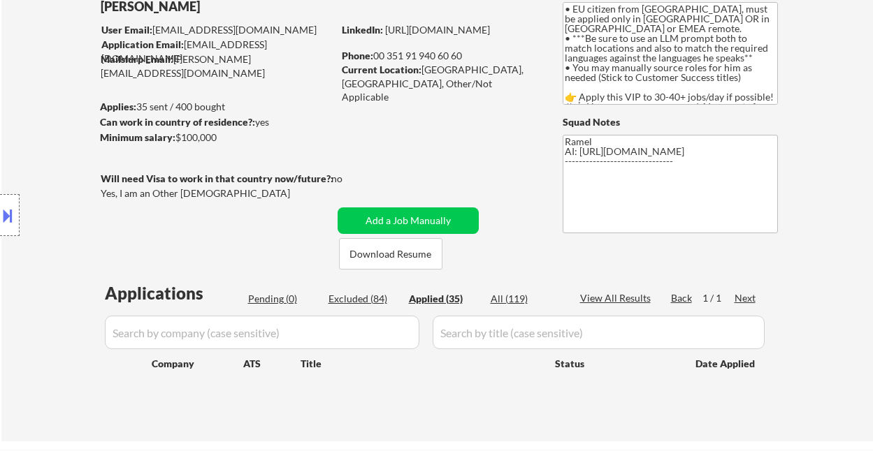
select select ""applied""
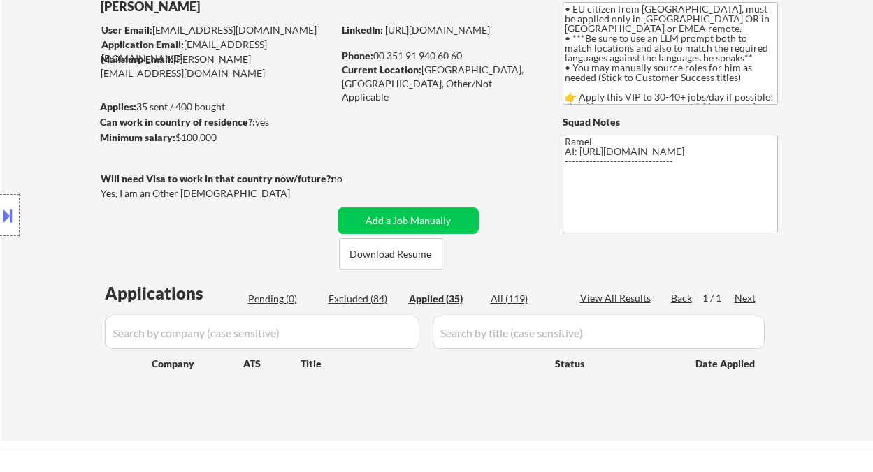
select select ""applied""
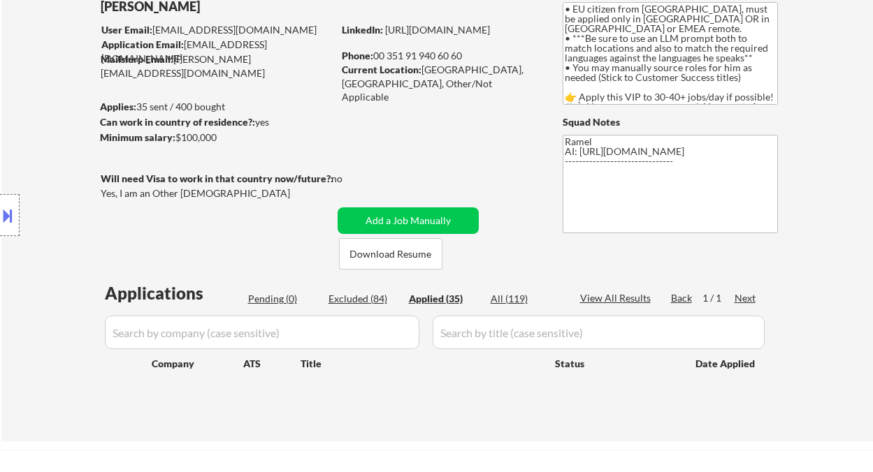
select select ""applied""
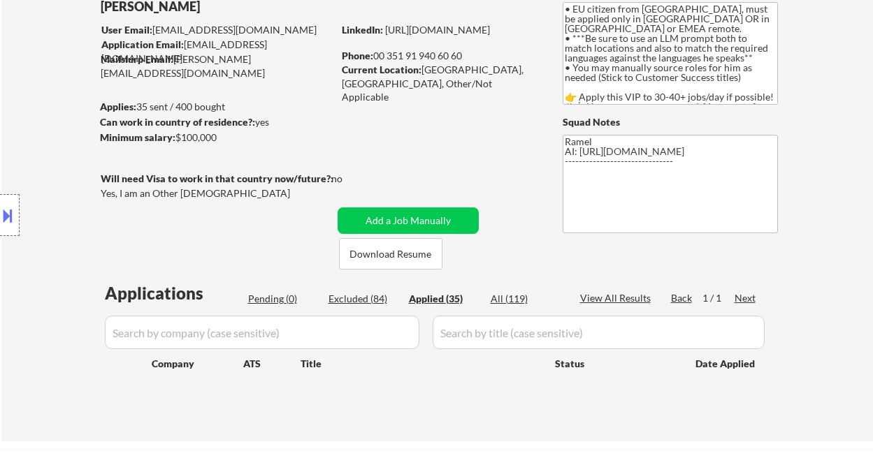
select select ""applied""
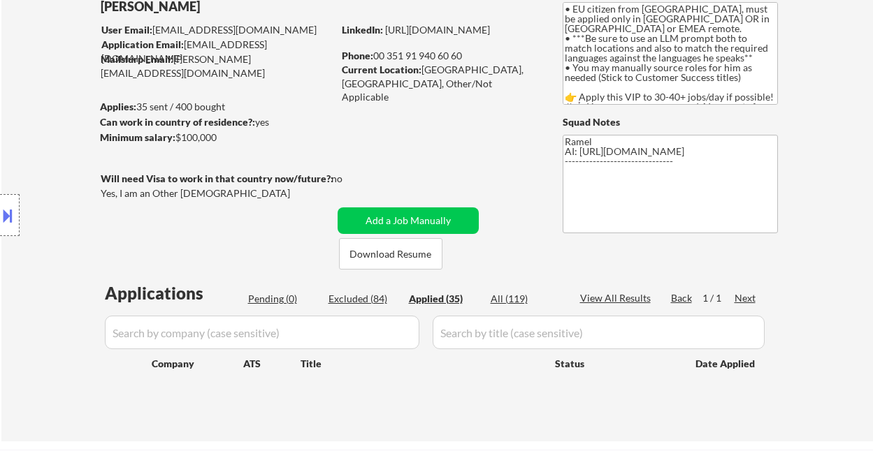
select select ""applied""
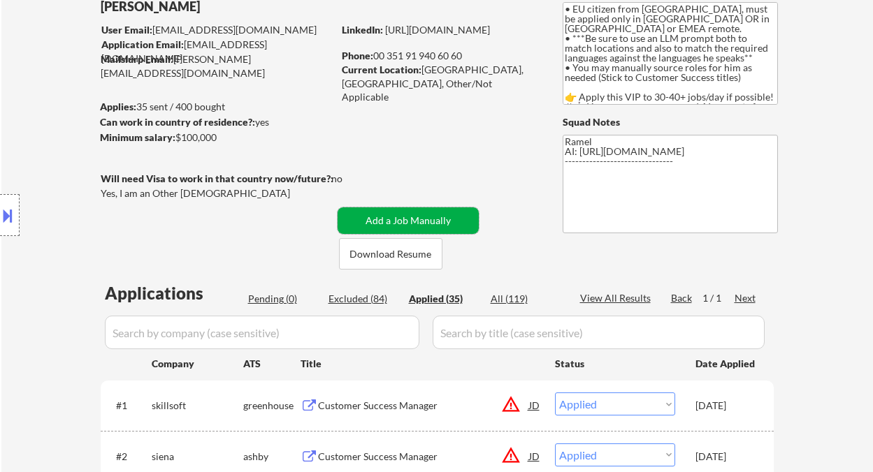
click at [375, 215] on button "Add a Job Manually" at bounding box center [407, 221] width 141 height 27
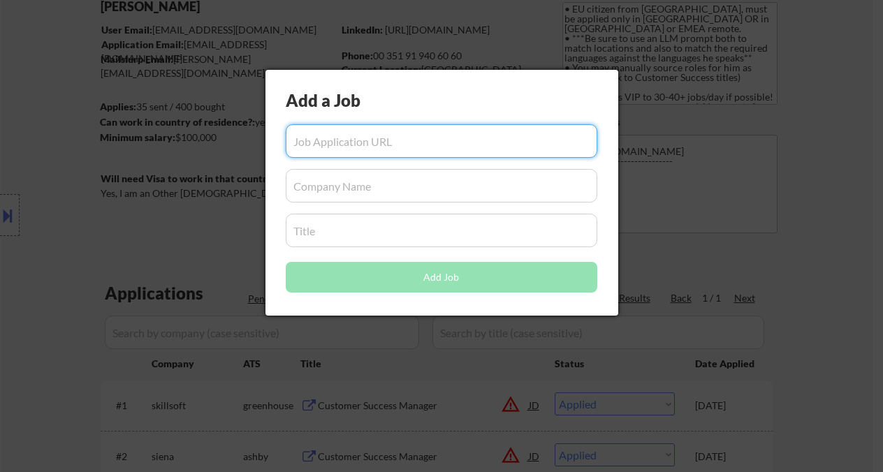
click at [421, 143] on input "input" at bounding box center [442, 141] width 312 height 34
paste input "[URL][DOMAIN_NAME]"
type input "[URL][DOMAIN_NAME]"
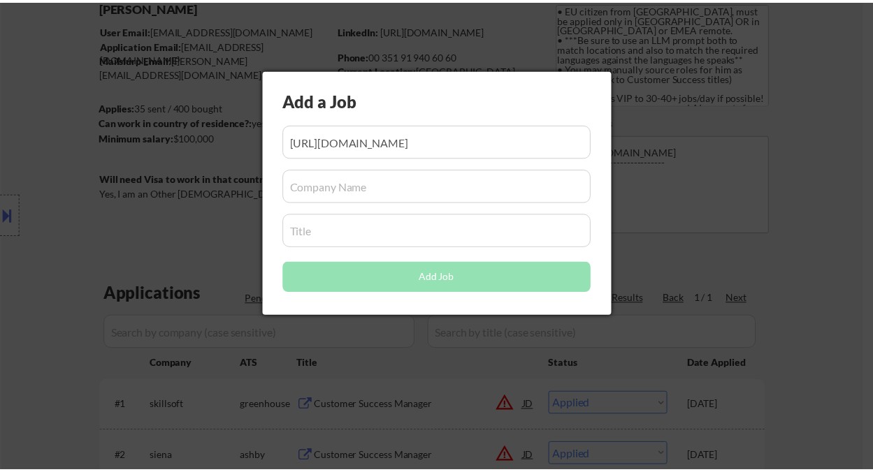
scroll to position [0, 0]
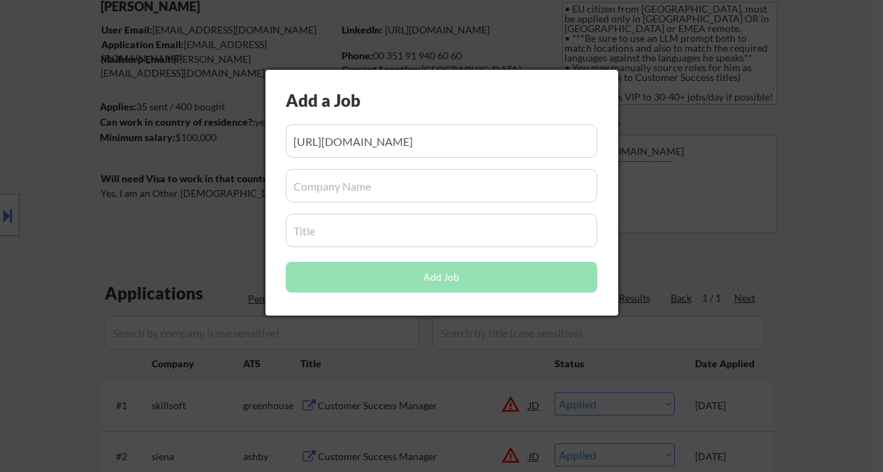
click at [395, 180] on input "input" at bounding box center [442, 186] width 312 height 34
paste input "Surecomp"
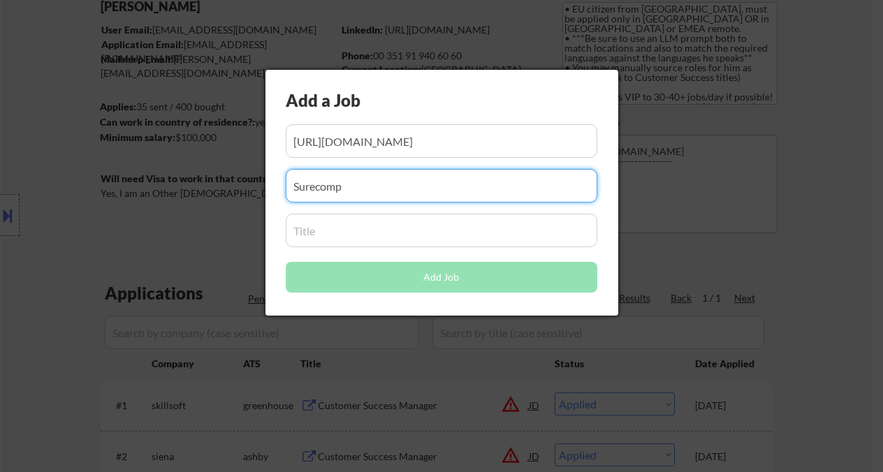
type input "Surecomp"
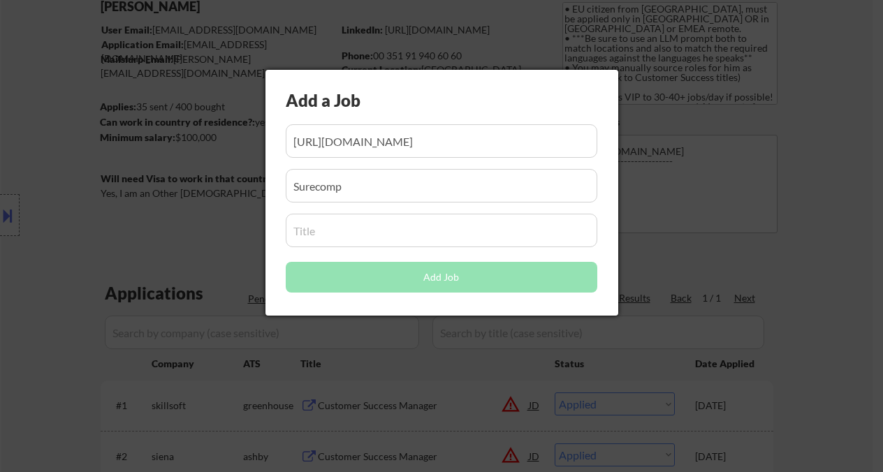
click at [352, 220] on input "input" at bounding box center [442, 231] width 312 height 34
paste input "Customer Success Manager"
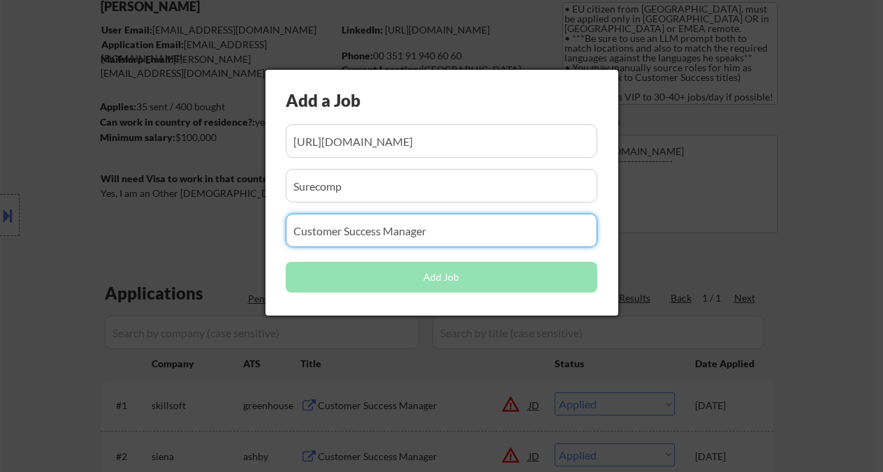
type input "Customer Success Manager"
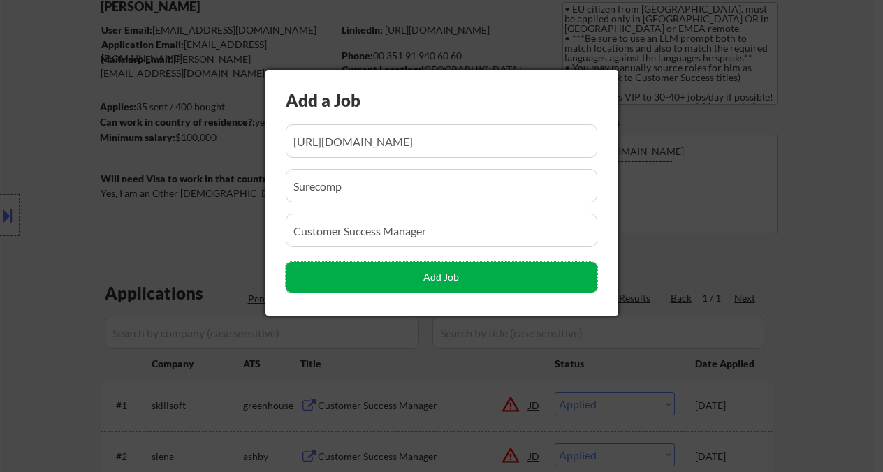
click at [423, 282] on button "Add Job" at bounding box center [442, 277] width 312 height 31
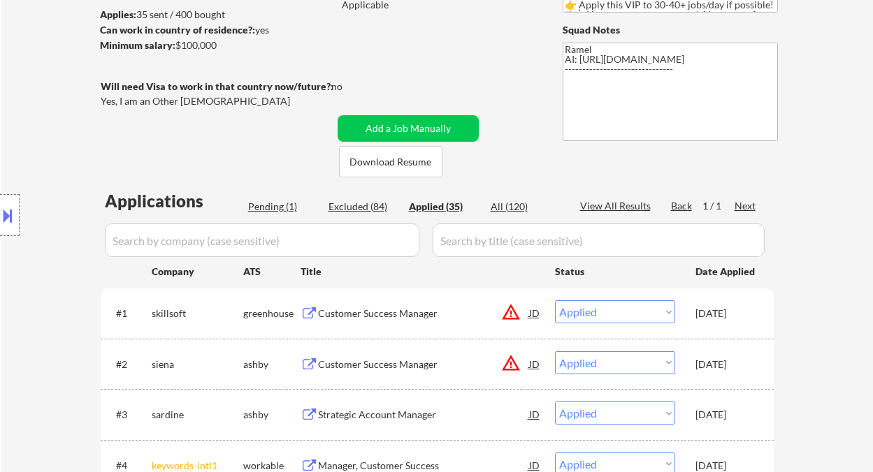
scroll to position [279, 0]
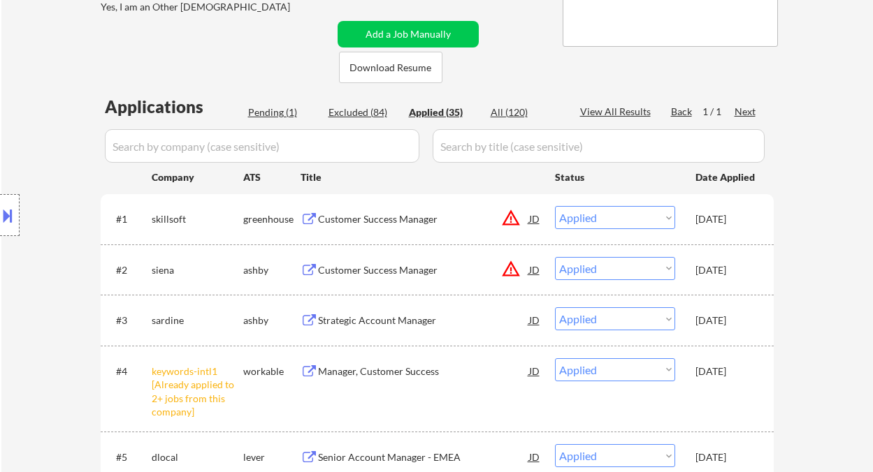
click at [277, 111] on div "Pending (1)" at bounding box center [283, 113] width 70 height 14
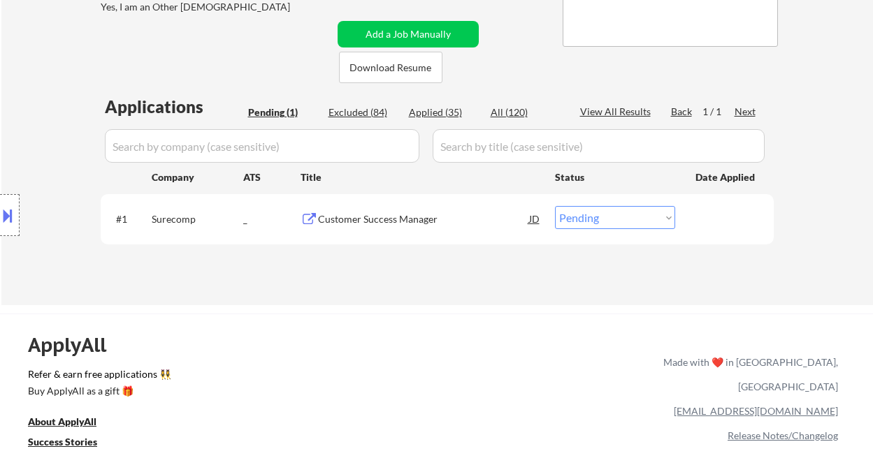
click at [631, 228] on select "Choose an option... Pending Applied Excluded (Questions) Excluded (Expired) Exc…" at bounding box center [615, 217] width 120 height 23
select select ""applied""
click at [555, 206] on select "Choose an option... Pending Applied Excluded (Questions) Excluded (Expired) Exc…" at bounding box center [615, 217] width 120 height 23
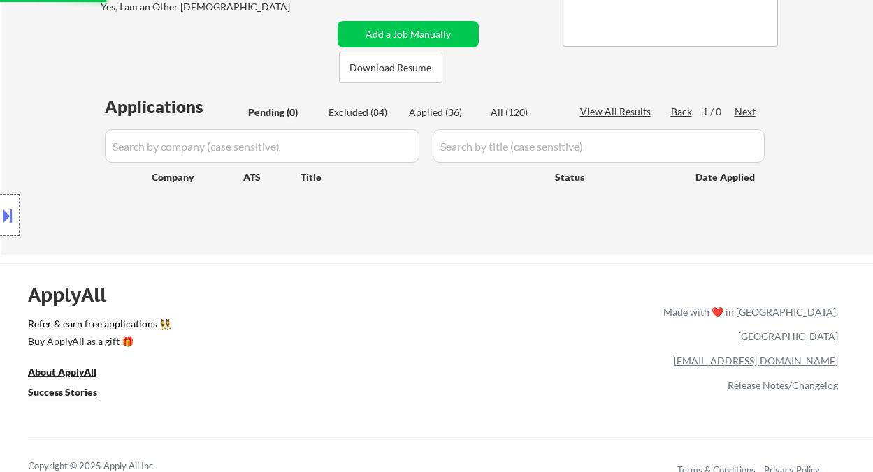
drag, startPoint x: 20, startPoint y: 52, endPoint x: 41, endPoint y: 54, distance: 20.4
click at [20, 52] on div "← Return to /applysquad Mailslurp Inbox Job Search Builder Luis Ruivo User Emai…" at bounding box center [436, 15] width 871 height 479
click at [450, 109] on div "Applied (36)" at bounding box center [444, 113] width 70 height 14
select select ""applied""
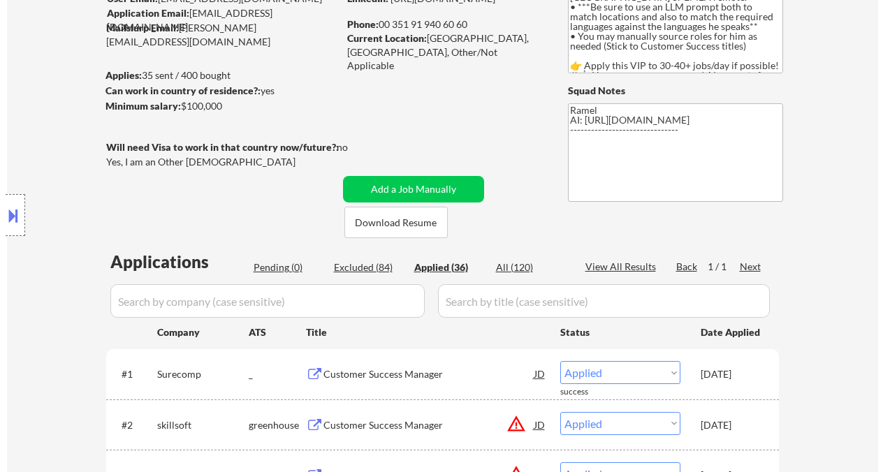
scroll to position [93, 0]
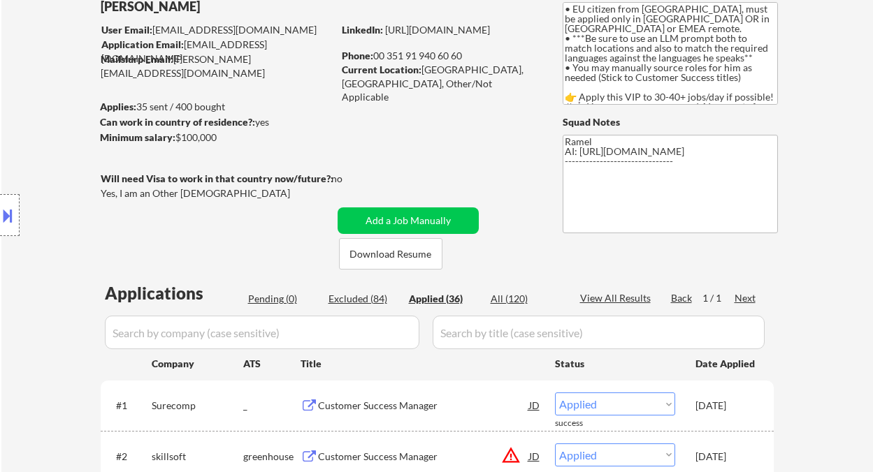
drag, startPoint x: 467, startPoint y: 57, endPoint x: 409, endPoint y: 52, distance: 58.2
click at [409, 52] on div "Phone: 00 351 91 940 60 60" at bounding box center [441, 56] width 198 height 14
drag, startPoint x: 408, startPoint y: 52, endPoint x: 467, endPoint y: 56, distance: 58.8
click at [467, 56] on div "Phone: 00 351 91 940 60 60" at bounding box center [441, 56] width 198 height 14
copy div "91 940 60 60"
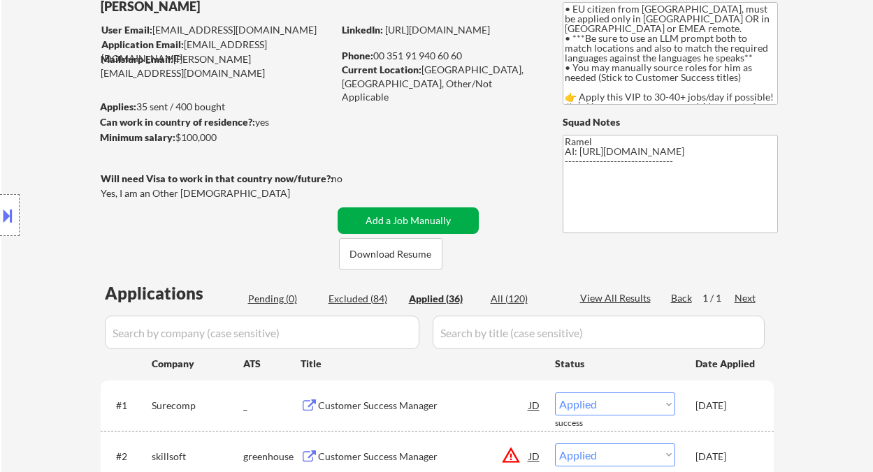
click at [403, 210] on button "Add a Job Manually" at bounding box center [407, 221] width 141 height 27
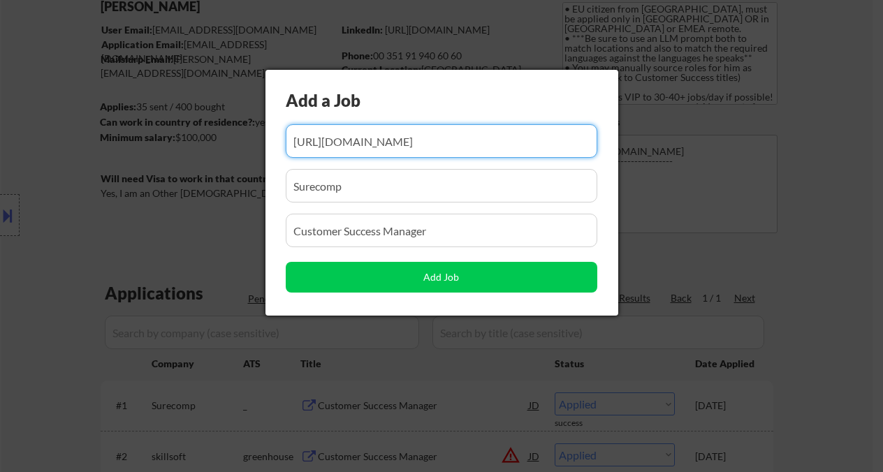
paste input "https://www.simplyhired.pt/job/VZ0C0hJWEnOeR4P7NLxGFl65g0T-35t1eh6clflFmWSLIgYJ…"
type input "https://www.simplyhired.pt/job/VZ0C0hJWEnOeR4P7NLxGFl65g0T-35t1eh6clflFmWSLIgYJ…"
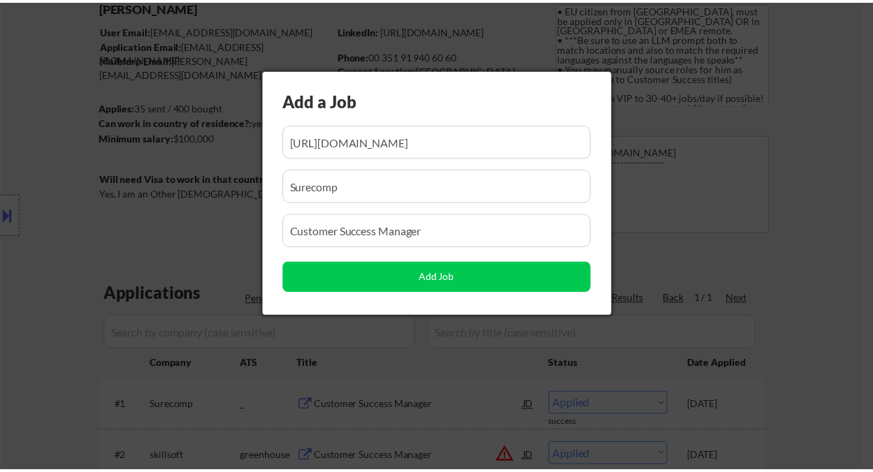
scroll to position [0, 0]
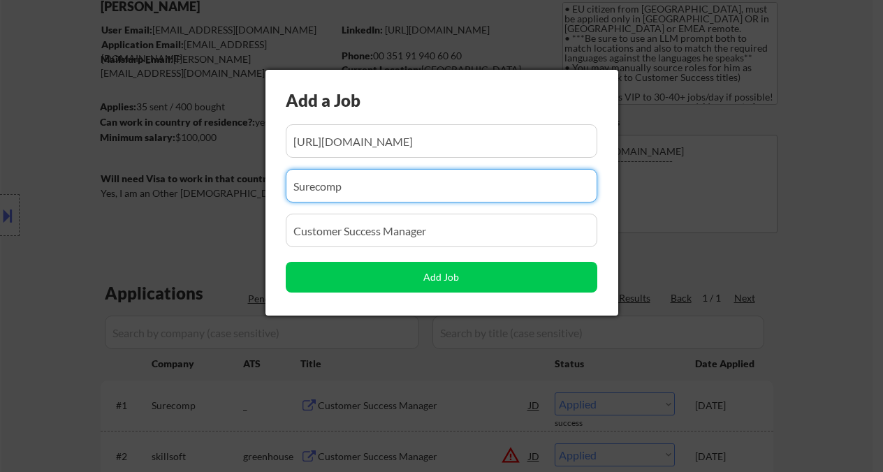
drag, startPoint x: 361, startPoint y: 186, endPoint x: 261, endPoint y: 177, distance: 99.6
click at [261, 177] on body "← Return to /applysquad Mailslurp Inbox Job Search Builder Luis Ruivo User Emai…" at bounding box center [441, 143] width 883 height 472
paste input "EXOGROUP"
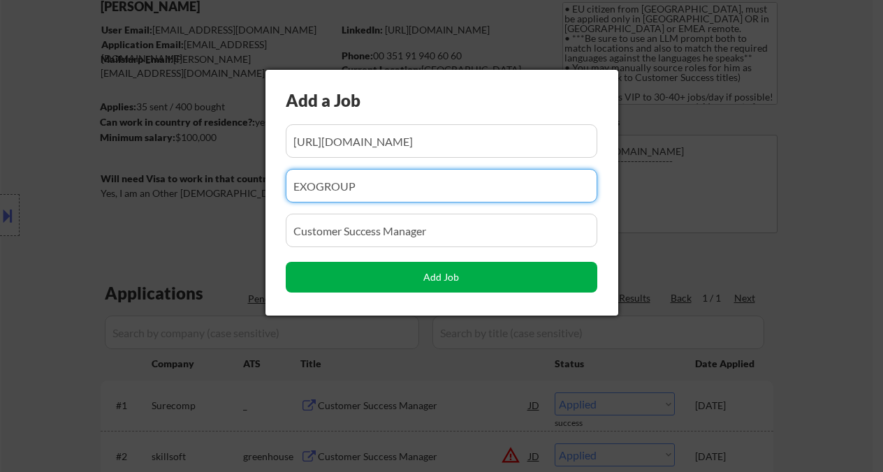
type input "EXOGROUP"
click at [429, 284] on button "Add Job" at bounding box center [442, 277] width 312 height 31
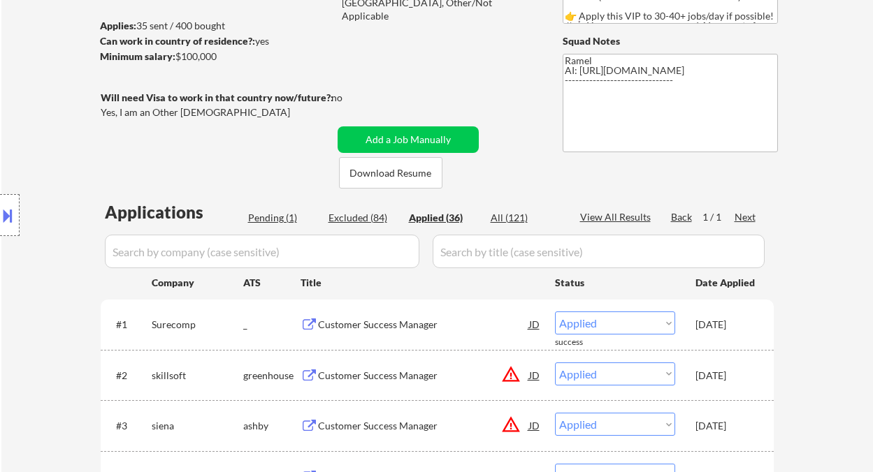
scroll to position [186, 0]
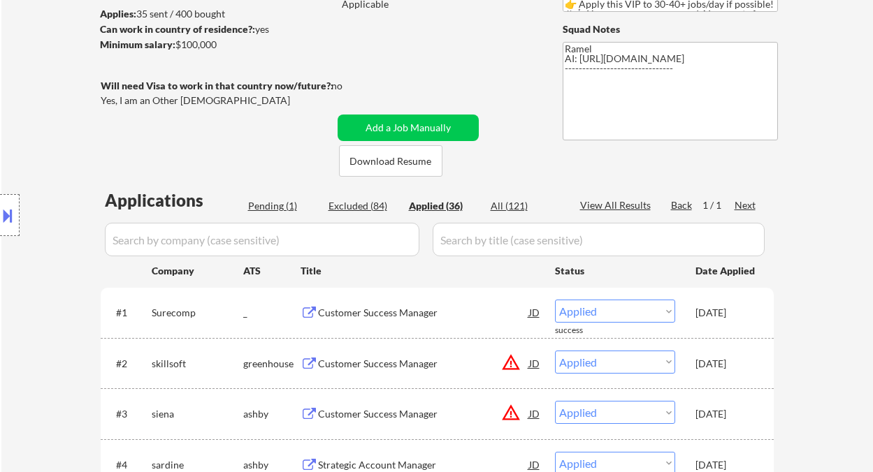
click at [279, 208] on div "Pending (1)" at bounding box center [283, 206] width 70 height 14
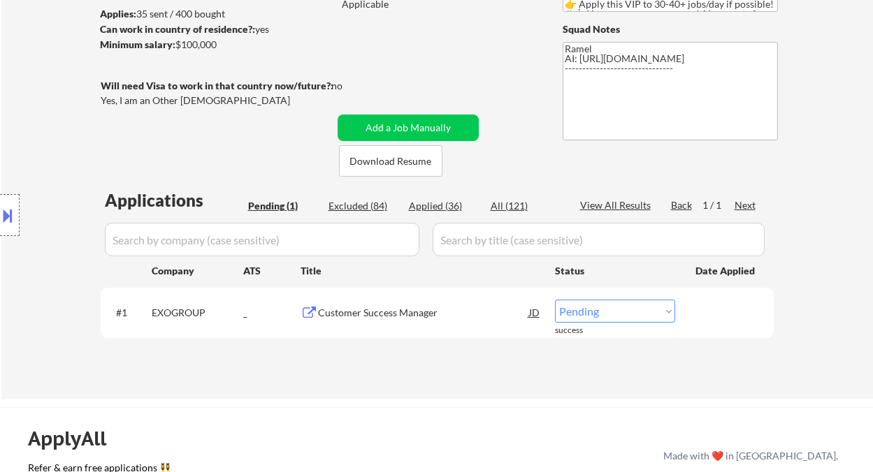
drag, startPoint x: 583, startPoint y: 311, endPoint x: 586, endPoint y: 320, distance: 9.7
click at [583, 311] on select "Choose an option... Pending Applied Excluded (Questions) Excluded (Expired) Exc…" at bounding box center [615, 311] width 120 height 23
select select ""applied""
click at [555, 300] on select "Choose an option... Pending Applied Excluded (Questions) Excluded (Expired) Exc…" at bounding box center [615, 311] width 120 height 23
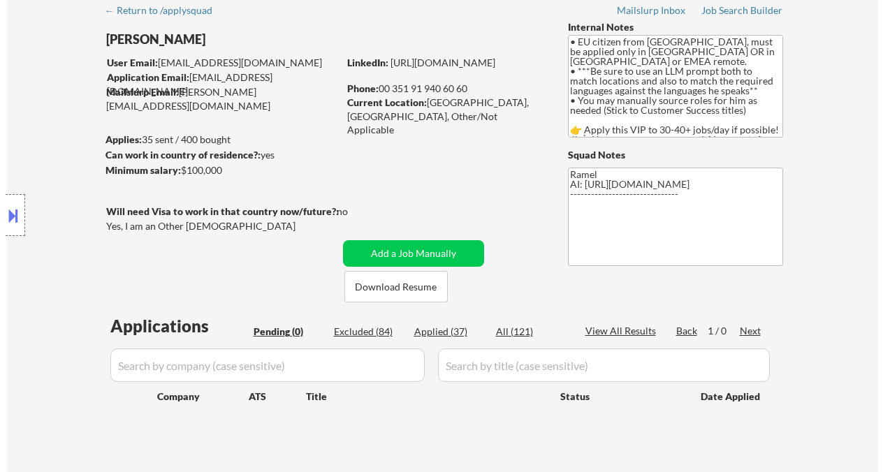
scroll to position [0, 0]
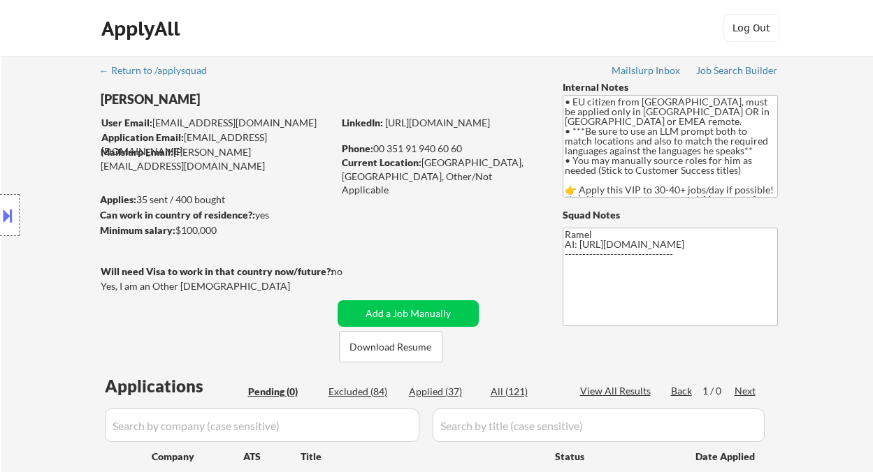
click at [375, 150] on div "Phone: 00 351 91 940 60 60" at bounding box center [441, 149] width 198 height 14
drag, startPoint x: 390, startPoint y: 147, endPoint x: 465, endPoint y: 152, distance: 74.9
click at [465, 152] on div "Phone: 00 351 91 940 60 60" at bounding box center [441, 149] width 198 height 14
copy div "351 91 940 60 60"
drag, startPoint x: 449, startPoint y: 300, endPoint x: 462, endPoint y: 303, distance: 13.6
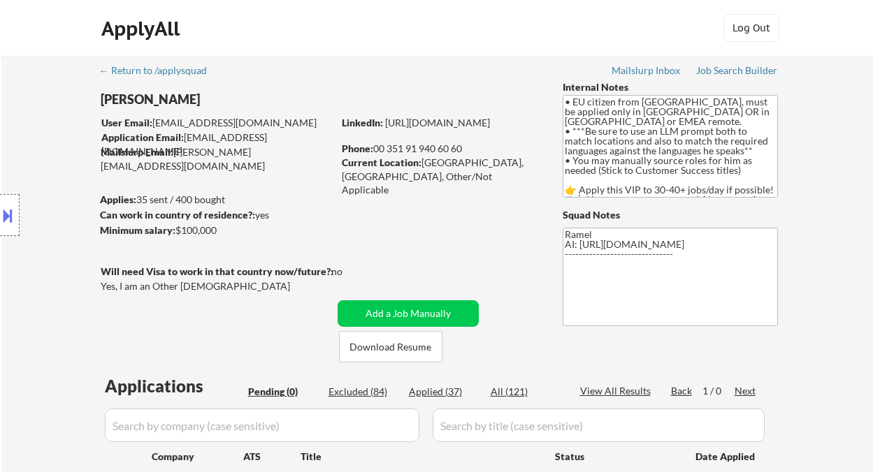
click at [449, 300] on div "← Return to /applysquad Mailslurp Inbox Job Search Builder Luis Ruivo User Emai…" at bounding box center [437, 289] width 697 height 467
click at [444, 306] on button "Add a Job Manually" at bounding box center [407, 313] width 141 height 27
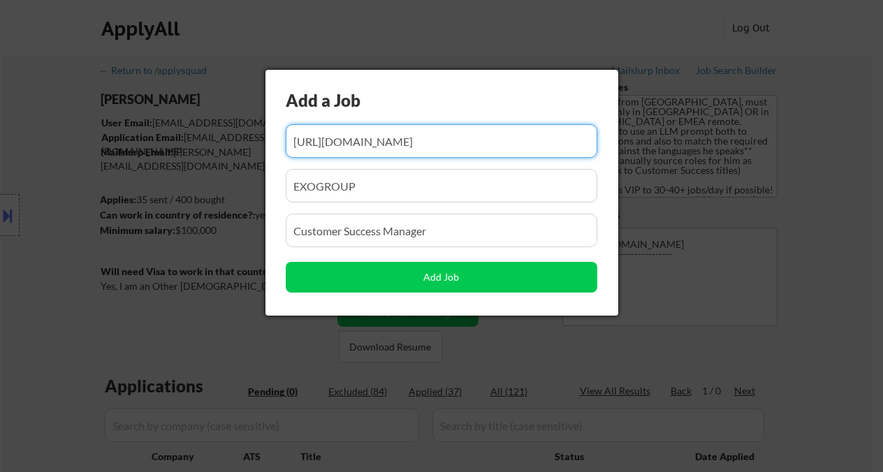
click at [375, 148] on input "input" at bounding box center [442, 141] width 312 height 34
paste input "https://www.simplyhired.pt/job/v4ZtFZTo4el1TbQz6S5m03PYotsAt7b6r45UaWSsZkvBeBf3…"
type input "https://www.simplyhired.pt/job/v4ZtFZTo4el1TbQz6S5m03PYotsAt7b6r45UaWSsZkvBeBf3…"
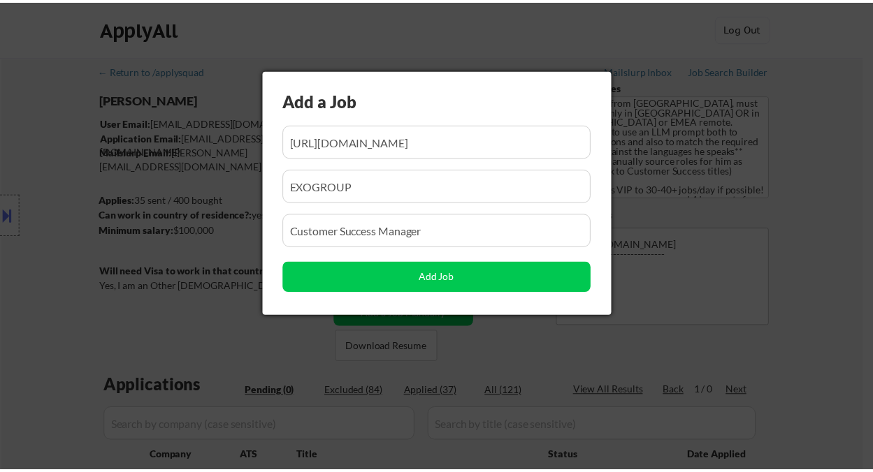
scroll to position [0, 0]
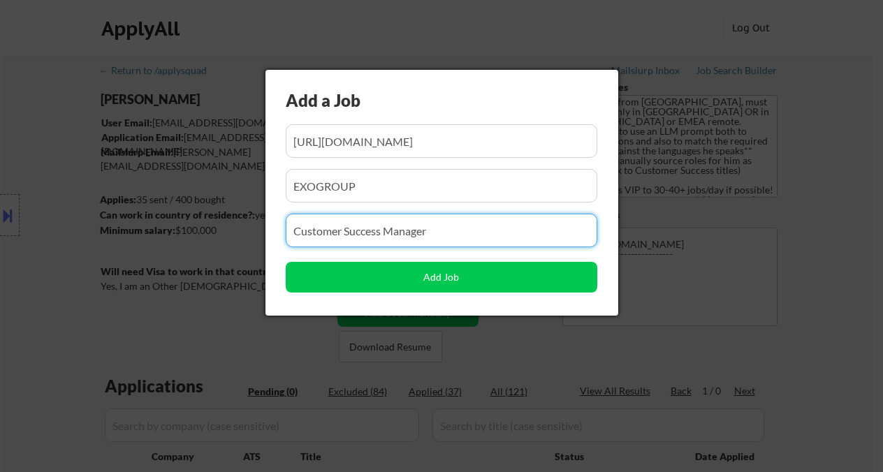
drag, startPoint x: 408, startPoint y: 226, endPoint x: 249, endPoint y: 221, distance: 158.7
click at [249, 221] on body "← Return to /applysquad Mailslurp Inbox Job Search Builder Luis Ruivo User Emai…" at bounding box center [441, 236] width 883 height 472
paste input "Customer Retention (Executive)"
type input "Customer Retention (Executive)"
drag, startPoint x: 424, startPoint y: 185, endPoint x: 208, endPoint y: 181, distance: 216.6
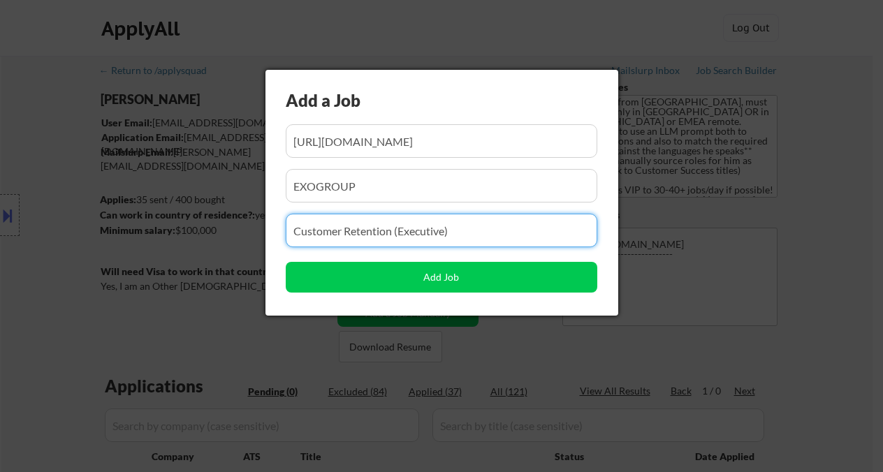
click at [209, 181] on body "← Return to /applysquad Mailslurp Inbox Job Search Builder Luis Ruivo User Emai…" at bounding box center [441, 236] width 883 height 472
paste input "Revolut"
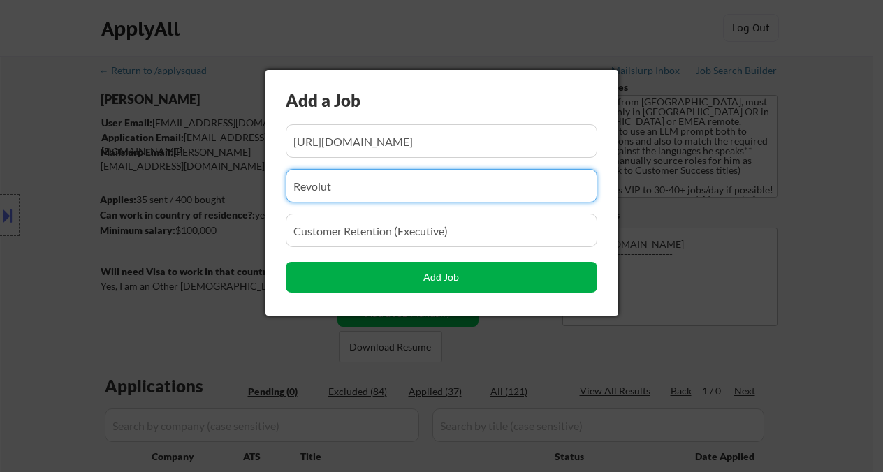
type input "Revolut"
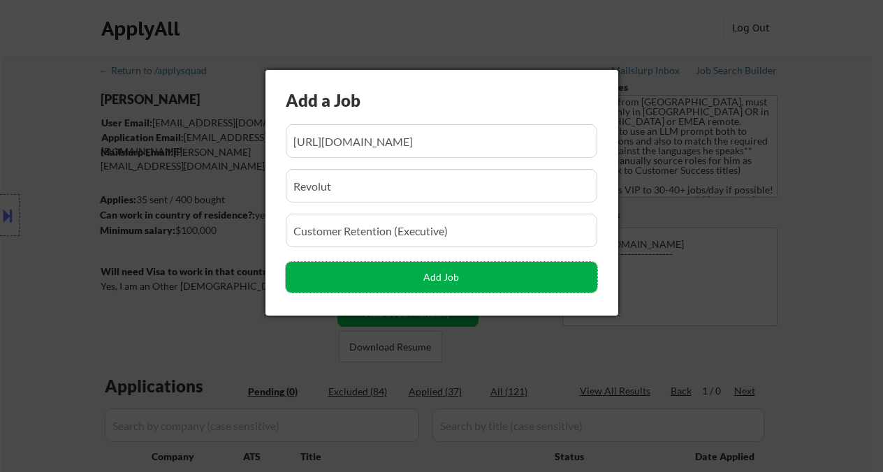
click at [335, 273] on button "Add Job" at bounding box center [442, 277] width 312 height 31
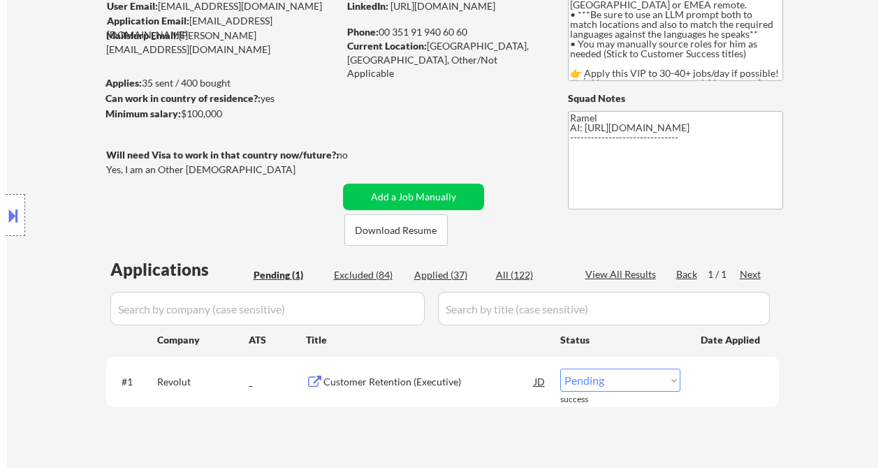
scroll to position [186, 0]
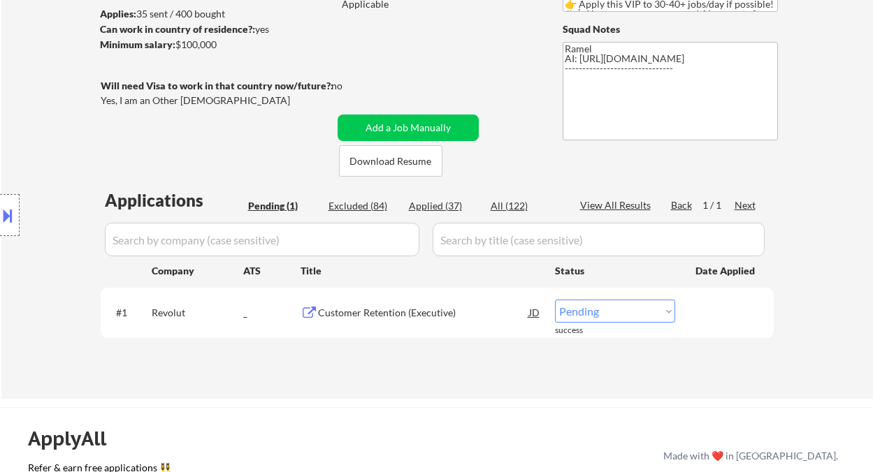
click at [594, 319] on select "Choose an option... Pending Applied Excluded (Questions) Excluded (Expired) Exc…" at bounding box center [615, 311] width 120 height 23
select select ""applied""
click at [555, 300] on select "Choose an option... Pending Applied Excluded (Questions) Excluded (Expired) Exc…" at bounding box center [615, 311] width 120 height 23
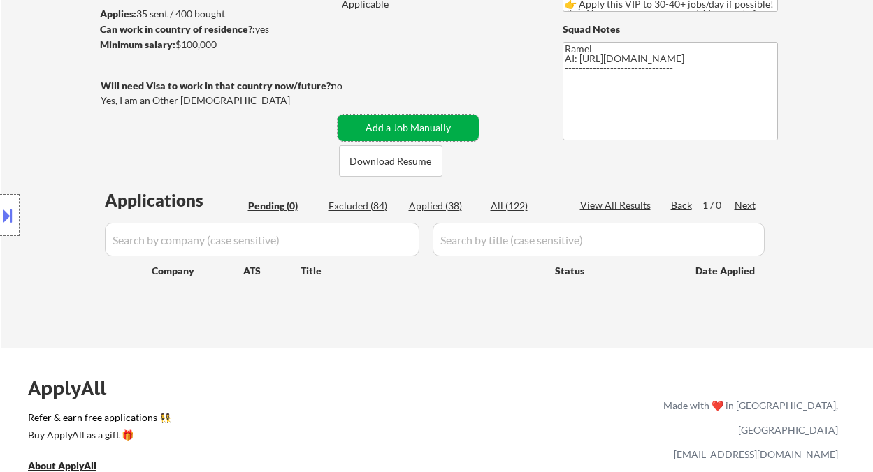
click at [384, 121] on button "Add a Job Manually" at bounding box center [407, 128] width 141 height 27
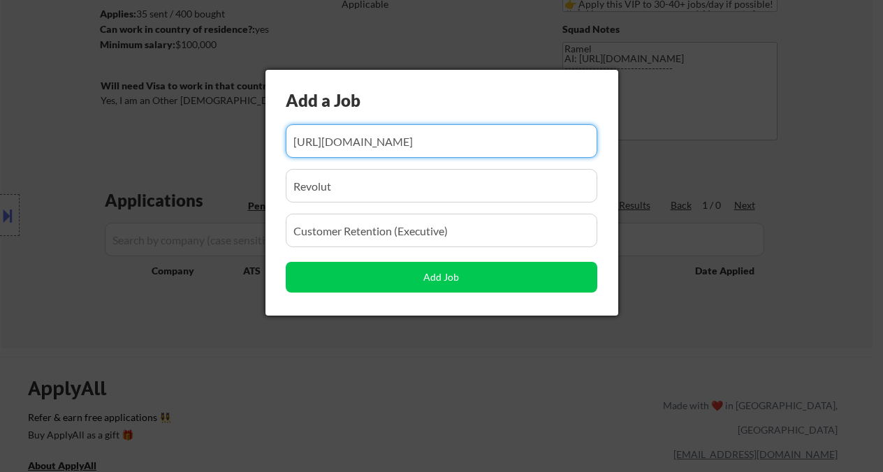
click at [429, 152] on input "input" at bounding box center [442, 141] width 312 height 34
paste input "https://www.simplyhired.pt/job/JvcljFyvw5Hv-FtCkSwCPoyX01nAwVzORnq-vILZUE2V5-9G…"
type input "https://www.simplyhired.pt/job/JvcljFyvw5Hv-FtCkSwCPoyX01nAwVzORnq-vILZUE2V5-9G…"
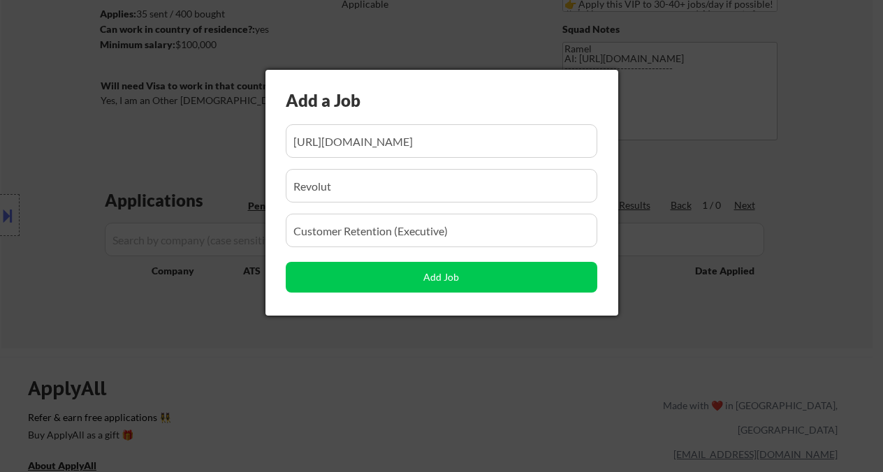
scroll to position [0, 0]
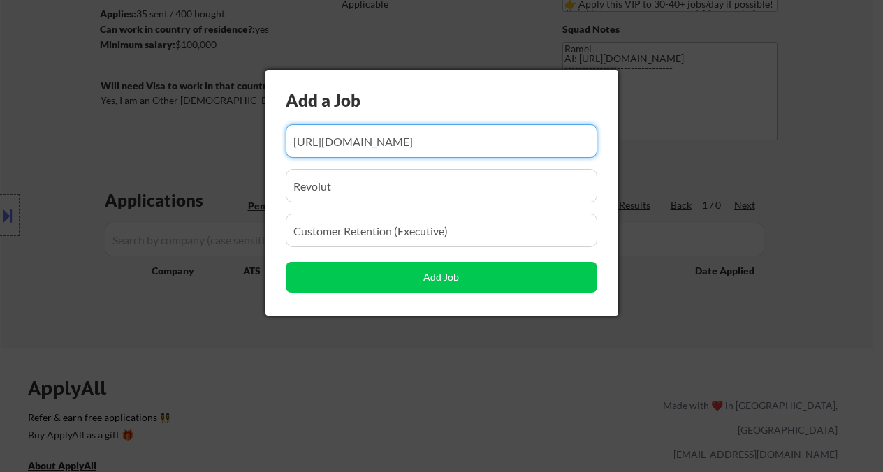
drag, startPoint x: 463, startPoint y: 233, endPoint x: 259, endPoint y: 233, distance: 204.0
click at [259, 233] on body "← Return to /applysquad Mailslurp Inbox Job Search Builder Luis Ruivo User Emai…" at bounding box center [441, 50] width 883 height 472
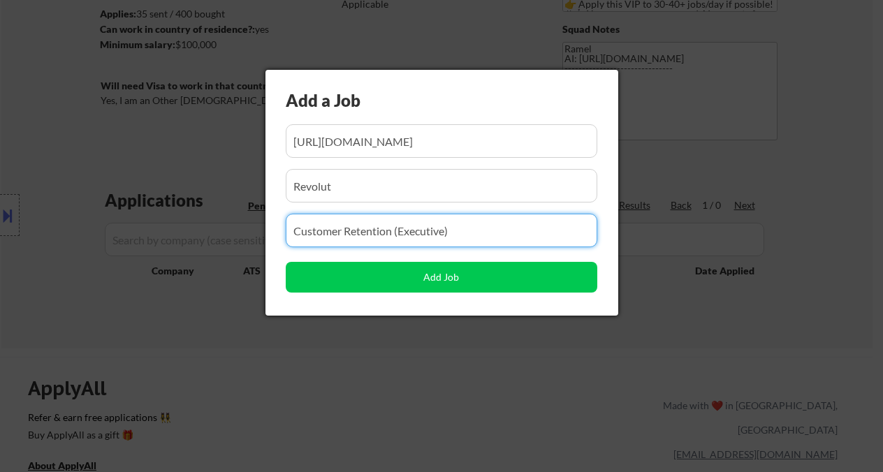
paste input "Product Manager – Motors ([GEOGRAPHIC_DATA] - Remote)"
type input "Product Manager – Motors ([GEOGRAPHIC_DATA] - Remote)"
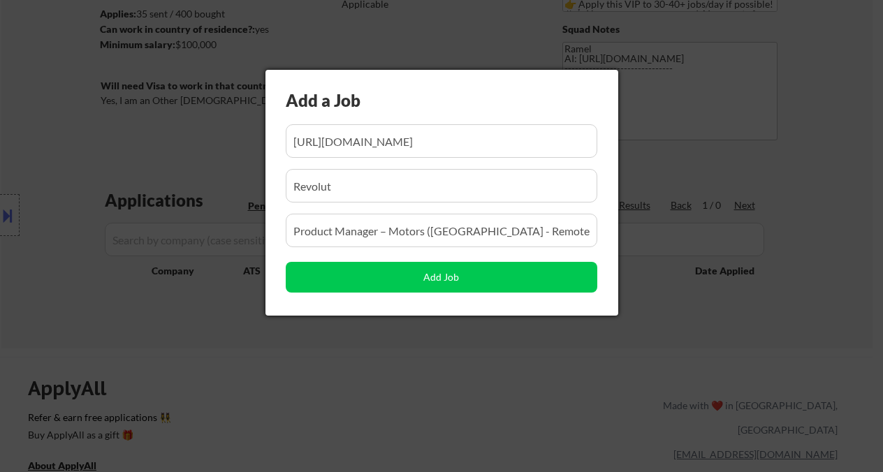
drag, startPoint x: 347, startPoint y: 182, endPoint x: 242, endPoint y: 191, distance: 105.2
click at [240, 191] on body "← Return to /applysquad Mailslurp Inbox Job Search Builder Luis Ruivo User Emai…" at bounding box center [441, 50] width 883 height 472
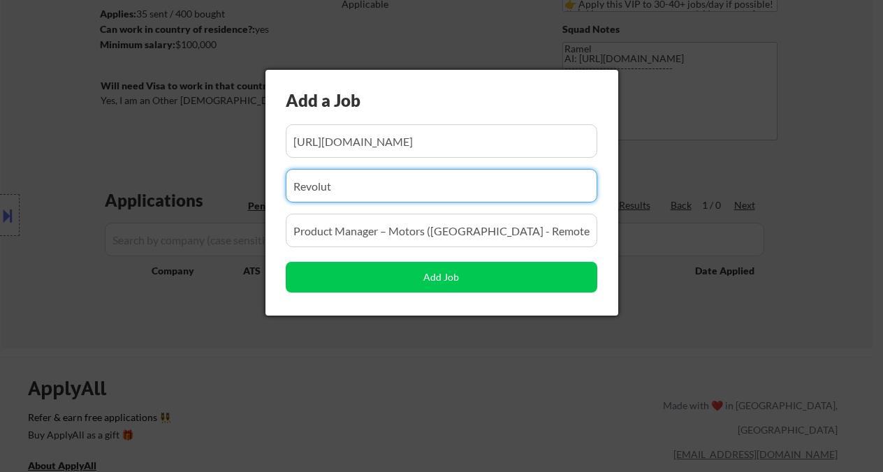
paste input "OLX"
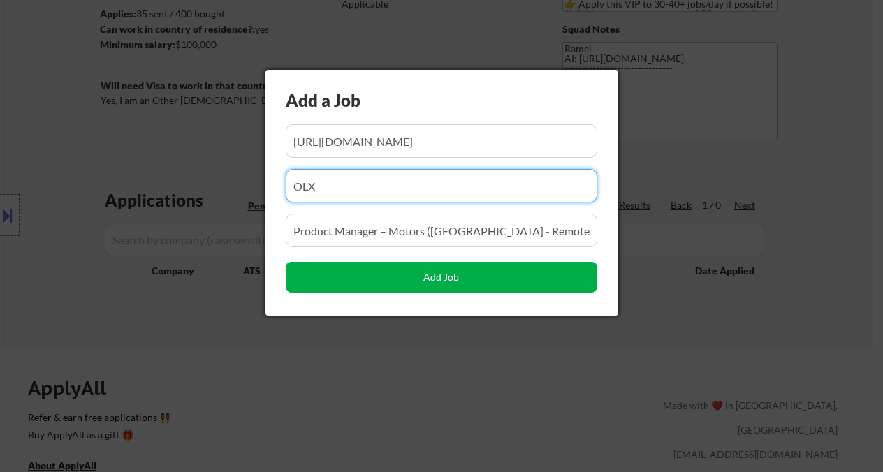
type input "OLX"
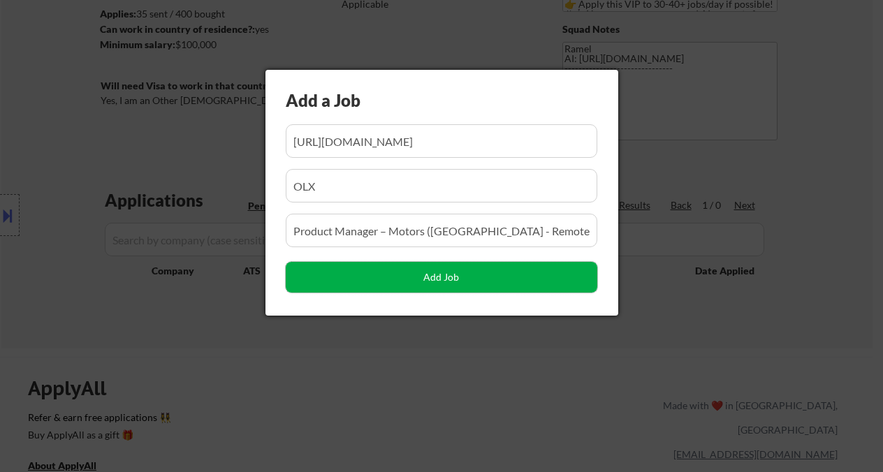
click at [419, 285] on button "Add Job" at bounding box center [442, 277] width 312 height 31
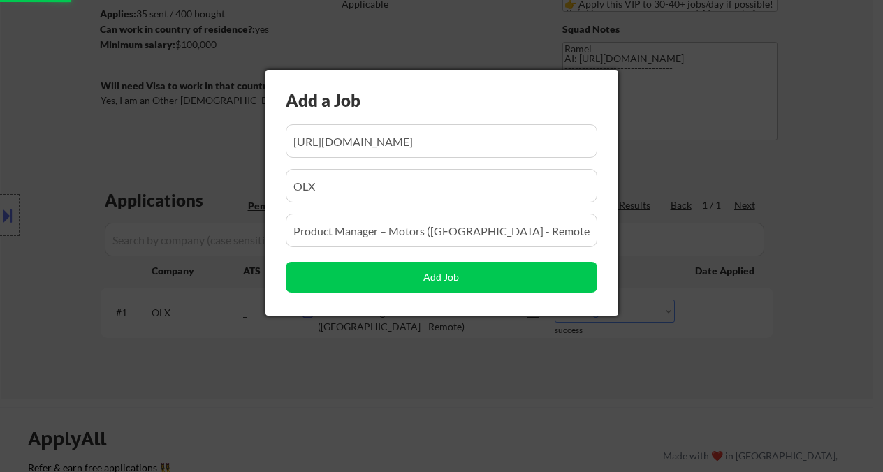
click at [790, 371] on div at bounding box center [441, 236] width 883 height 472
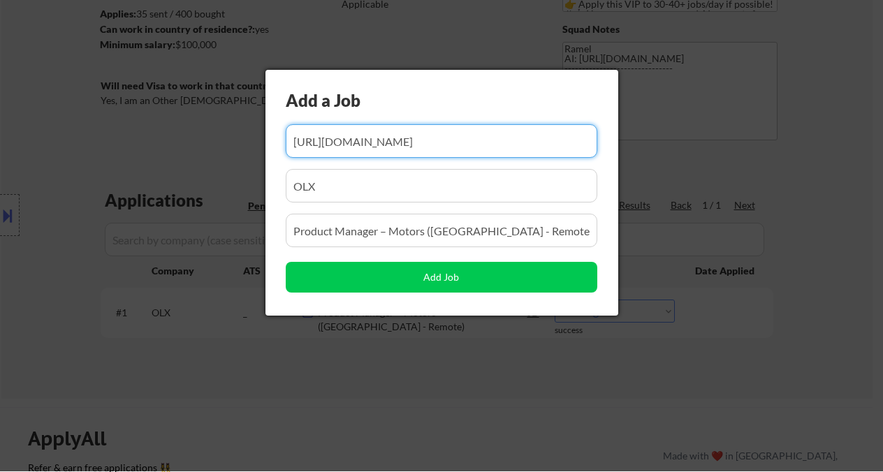
scroll to position [0, 768]
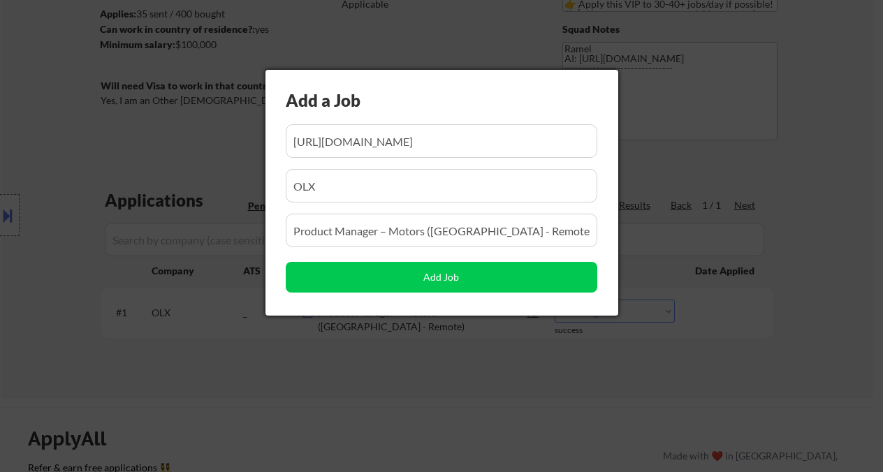
click at [772, 361] on div at bounding box center [441, 236] width 883 height 472
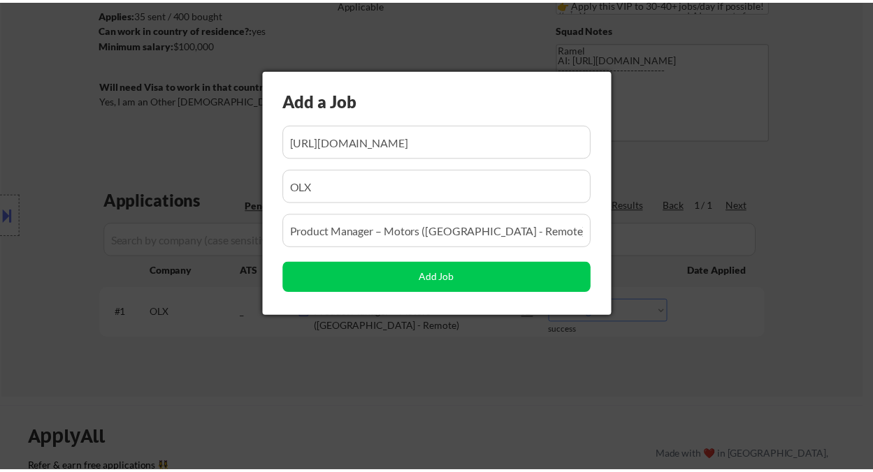
scroll to position [0, 0]
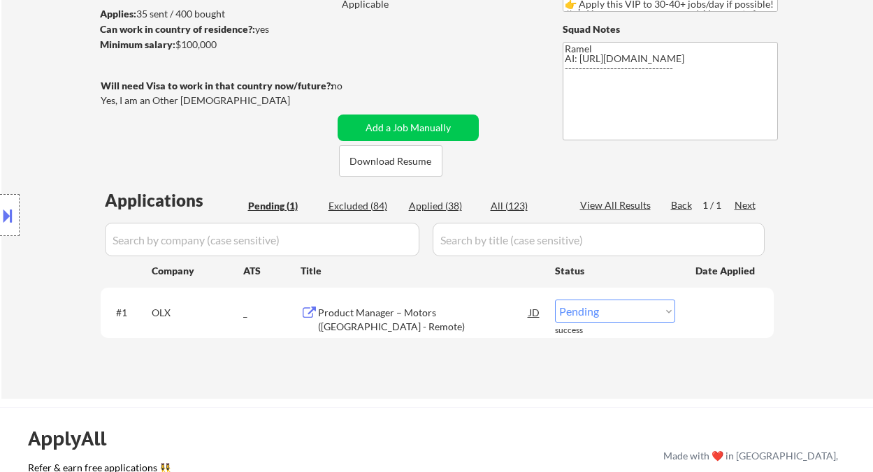
drag, startPoint x: 22, startPoint y: 250, endPoint x: 38, endPoint y: 260, distance: 18.8
click at [22, 250] on div "Location Inclusions: [GEOGRAPHIC_DATA], [GEOGRAPHIC_DATA] [GEOGRAPHIC_DATA], [G…" at bounding box center [125, 215] width 250 height 259
click at [604, 319] on select "Choose an option... Pending Applied Excluded (Questions) Excluded (Expired) Exc…" at bounding box center [615, 311] width 120 height 23
select select ""applied""
click at [555, 300] on select "Choose an option... Pending Applied Excluded (Questions) Excluded (Expired) Exc…" at bounding box center [615, 311] width 120 height 23
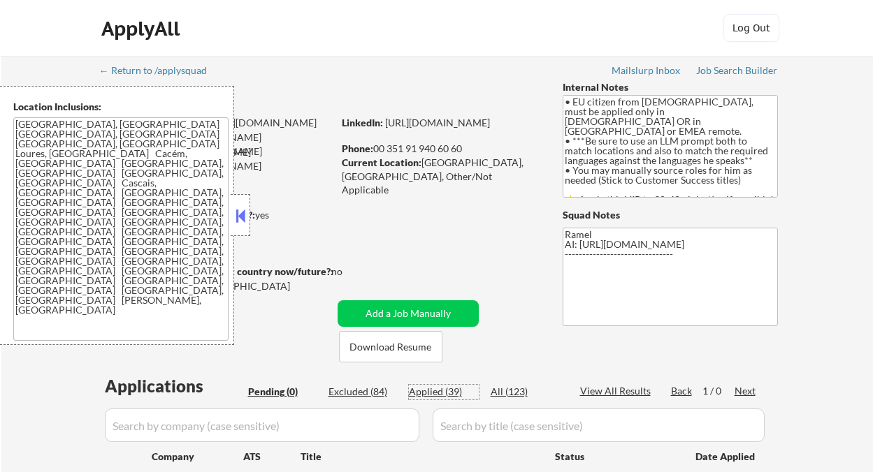
click at [441, 396] on div "Applied (39)" at bounding box center [444, 392] width 70 height 14
click at [243, 217] on button at bounding box center [240, 215] width 15 height 21
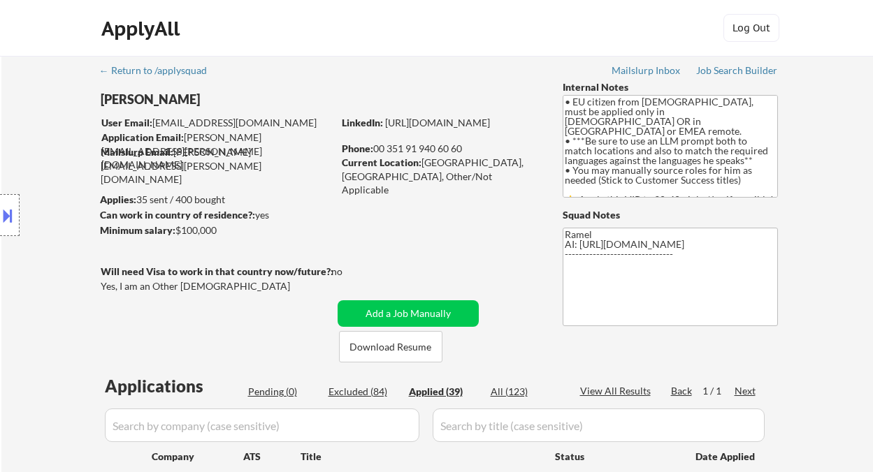
select select ""applied""
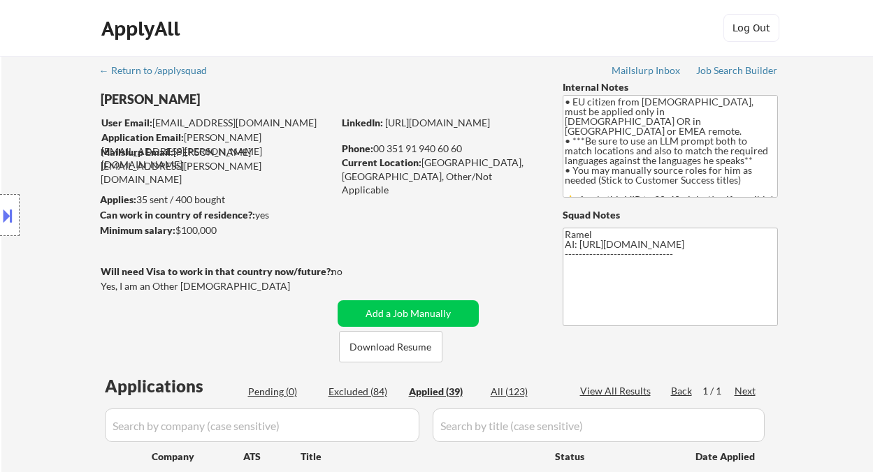
select select ""applied""
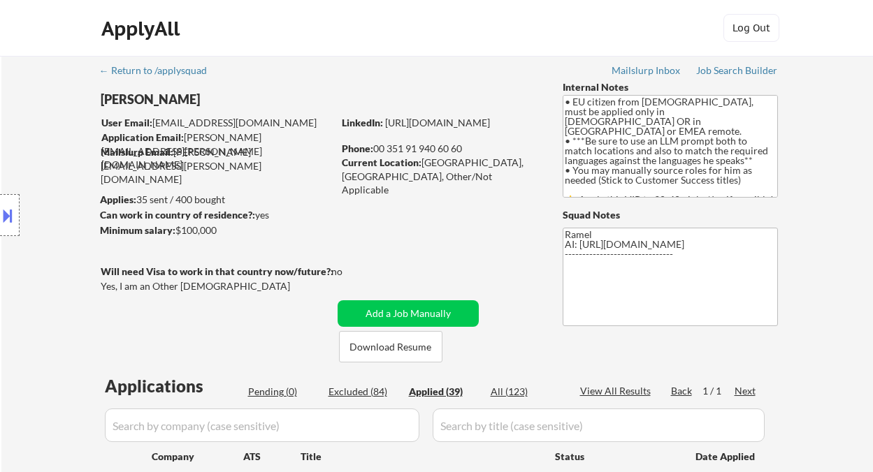
select select ""applied""
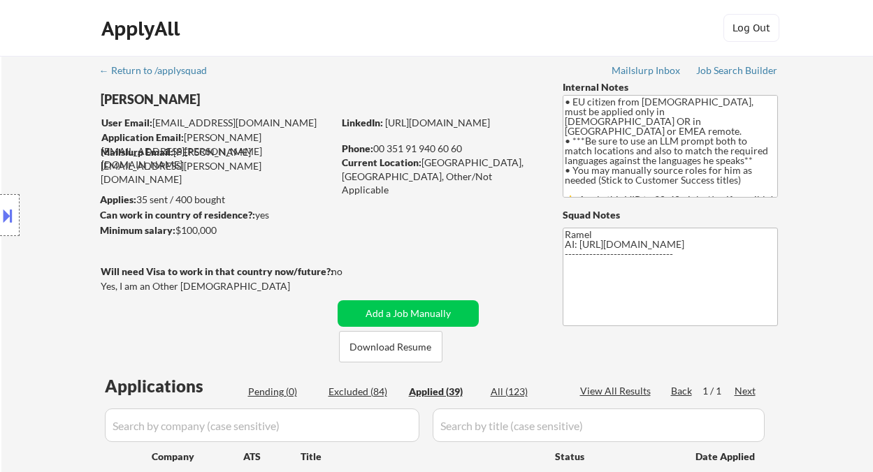
select select ""applied""
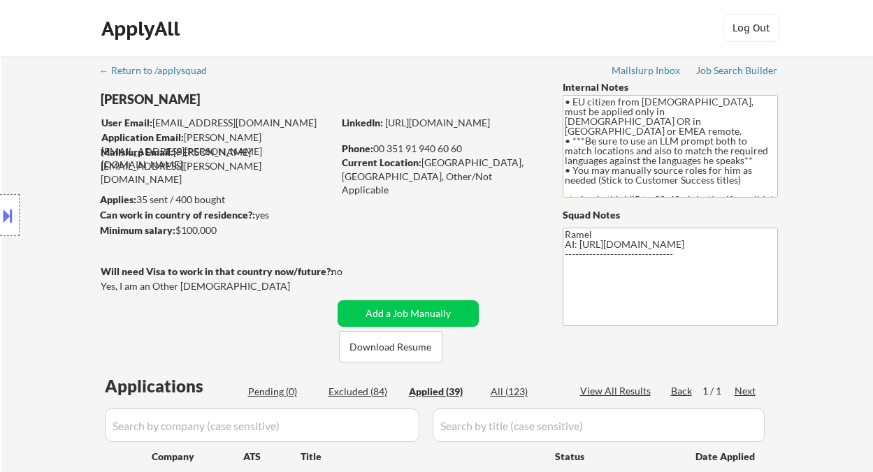
select select ""applied""
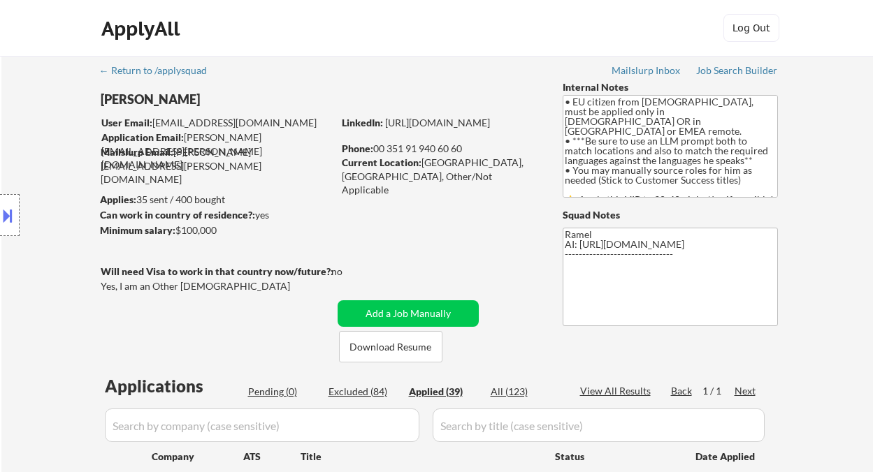
select select ""applied""
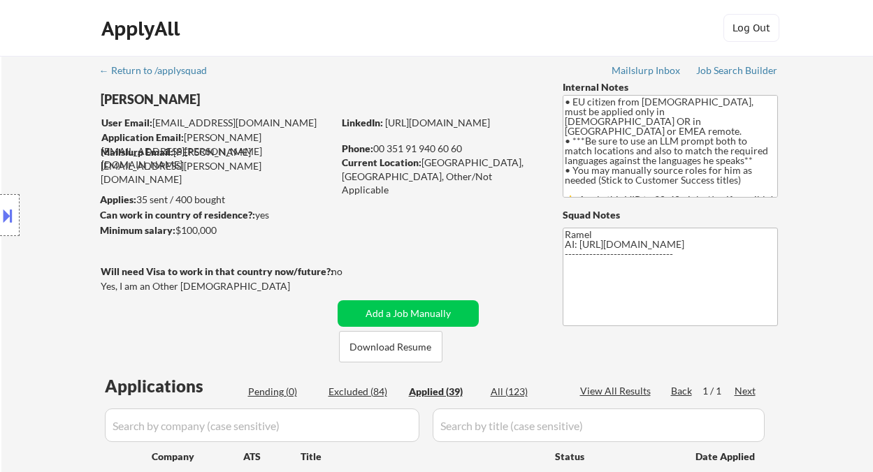
select select ""applied""
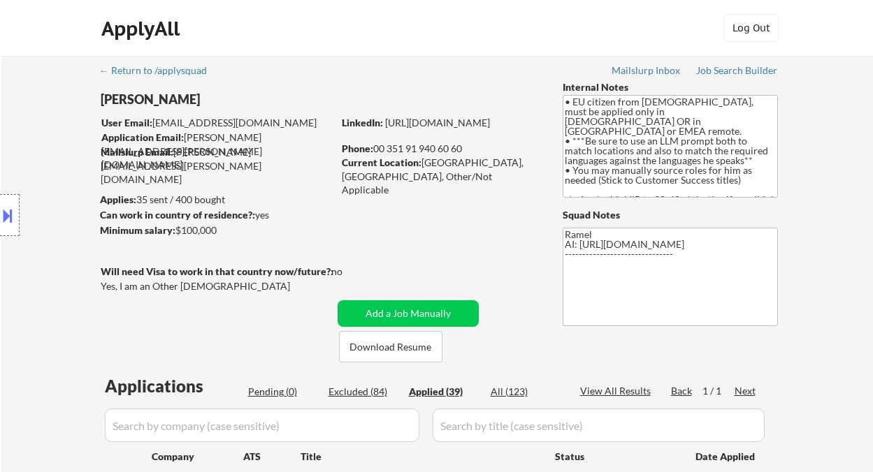
select select ""applied""
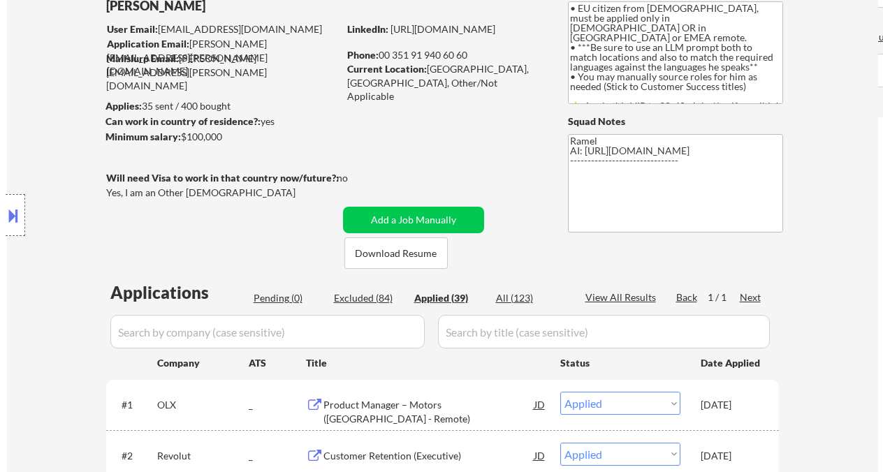
scroll to position [93, 0]
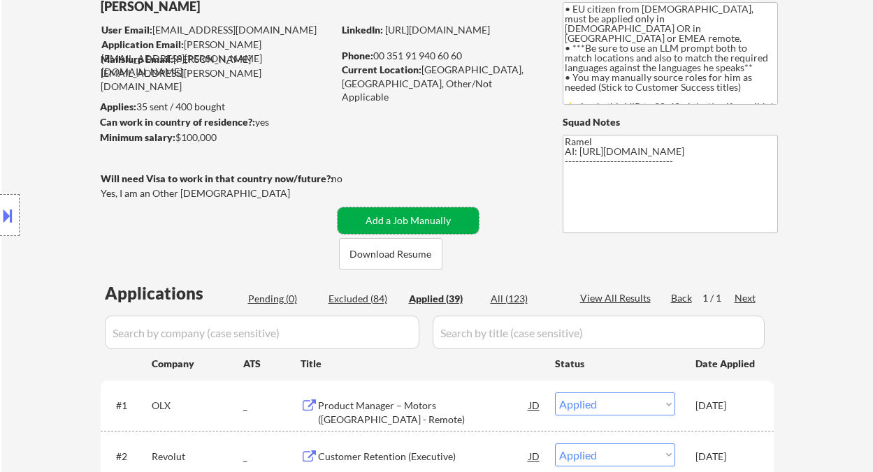
click at [395, 215] on button "Add a Job Manually" at bounding box center [407, 221] width 141 height 27
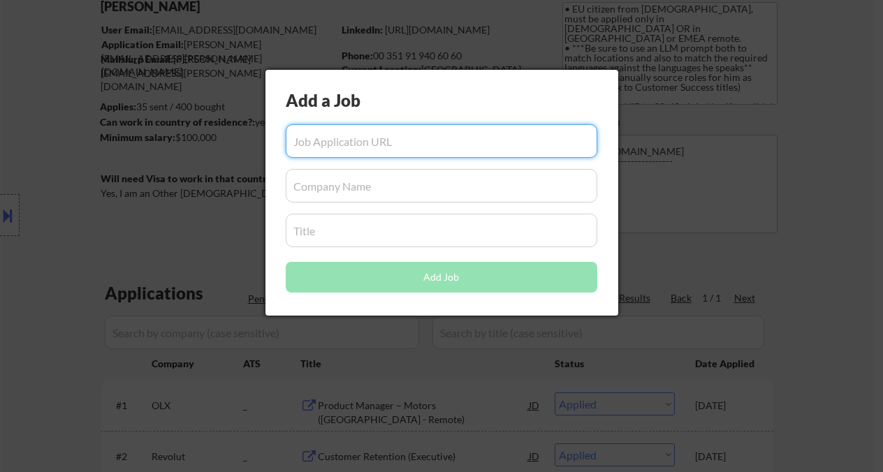
paste input "[URL][DOMAIN_NAME]"
type input "[URL][DOMAIN_NAME]"
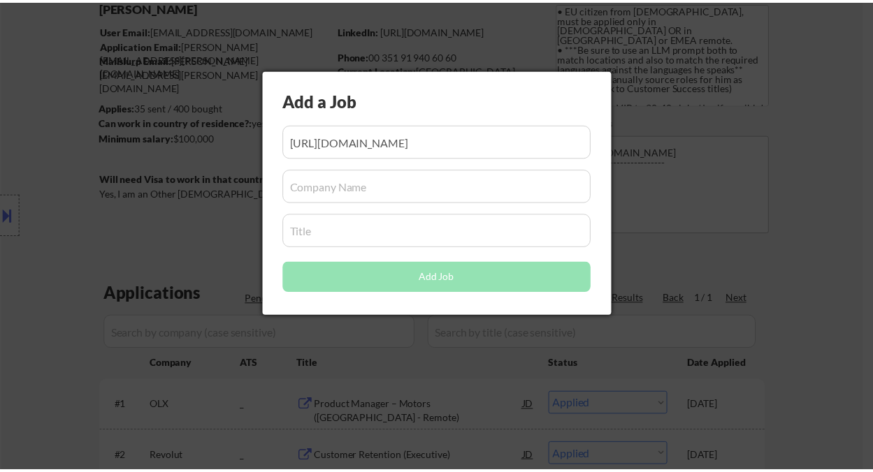
scroll to position [0, 0]
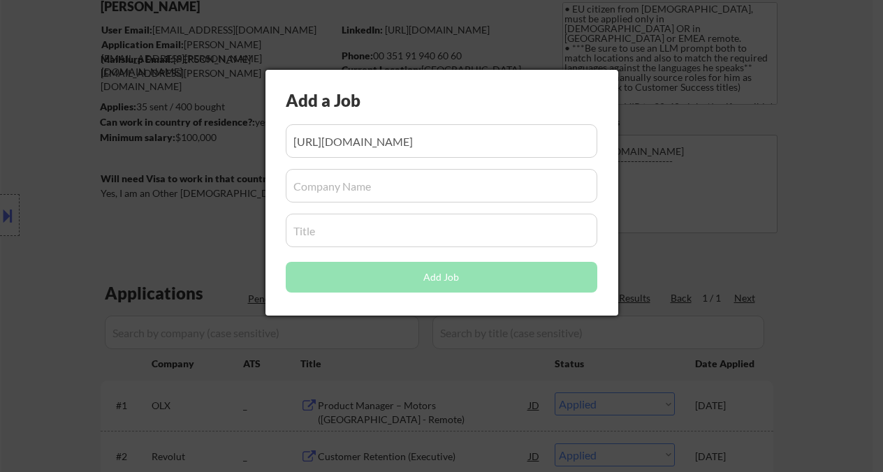
click at [354, 198] on input "input" at bounding box center [442, 186] width 312 height 34
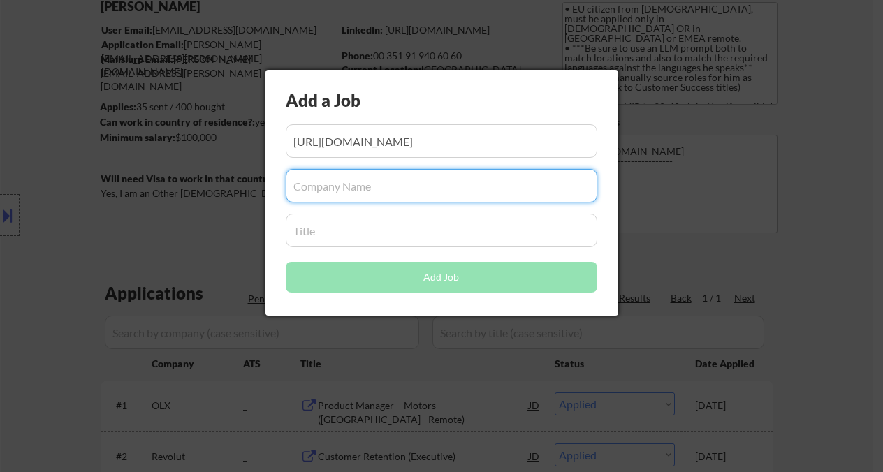
paste input "Regask"
type input "Regask"
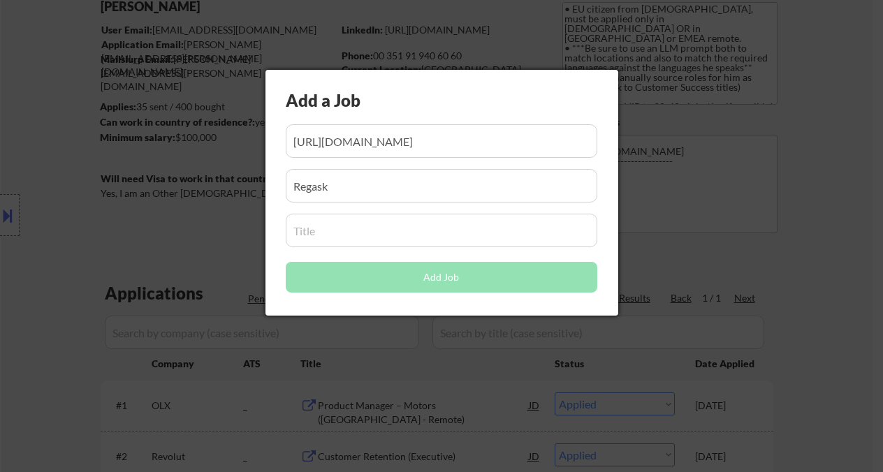
click at [305, 231] on input "input" at bounding box center [442, 231] width 312 height 34
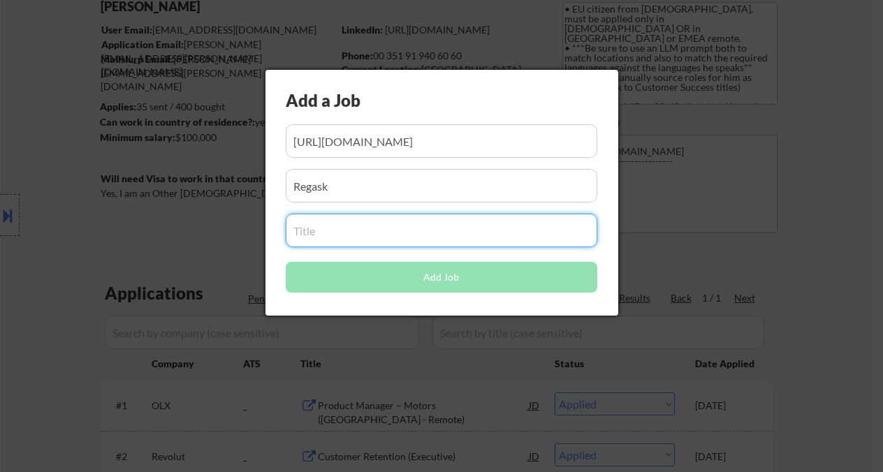
paste input "Customer Success Manager ([GEOGRAPHIC_DATA]/[GEOGRAPHIC_DATA])"
type input "Customer Success Manager ([GEOGRAPHIC_DATA]/[GEOGRAPHIC_DATA])"
click at [313, 284] on button "Add Job" at bounding box center [442, 277] width 312 height 31
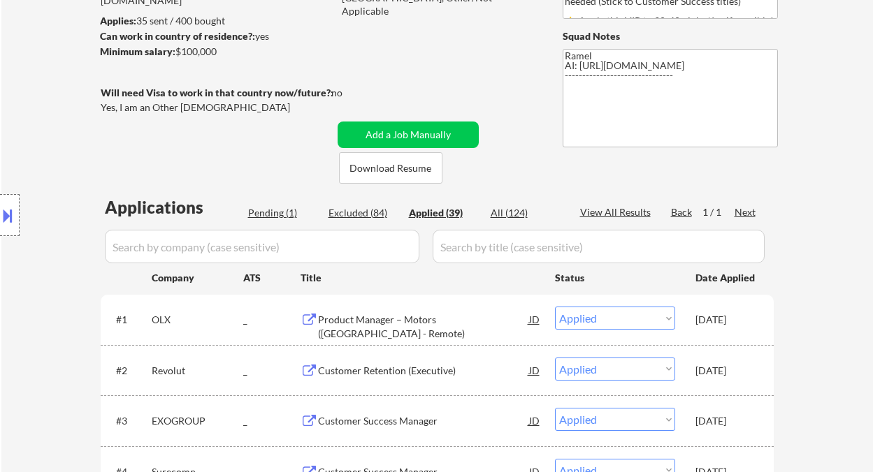
scroll to position [279, 0]
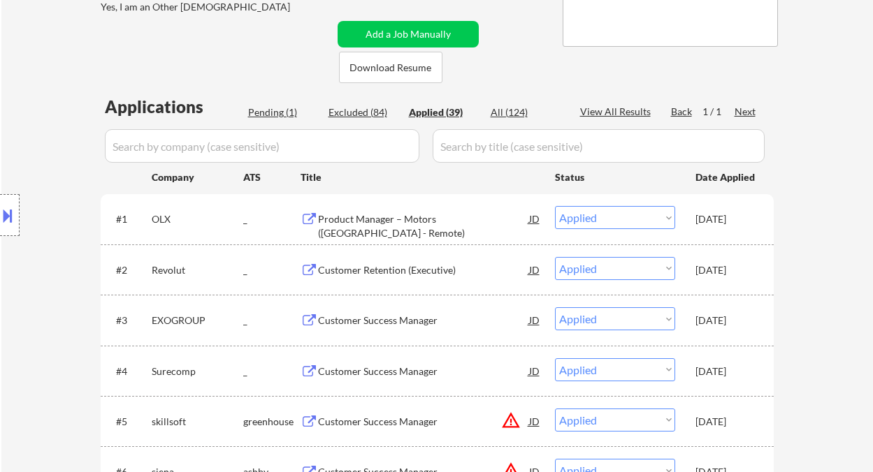
click at [279, 119] on div "Pending (1)" at bounding box center [283, 113] width 70 height 14
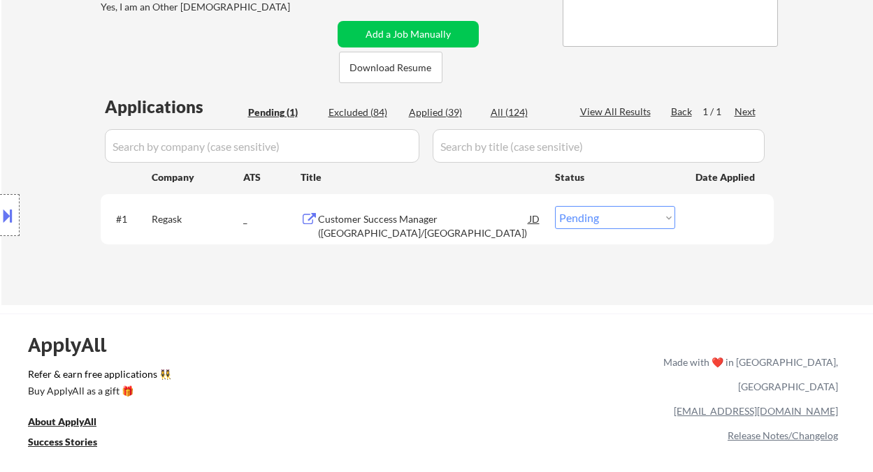
click at [608, 225] on select "Choose an option... Pending Applied Excluded (Questions) Excluded (Expired) Exc…" at bounding box center [615, 217] width 120 height 23
select select ""applied""
click at [555, 206] on select "Choose an option... Pending Applied Excluded (Questions) Excluded (Expired) Exc…" at bounding box center [615, 217] width 120 height 23
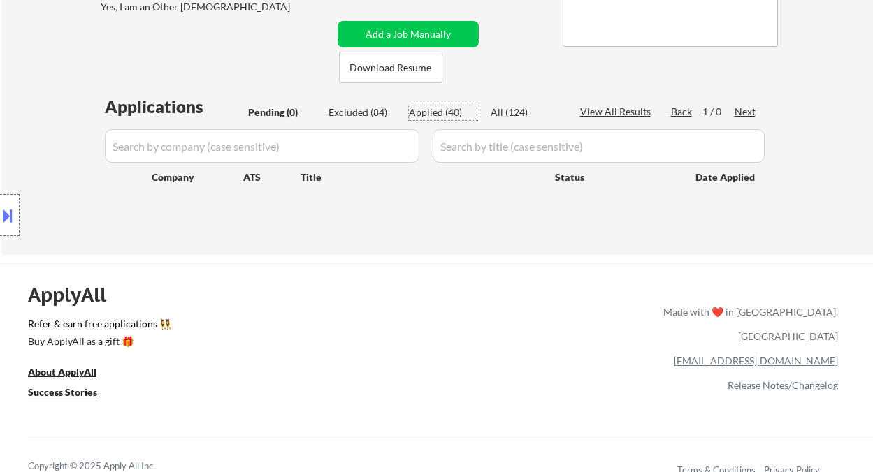
click at [443, 110] on div "Applied (40)" at bounding box center [444, 113] width 70 height 14
select select ""applied""
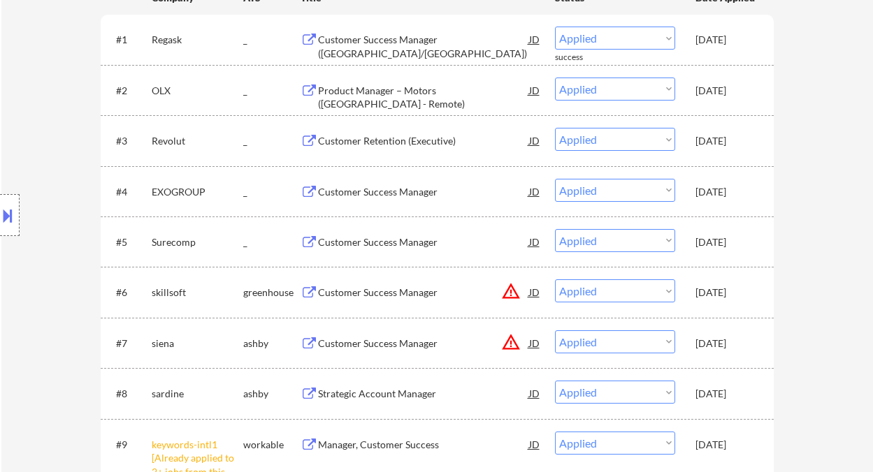
scroll to position [484, 0]
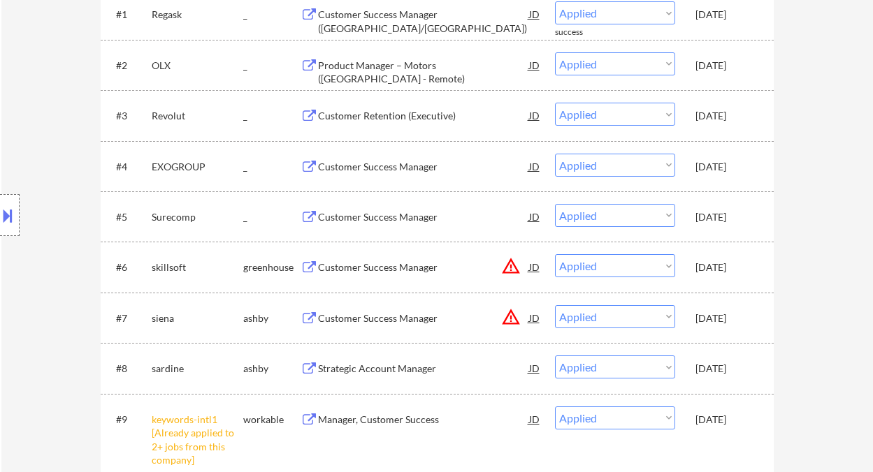
click at [15, 296] on div "Location Inclusions: Lisbon, Portugal Amadora, Portugal Oeiras, Portugal Loures…" at bounding box center [125, 215] width 250 height 259
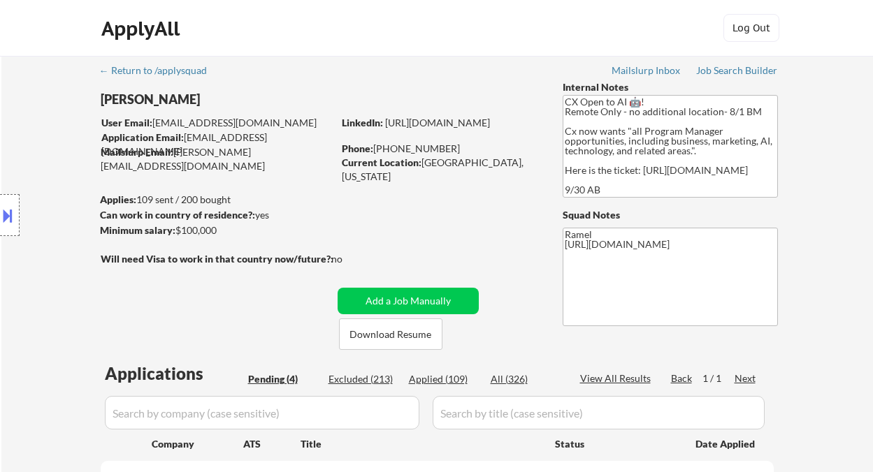
select select ""pending""
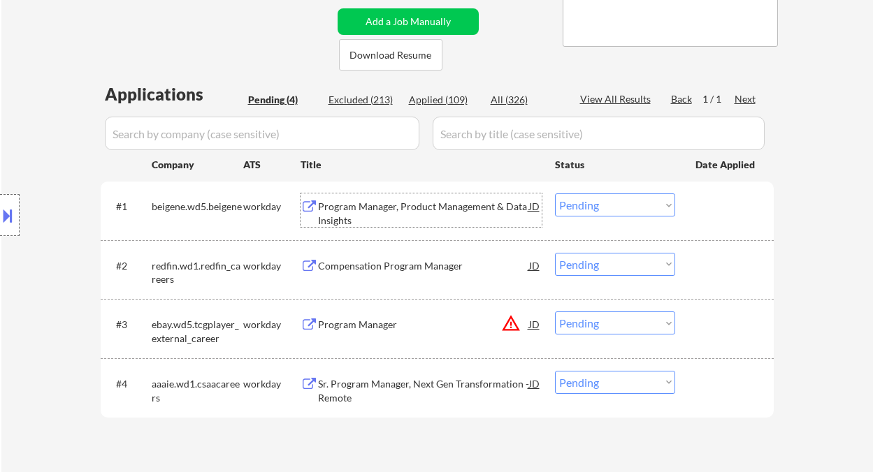
click at [421, 213] on div "Program Manager, Product Management & Data Insights" at bounding box center [423, 213] width 211 height 27
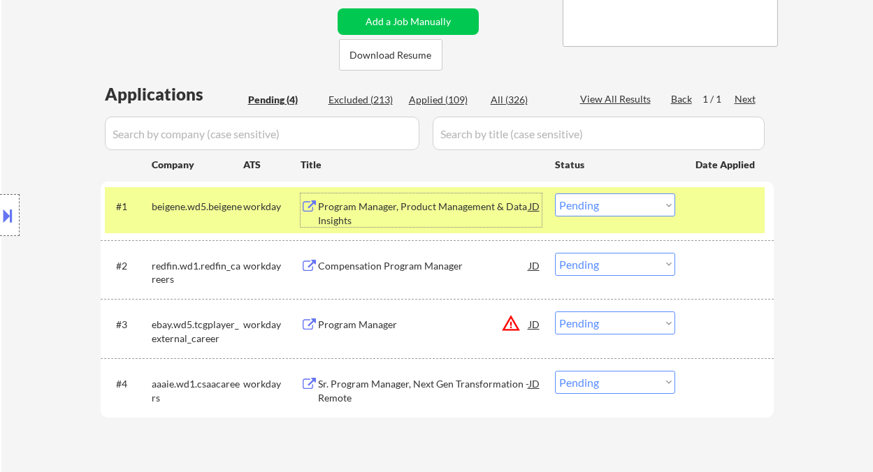
drag, startPoint x: 607, startPoint y: 203, endPoint x: 634, endPoint y: 216, distance: 30.0
click at [607, 203] on select "Choose an option... Pending Applied Excluded (Questions) Excluded (Expired) Exc…" at bounding box center [615, 205] width 120 height 23
click at [555, 194] on select "Choose an option... Pending Applied Excluded (Questions) Excluded (Expired) Exc…" at bounding box center [615, 205] width 120 height 23
click at [416, 270] on div "Compensation Program Manager" at bounding box center [423, 266] width 211 height 14
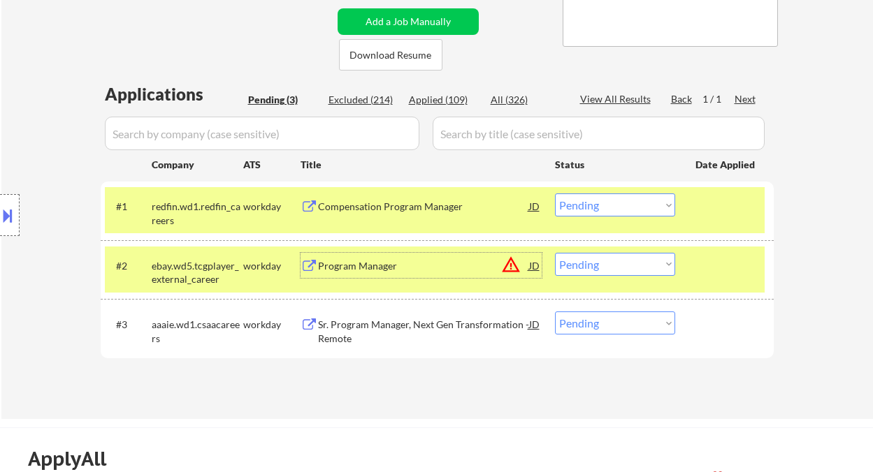
click at [615, 210] on select "Choose an option... Pending Applied Excluded (Questions) Excluded (Expired) Exc…" at bounding box center [615, 205] width 120 height 23
click at [555, 194] on select "Choose an option... Pending Applied Excluded (Questions) Excluded (Expired) Exc…" at bounding box center [615, 205] width 120 height 23
select select ""pending""
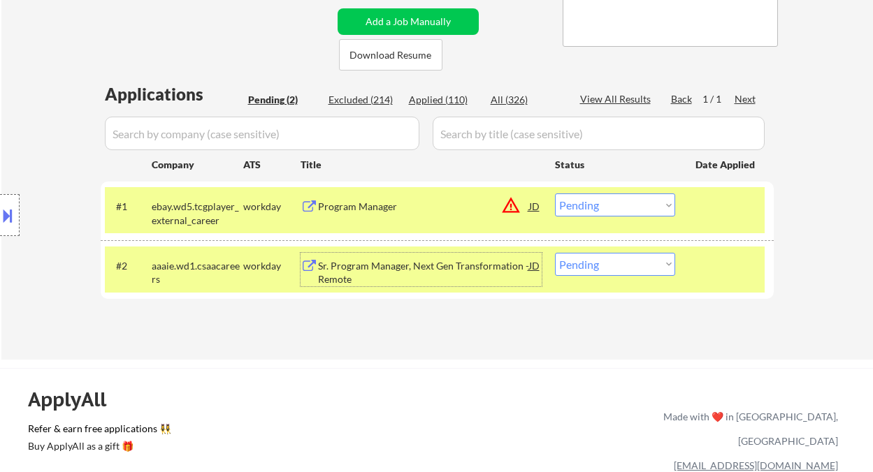
click at [393, 265] on div "Sr. Program Manager, Next Gen Transformation - Remote" at bounding box center [423, 272] width 211 height 27
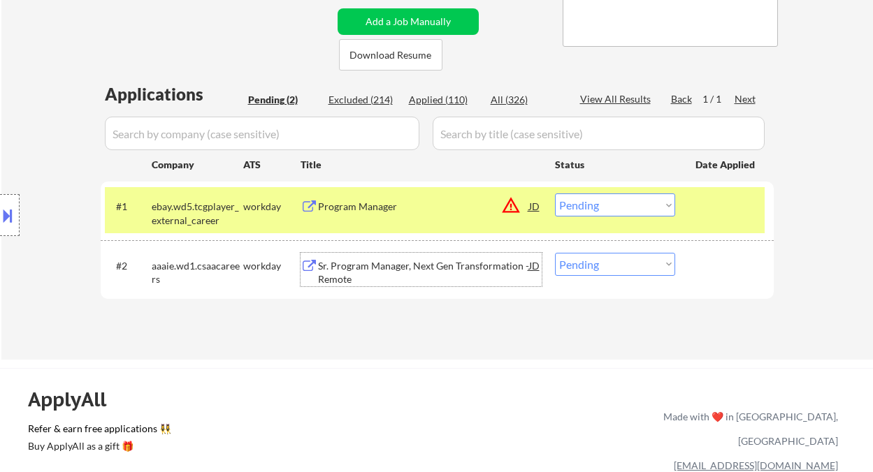
click at [599, 254] on select "Choose an option... Pending Applied Excluded (Questions) Excluded (Expired) Exc…" at bounding box center [615, 264] width 120 height 23
select select ""applied""
click at [555, 253] on select "Choose an option... Pending Applied Excluded (Questions) Excluded (Expired) Exc…" at bounding box center [615, 264] width 120 height 23
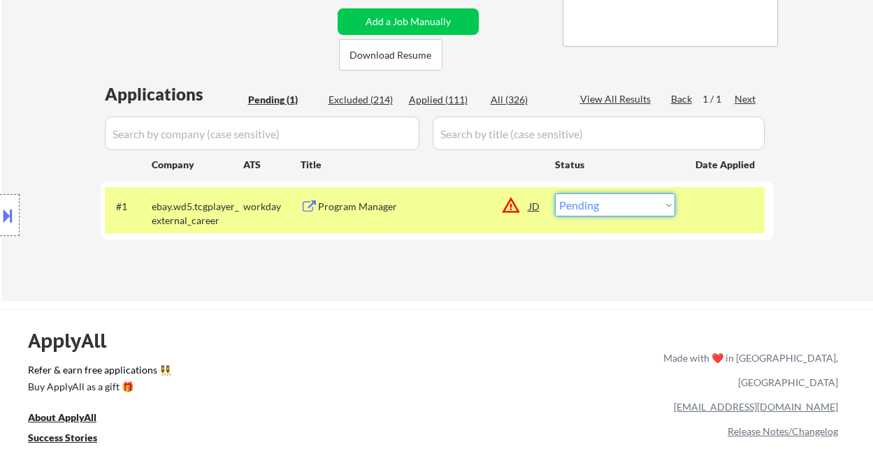
click at [601, 209] on select "Choose an option... Pending Applied Excluded (Questions) Excluded (Expired) Exc…" at bounding box center [615, 205] width 120 height 23
select select ""excluded__other_""
click at [555, 194] on select "Choose an option... Pending Applied Excluded (Questions) Excluded (Expired) Exc…" at bounding box center [615, 205] width 120 height 23
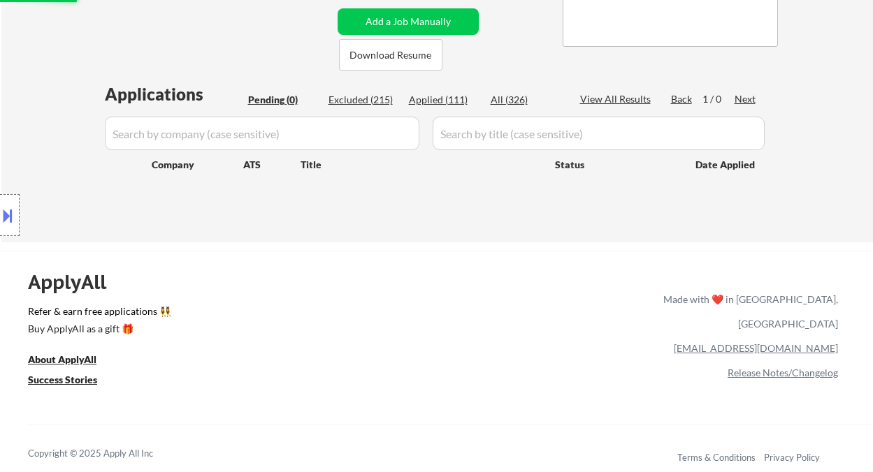
click at [573, 194] on div "Applications Pending (0) Excluded (215) Applied (111) All (326) View All Result…" at bounding box center [437, 148] width 673 height 133
click at [22, 59] on div "← Return to /applysquad Mailslurp Inbox Job Search Builder Deedee Aneto User Em…" at bounding box center [436, 9] width 871 height 466
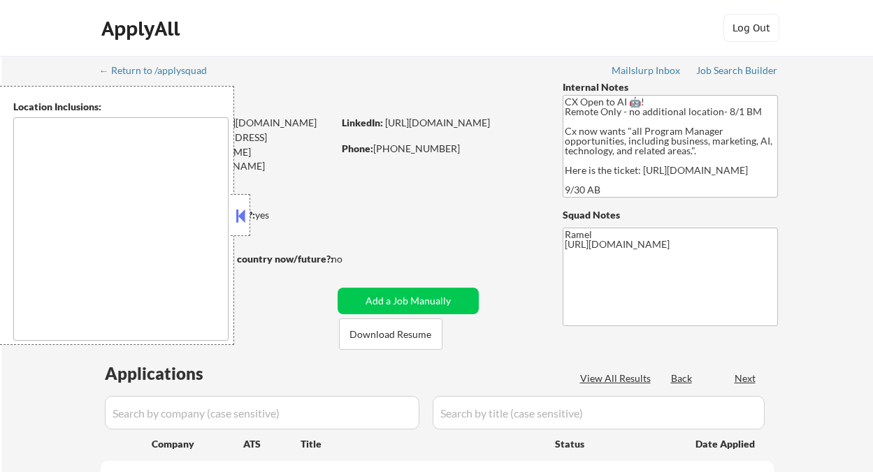
type textarea "remote"
select select ""pending""
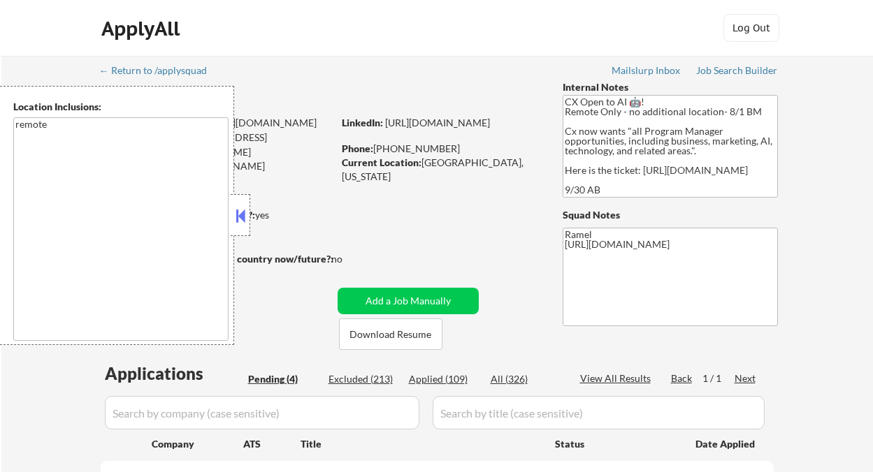
click at [236, 217] on button at bounding box center [240, 215] width 15 height 21
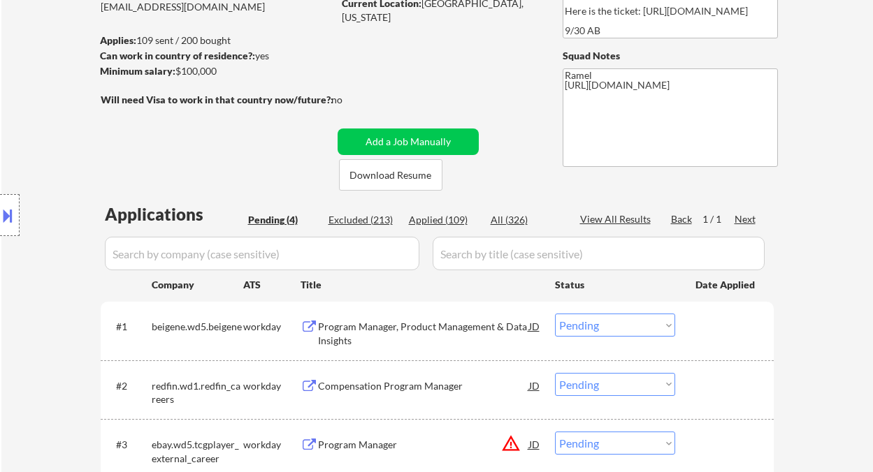
scroll to position [186, 0]
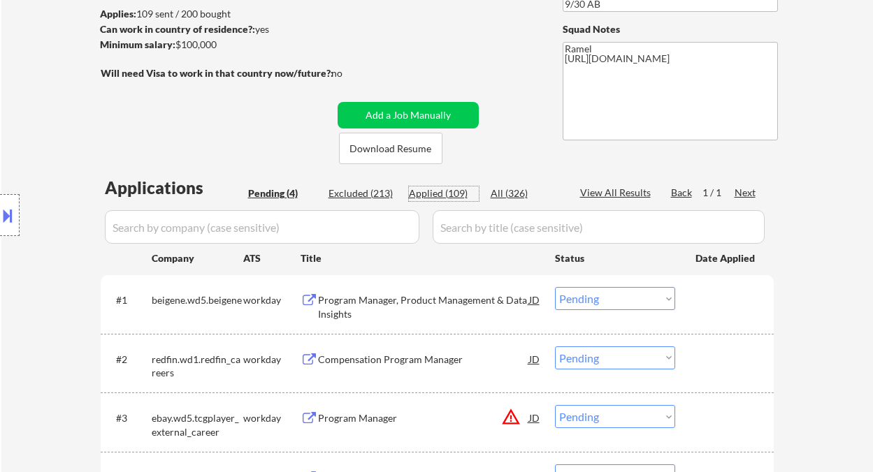
click at [451, 198] on div "Applied (109)" at bounding box center [444, 194] width 70 height 14
select select ""applied""
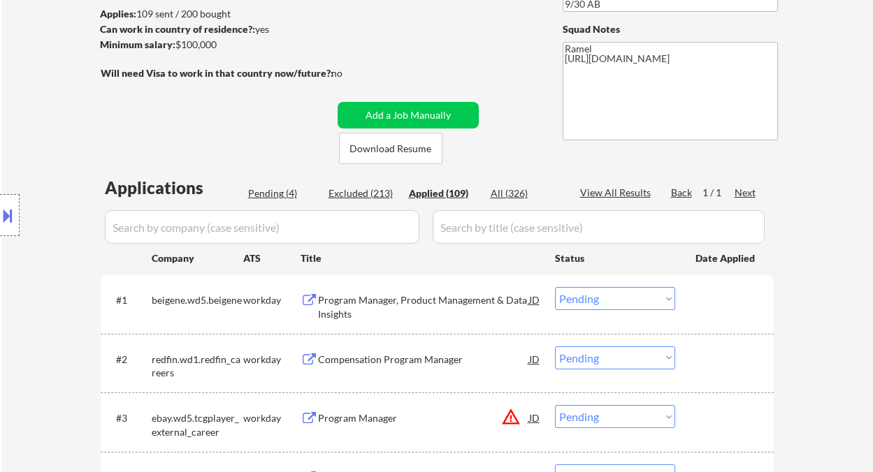
select select ""applied""
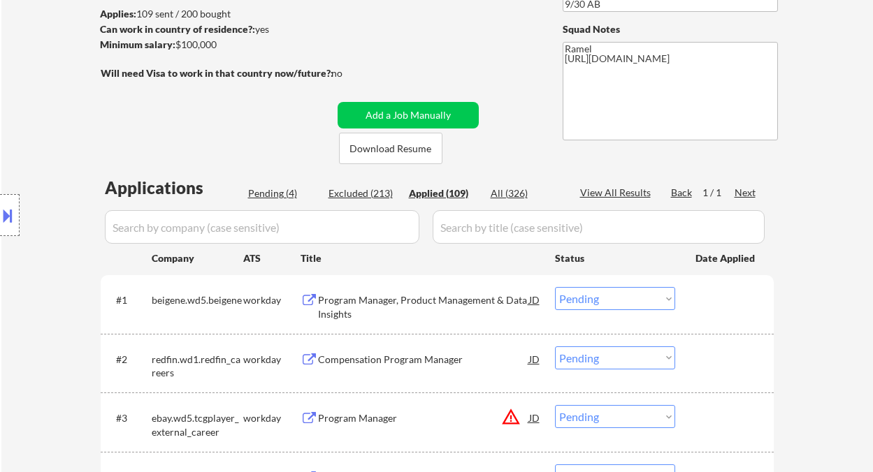
select select ""applied""
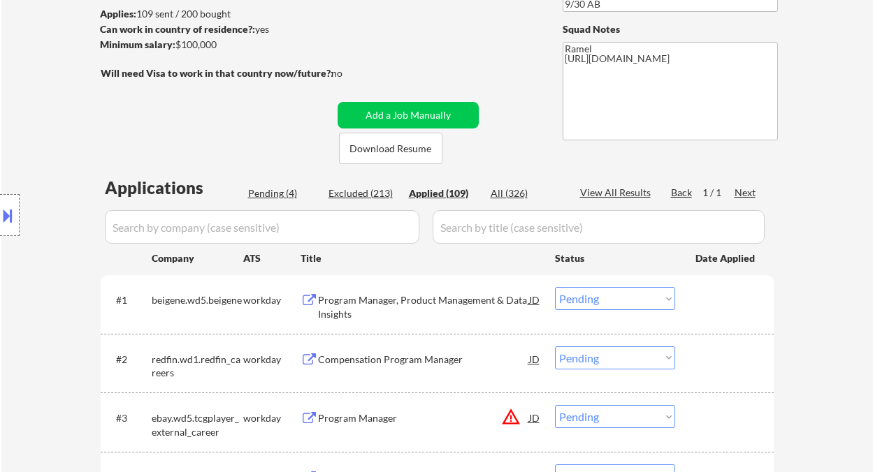
select select ""applied""
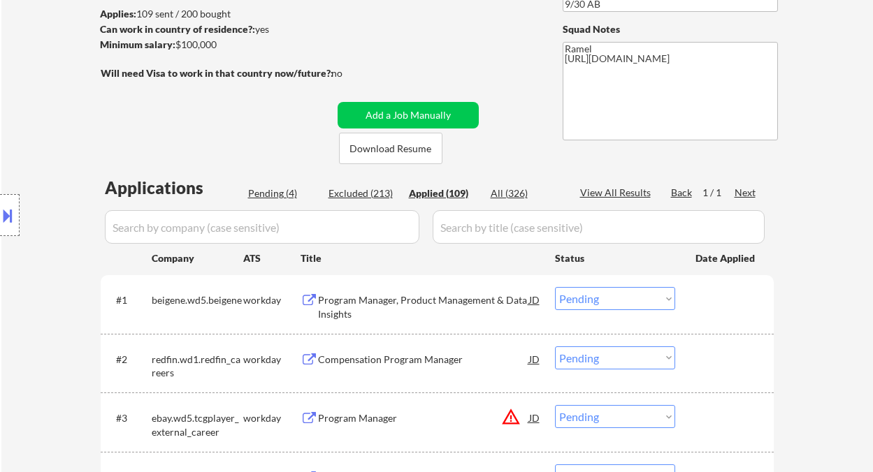
select select ""applied""
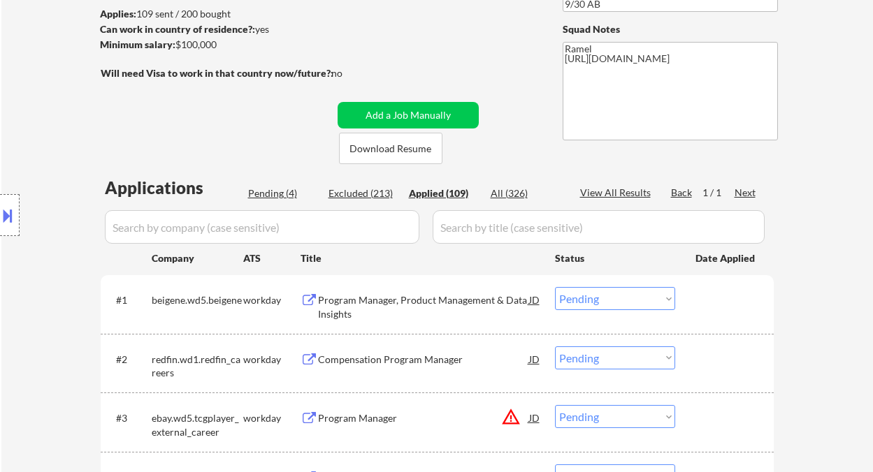
select select ""applied""
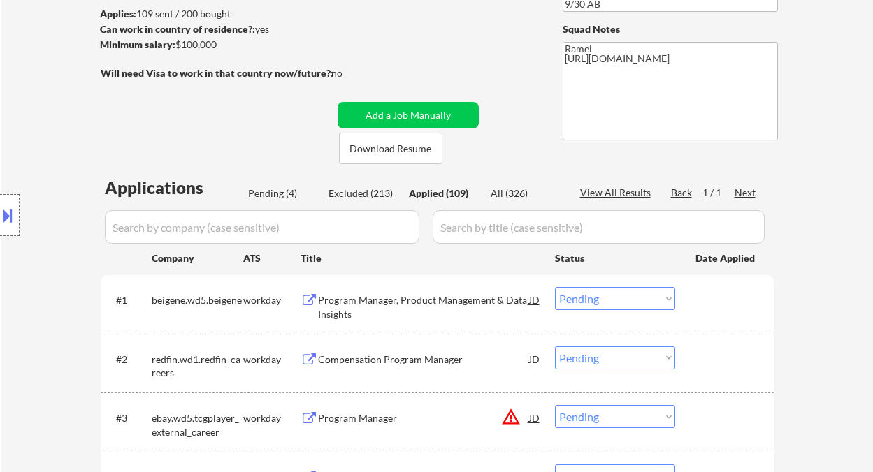
select select ""applied""
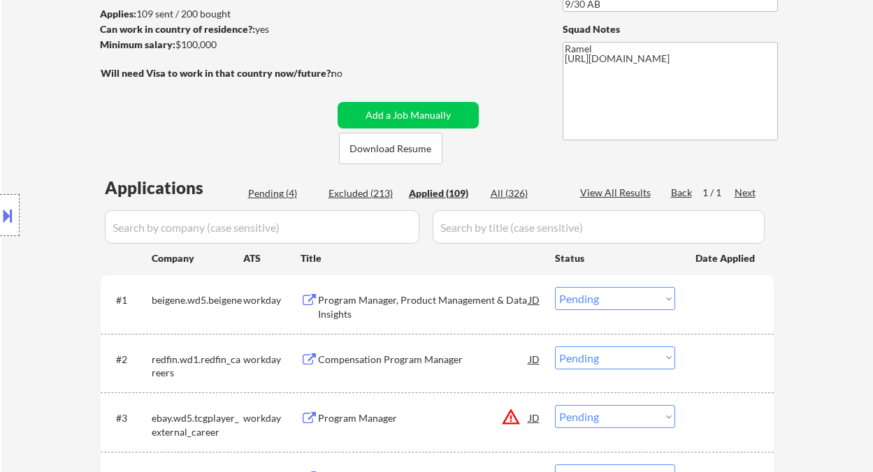
select select ""applied""
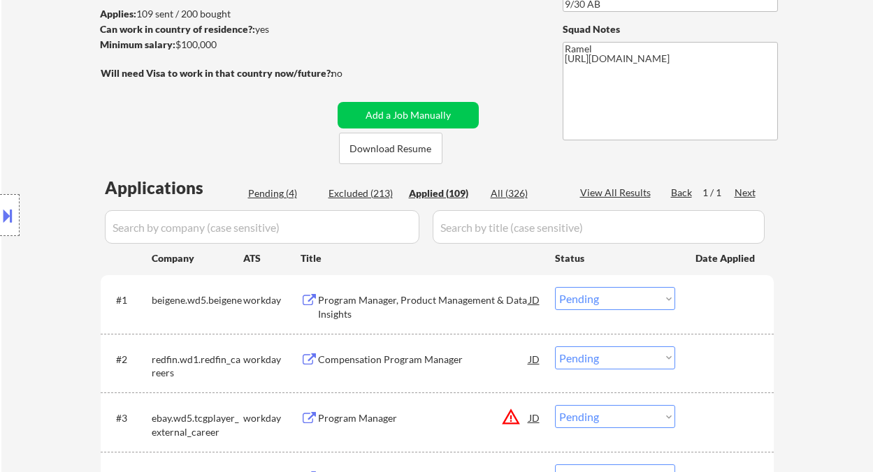
select select ""applied""
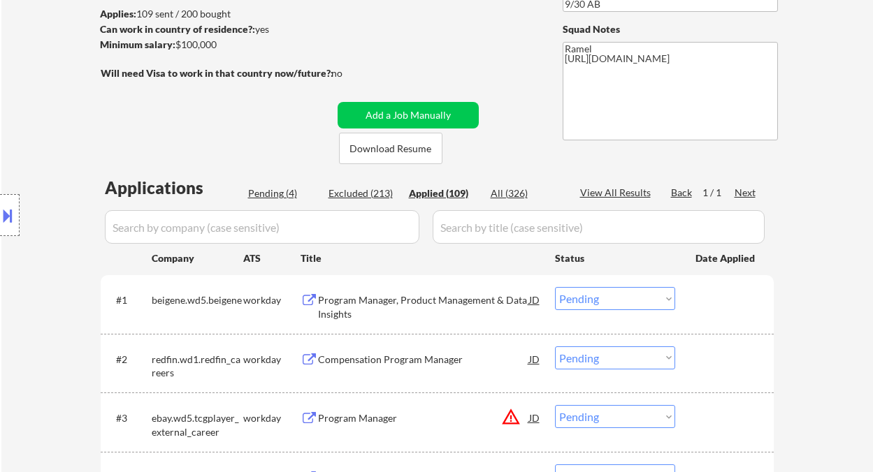
select select ""applied""
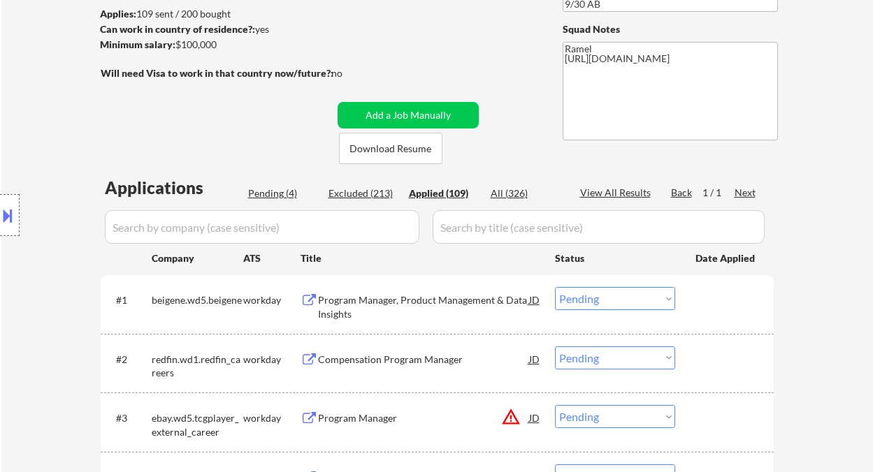
select select ""applied""
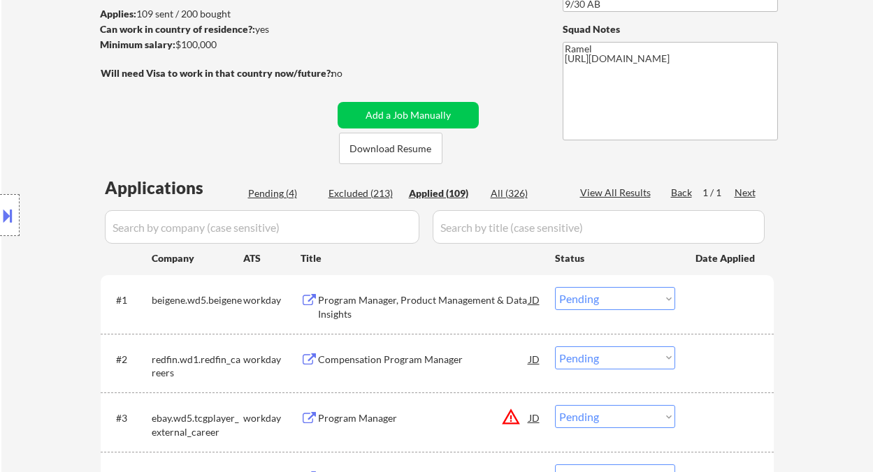
select select ""applied""
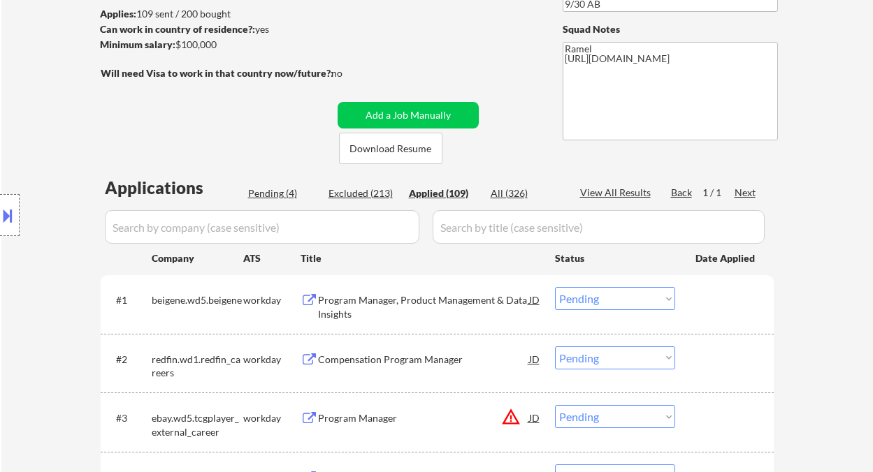
select select ""applied""
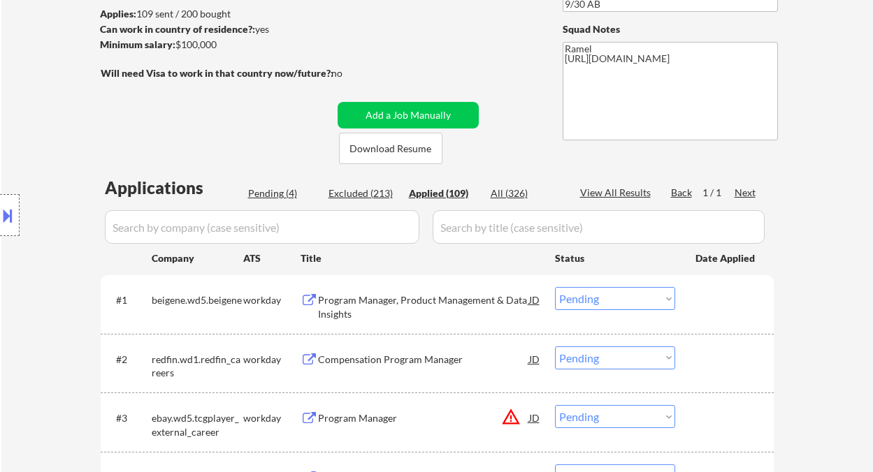
select select ""applied""
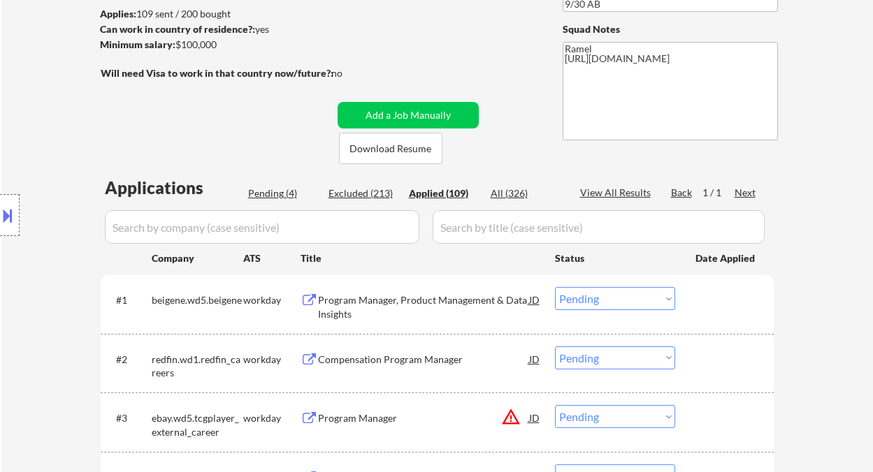
select select ""applied""
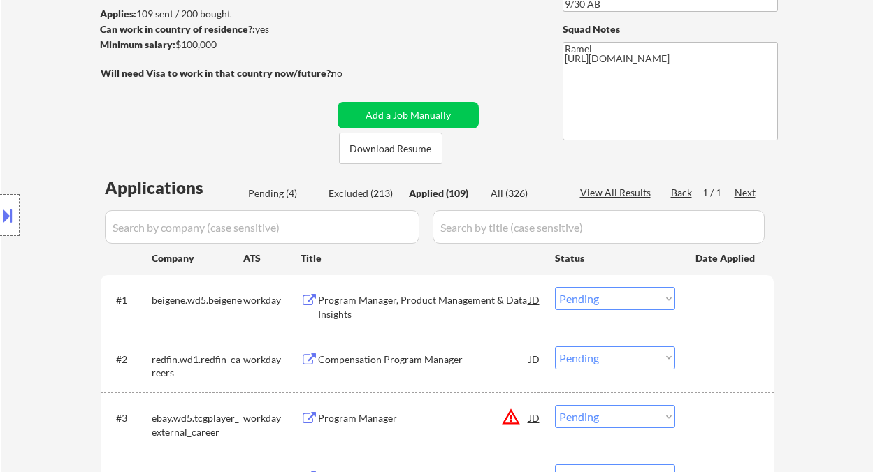
select select ""applied""
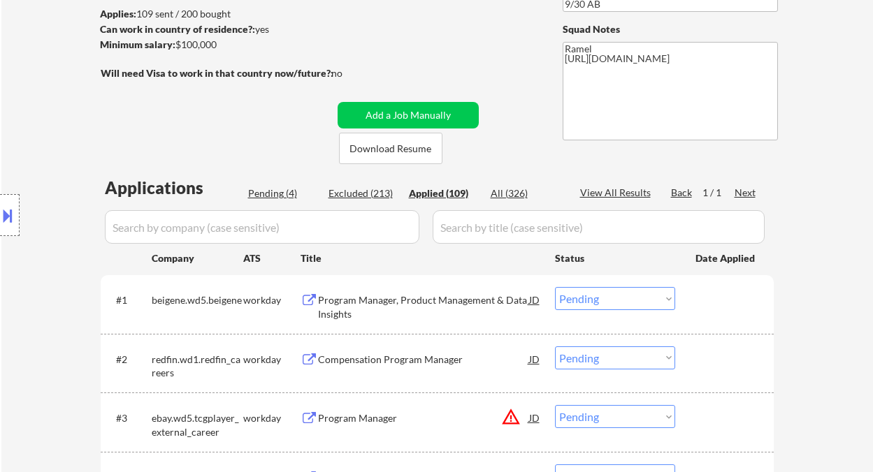
select select ""applied""
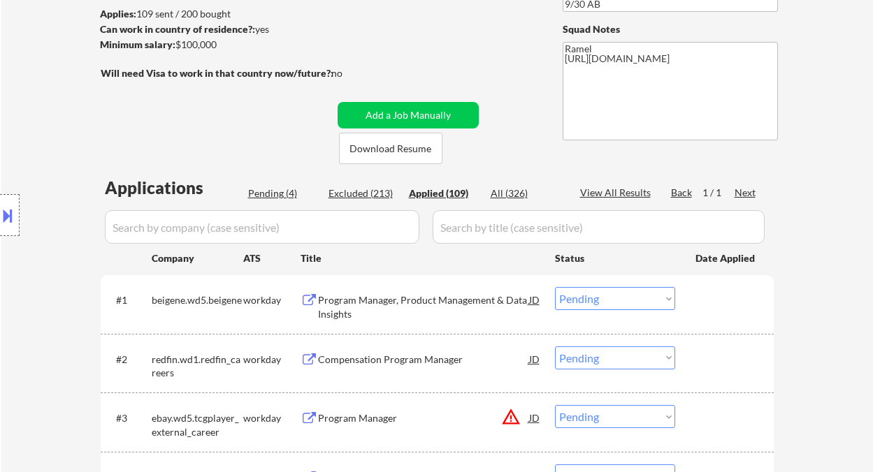
select select ""applied""
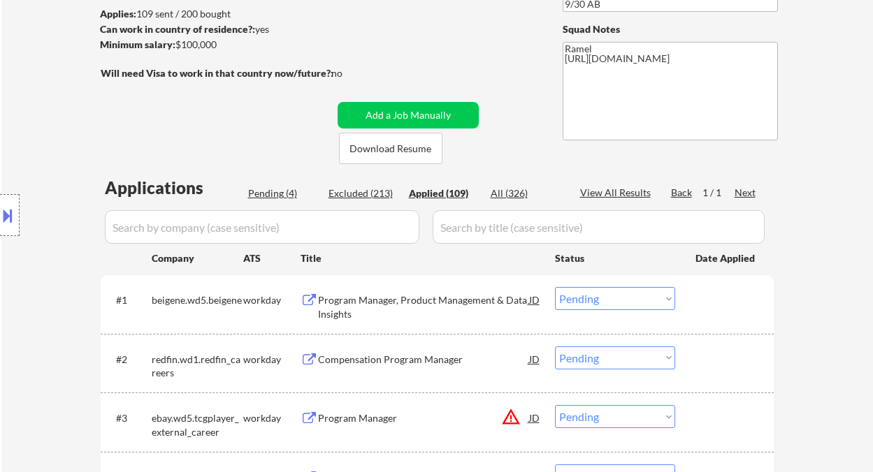
select select ""applied""
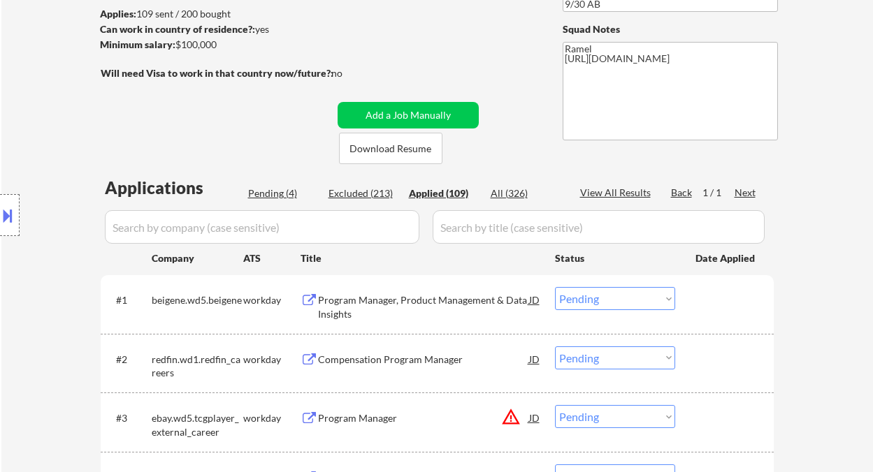
select select ""applied""
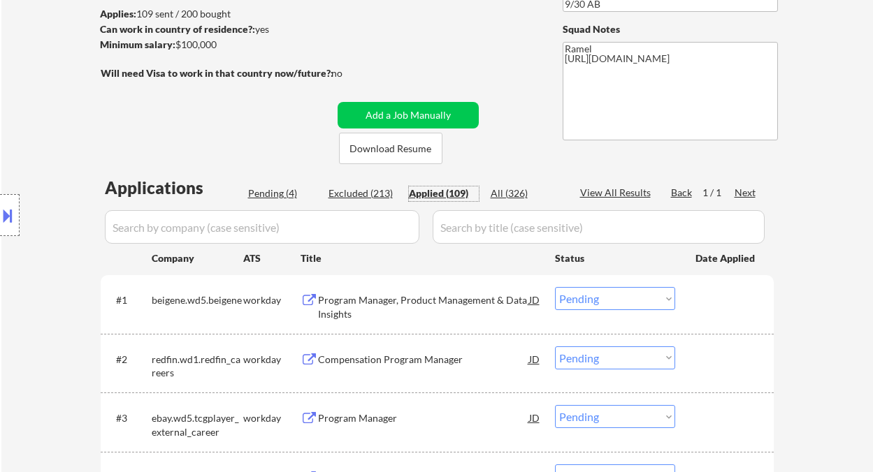
select select ""applied""
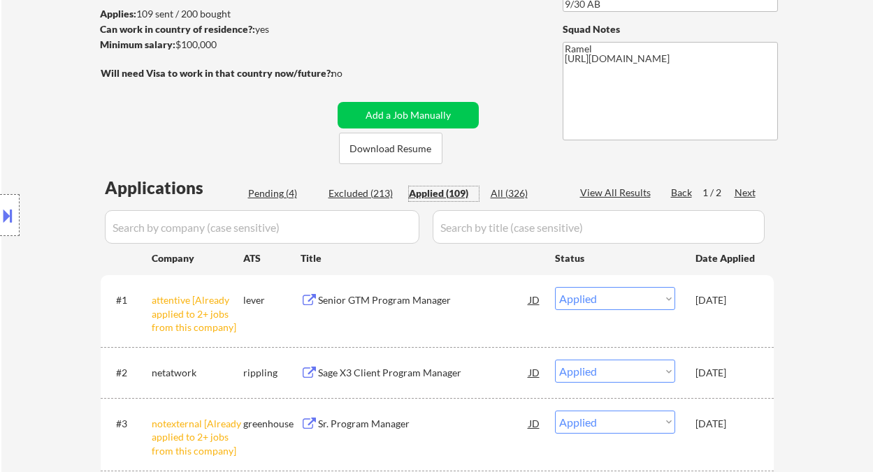
click at [630, 191] on div "View All Results" at bounding box center [617, 193] width 75 height 14
select select ""applied""
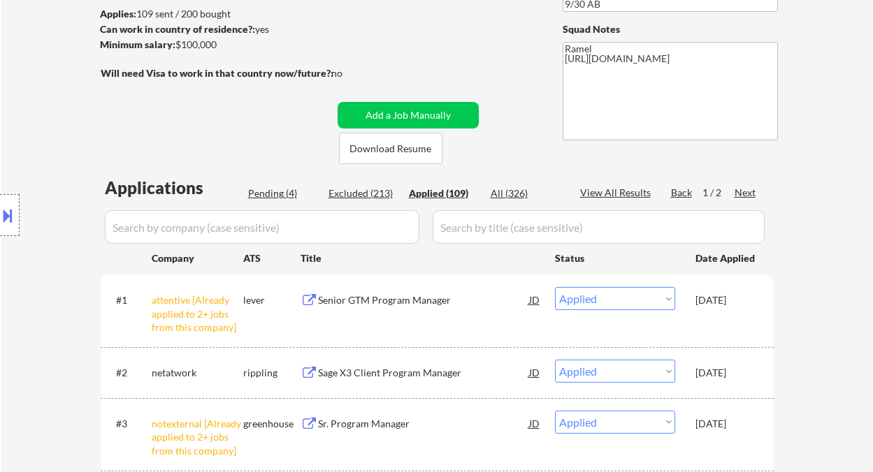
select select ""applied""
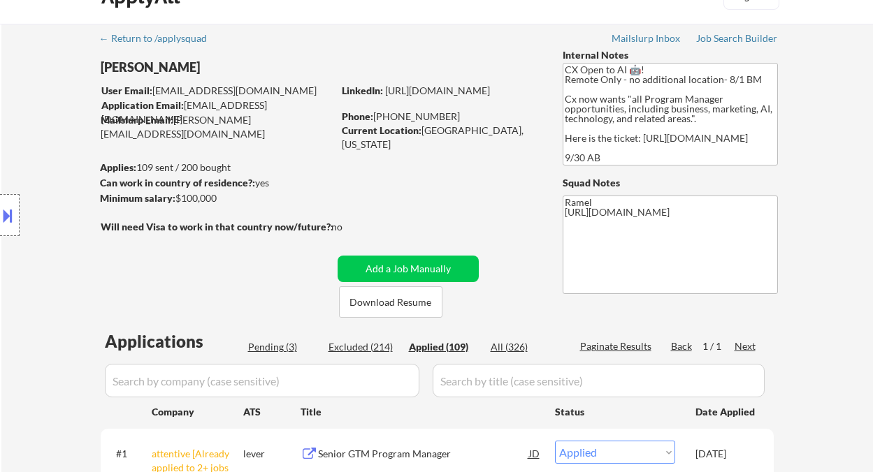
scroll to position [0, 0]
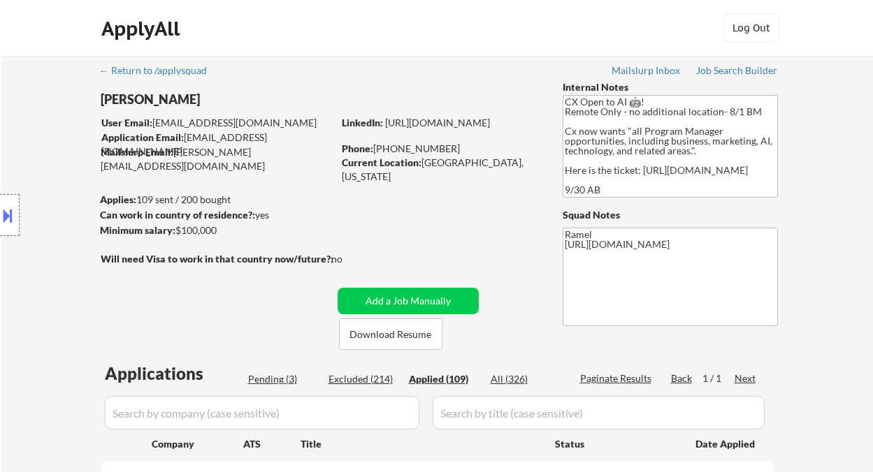
drag, startPoint x: 418, startPoint y: 147, endPoint x: 375, endPoint y: 143, distance: 43.5
click at [375, 143] on div "Phone: (281) 743-9475" at bounding box center [441, 149] width 198 height 14
select select ""applied""
drag, startPoint x: 440, startPoint y: 152, endPoint x: 375, endPoint y: 151, distance: 65.7
click at [375, 151] on div "Phone: (281) 743-9475" at bounding box center [441, 149] width 198 height 14
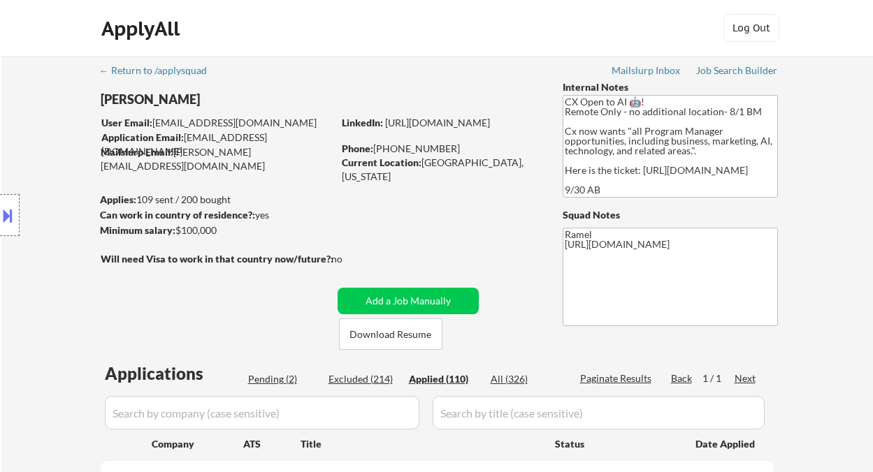
copy div "(281) 743-9475"
select select ""applied""
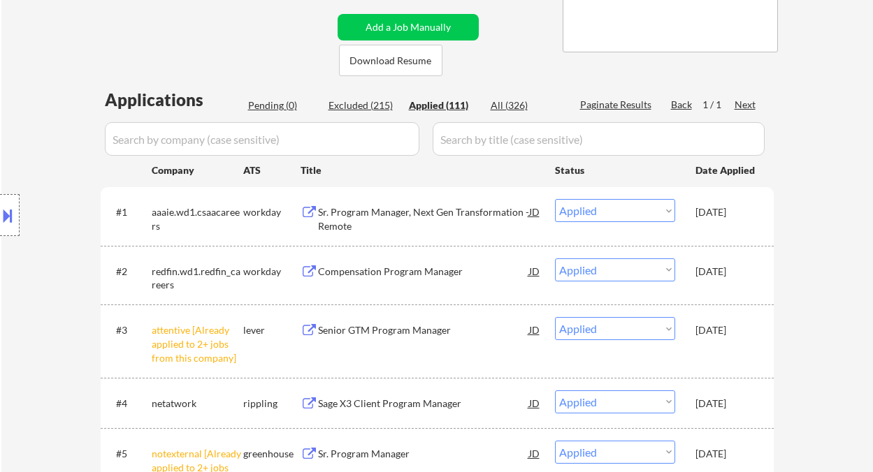
scroll to position [279, 0]
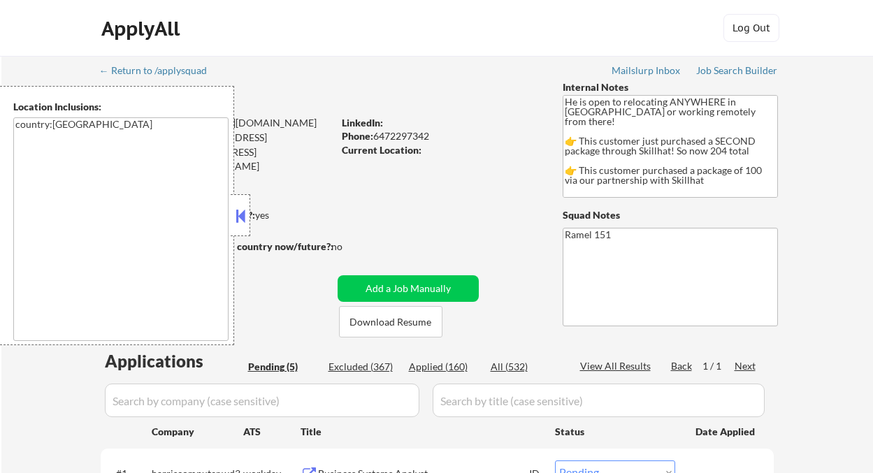
select select ""pending""
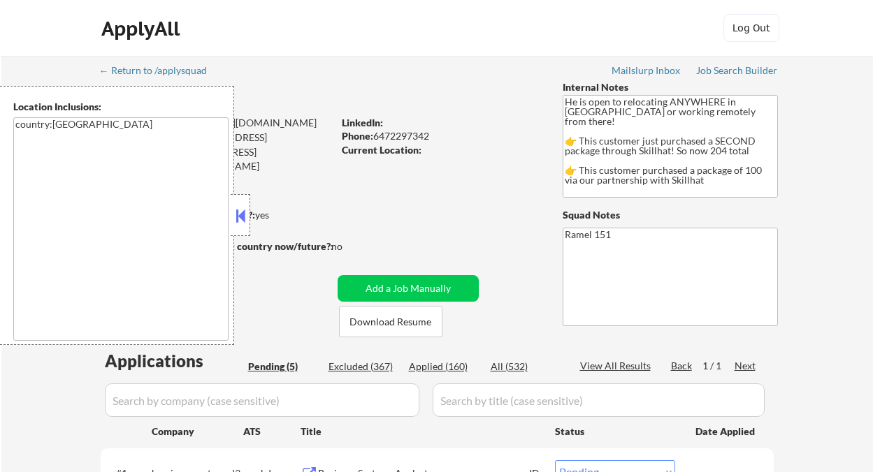
click at [253, 212] on div "Can work in country of residence?: yes" at bounding box center [214, 215] width 228 height 14
click at [246, 219] on button at bounding box center [240, 215] width 15 height 21
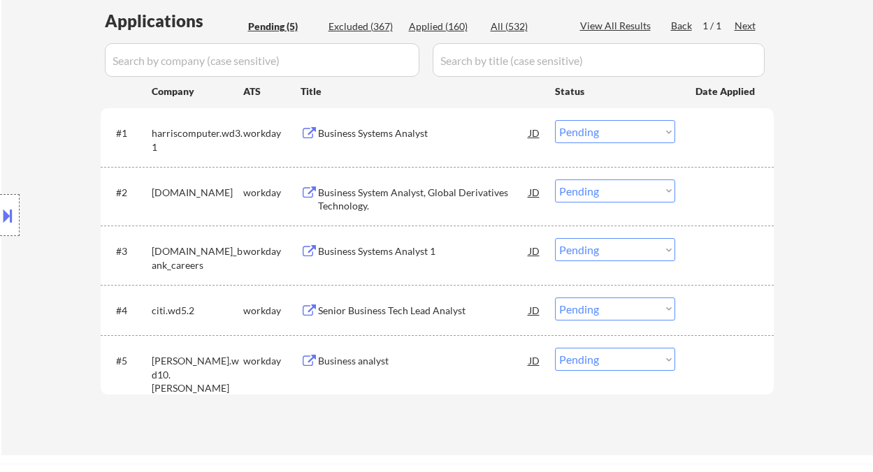
scroll to position [372, 0]
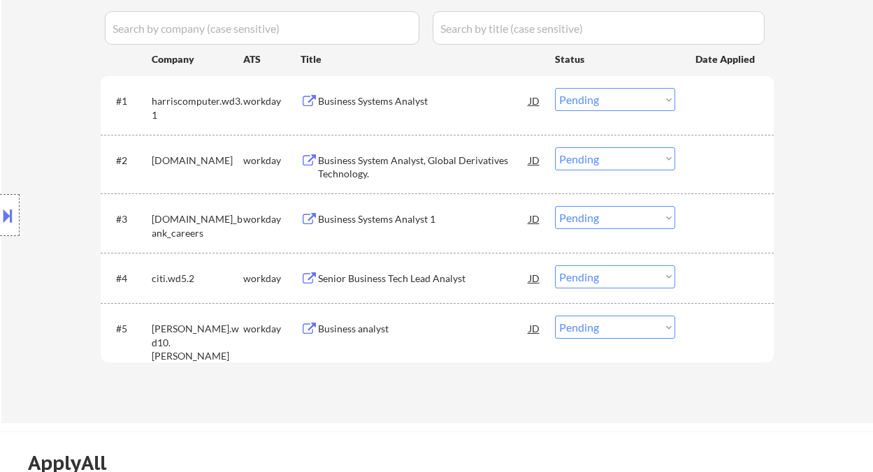
click at [391, 110] on div "Business Systems Analyst" at bounding box center [423, 100] width 211 height 25
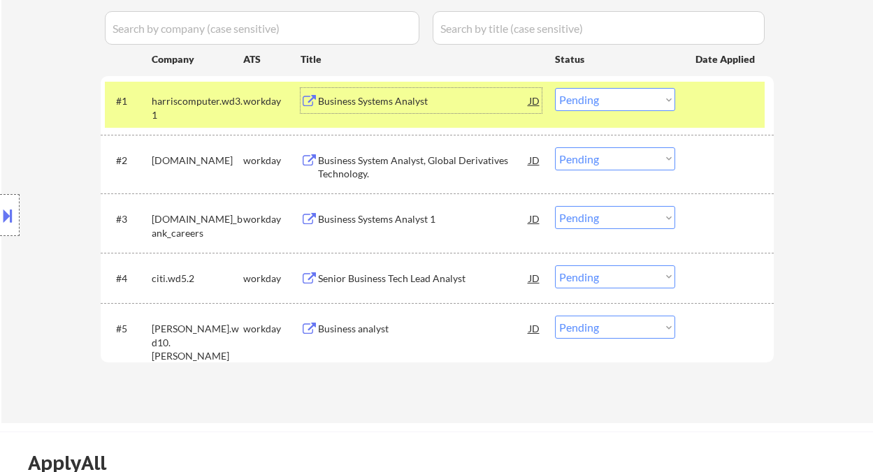
click at [533, 96] on div "JD" at bounding box center [535, 100] width 14 height 25
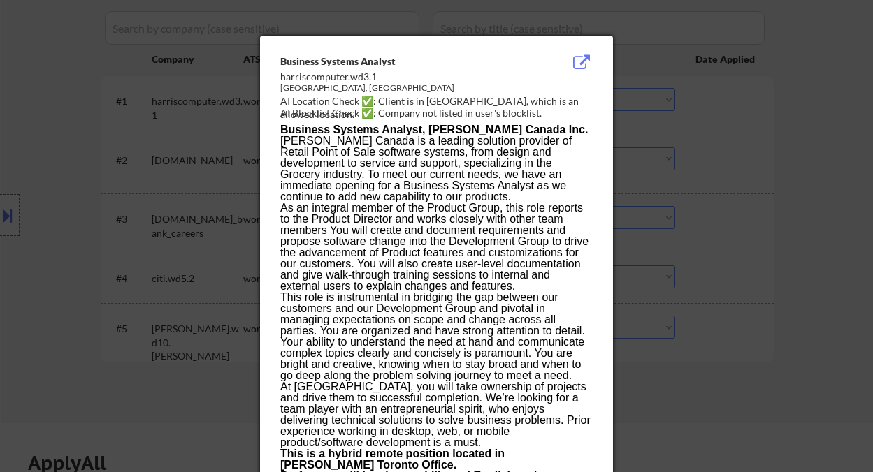
click at [785, 214] on div at bounding box center [436, 236] width 873 height 472
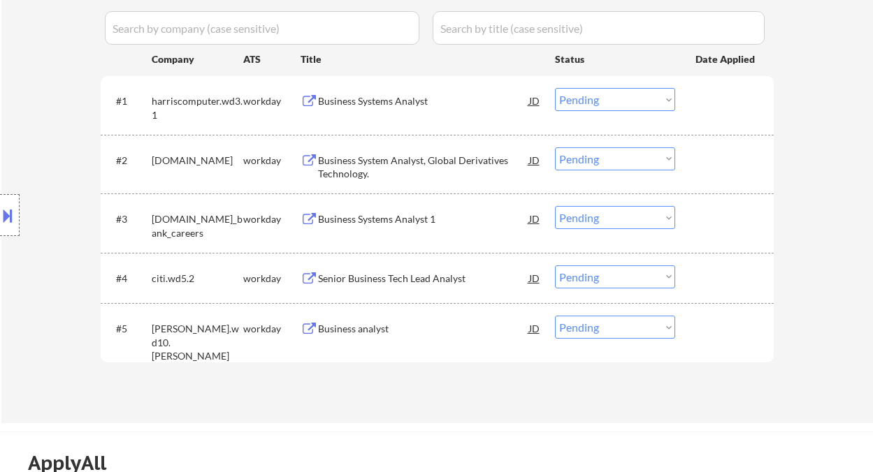
drag, startPoint x: 580, startPoint y: 106, endPoint x: 590, endPoint y: 110, distance: 10.6
click at [580, 106] on select "Choose an option... Pending Applied Excluded (Questions) Excluded (Expired) Exc…" at bounding box center [615, 99] width 120 height 23
click at [555, 88] on select "Choose an option... Pending Applied Excluded (Questions) Excluded (Expired) Exc…" at bounding box center [615, 99] width 120 height 23
select select ""pending""
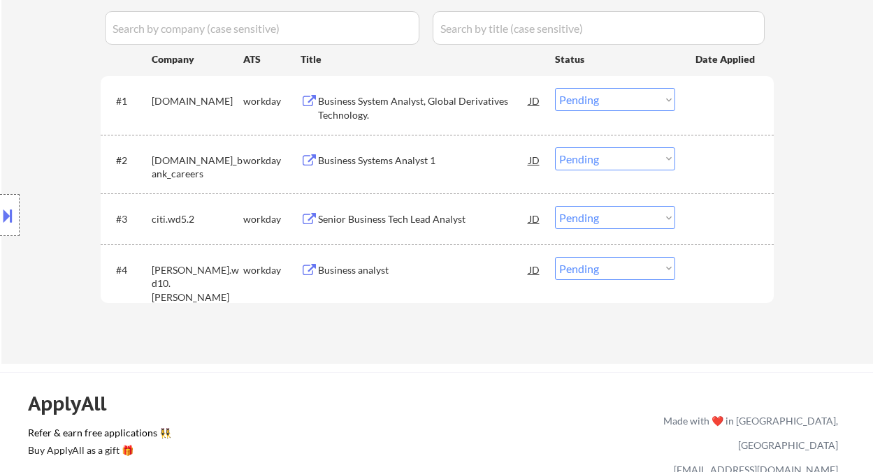
click at [348, 276] on div "Business analyst" at bounding box center [423, 270] width 211 height 14
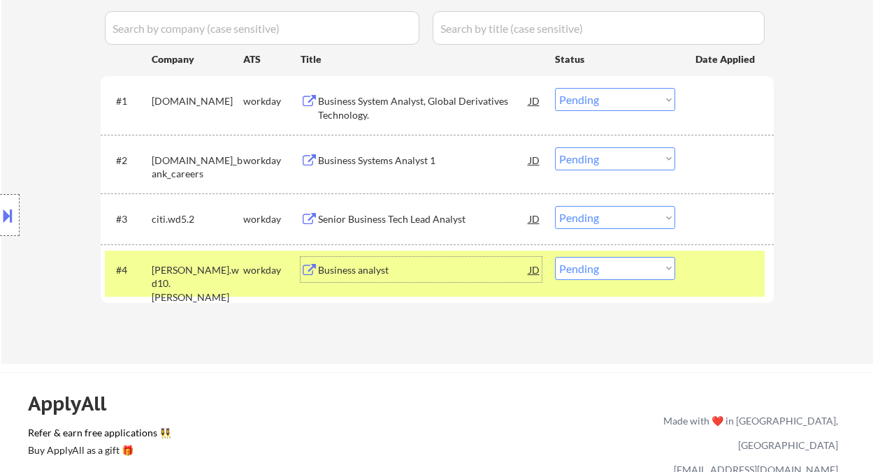
click at [597, 277] on select "Choose an option... Pending Applied Excluded (Questions) Excluded (Expired) Exc…" at bounding box center [615, 268] width 120 height 23
click at [414, 342] on div "← Return to /applysquad Mailslurp Inbox Job Search Builder [PERSON_NAME] User E…" at bounding box center [437, 17] width 697 height 669
click at [589, 263] on select "Choose an option... Pending Applied Excluded (Questions) Excluded (Expired) Exc…" at bounding box center [615, 268] width 120 height 23
click at [437, 349] on div "← Return to /applysquad Mailslurp Inbox Job Search Builder [PERSON_NAME] User E…" at bounding box center [437, 17] width 697 height 669
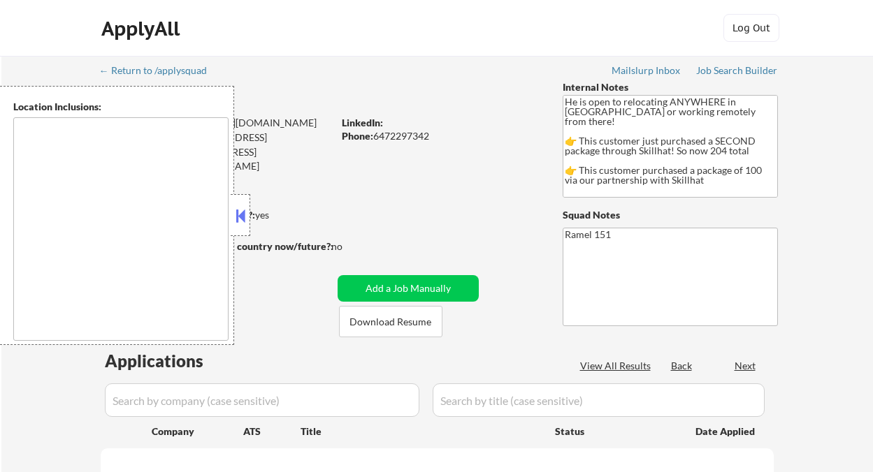
select select ""pending""
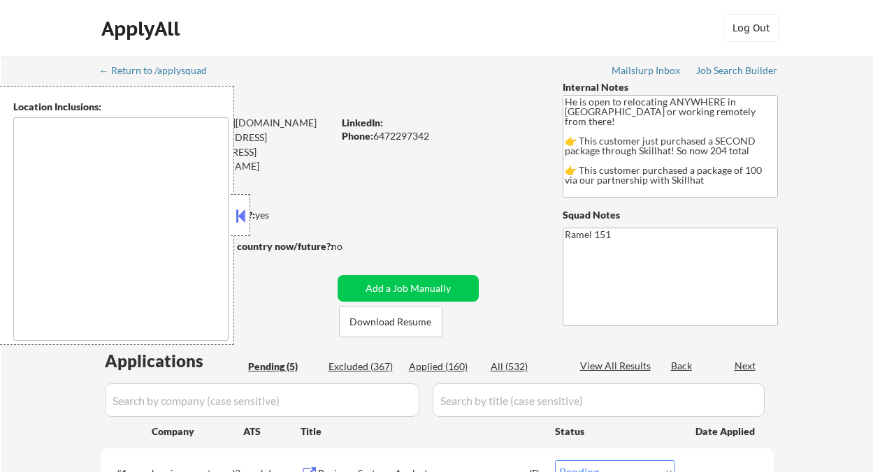
type textarea "country:[GEOGRAPHIC_DATA]"
click at [249, 221] on div at bounding box center [241, 215] width 20 height 42
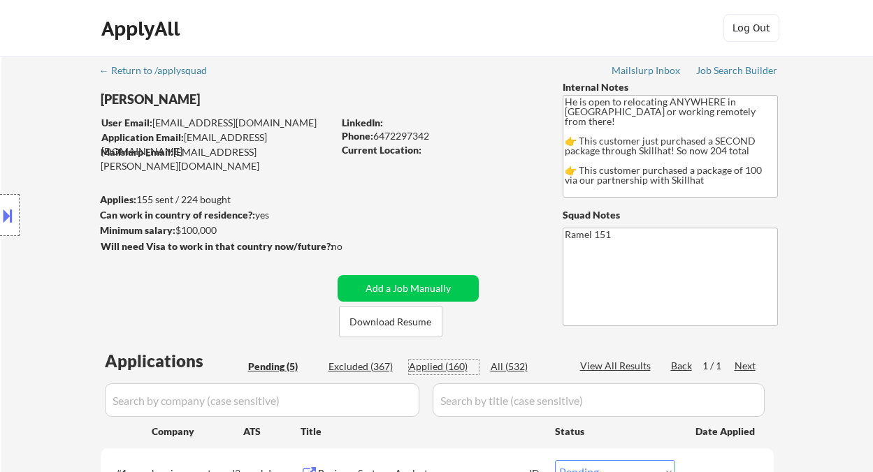
click at [446, 361] on div "Applied (160)" at bounding box center [444, 367] width 70 height 14
click at [628, 370] on div "View All Results" at bounding box center [617, 366] width 75 height 14
select select ""applied""
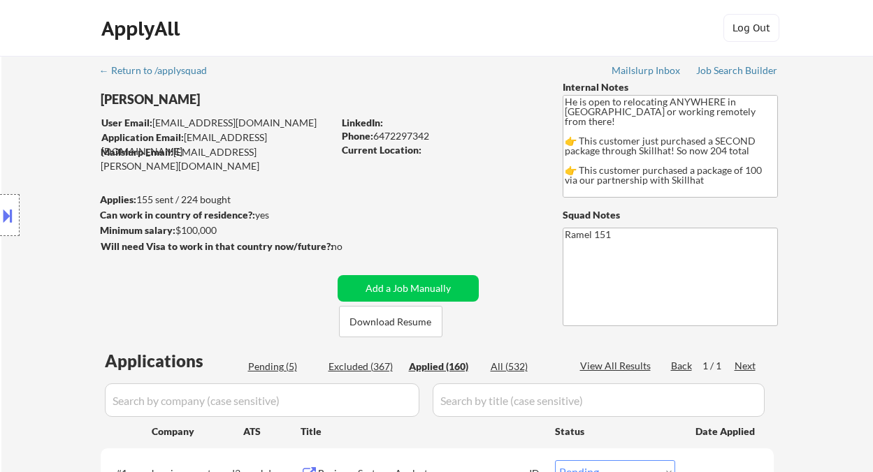
select select ""applied""
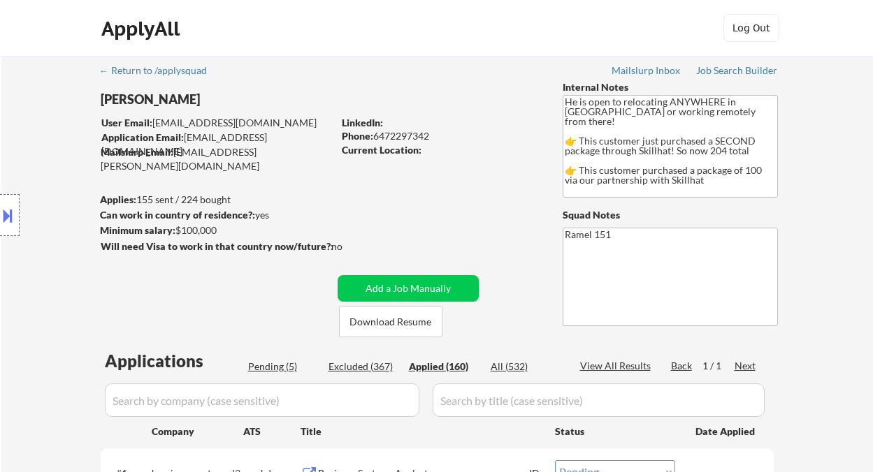
select select ""applied""
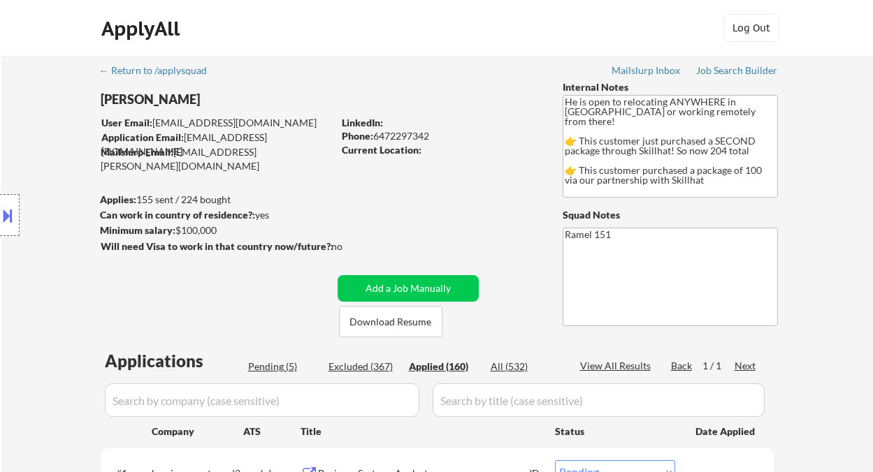
select select ""applied""
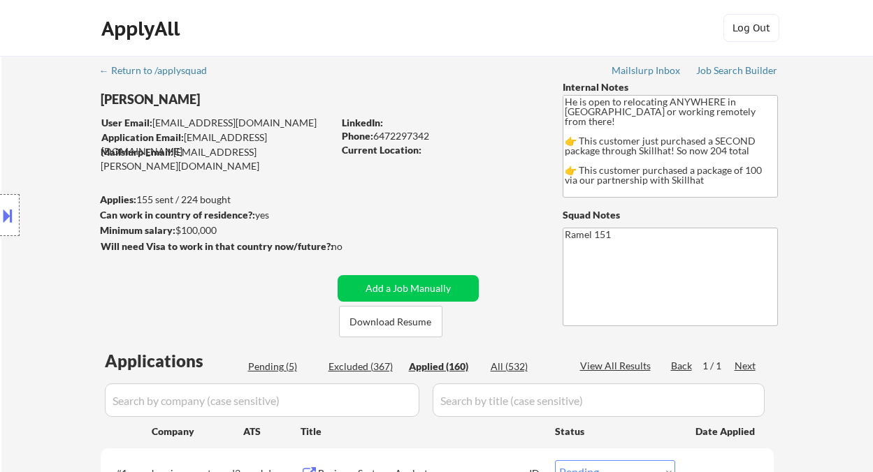
select select ""applied""
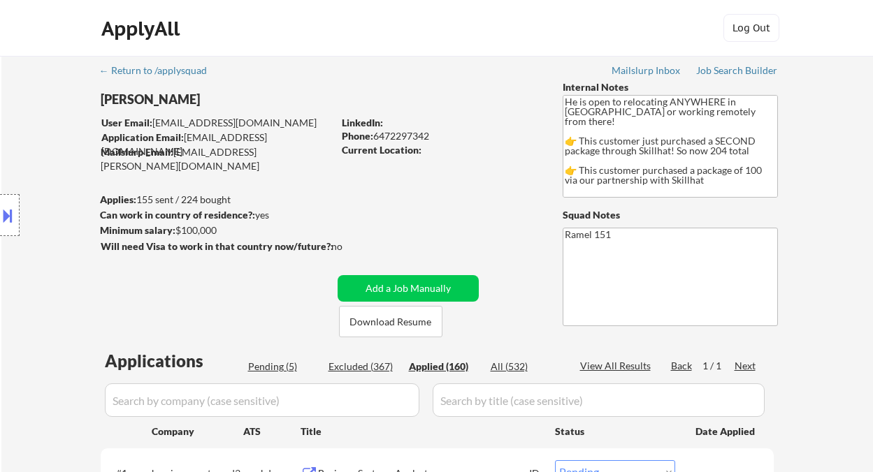
select select ""applied""
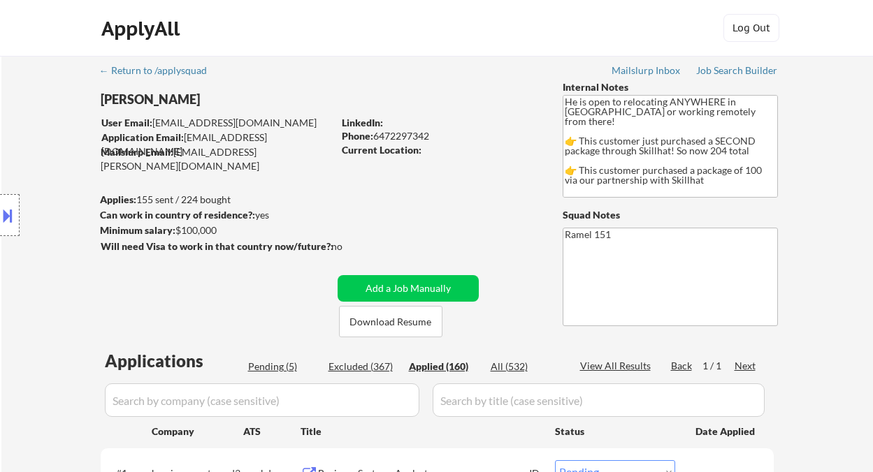
select select ""applied""
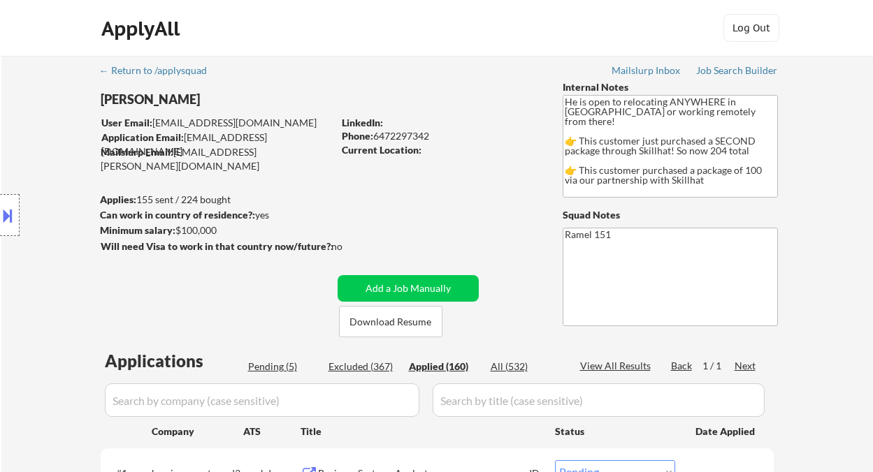
select select ""applied""
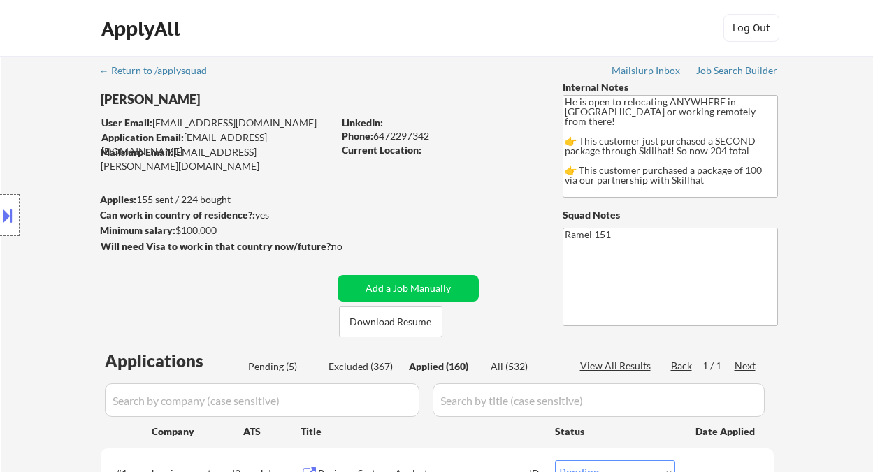
select select ""applied""
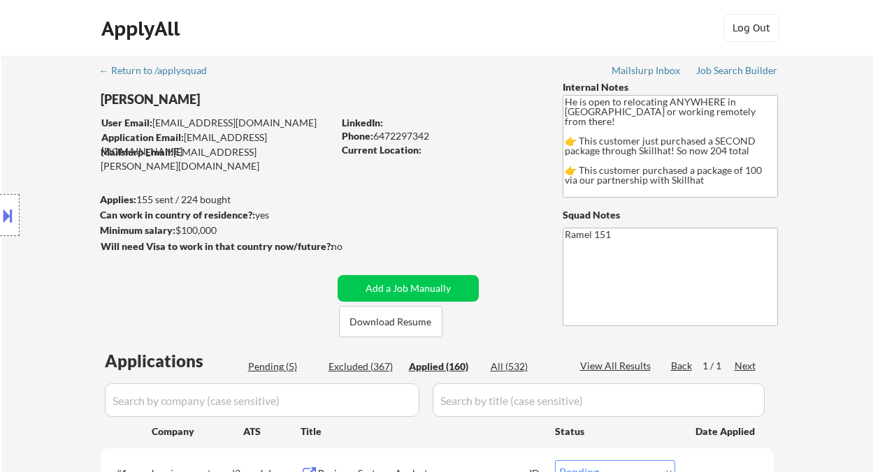
select select ""applied""
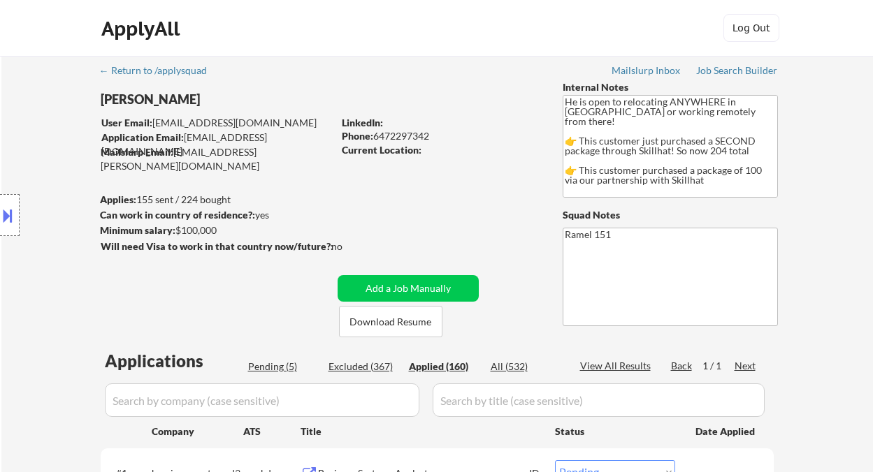
select select ""applied""
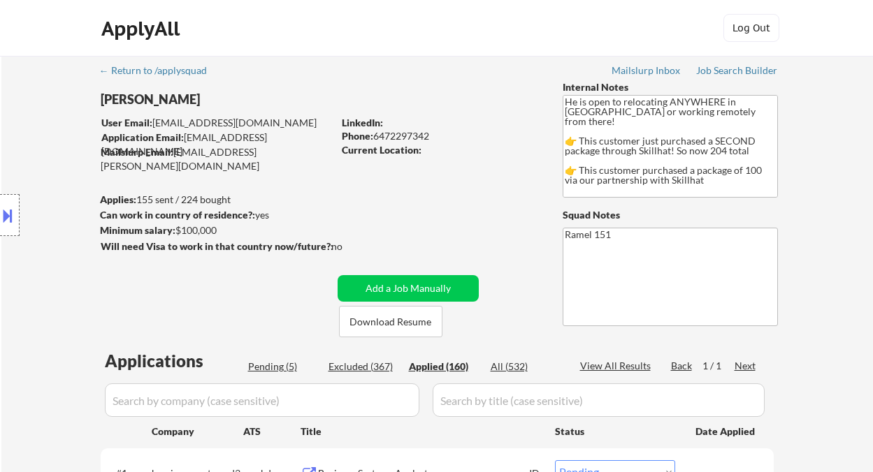
select select ""applied""
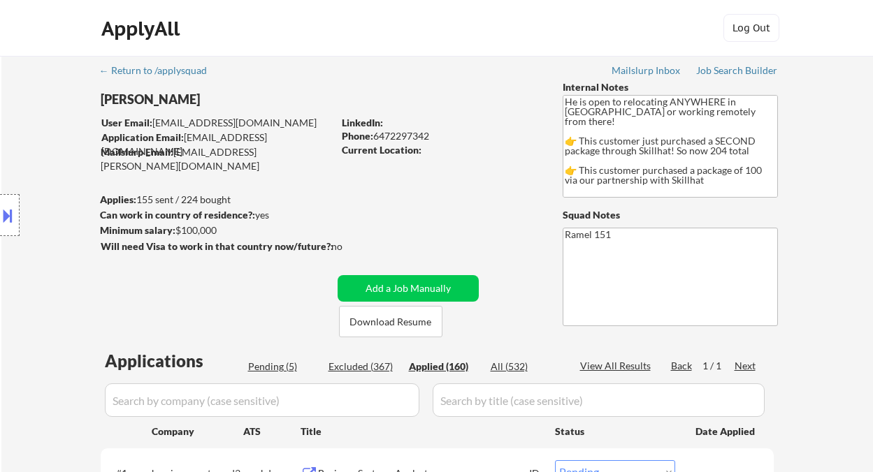
select select ""applied""
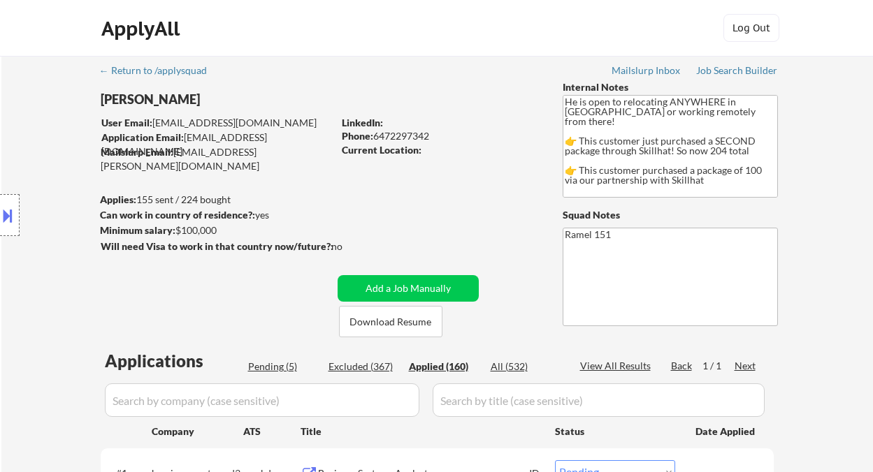
select select ""applied""
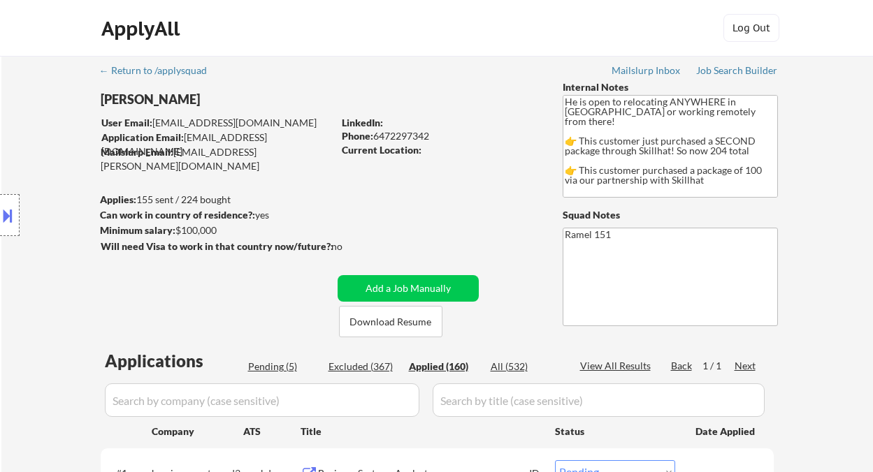
select select ""applied""
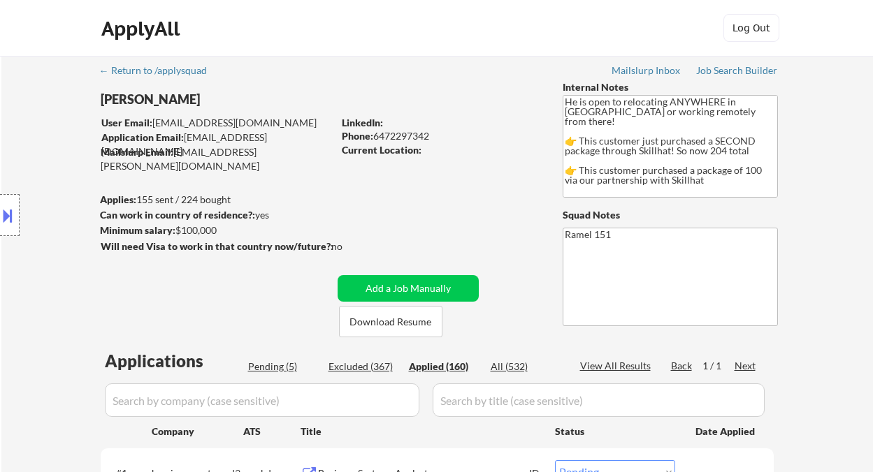
select select ""applied""
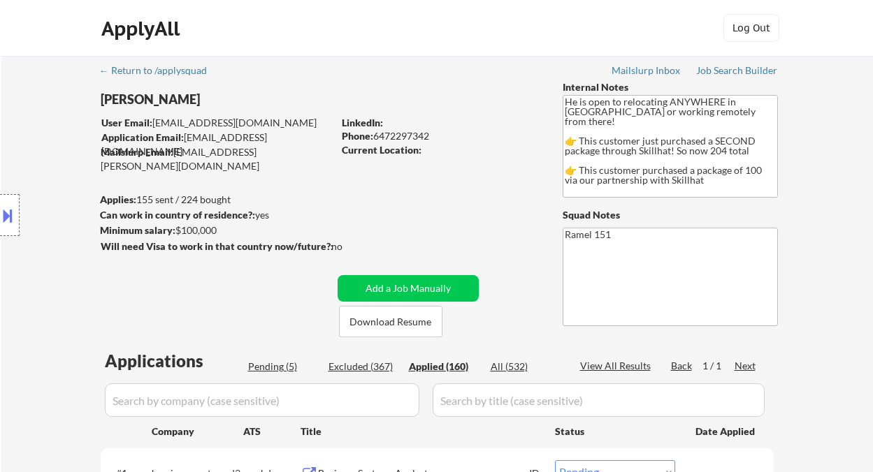
select select ""applied""
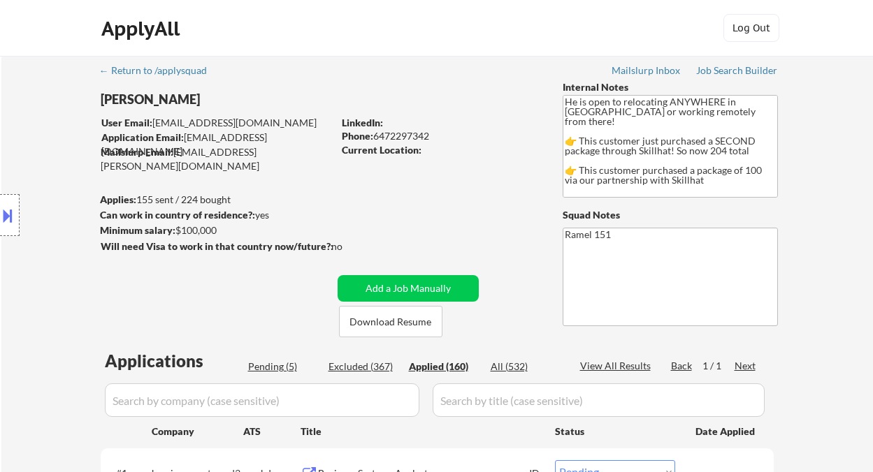
select select ""applied""
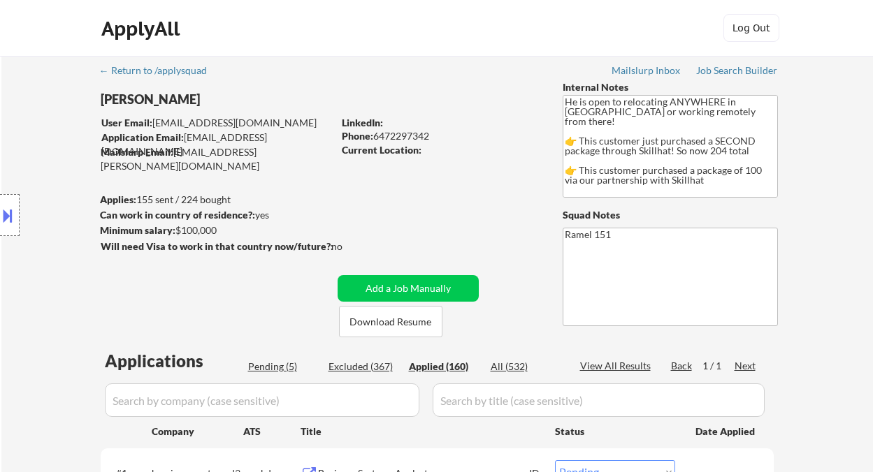
select select ""applied""
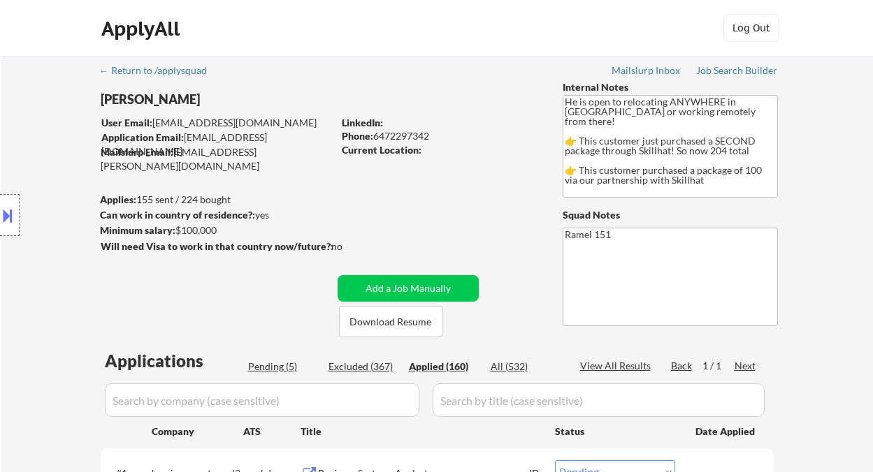
select select ""applied""
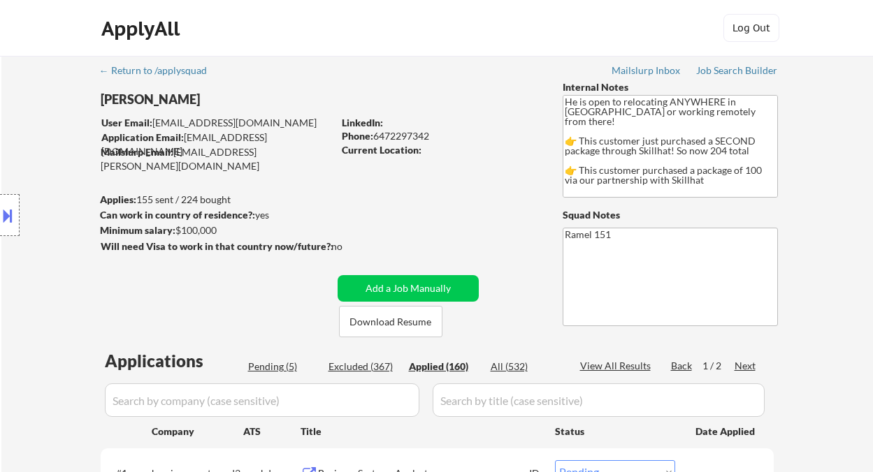
select select ""applied""
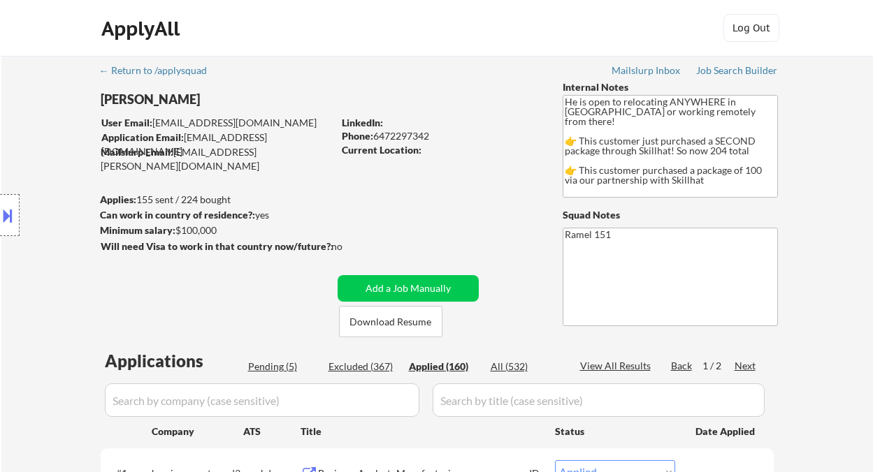
select select ""applied""
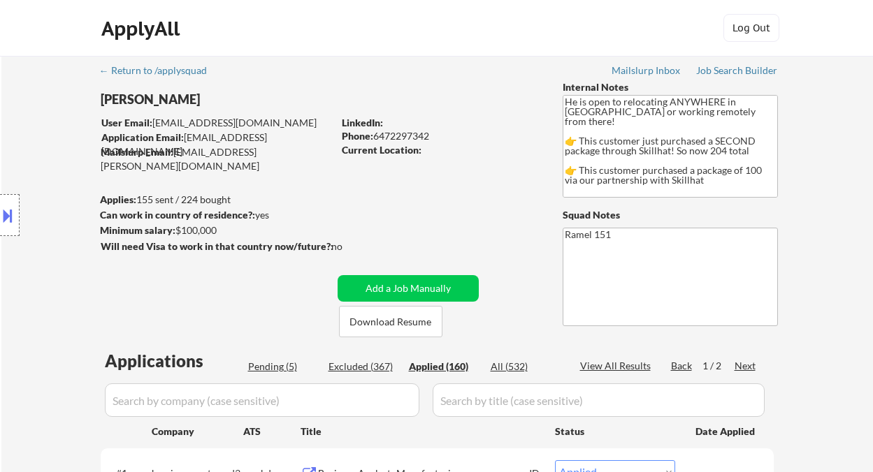
select select ""applied""
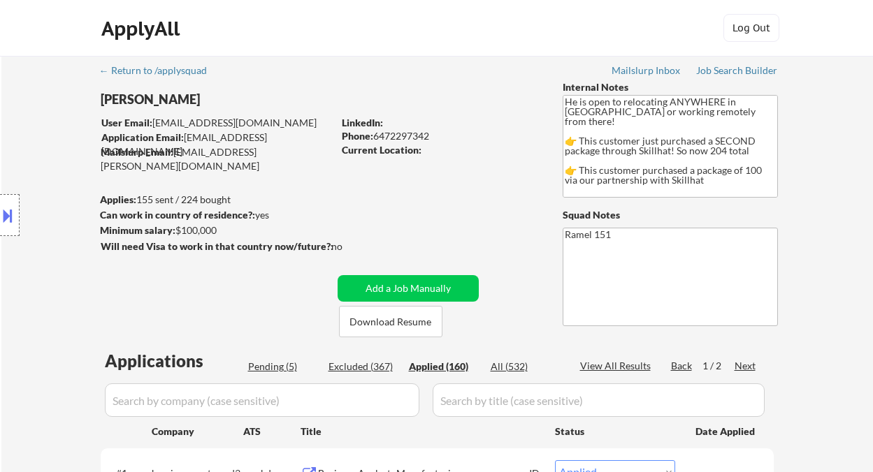
select select ""applied""
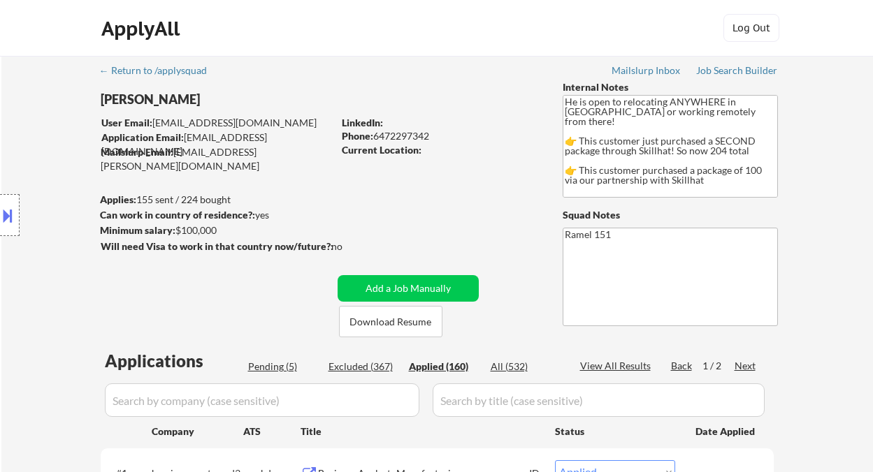
select select ""applied""
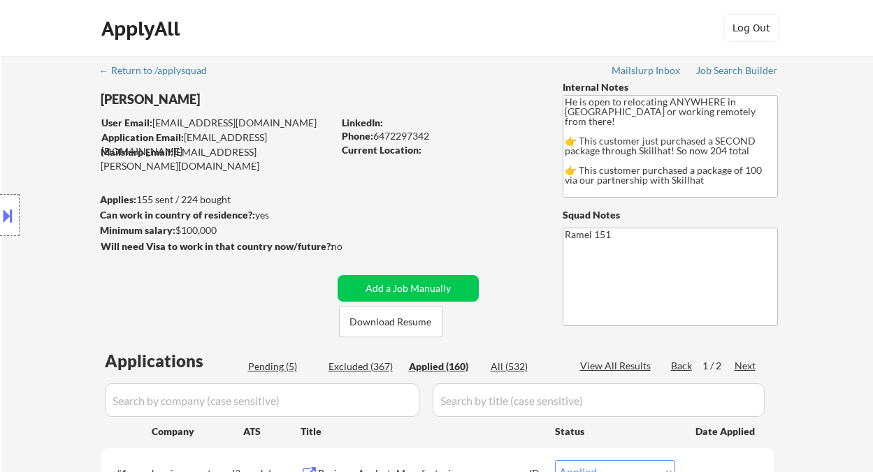
select select ""applied""
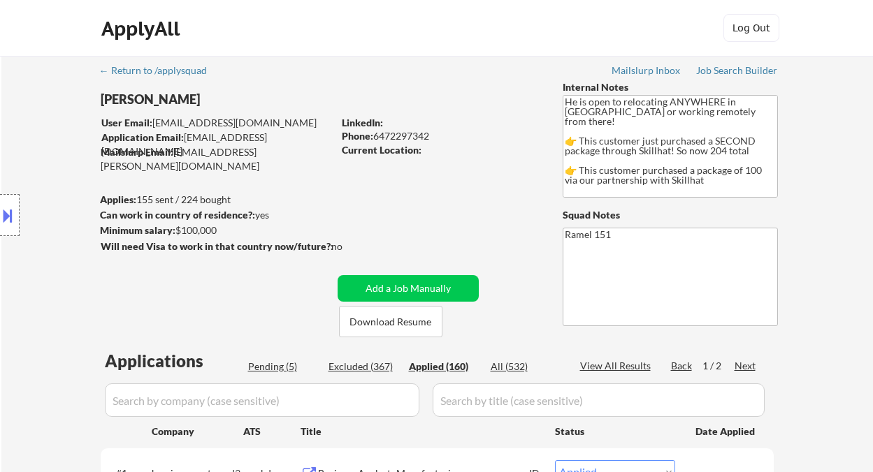
select select ""applied""
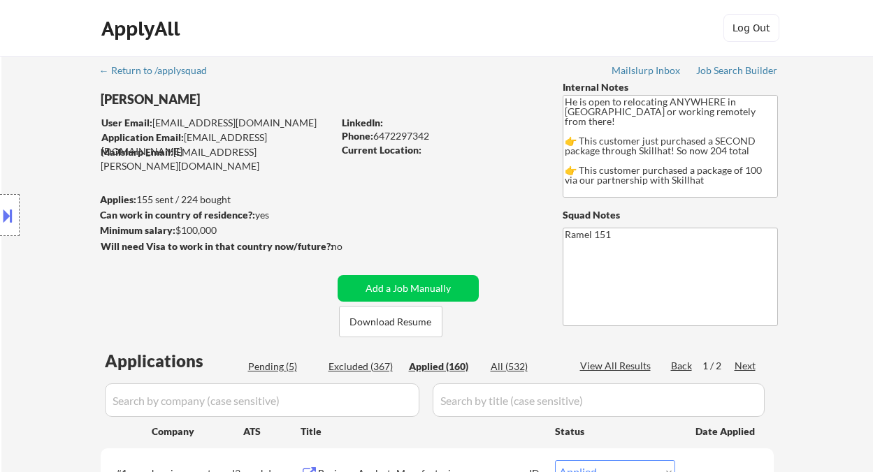
select select ""applied""
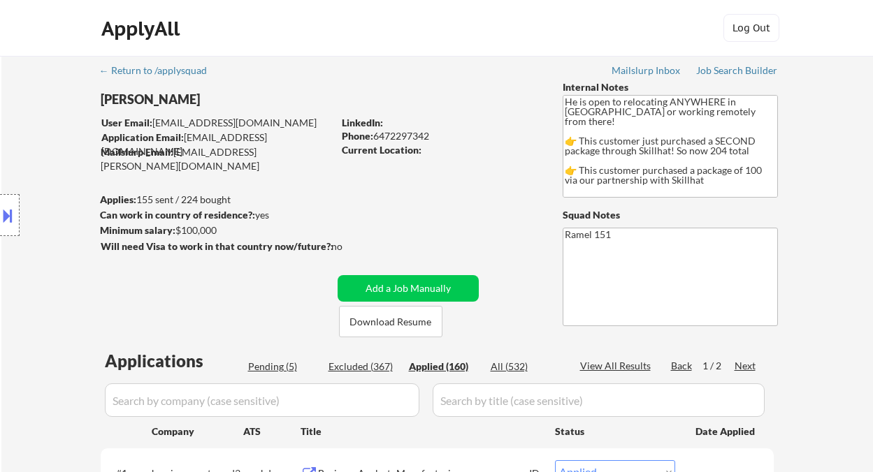
select select ""applied""
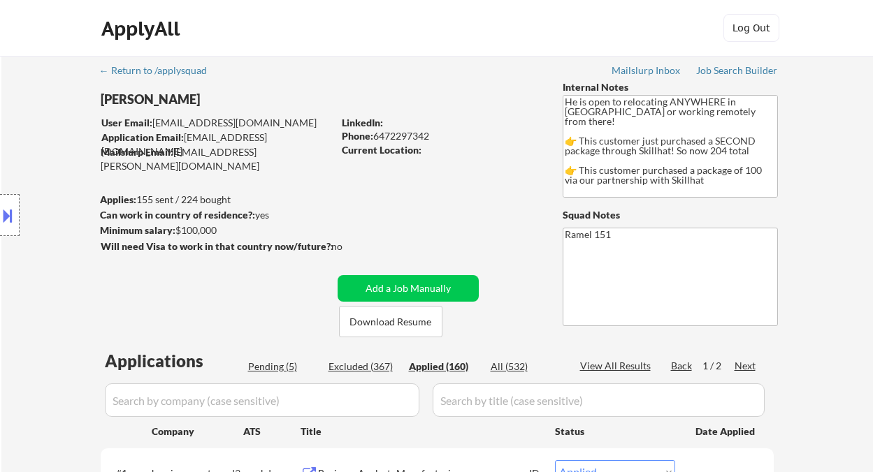
select select ""applied""
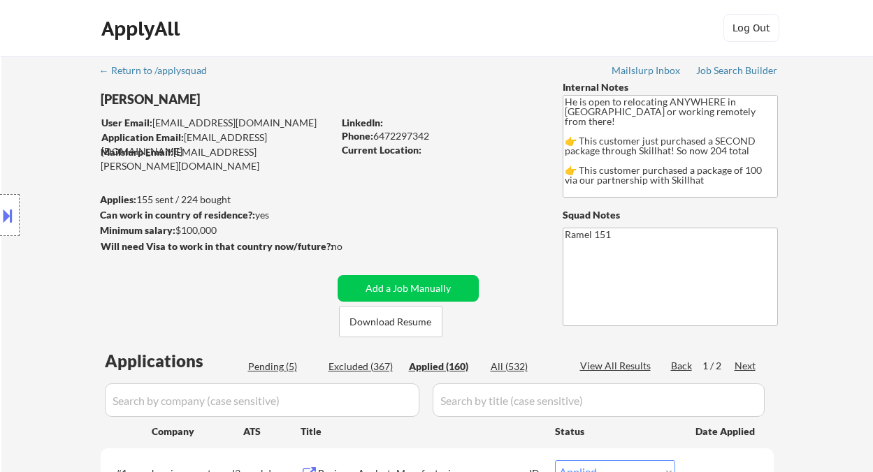
select select ""applied""
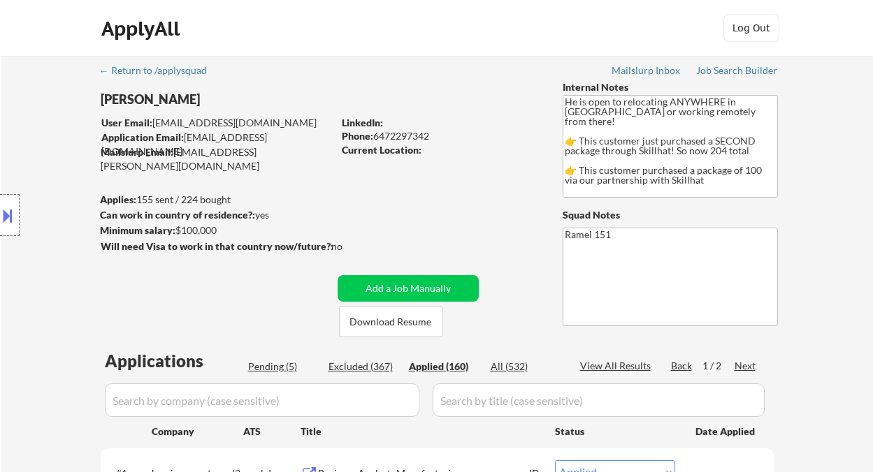
select select ""applied""
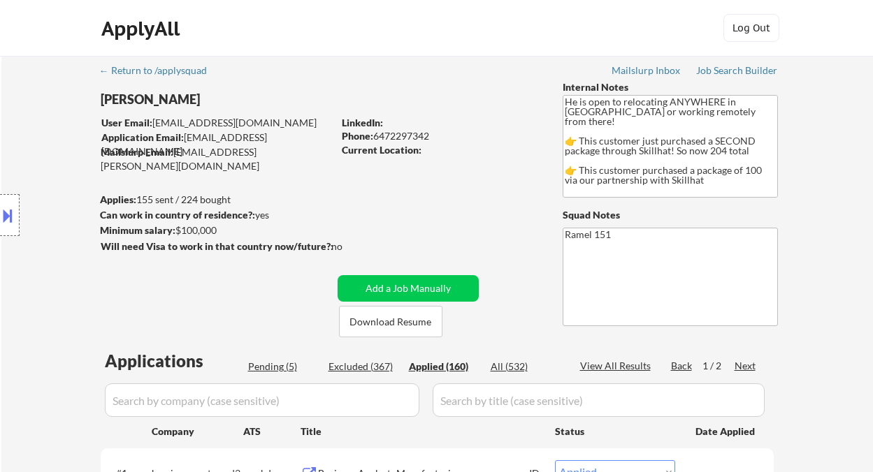
select select ""applied""
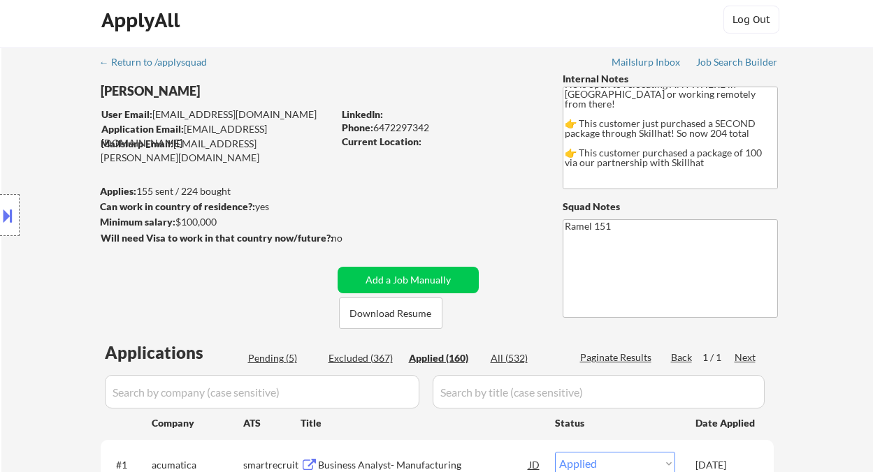
scroll to position [2, 0]
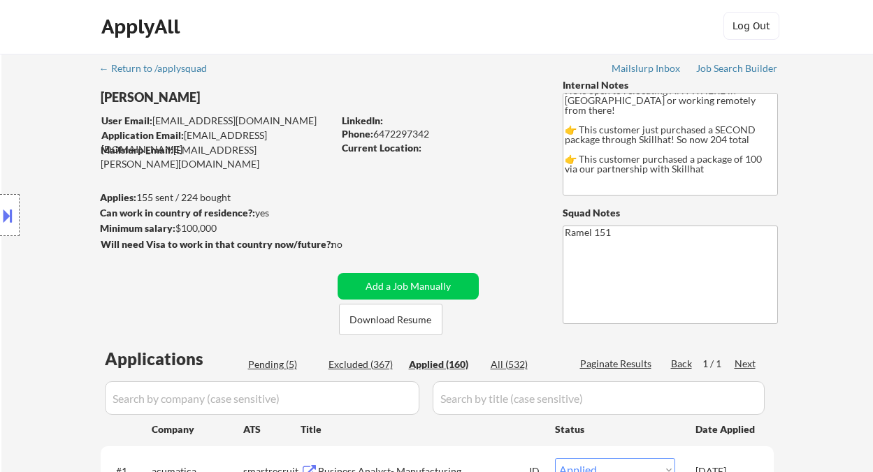
click at [409, 130] on div "Phone: [PHONE_NUMBER]" at bounding box center [441, 134] width 198 height 14
click at [409, 129] on div "Phone: [PHONE_NUMBER]" at bounding box center [441, 134] width 198 height 14
copy div "6472297342"
select select ""applied""
